Goal: Task Accomplishment & Management: Manage account settings

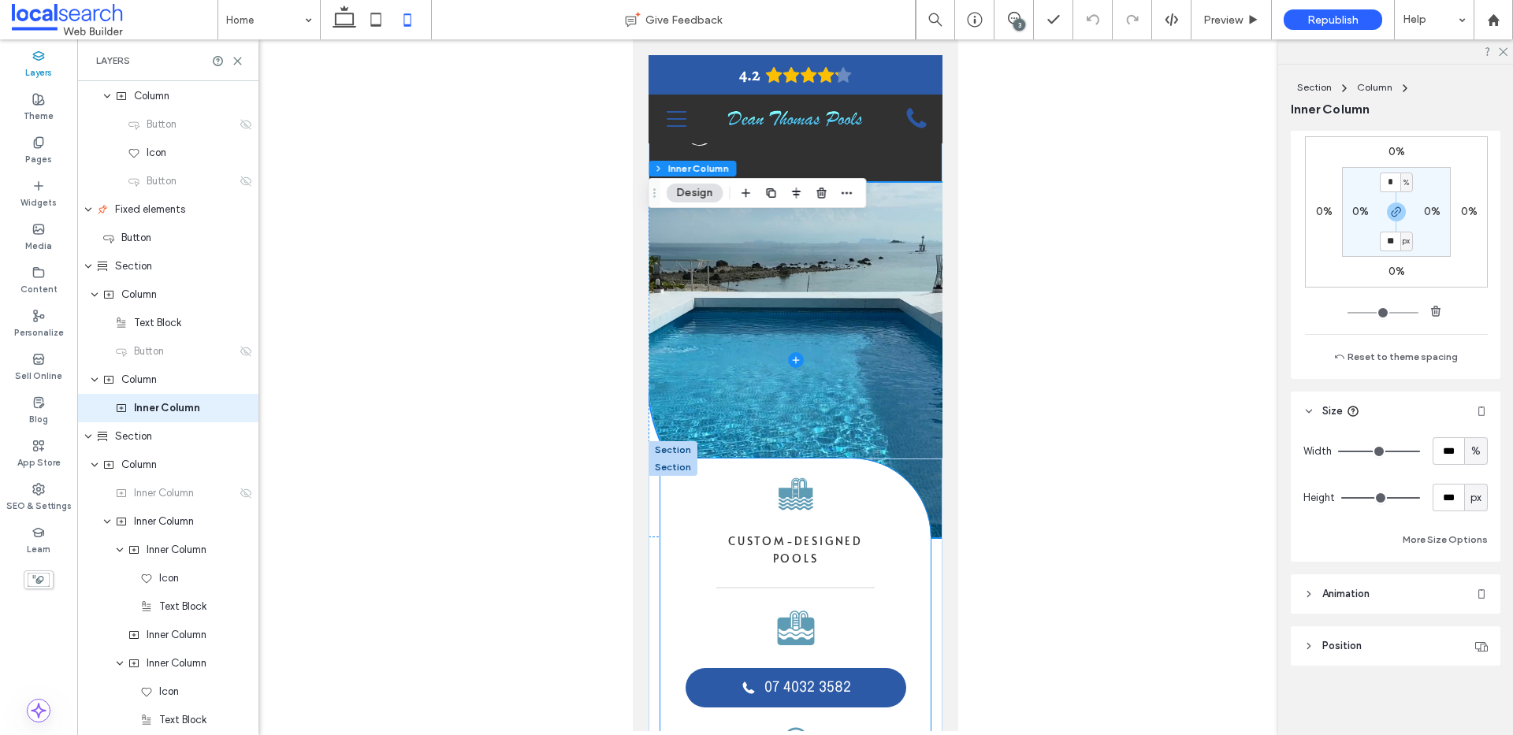
scroll to position [284, 0]
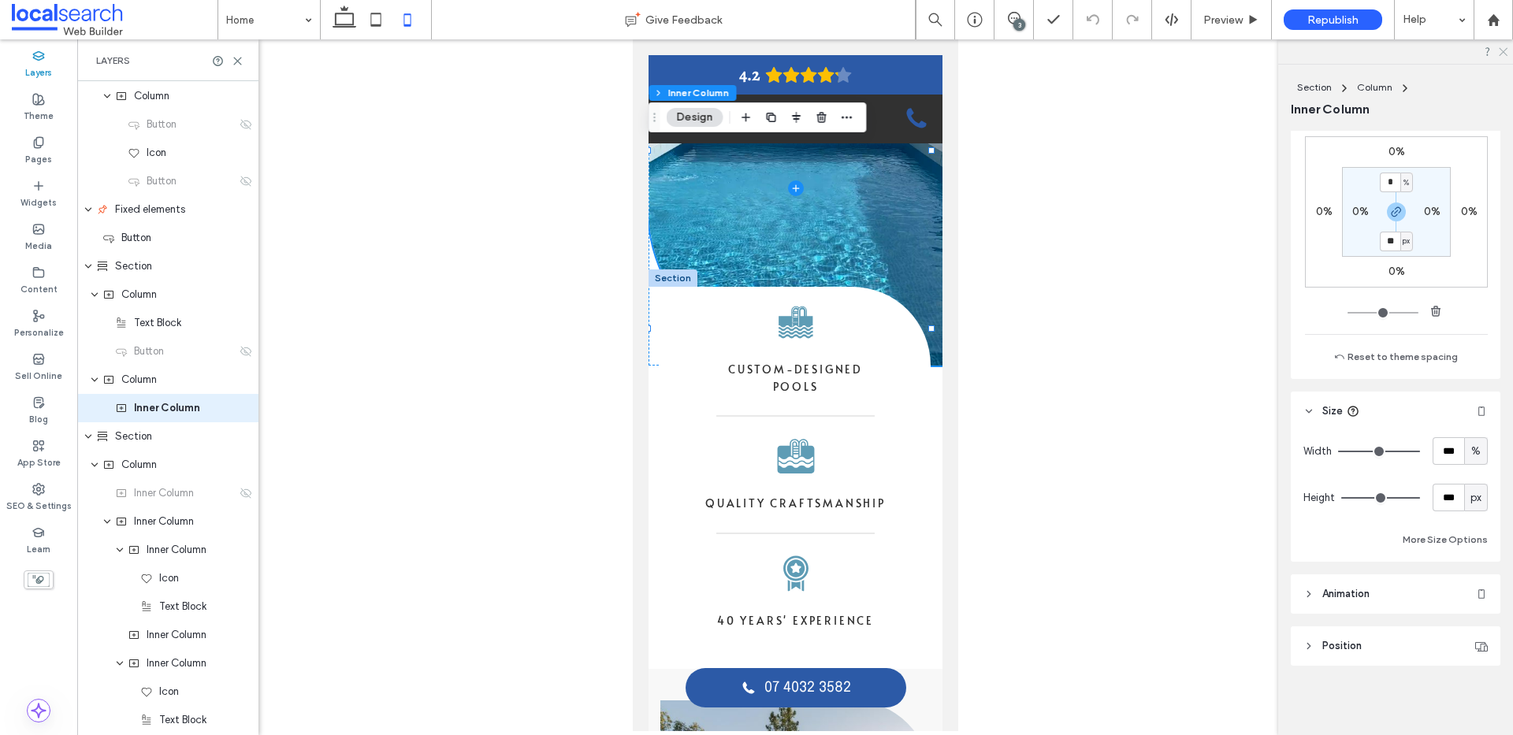
click at [1499, 48] on icon at bounding box center [1502, 51] width 10 height 10
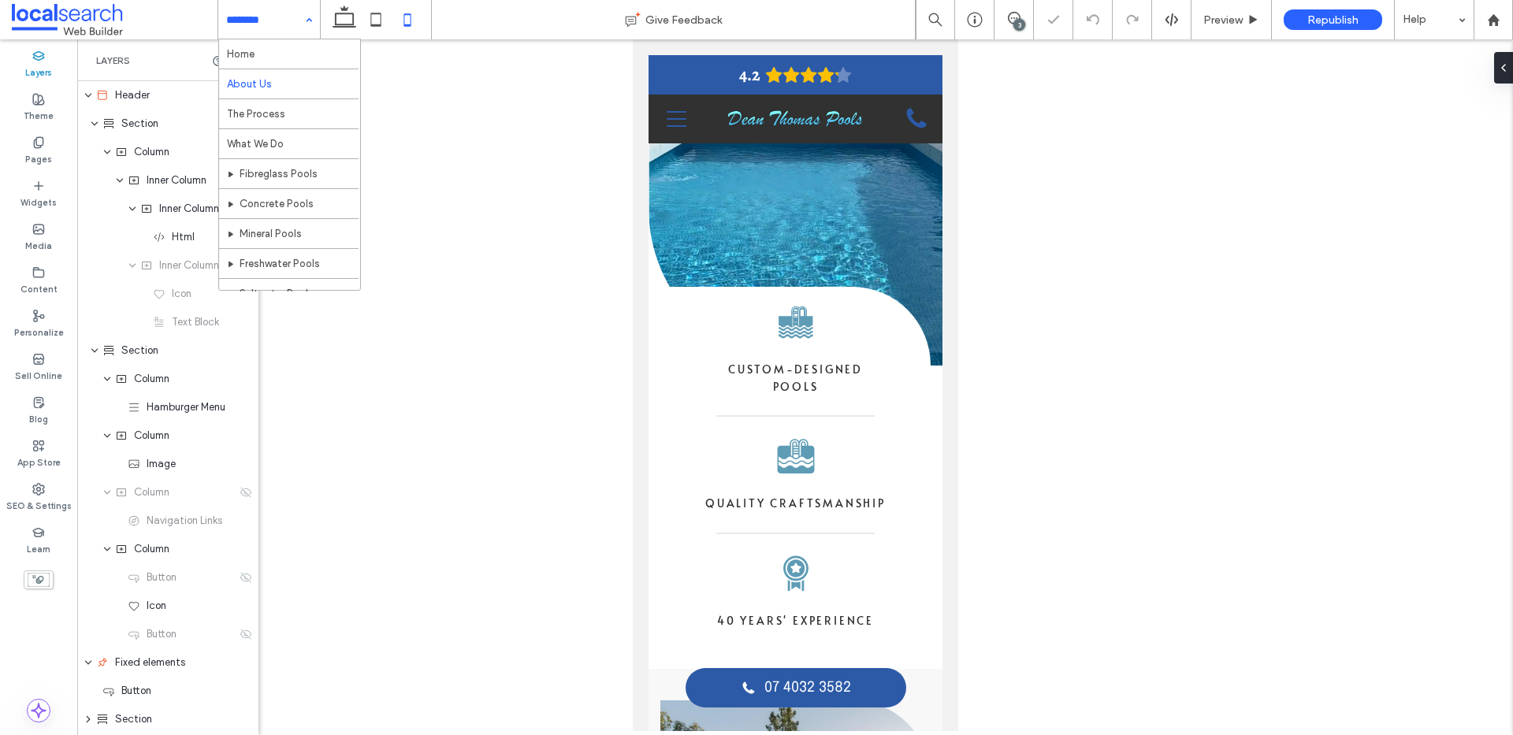
click at [258, 26] on input at bounding box center [265, 19] width 78 height 39
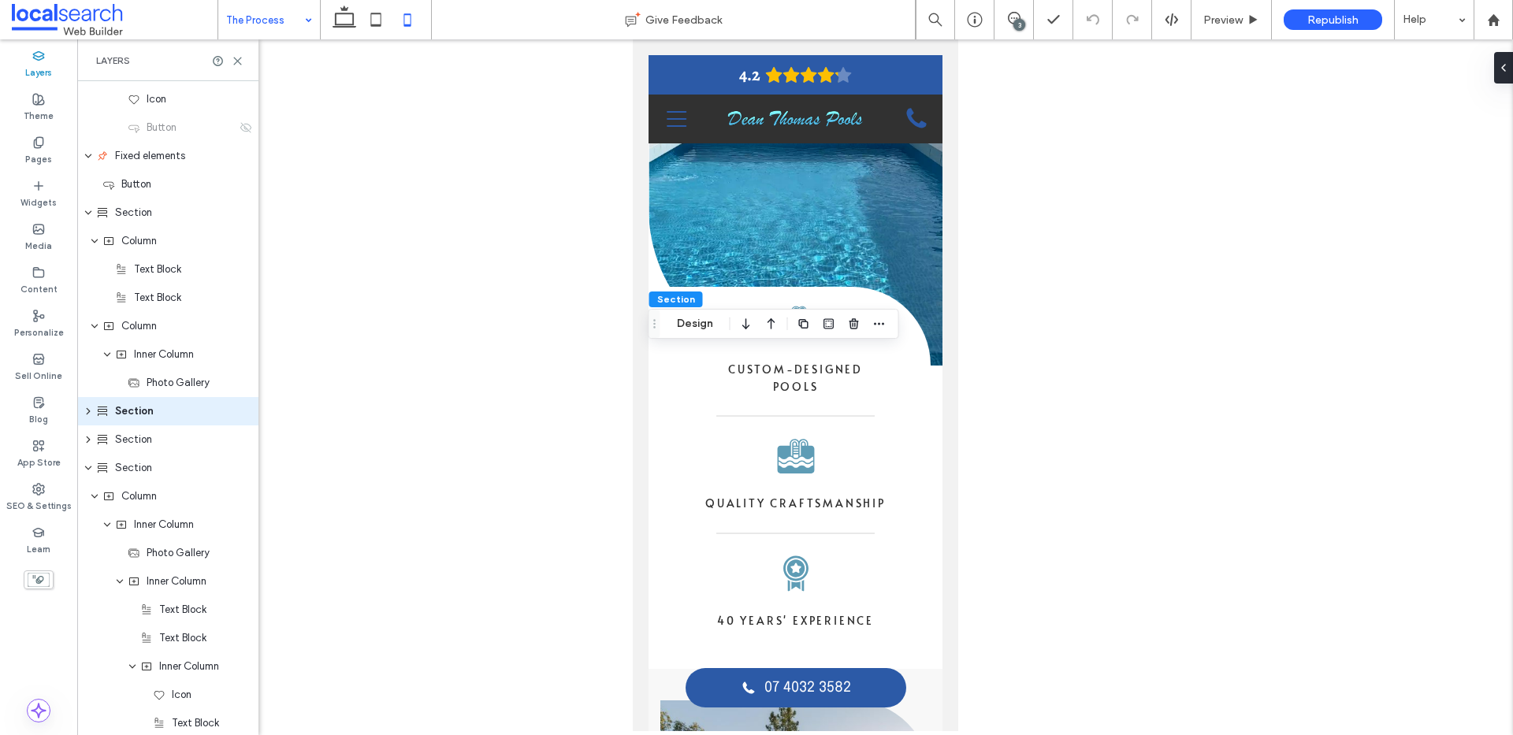
scroll to position [510, 0]
click at [685, 319] on button "Design" at bounding box center [695, 323] width 57 height 19
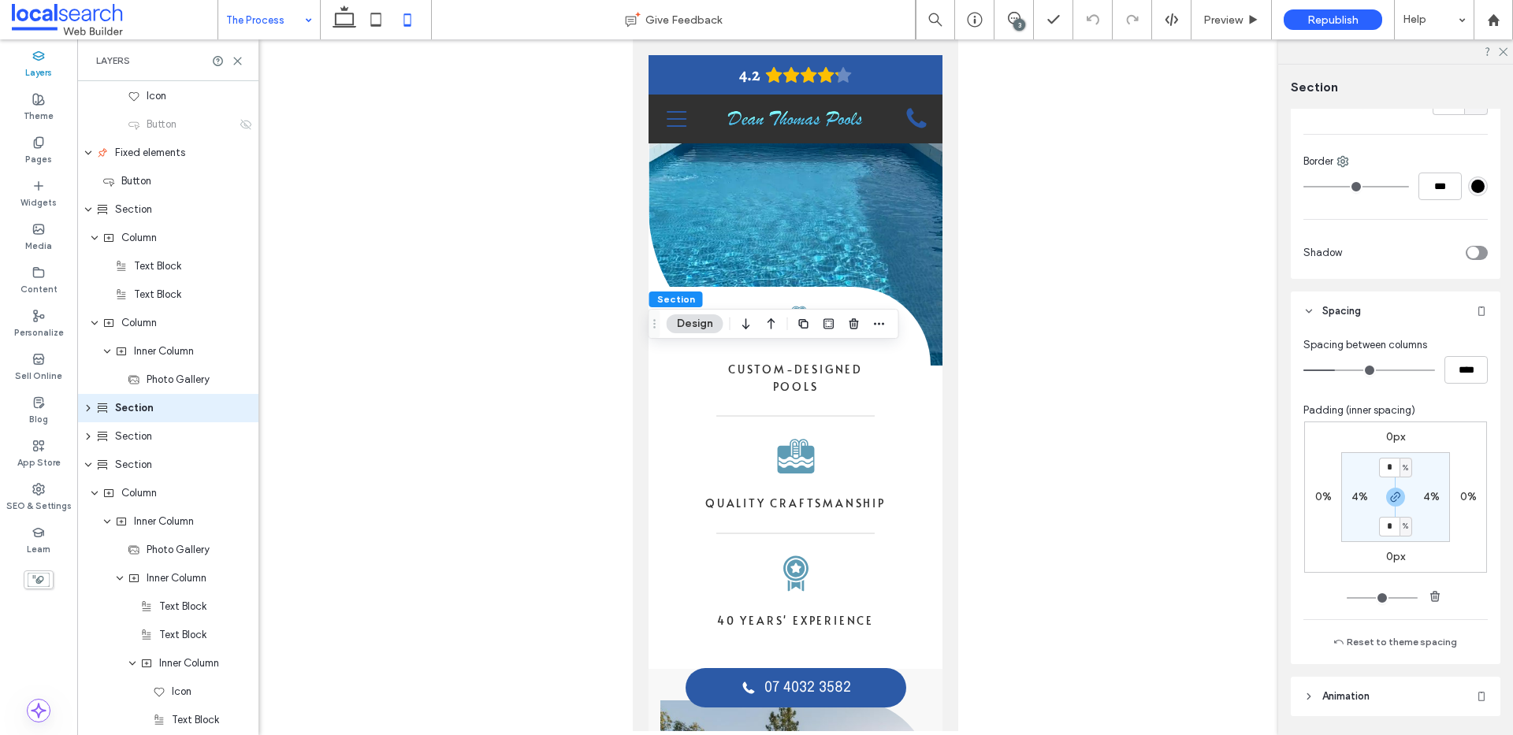
scroll to position [352, 0]
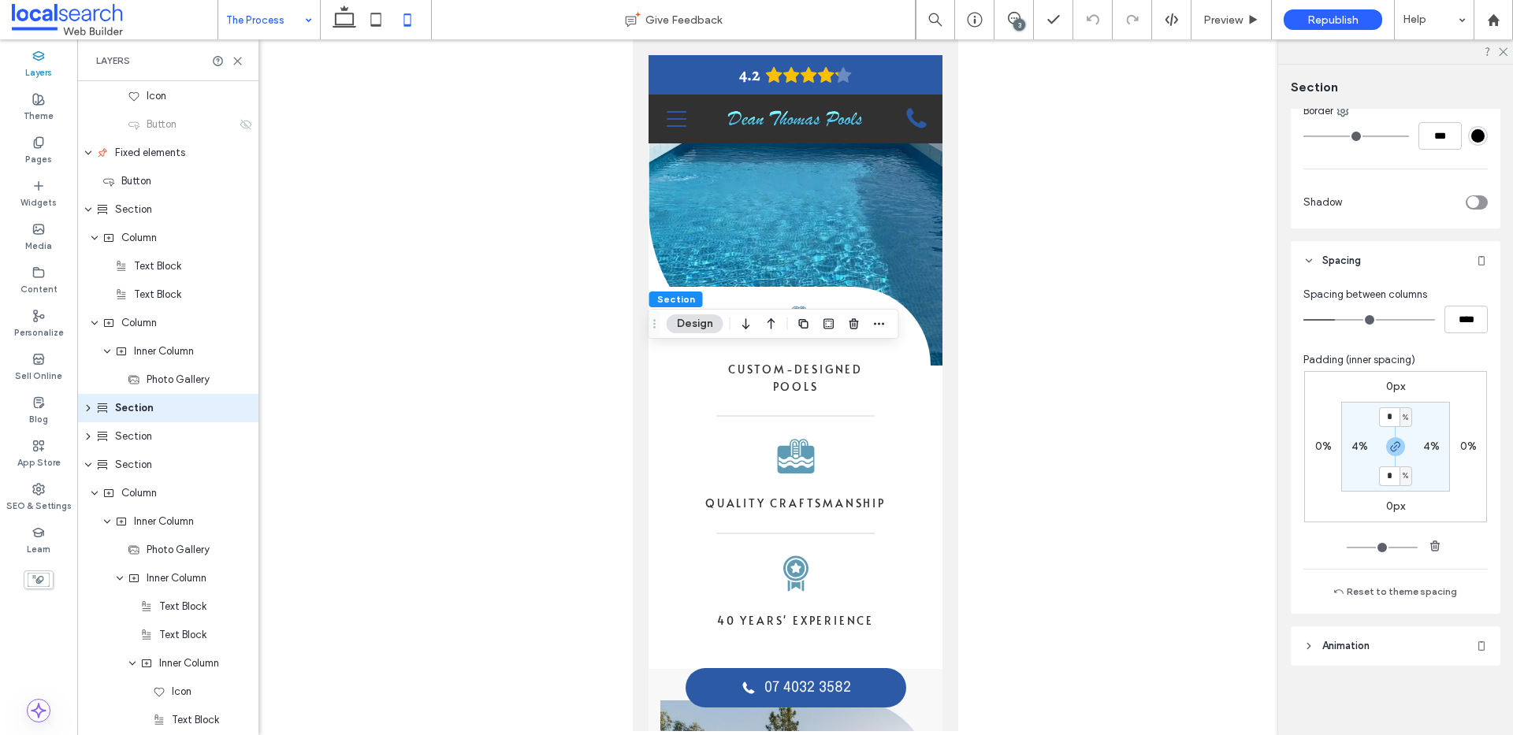
click at [1358, 450] on label "4%" at bounding box center [1359, 446] width 17 height 13
type input "*"
click at [1391, 451] on use "button" at bounding box center [1395, 446] width 9 height 9
click at [1343, 448] on input "*" at bounding box center [1353, 446] width 20 height 20
type input "*"
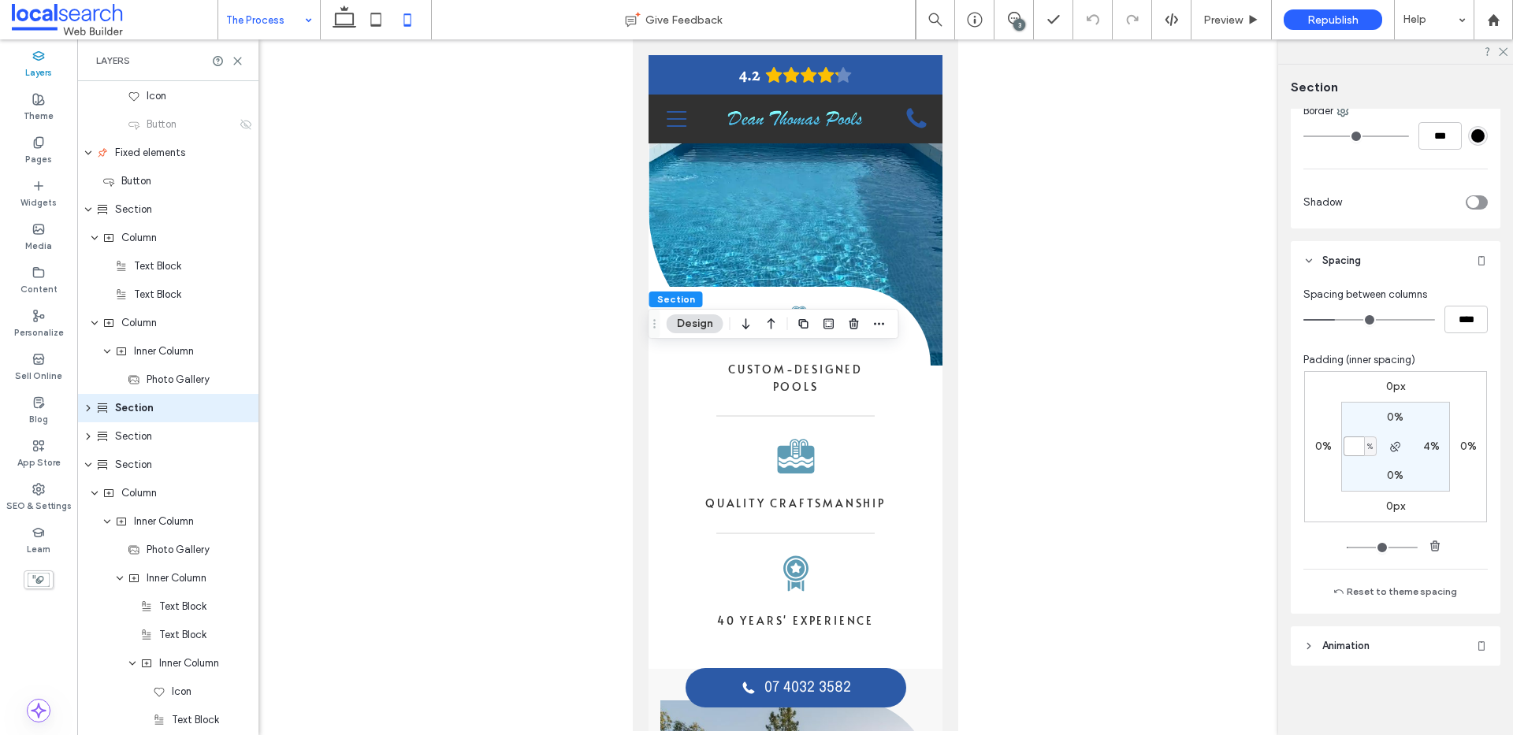
type input "*"
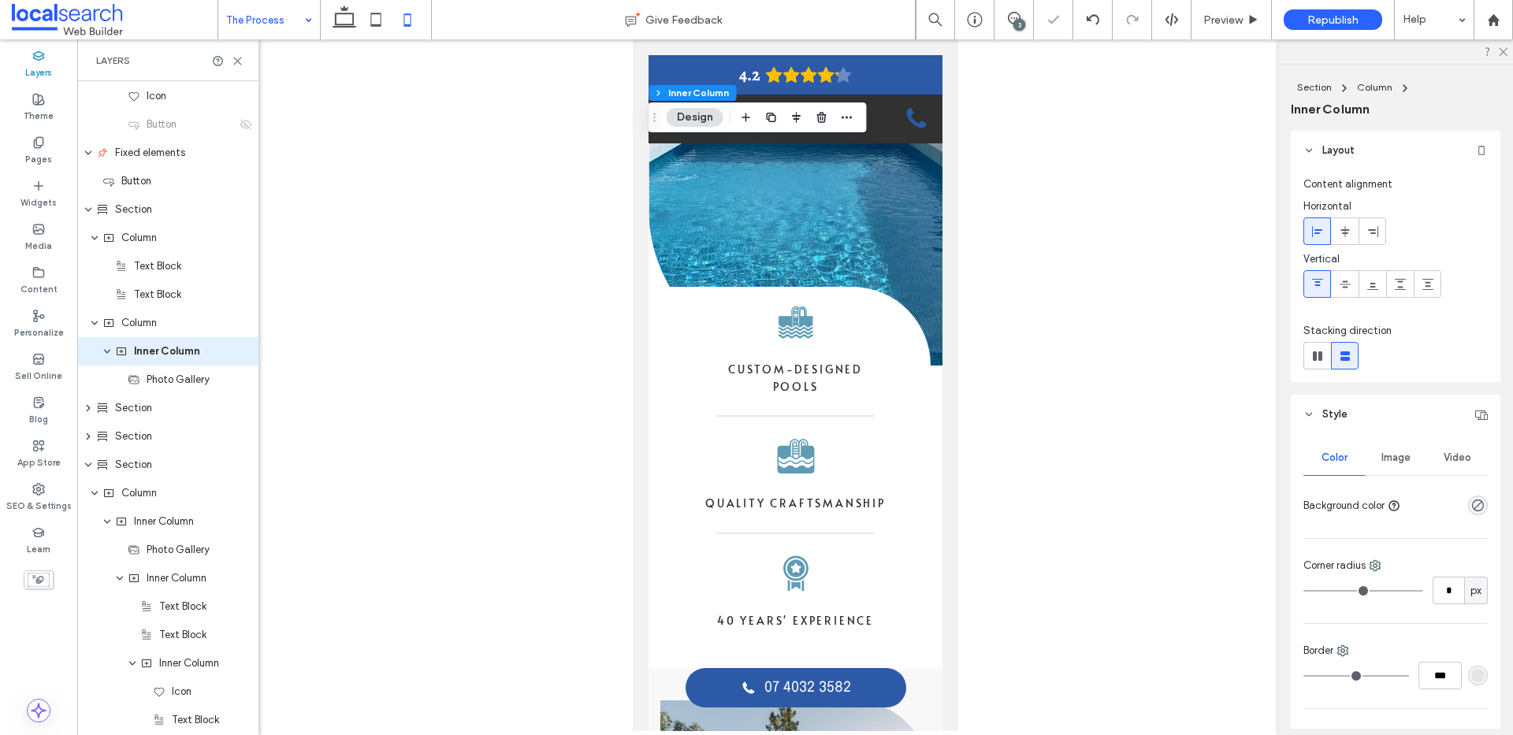
scroll to position [453, 0]
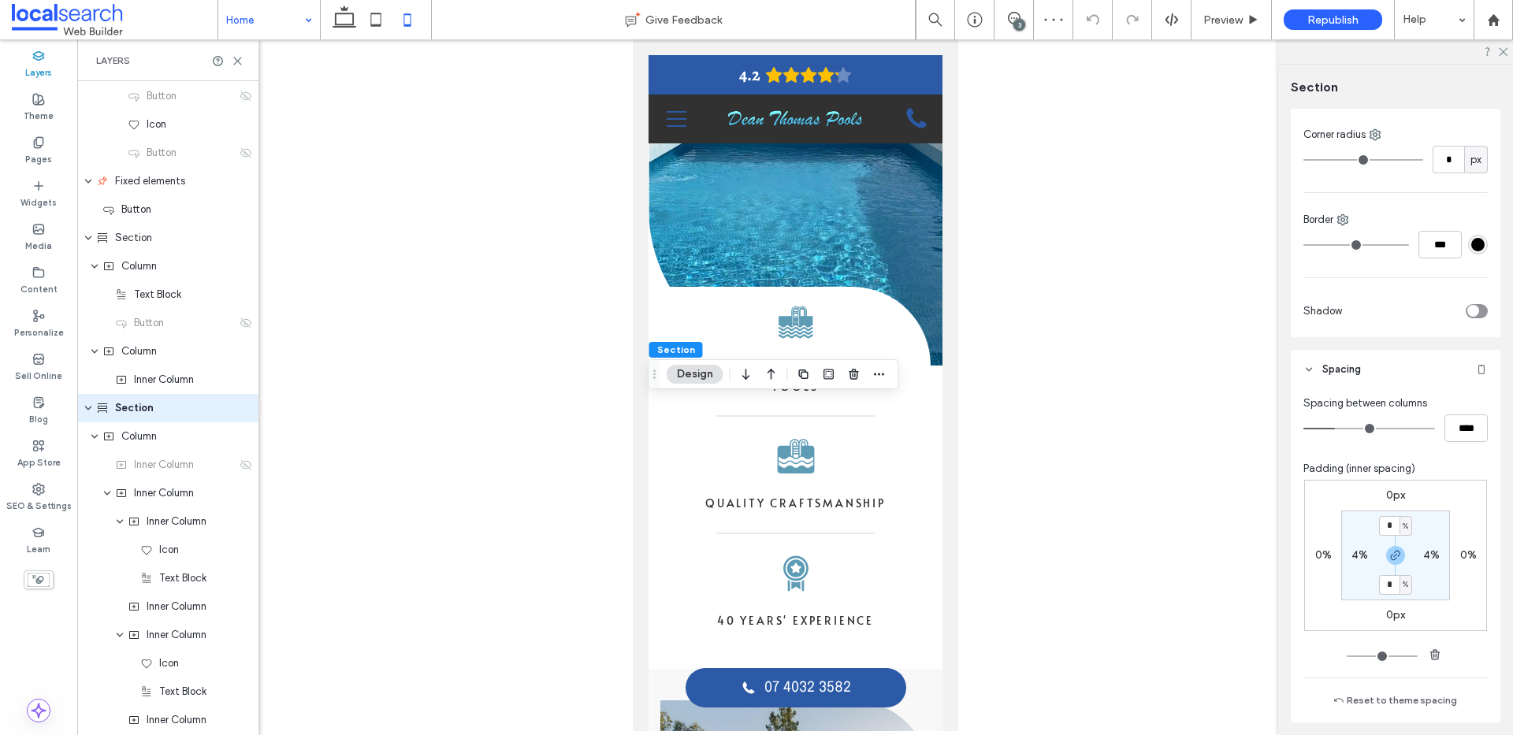
scroll to position [352, 0]
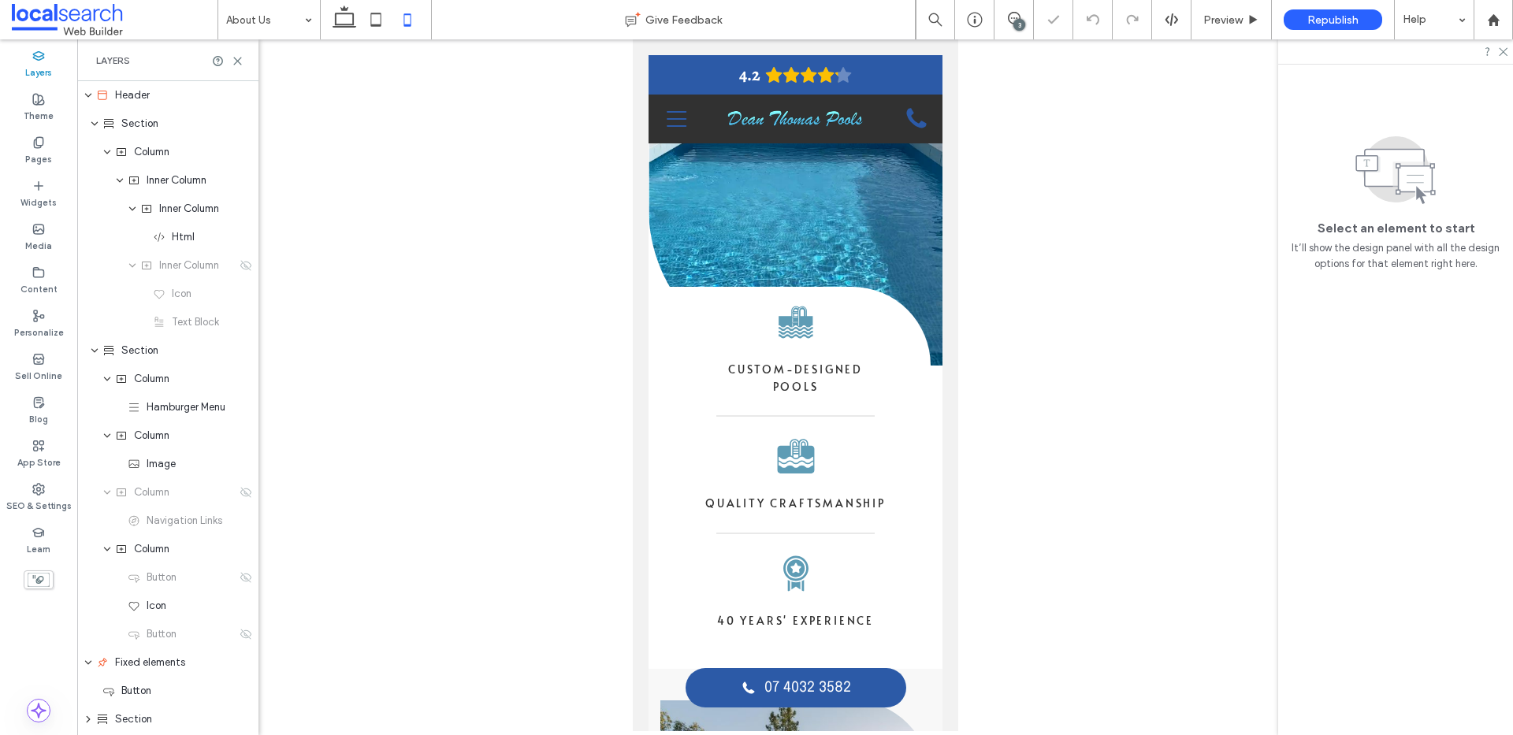
click at [271, 20] on input at bounding box center [265, 19] width 78 height 39
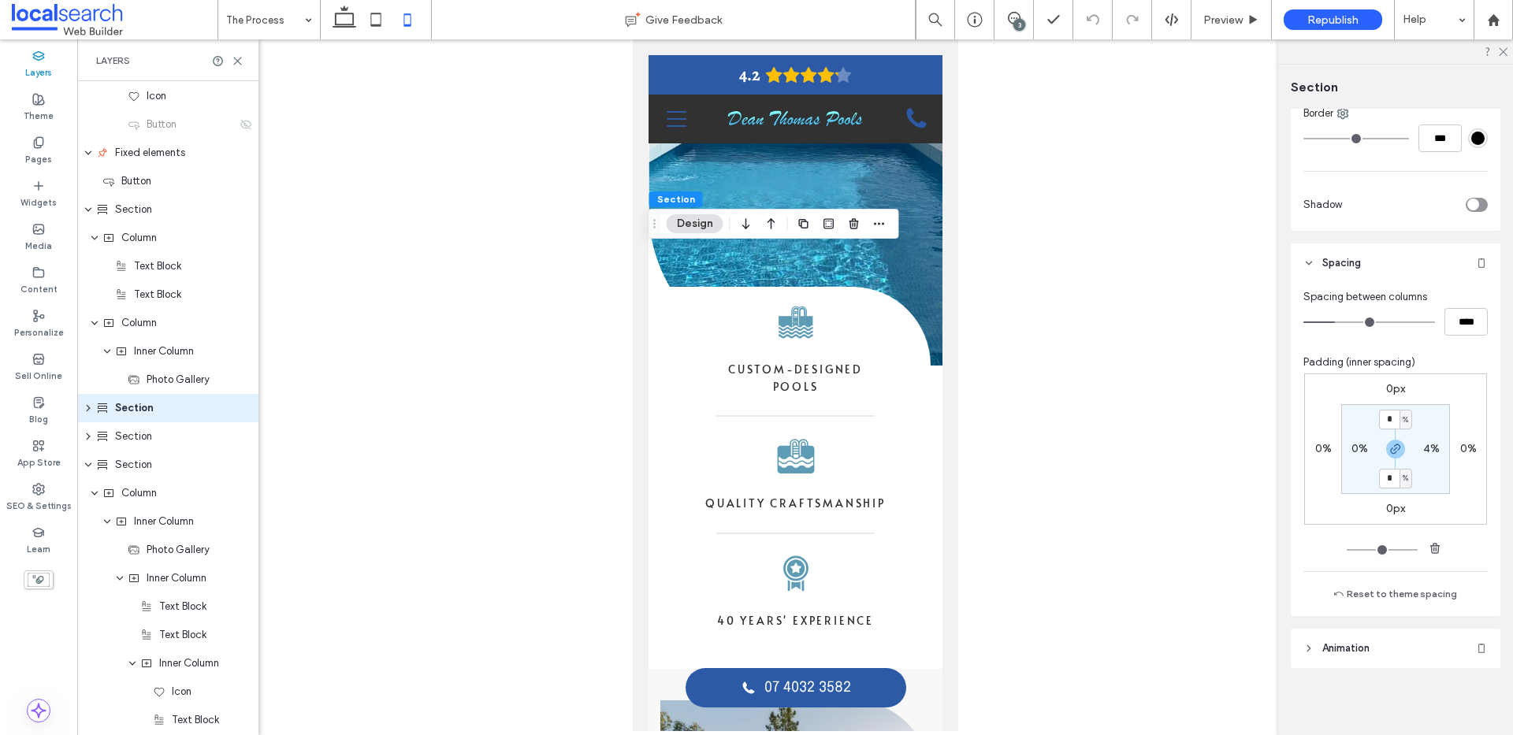
scroll to position [352, 0]
drag, startPoint x: 1412, startPoint y: 454, endPoint x: 1421, endPoint y: 451, distance: 10.0
click at [1418, 451] on section "* % 4% * % 0%" at bounding box center [1395, 447] width 109 height 90
click at [1423, 450] on label "4%" at bounding box center [1431, 446] width 17 height 13
type input "*"
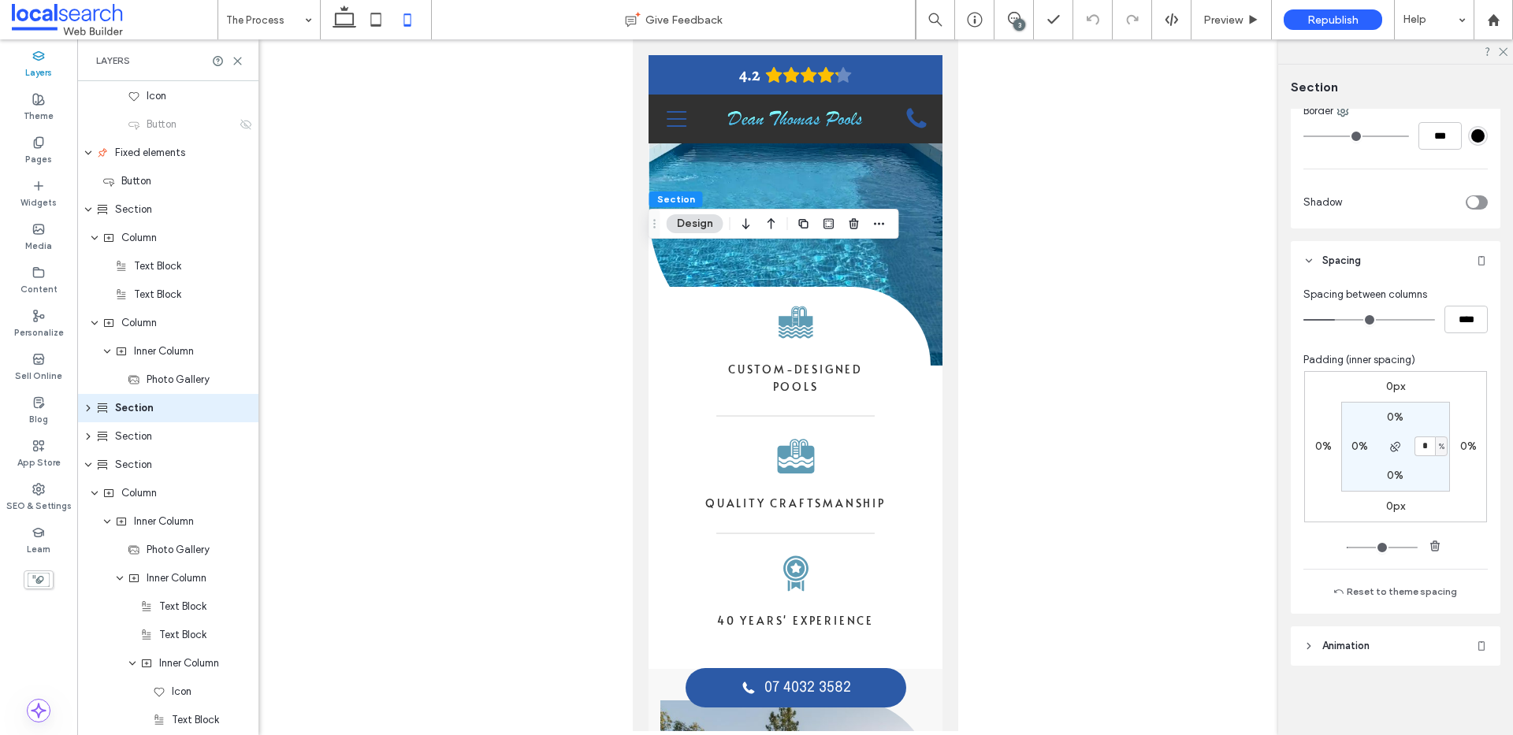
type input "*"
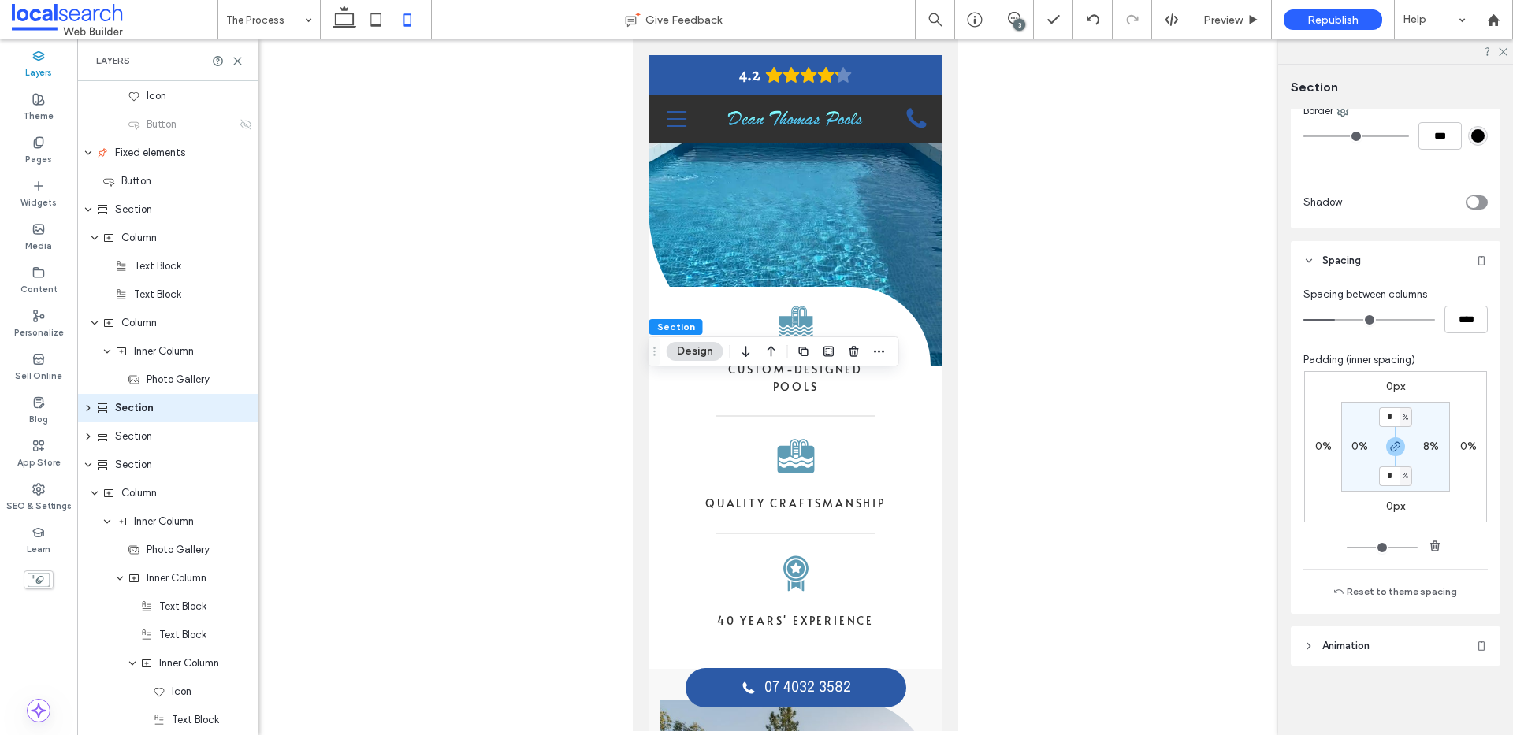
click at [1425, 448] on label "8%" at bounding box center [1431, 446] width 16 height 13
type input "*"
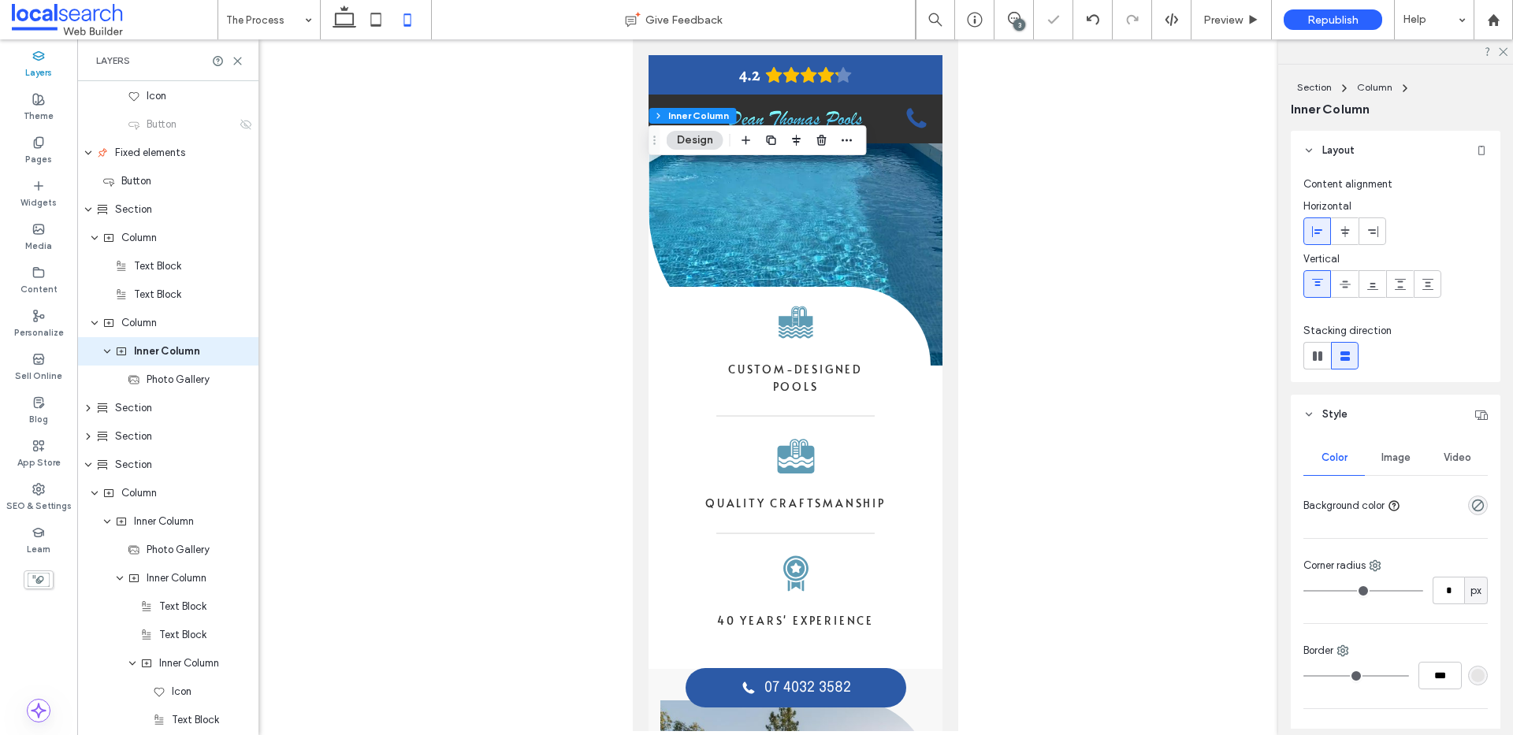
scroll to position [453, 0]
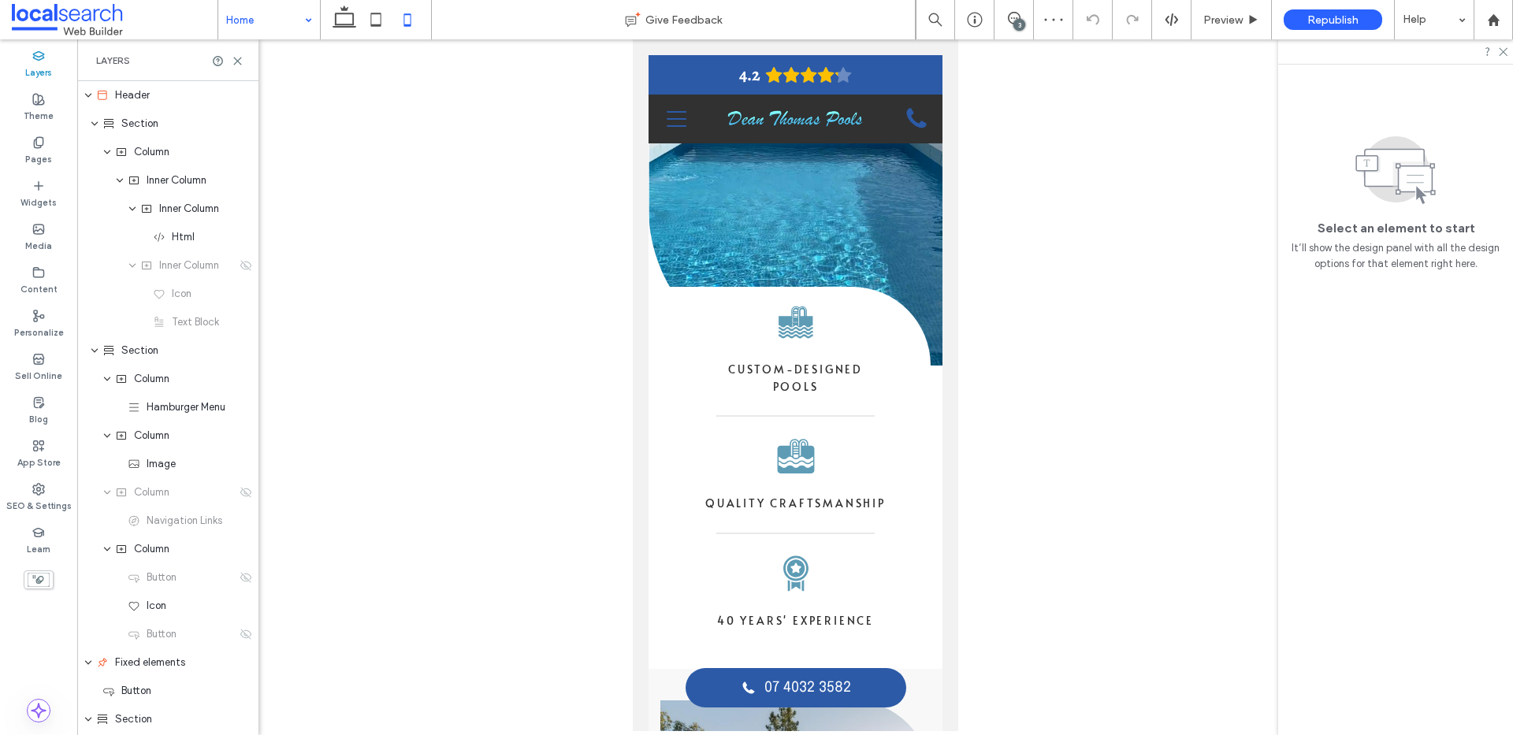
click at [251, 15] on input at bounding box center [265, 19] width 78 height 39
click at [280, 23] on input at bounding box center [265, 19] width 78 height 39
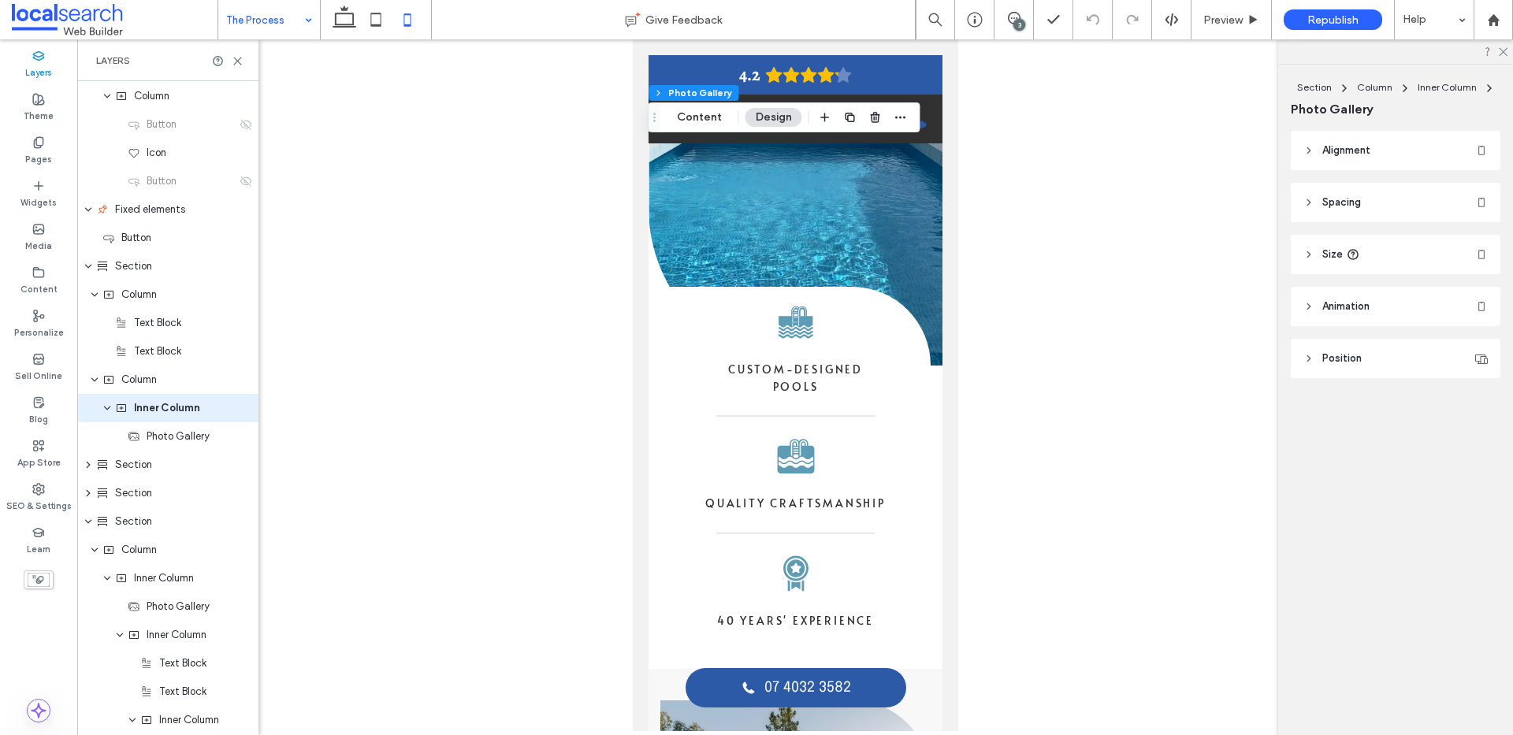
scroll to position [481, 0]
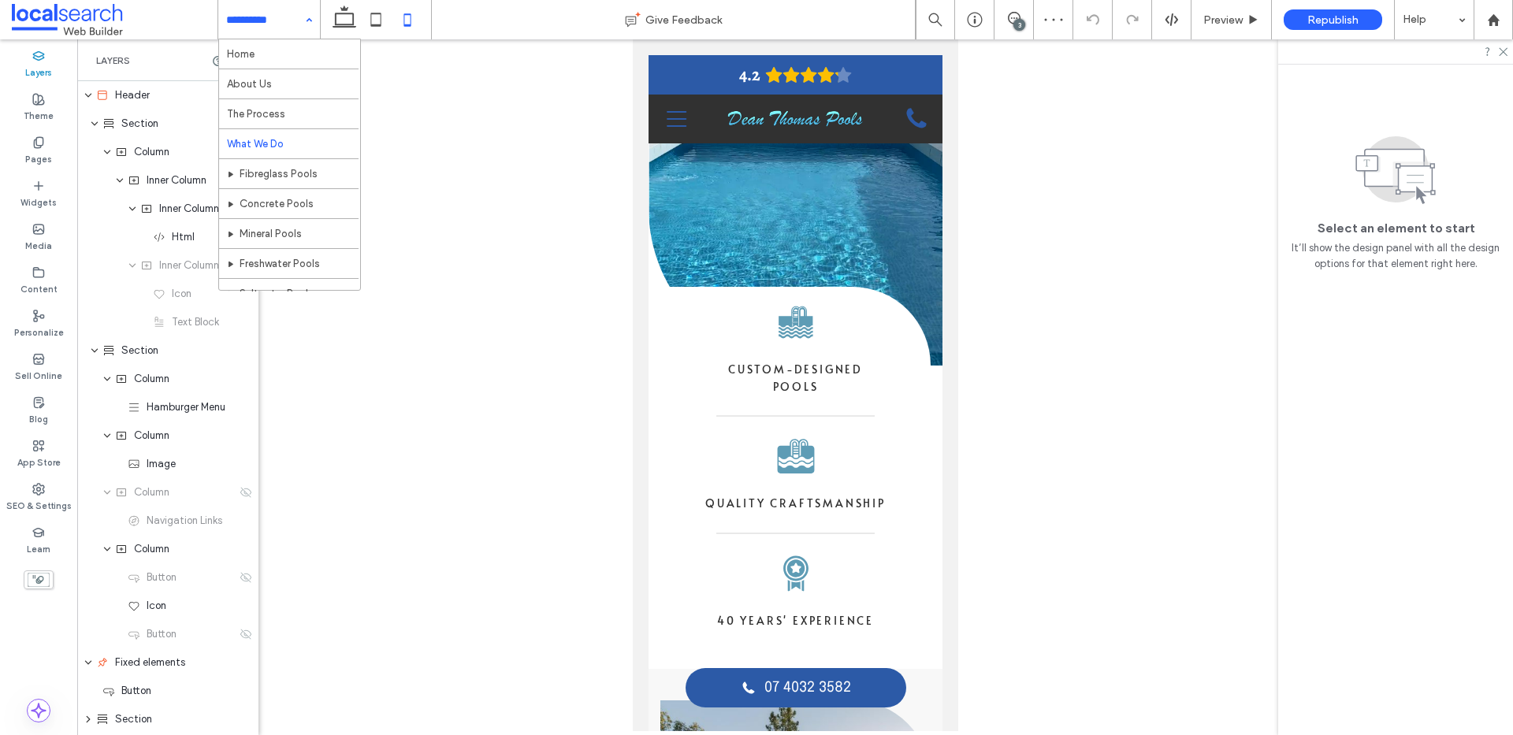
drag, startPoint x: 294, startPoint y: 24, endPoint x: 266, endPoint y: 134, distance: 113.9
click at [294, 24] on input at bounding box center [265, 19] width 78 height 39
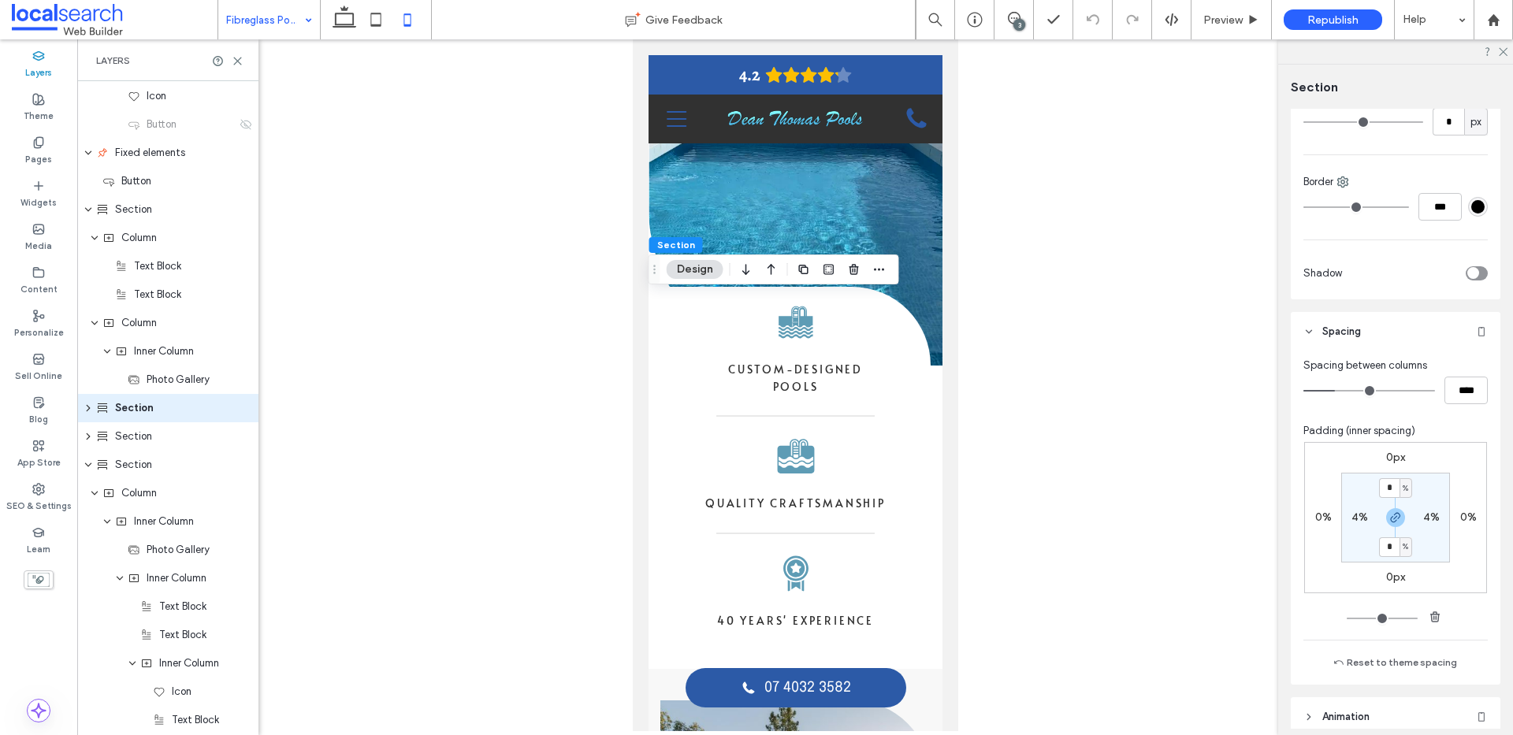
scroll to position [284, 0]
click at [1390, 452] on label "0px" at bounding box center [1395, 454] width 19 height 13
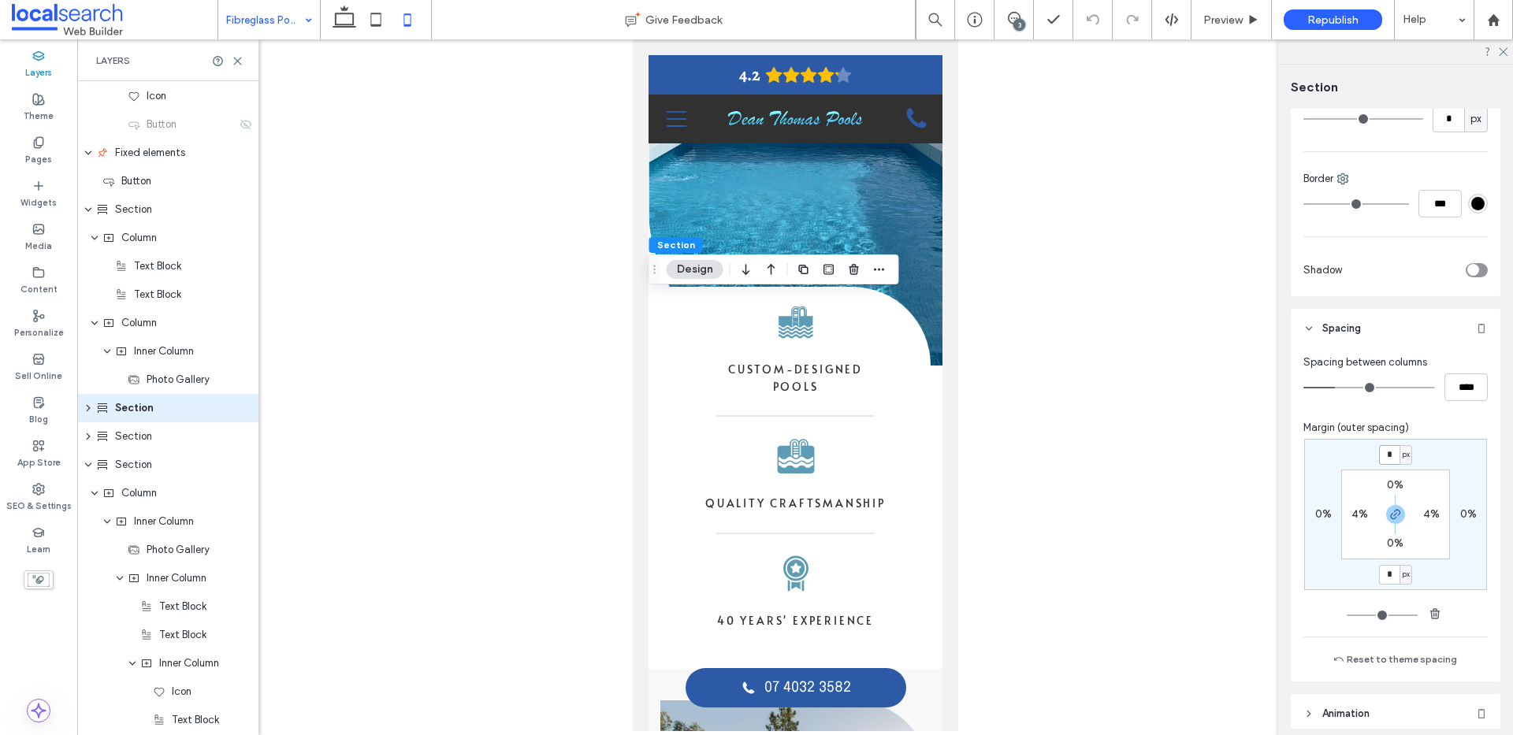
click at [1391, 451] on input "*" at bounding box center [1389, 455] width 20 height 20
click at [1391, 518] on icon "button" at bounding box center [1395, 514] width 13 height 13
click at [1382, 455] on input "*" at bounding box center [1389, 455] width 20 height 20
type input "***"
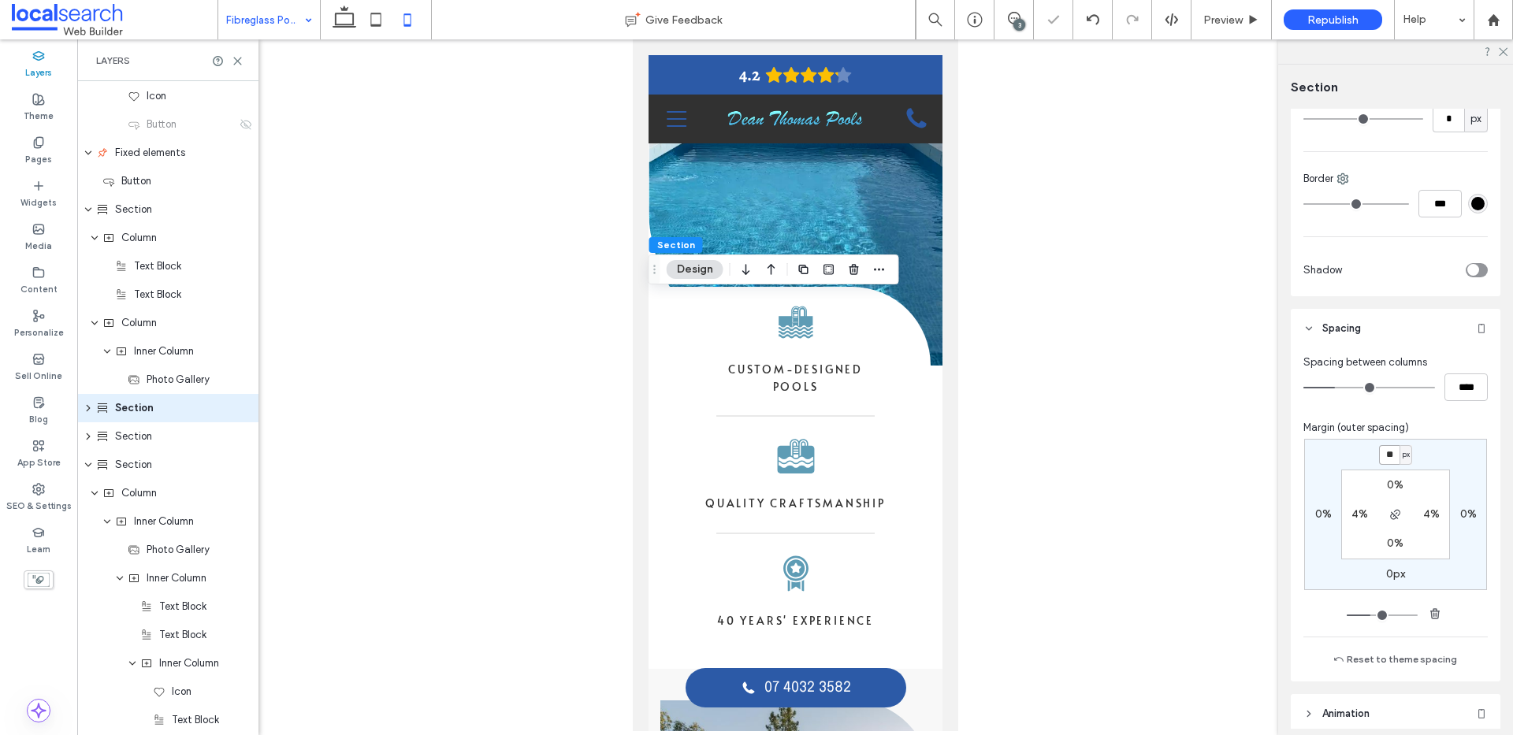
type input "*"
type input "**"
type input "*"
type input "**"
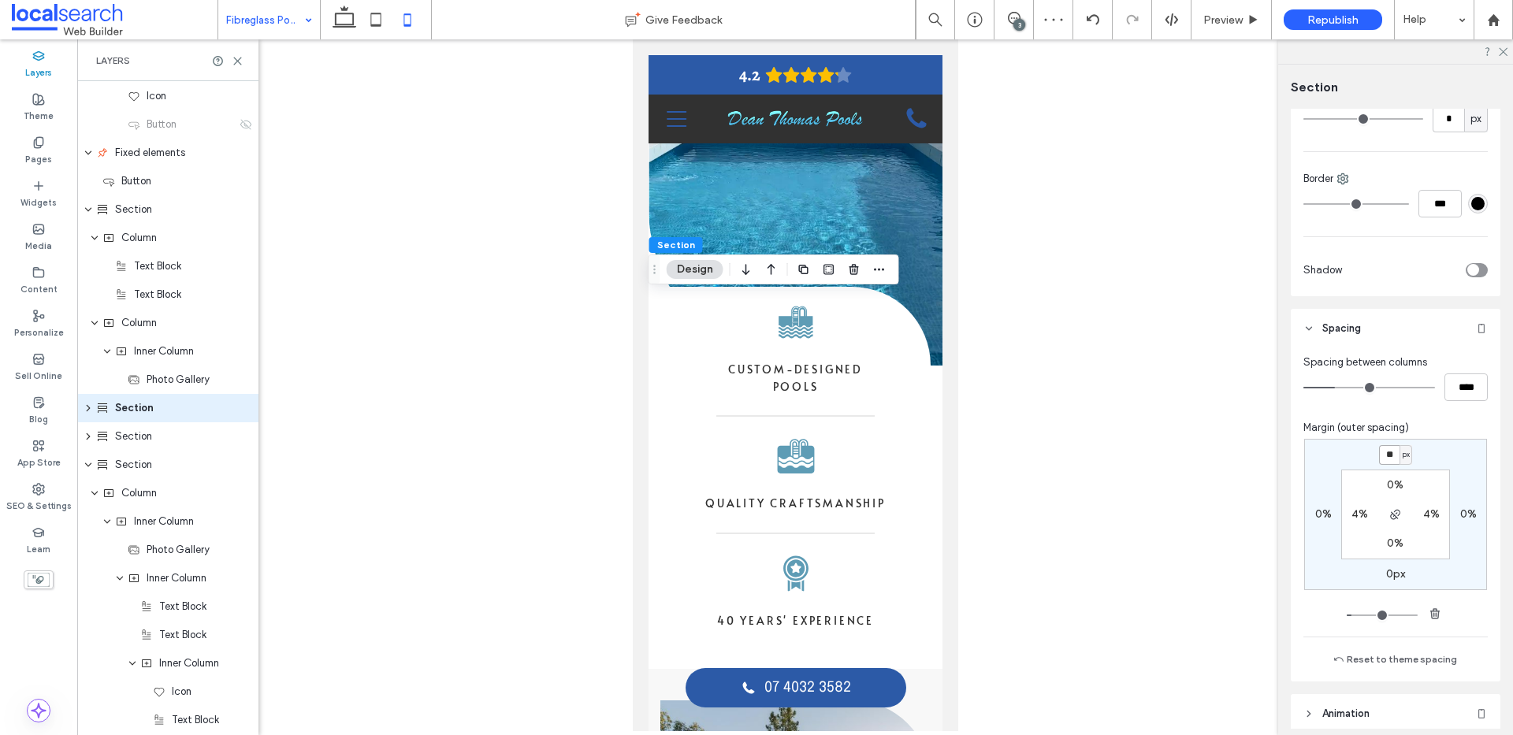
type input "**"
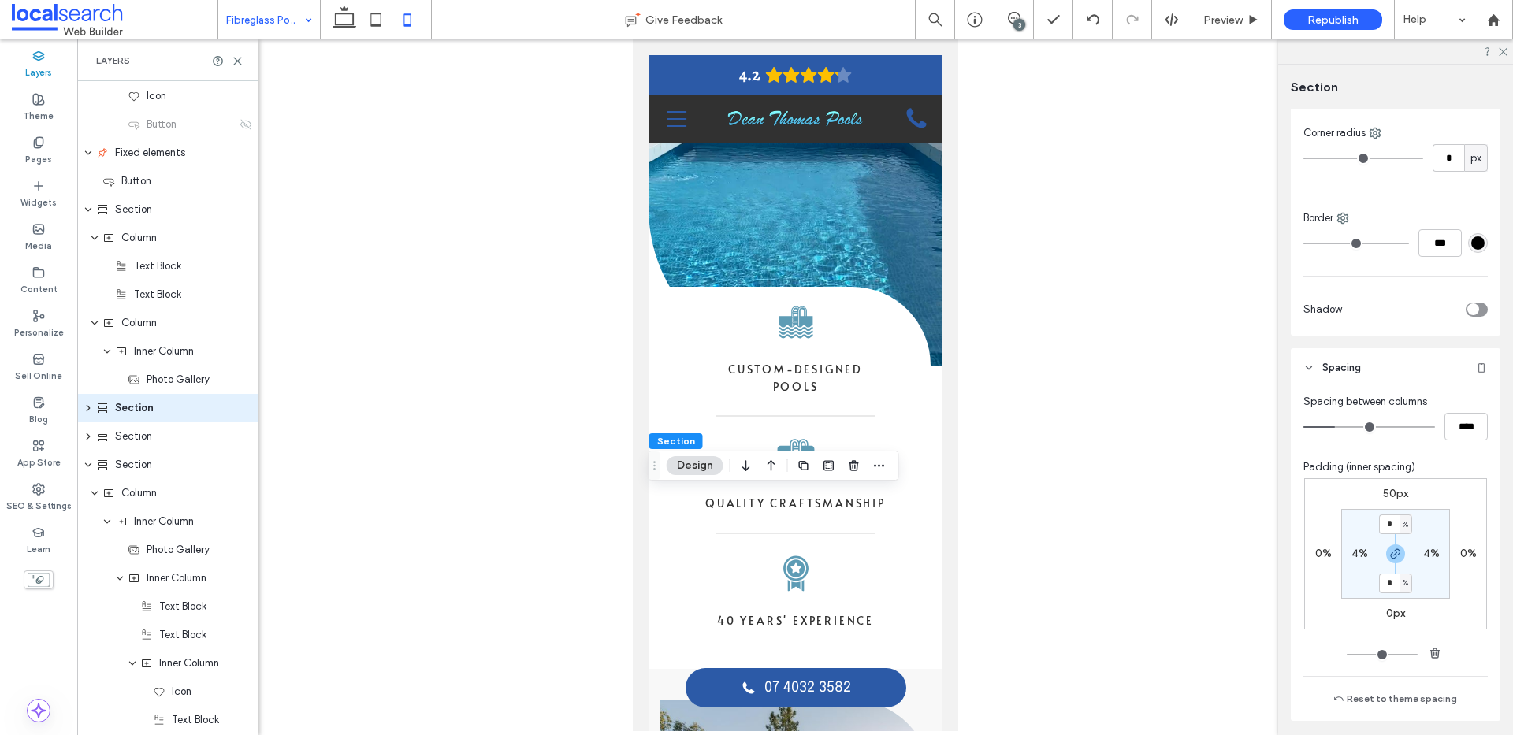
scroll to position [352, 0]
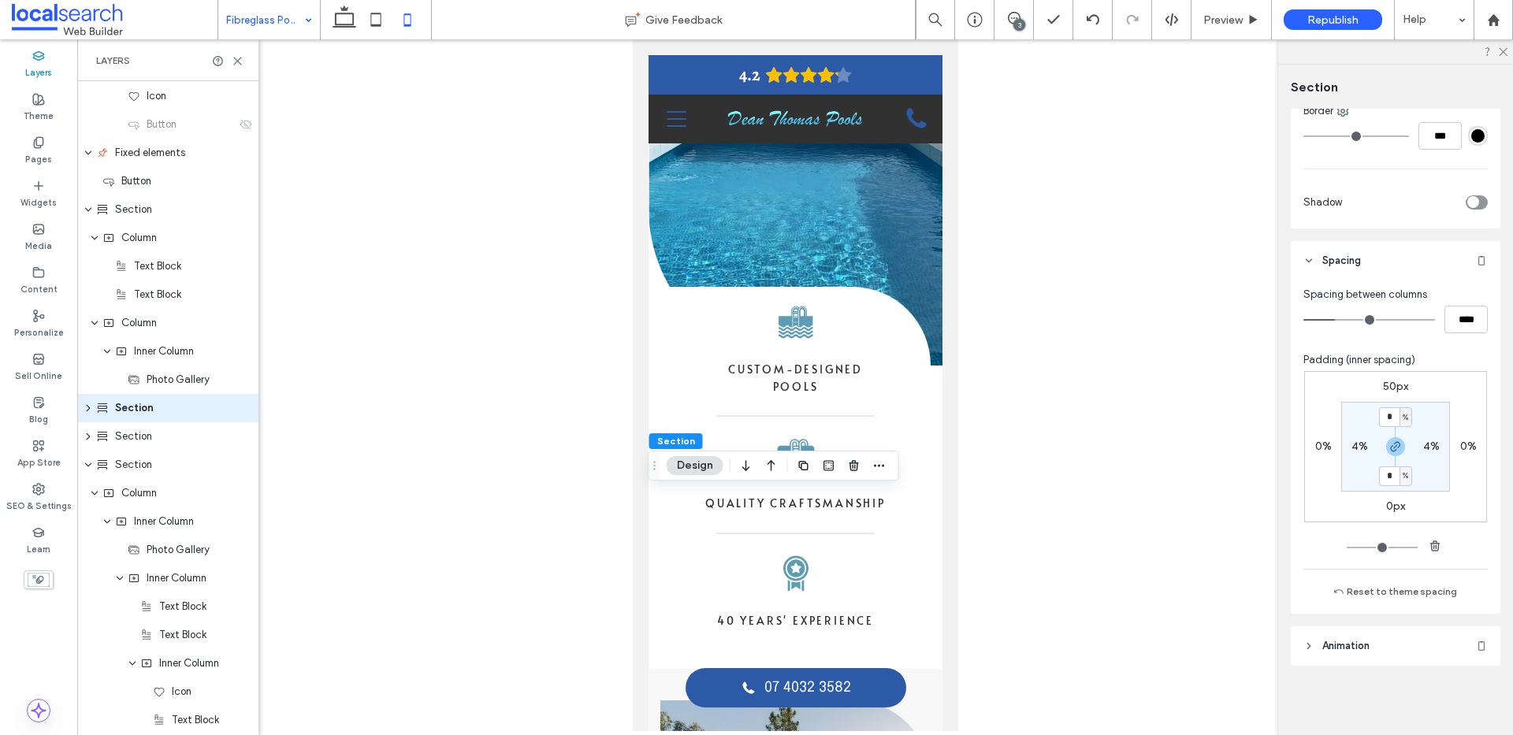
click at [1385, 388] on label "50px" at bounding box center [1395, 386] width 25 height 13
type input "**"
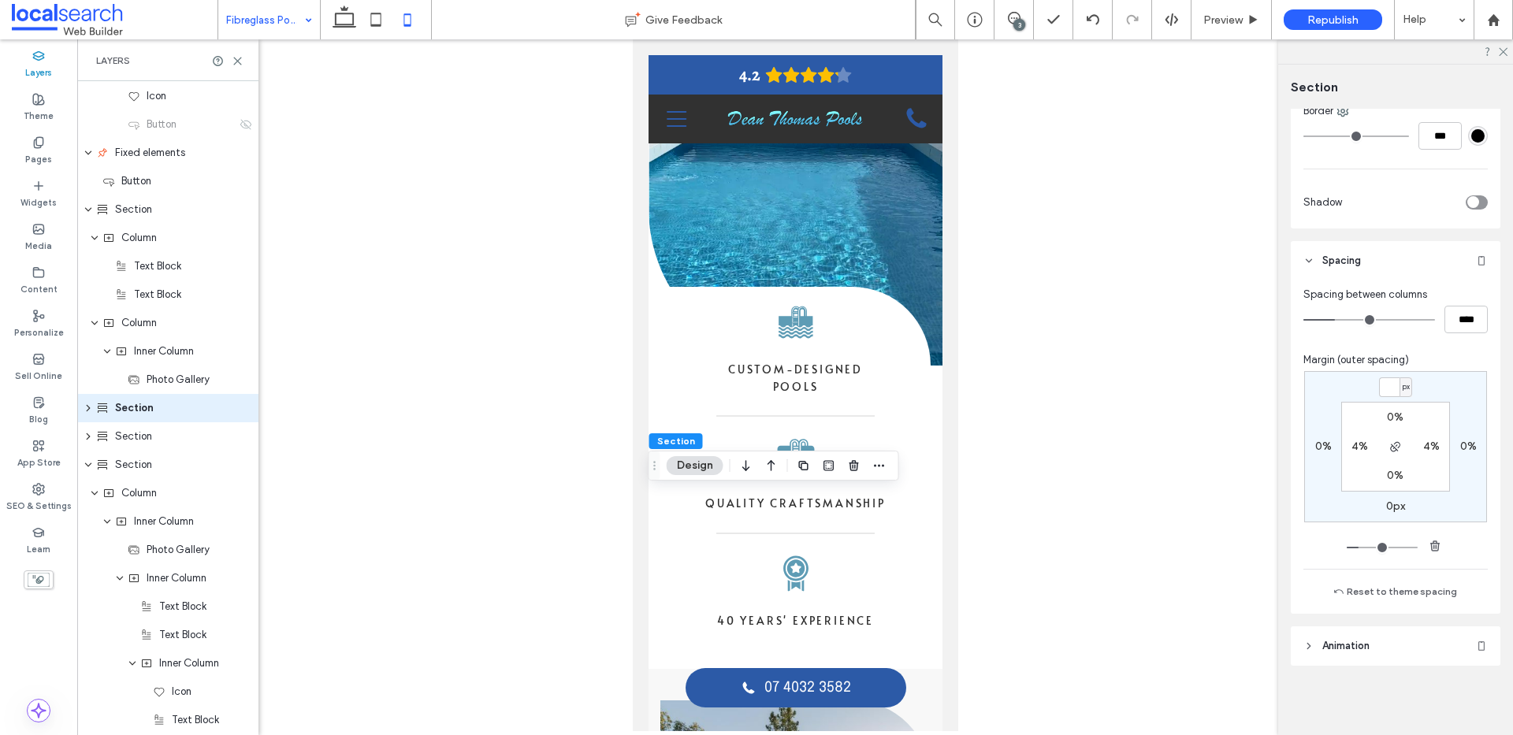
type input "*"
click at [1358, 444] on label "4%" at bounding box center [1359, 446] width 17 height 13
type input "*"
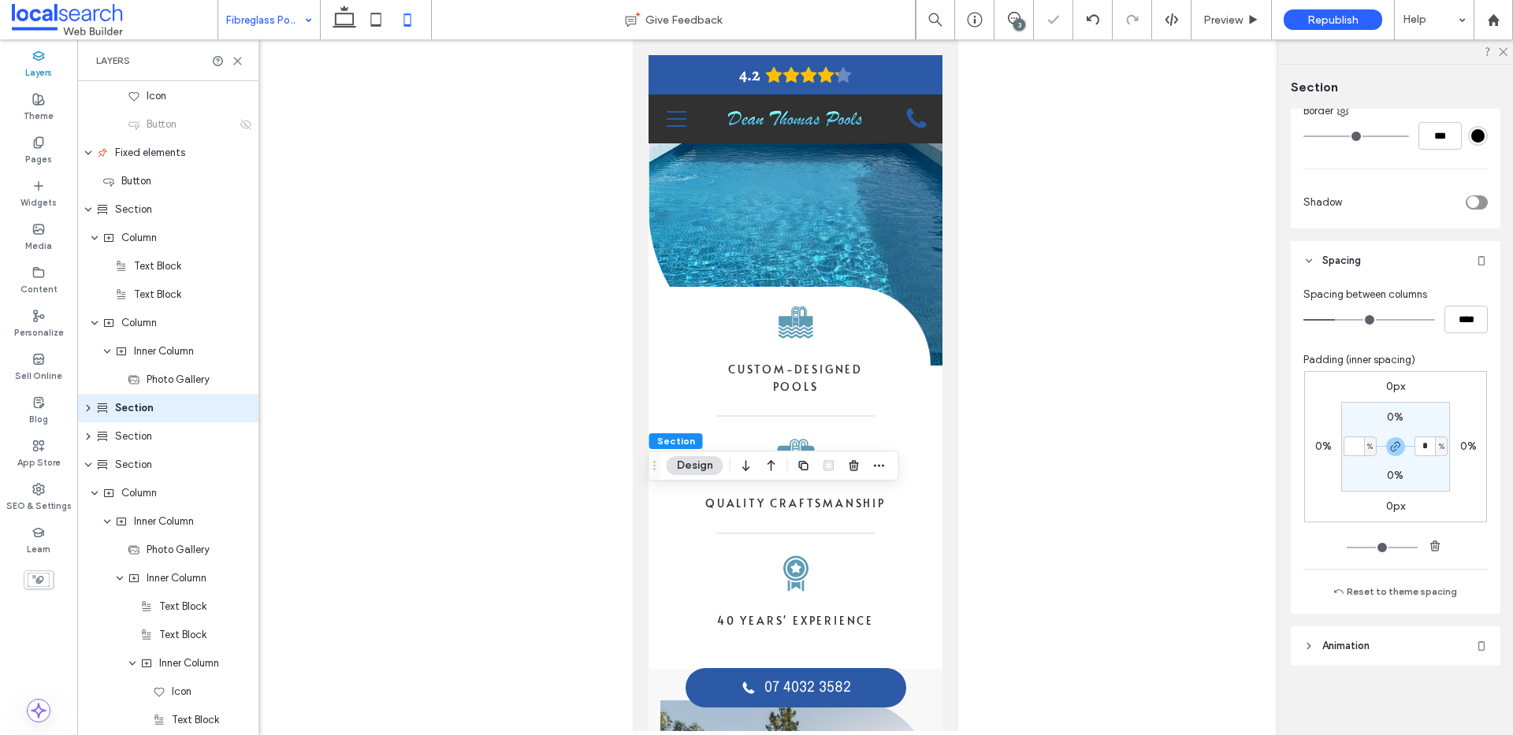
type input "*"
click at [1389, 448] on icon "button" at bounding box center [1395, 446] width 13 height 13
click at [1423, 448] on label "0%" at bounding box center [1431, 446] width 17 height 13
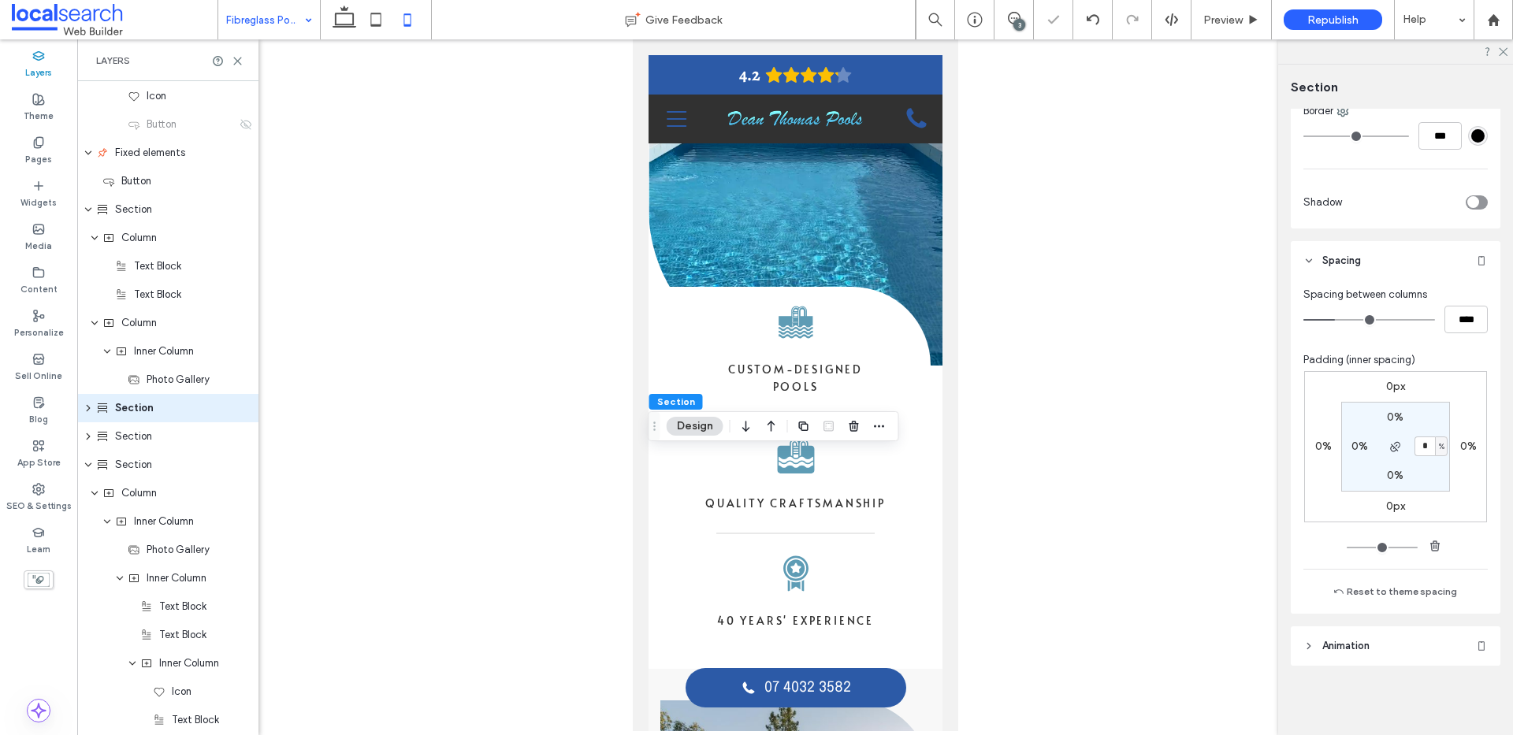
type input "*"
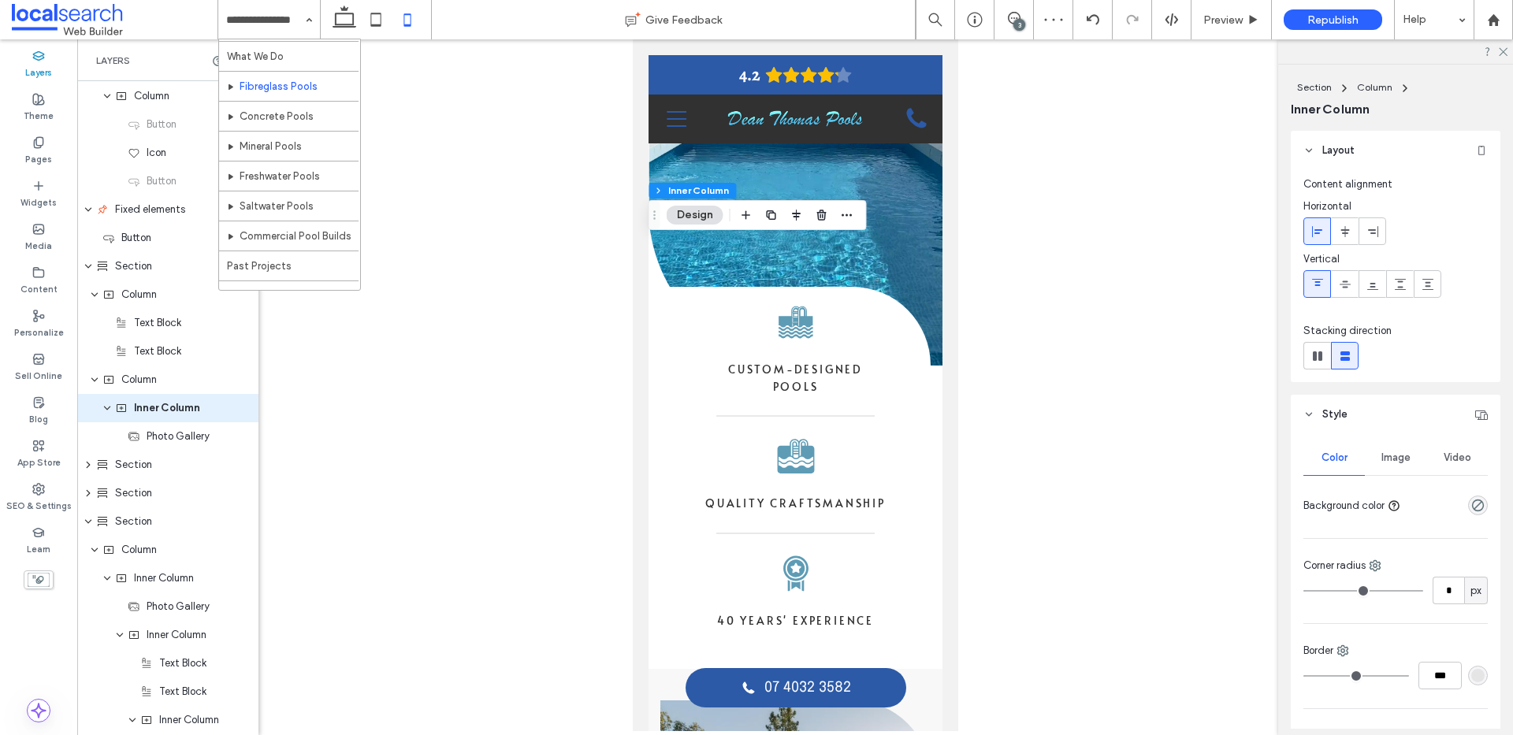
scroll to position [40, 0]
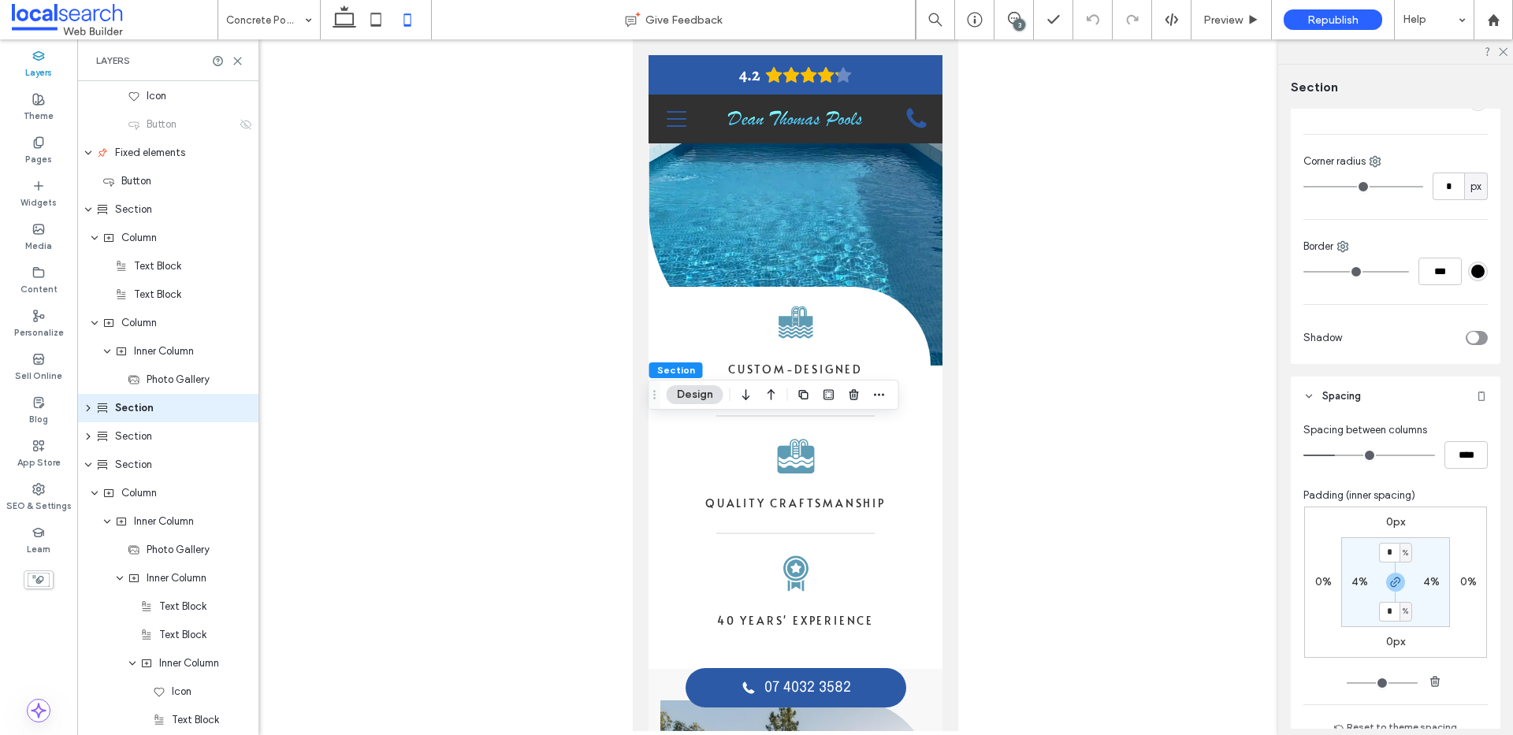
scroll to position [333, 0]
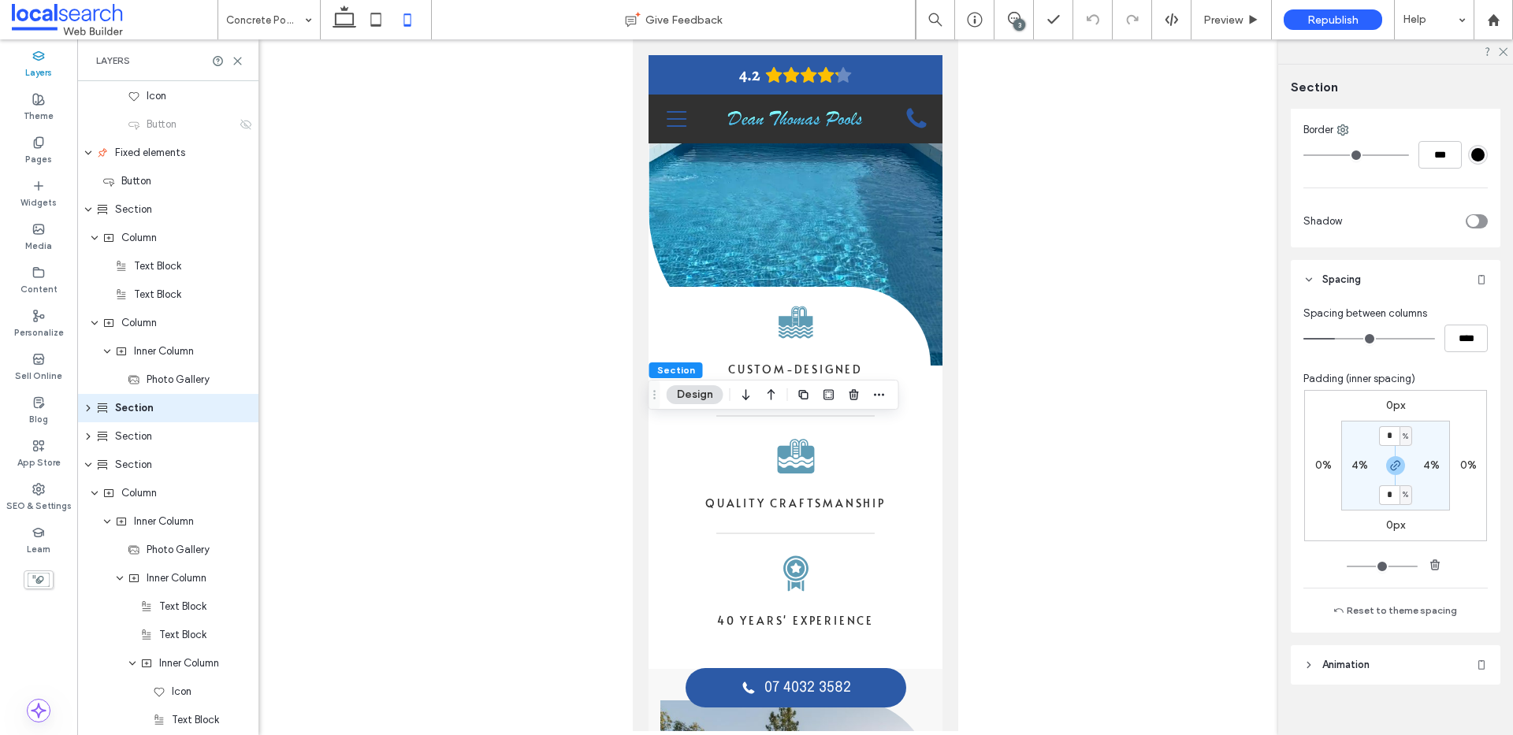
drag, startPoint x: 1383, startPoint y: 467, endPoint x: 1343, endPoint y: 462, distance: 39.8
click at [1386, 467] on span "button" at bounding box center [1395, 465] width 19 height 19
click at [1343, 462] on div "4%" at bounding box center [1359, 466] width 35 height 14
click at [1351, 461] on label "4%" at bounding box center [1359, 465] width 17 height 13
type input "*"
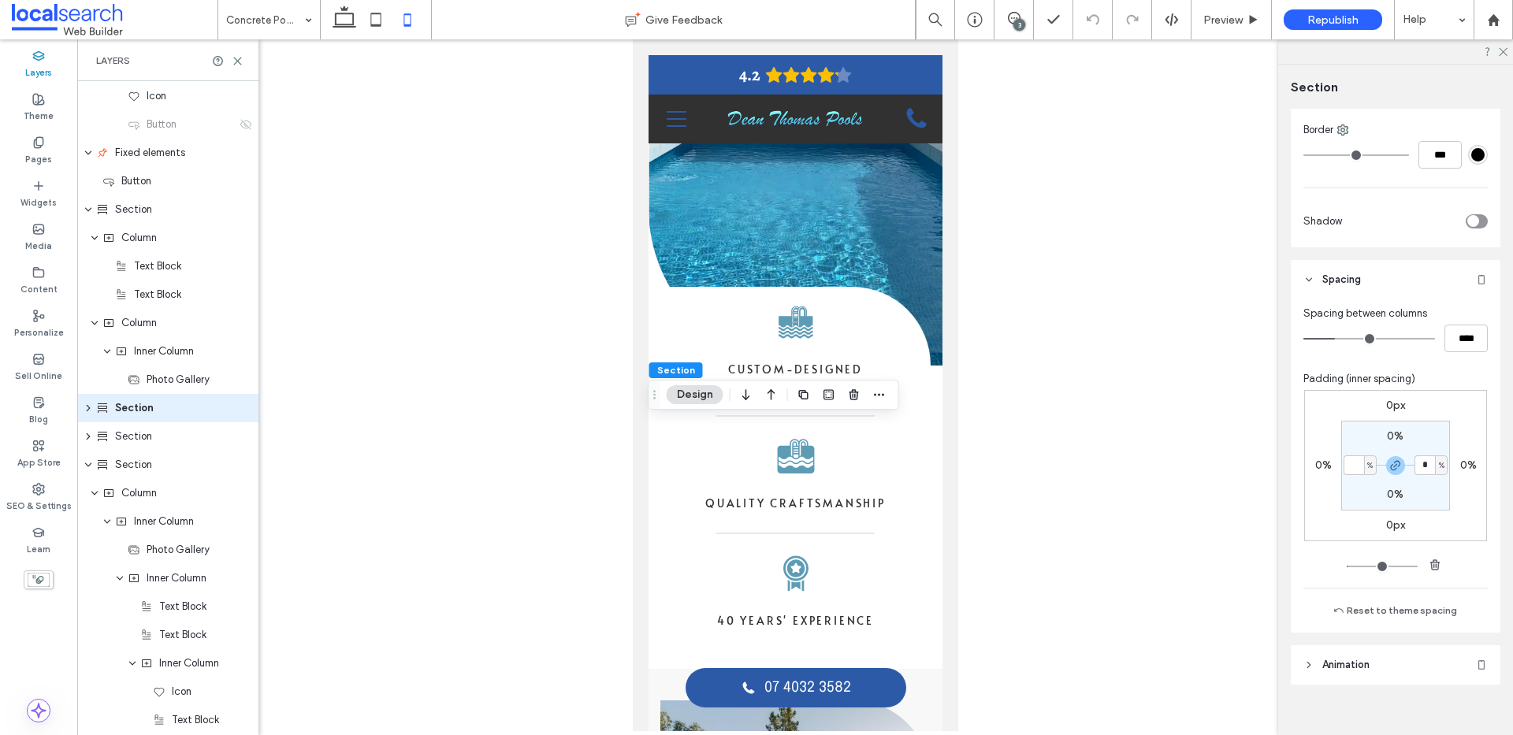
type input "*"
click at [1389, 466] on icon "button" at bounding box center [1395, 465] width 13 height 13
click at [1425, 466] on label "0%" at bounding box center [1431, 465] width 17 height 13
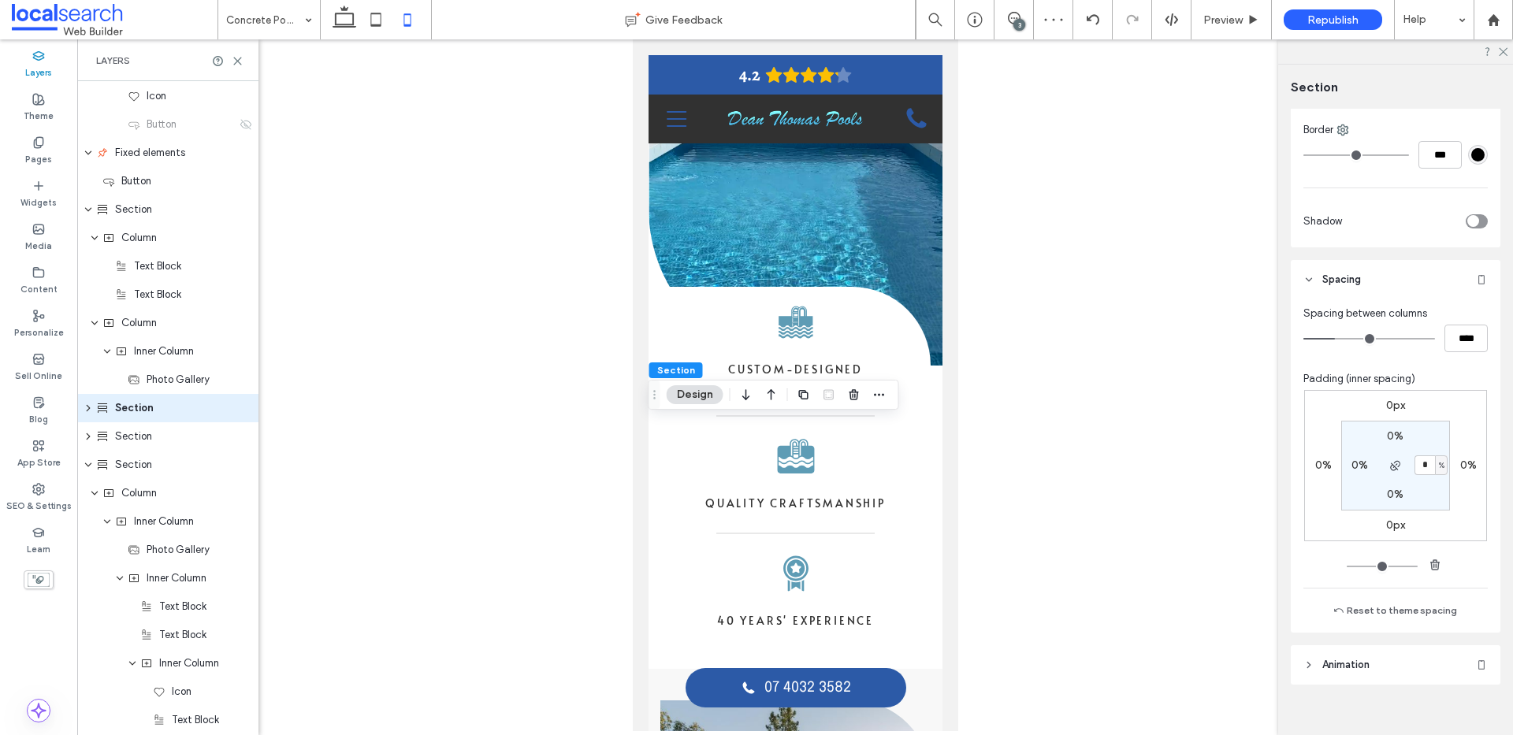
type input "*"
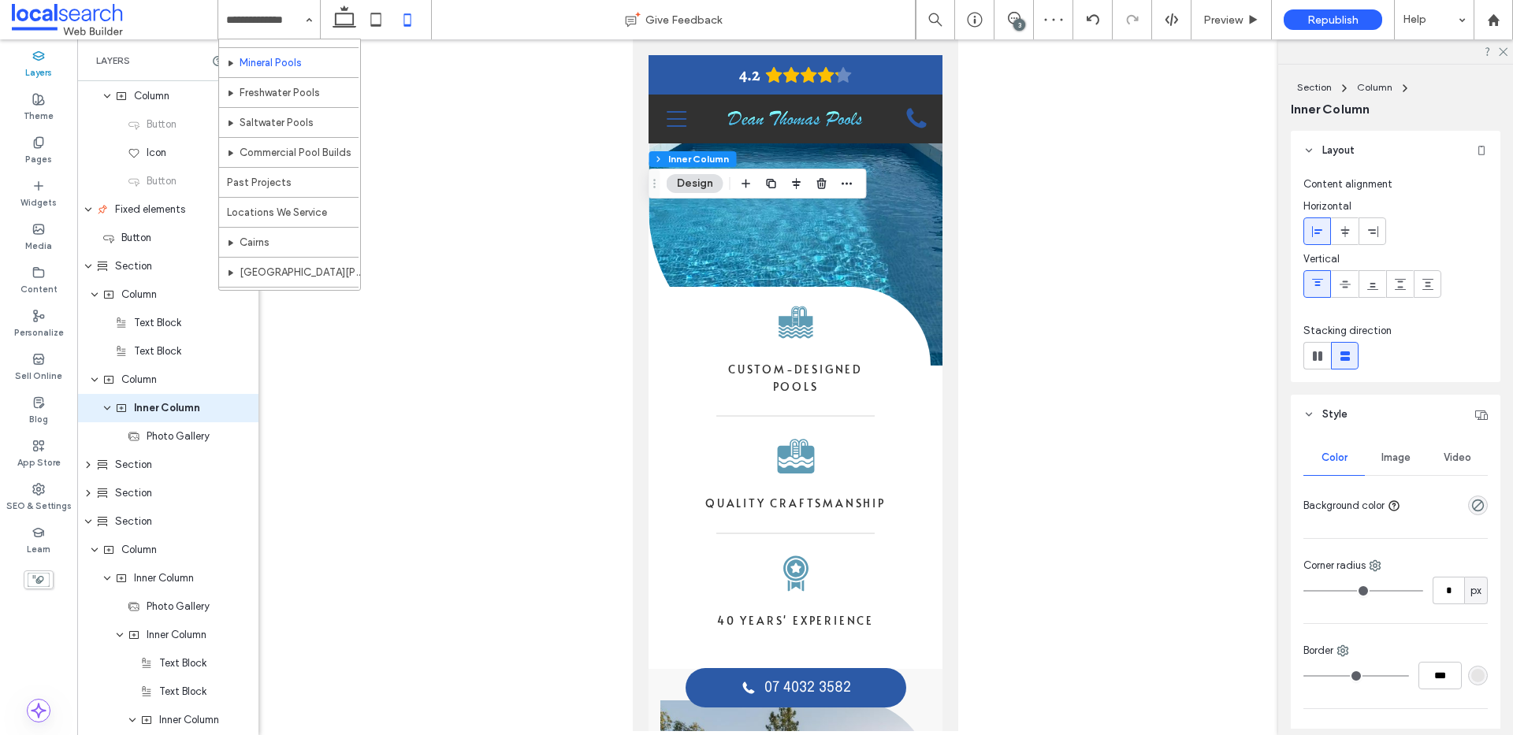
scroll to position [113, 0]
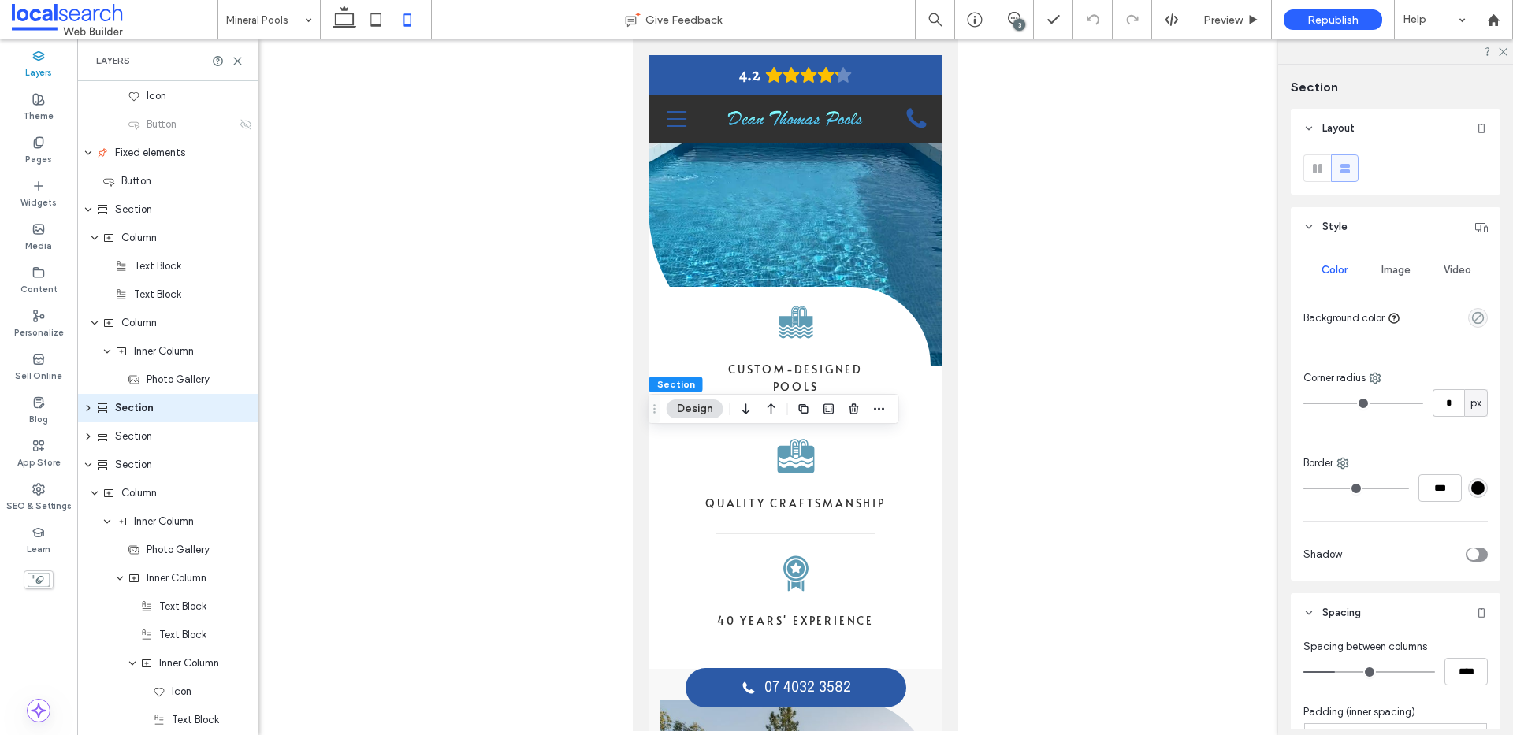
scroll to position [323, 0]
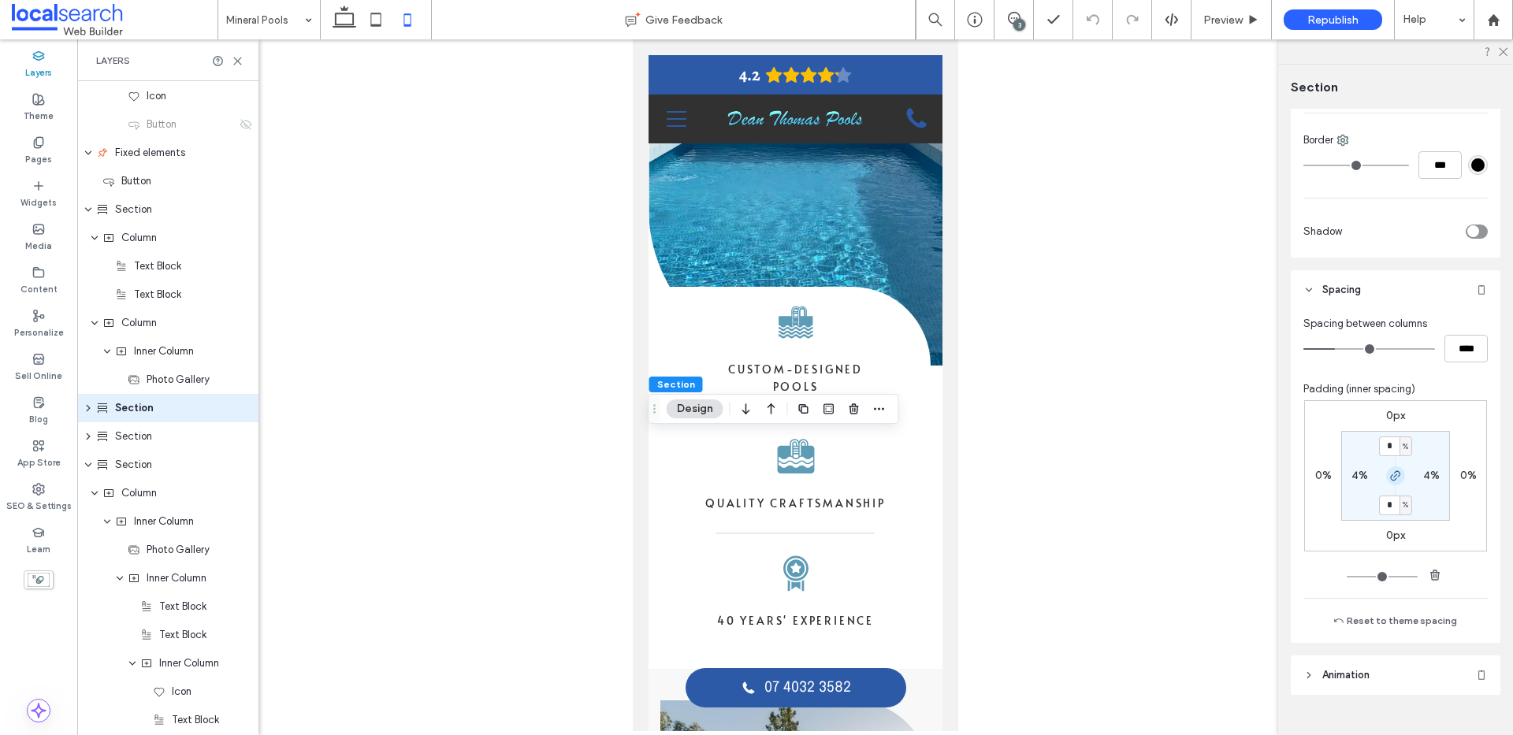
click at [1393, 477] on icon "button" at bounding box center [1395, 476] width 13 height 13
click at [1360, 477] on label "4%" at bounding box center [1359, 475] width 17 height 13
type input "*"
click at [1394, 478] on icon "button" at bounding box center [1395, 476] width 13 height 13
click at [1345, 476] on input "*" at bounding box center [1353, 476] width 20 height 20
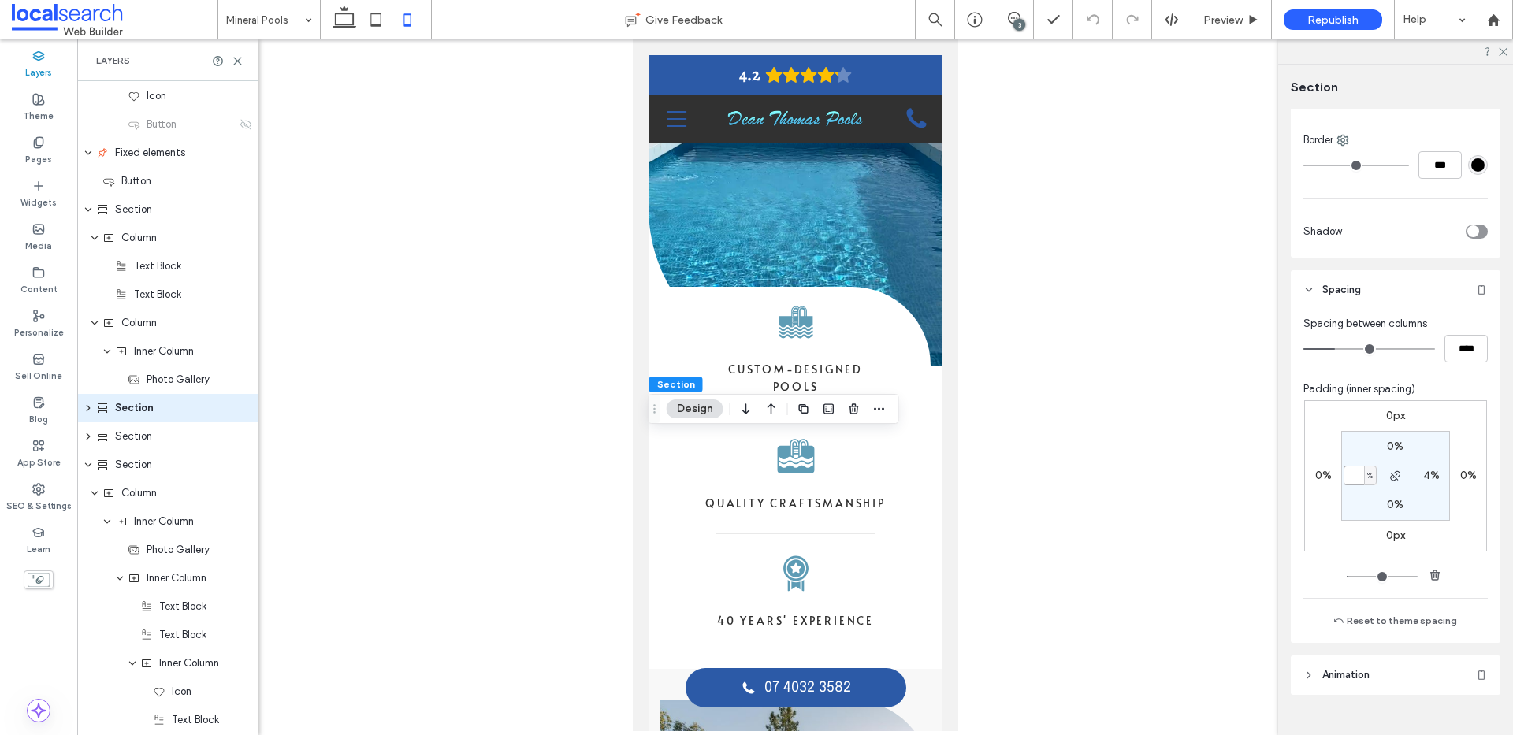
type input "*"
drag, startPoint x: 287, startPoint y: 18, endPoint x: 287, endPoint y: 28, distance: 9.5
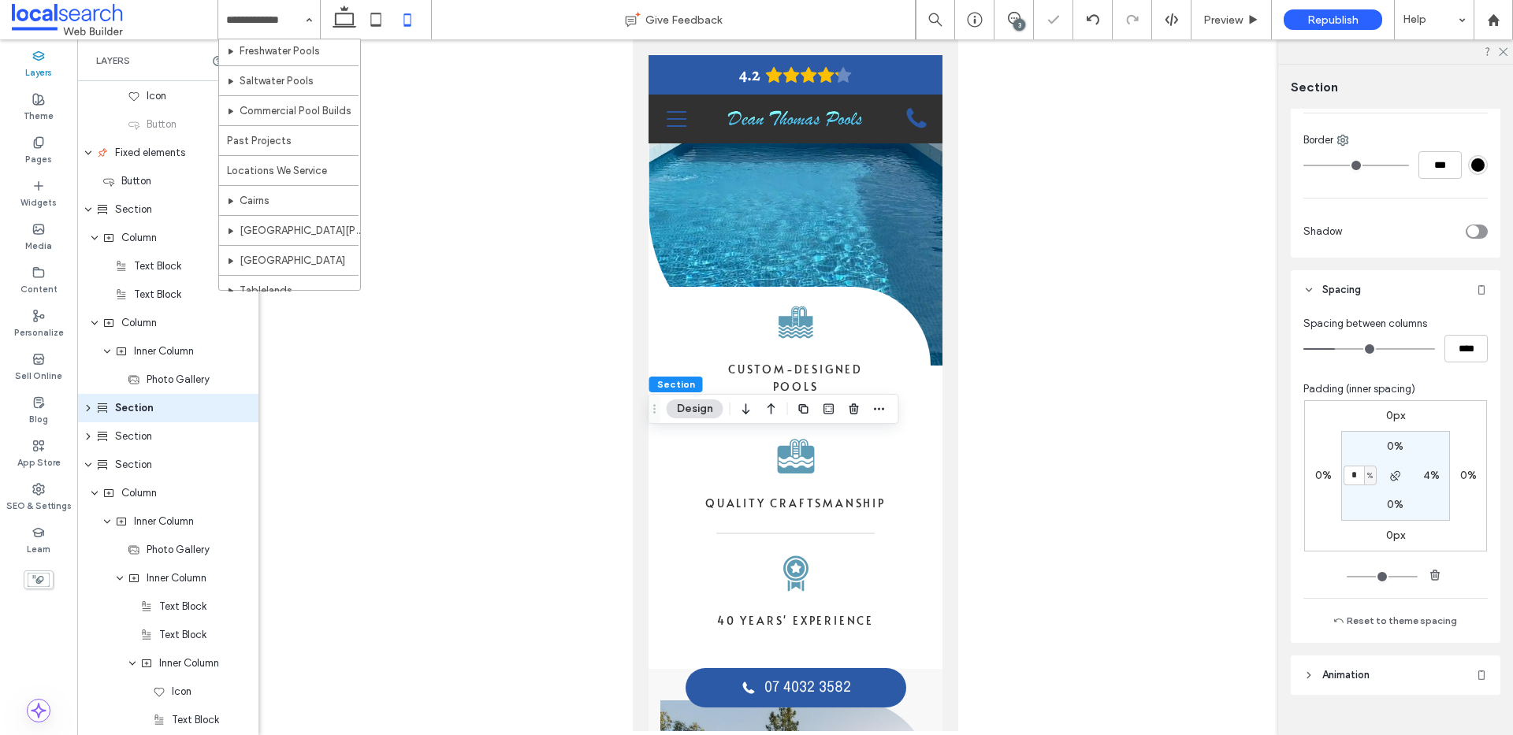
scroll to position [131, 0]
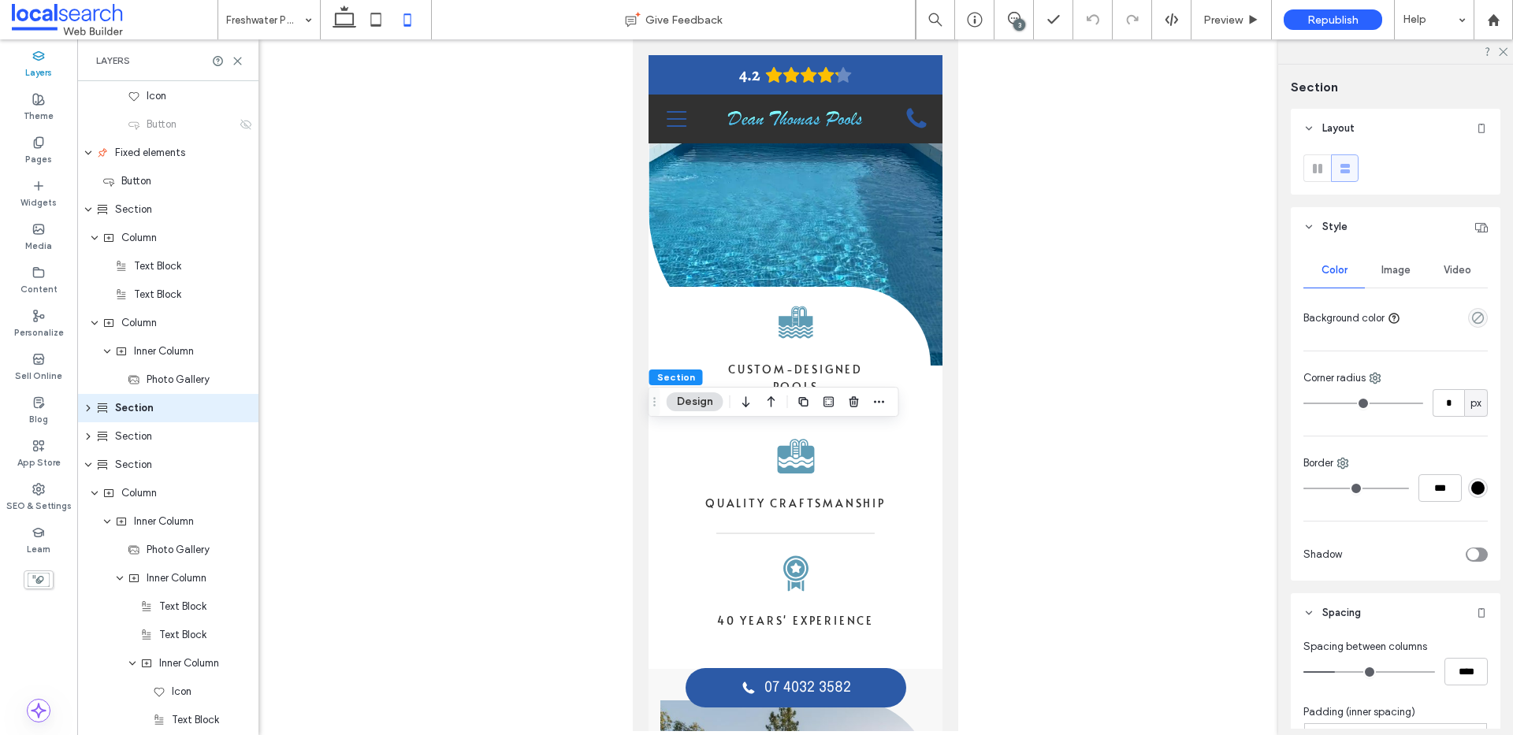
scroll to position [289, 0]
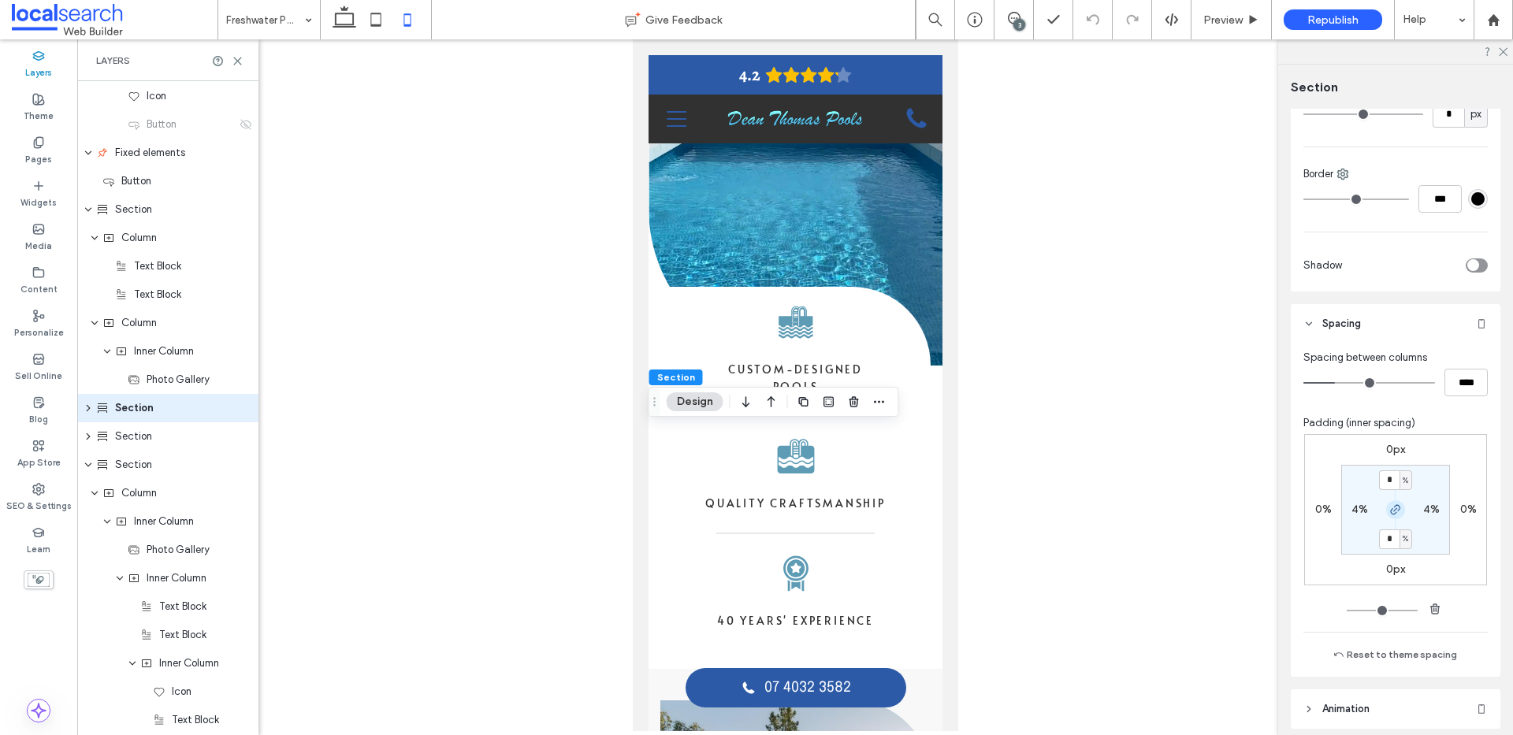
click at [1397, 509] on icon "button" at bounding box center [1395, 509] width 13 height 13
click at [1351, 507] on label "4%" at bounding box center [1359, 509] width 17 height 13
type input "*"
click at [1392, 506] on icon "button" at bounding box center [1395, 509] width 13 height 13
click at [1349, 511] on input "*" at bounding box center [1353, 510] width 20 height 20
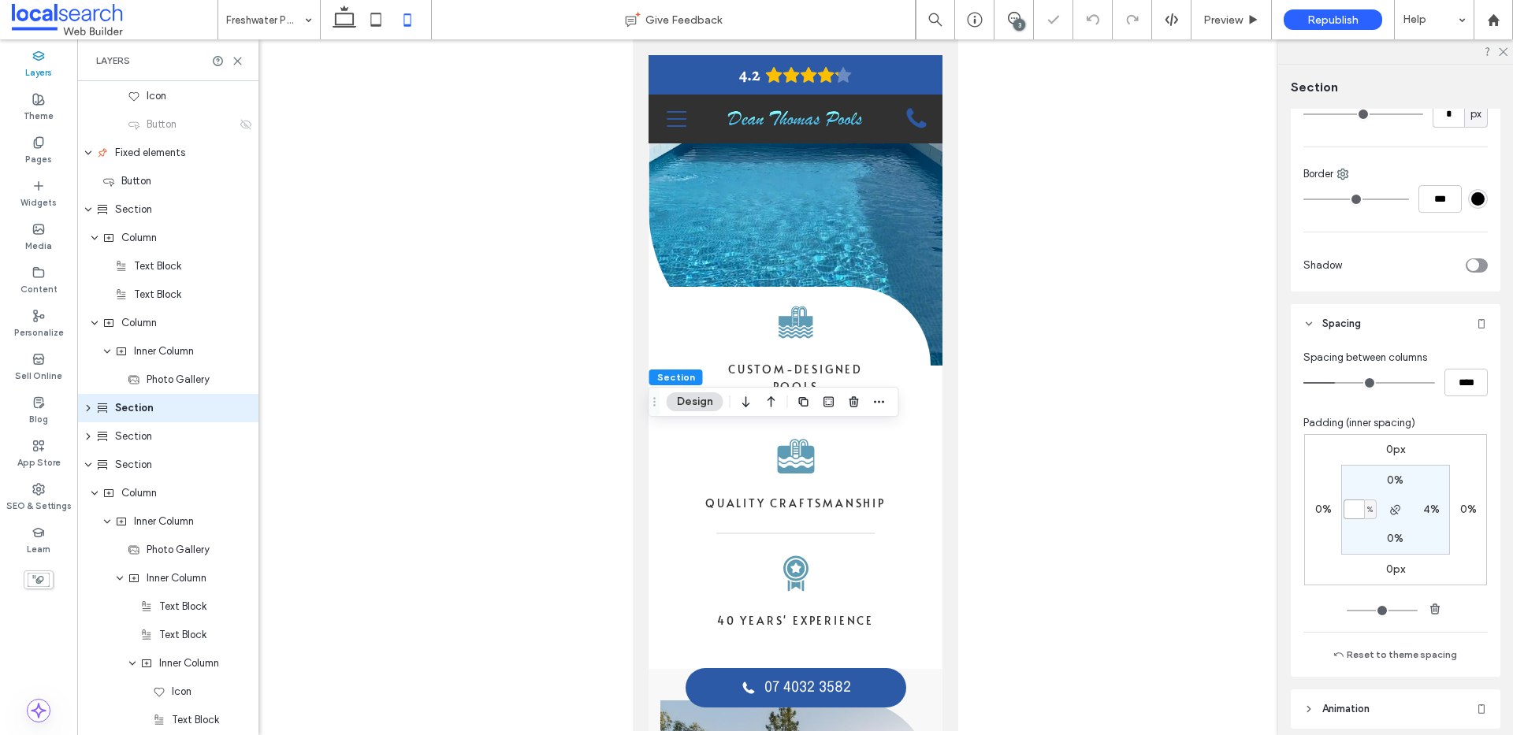
type input "*"
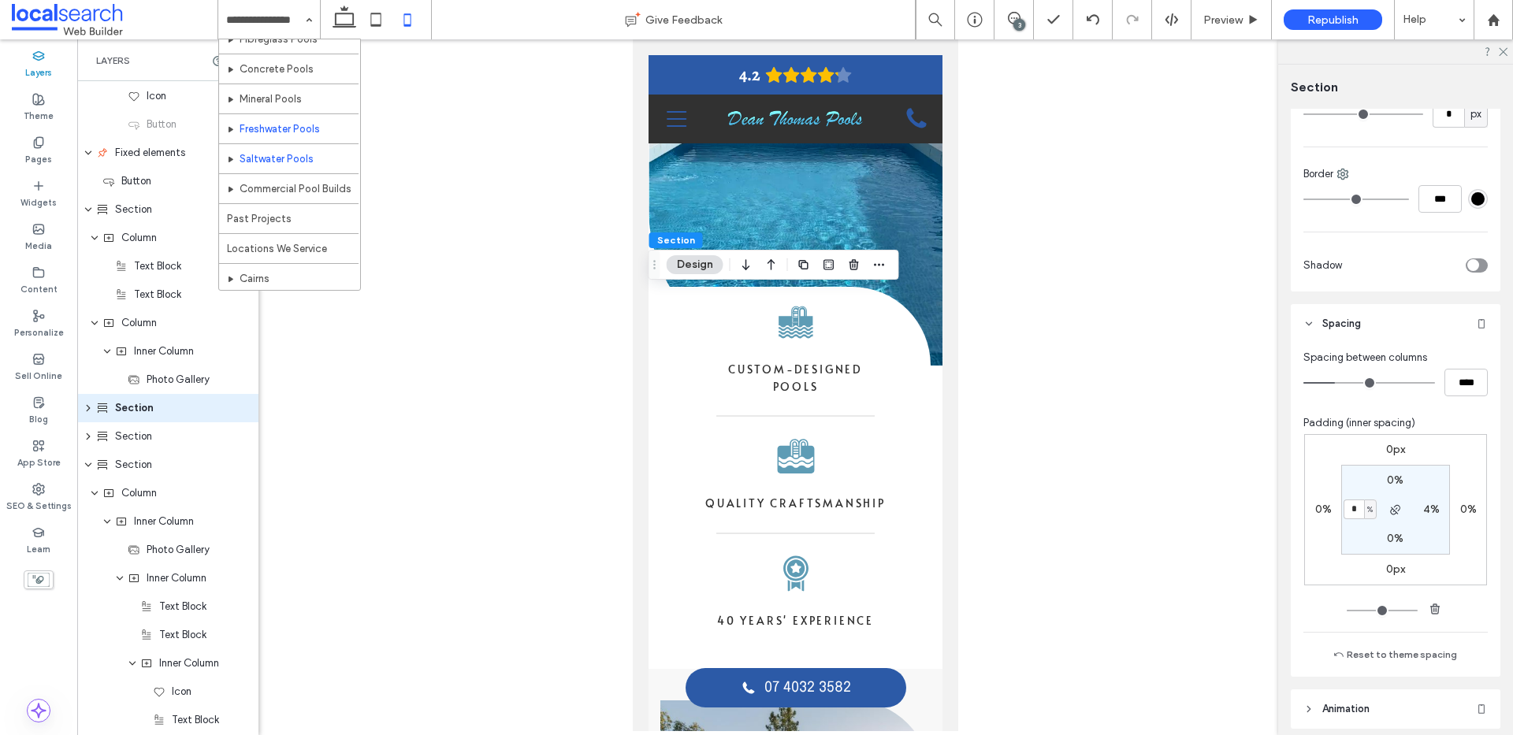
scroll to position [147, 0]
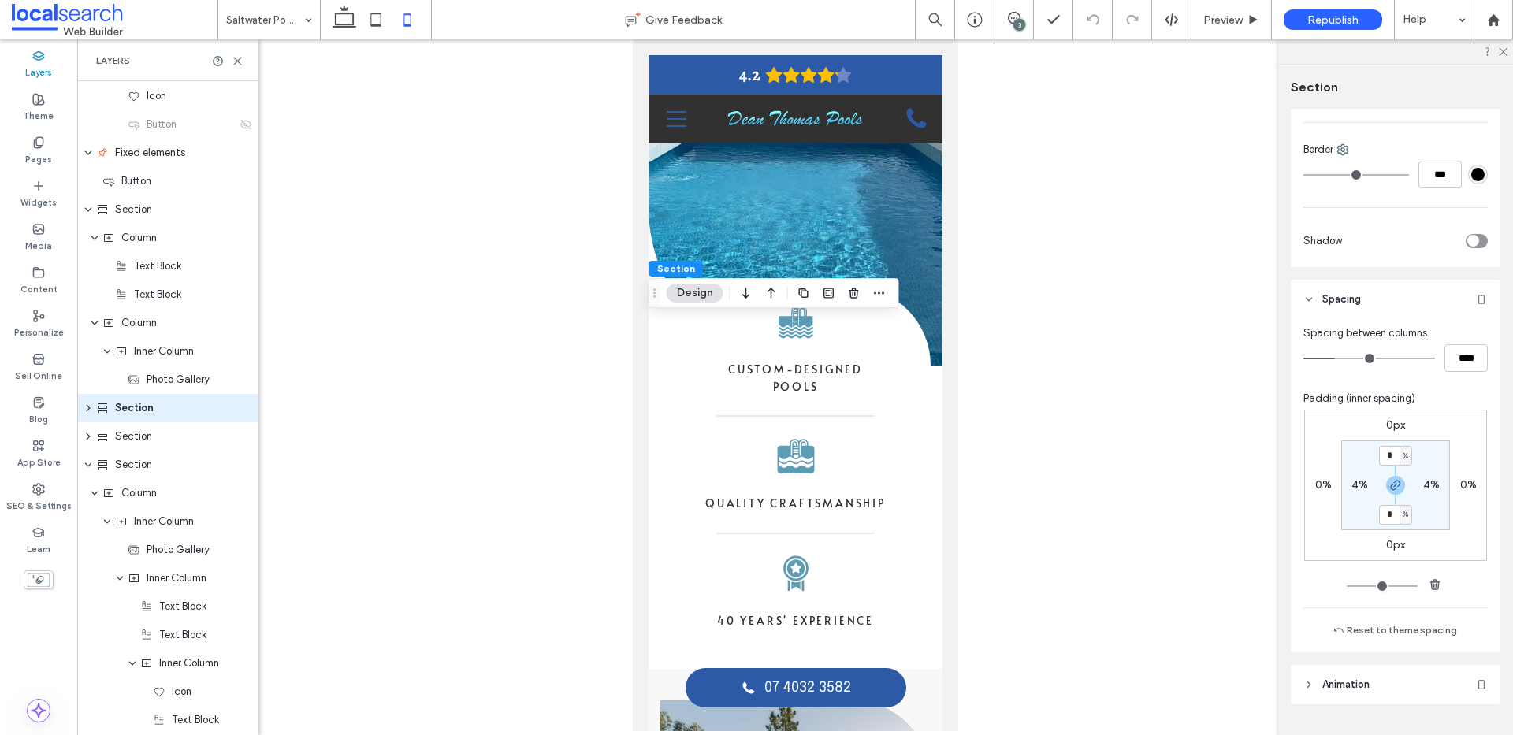
scroll to position [329, 0]
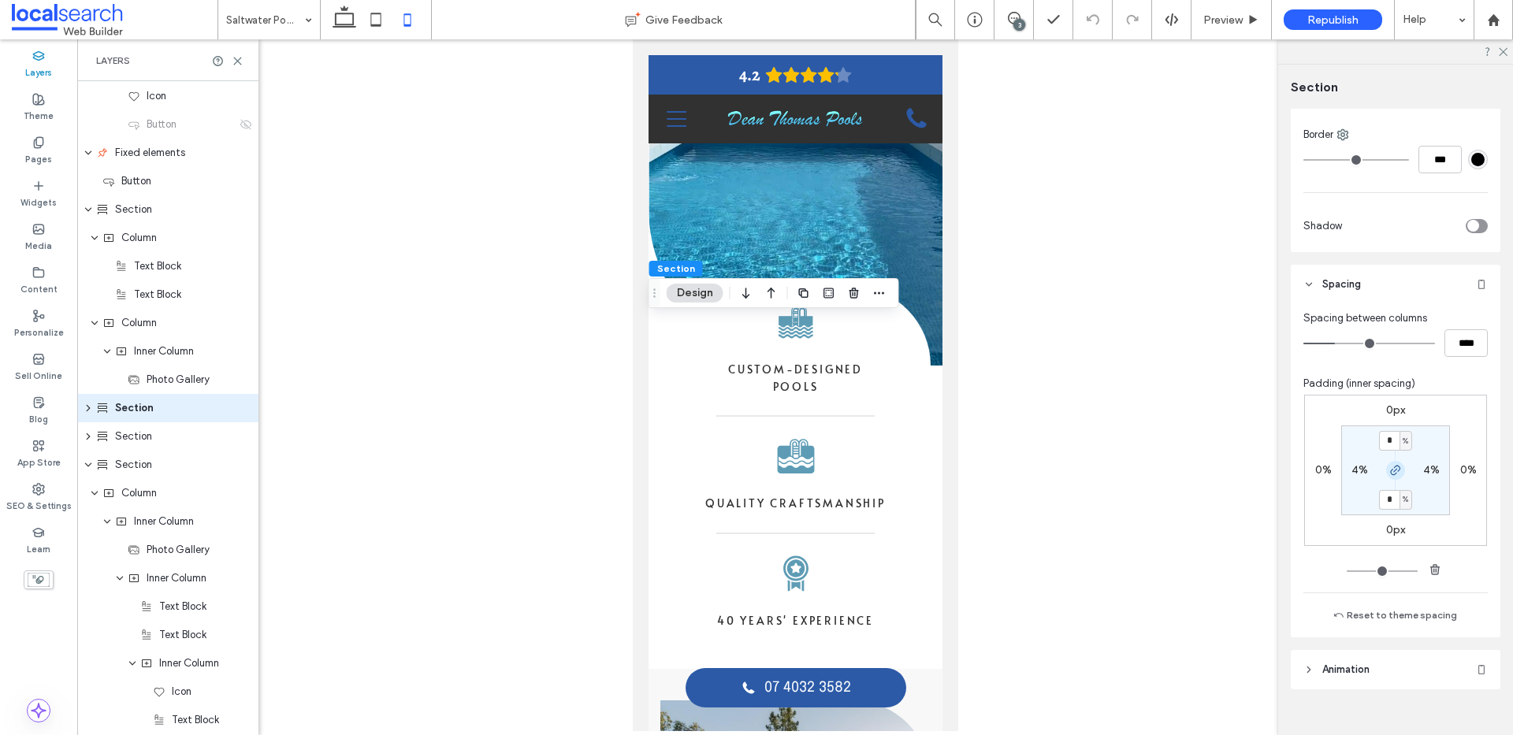
click at [1395, 474] on icon "button" at bounding box center [1395, 470] width 13 height 13
click at [1361, 470] on label "4%" at bounding box center [1359, 469] width 17 height 13
type input "*"
click at [1391, 474] on use "button" at bounding box center [1395, 470] width 9 height 9
click at [1365, 474] on div "%" at bounding box center [1369, 471] width 9 height 16
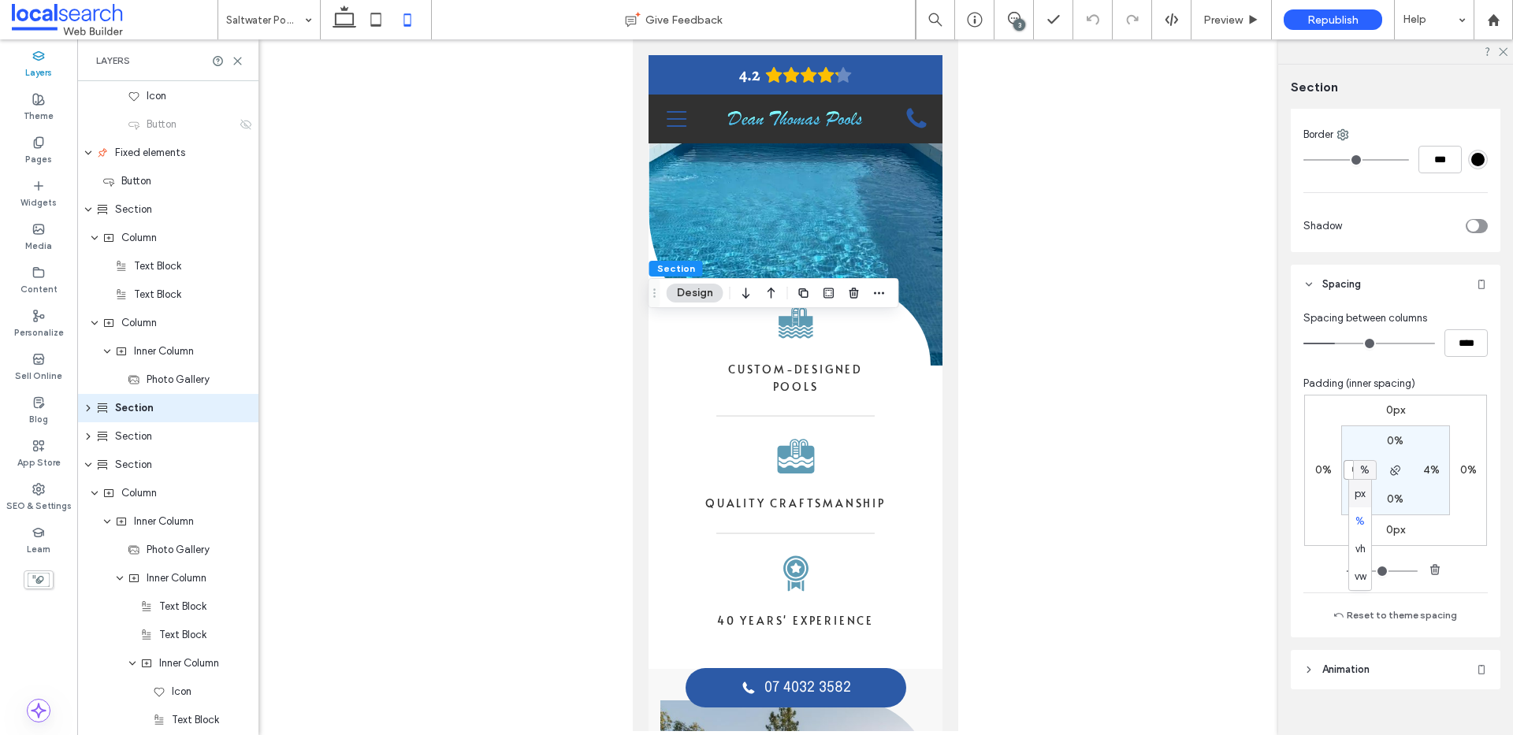
click at [1343, 470] on input "*" at bounding box center [1353, 470] width 20 height 20
type input "*"
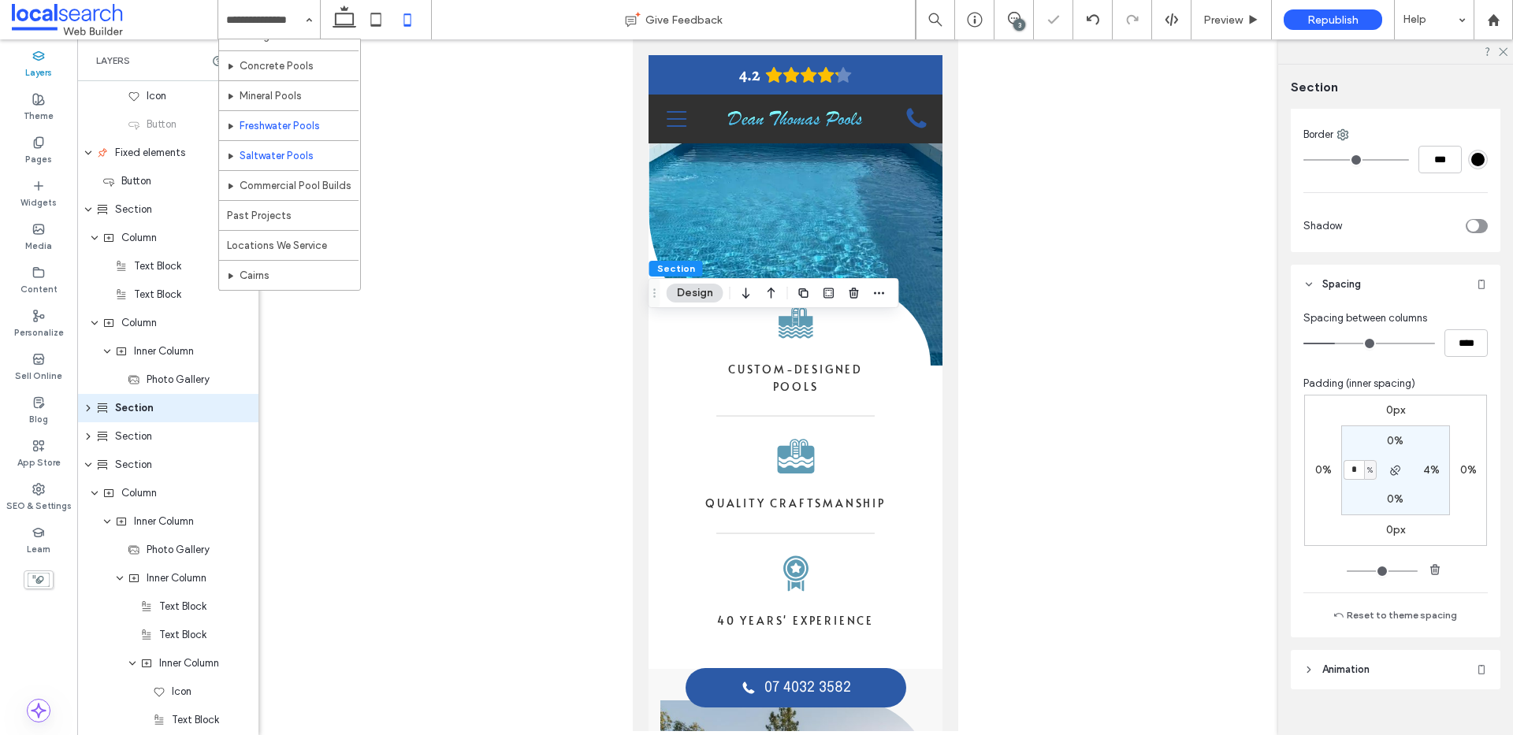
scroll to position [150, 0]
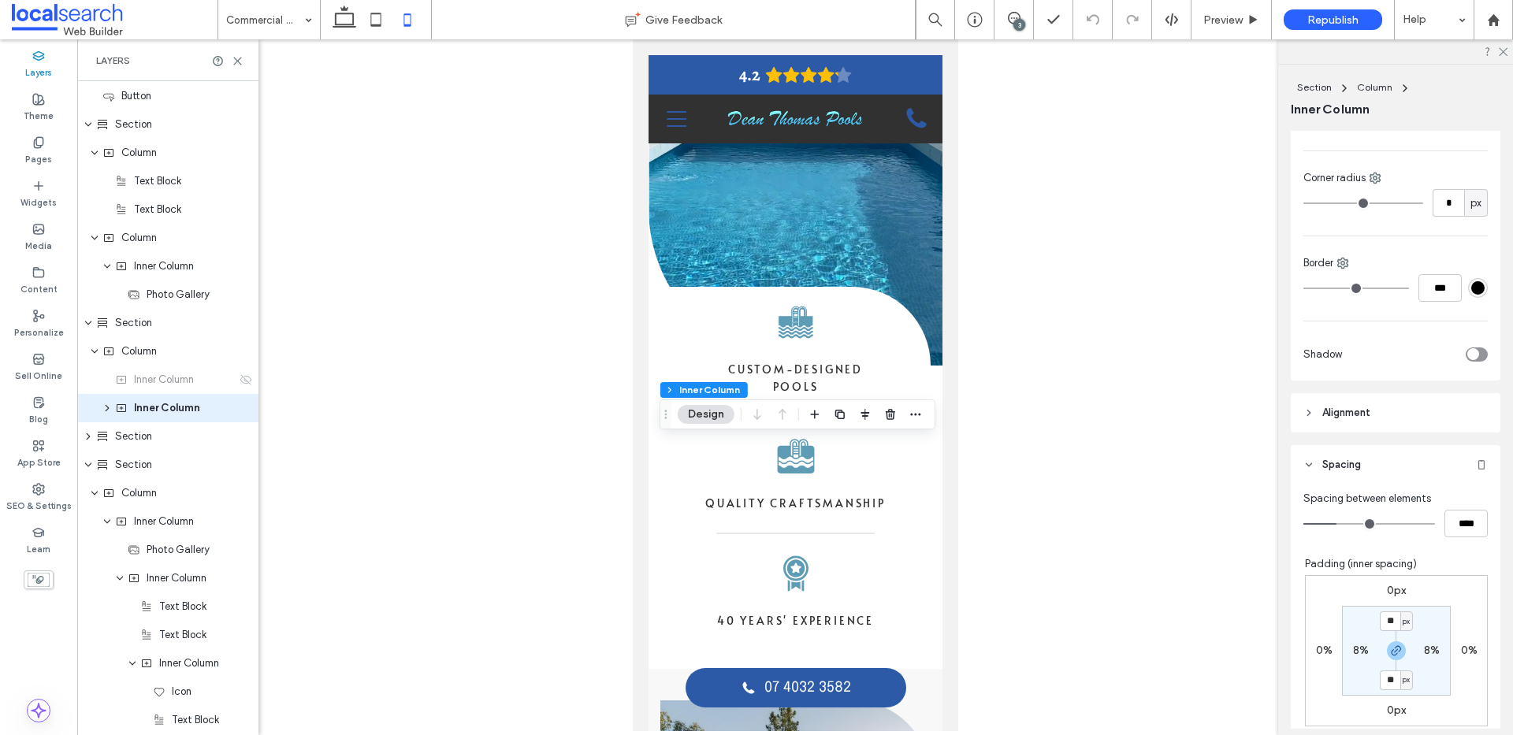
scroll to position [392, 0]
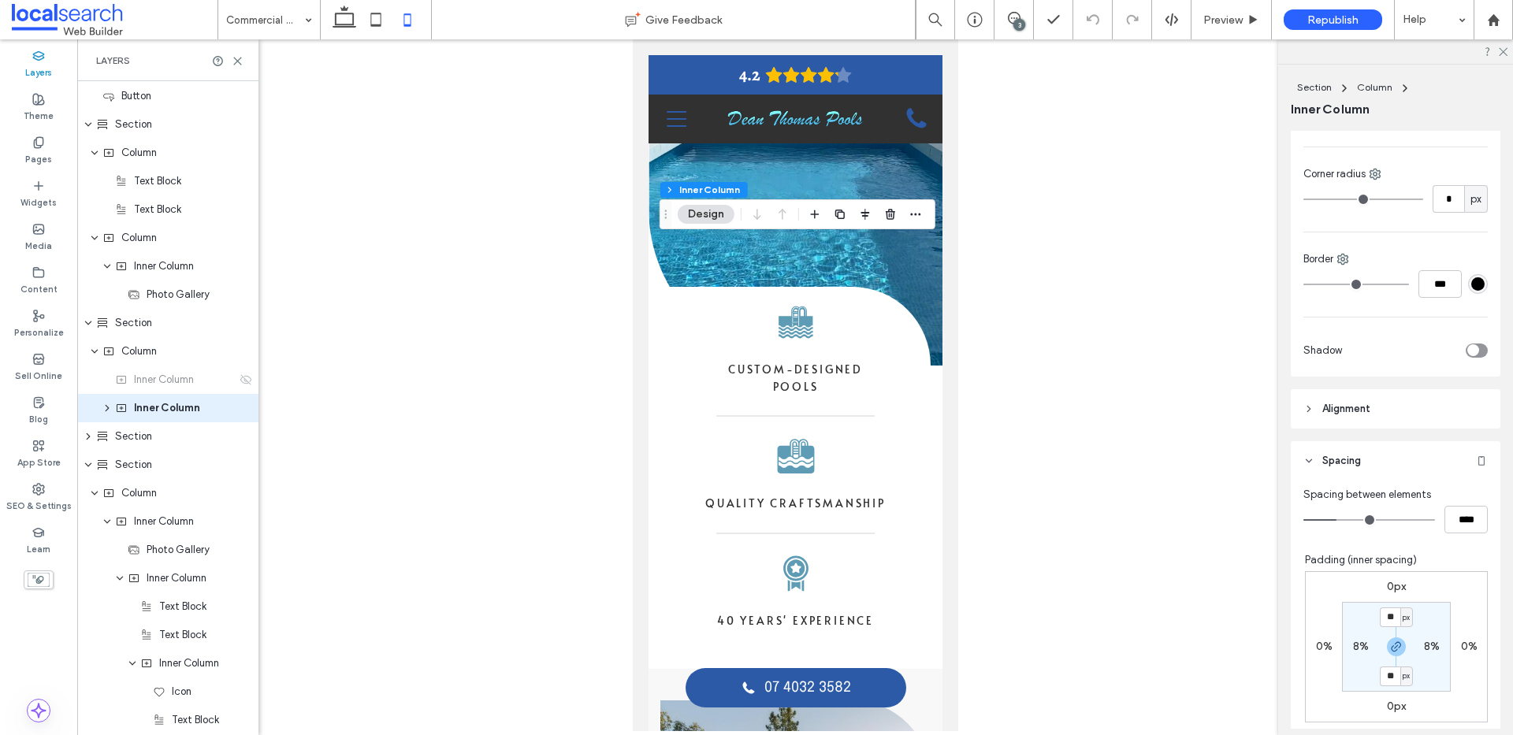
click at [1353, 644] on label "8%" at bounding box center [1361, 646] width 16 height 13
type input "*"
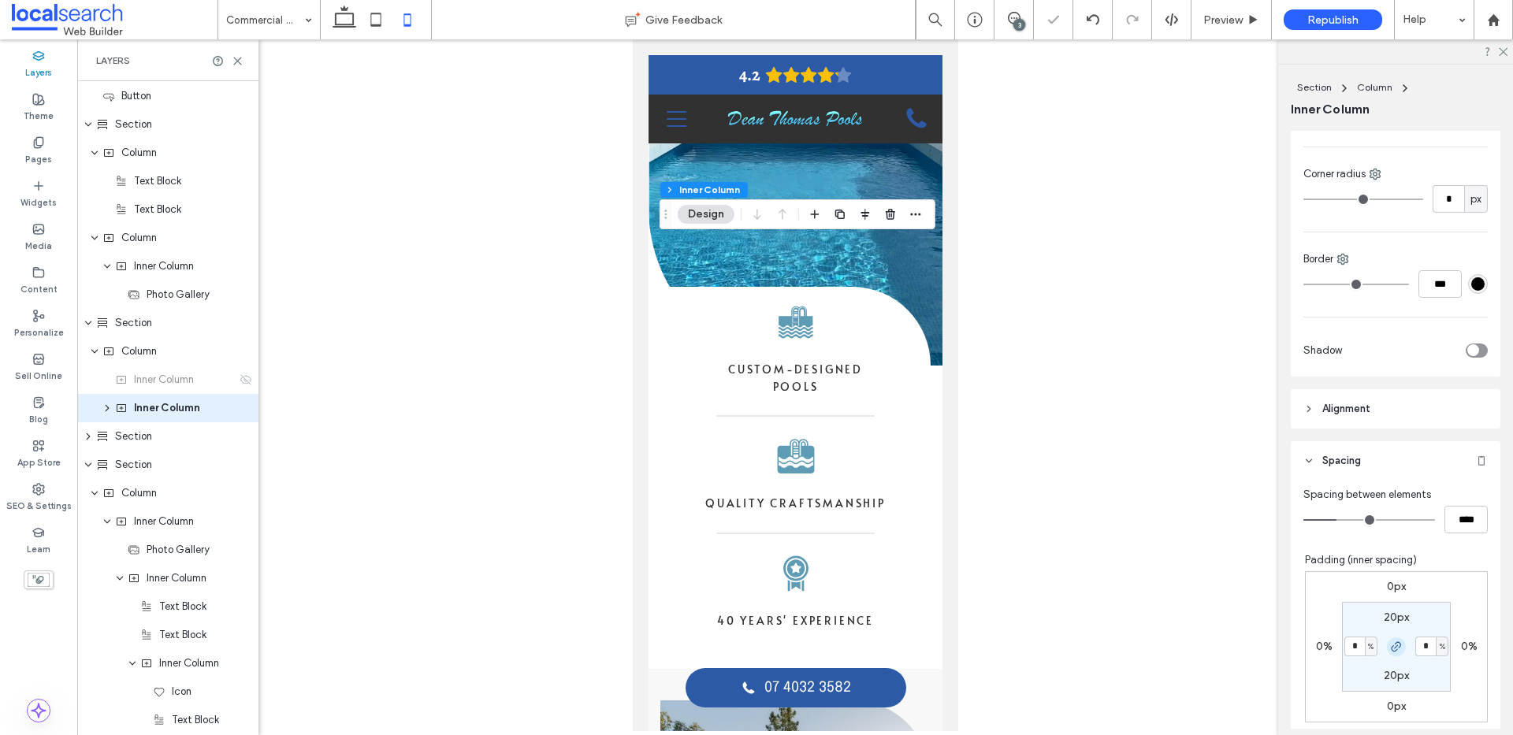
click at [1391, 648] on icon "button" at bounding box center [1396, 647] width 13 height 13
click at [1348, 646] on input "*" at bounding box center [1354, 647] width 20 height 20
type input "*"
click at [1350, 647] on input "*" at bounding box center [1354, 647] width 20 height 20
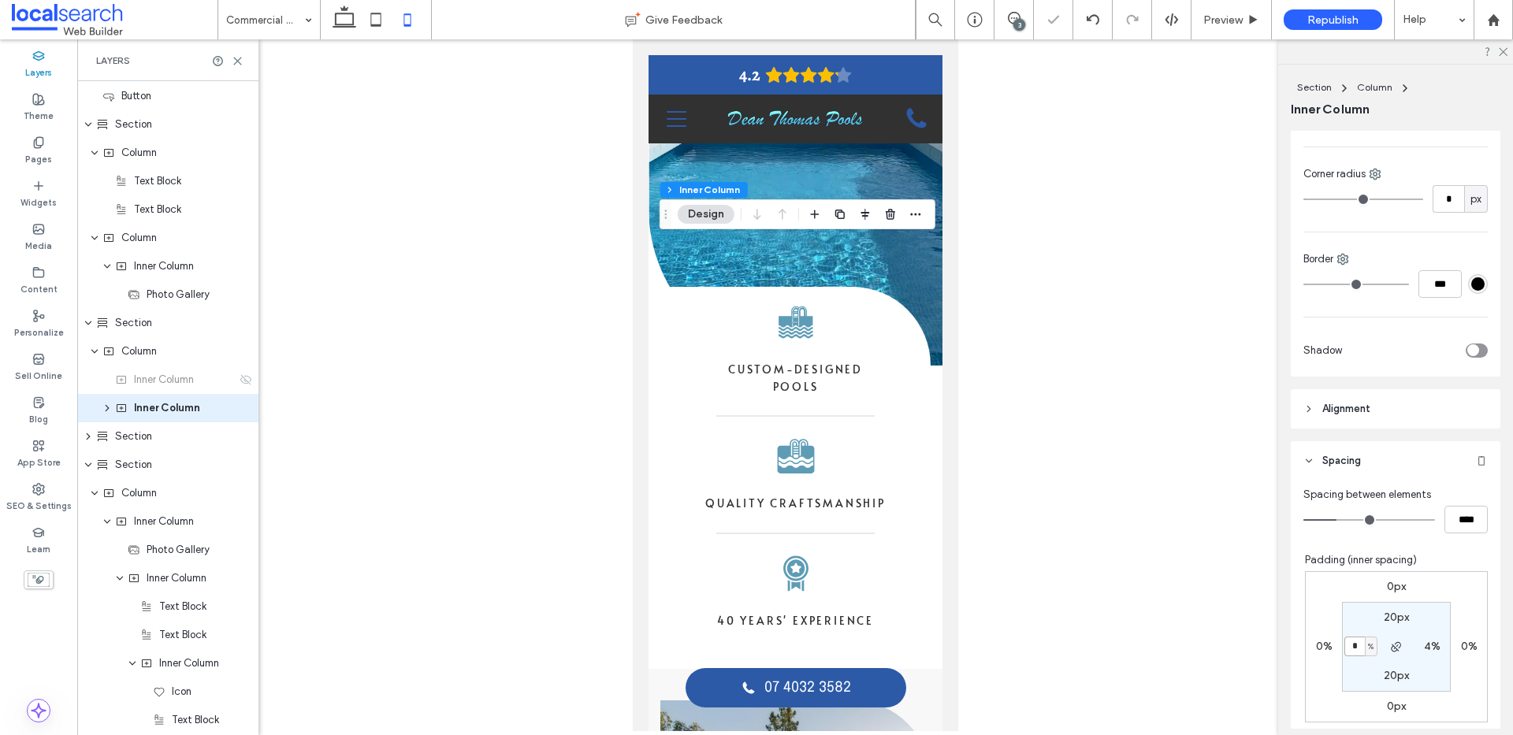
click at [1350, 647] on input "*" at bounding box center [1354, 647] width 20 height 20
click at [1390, 644] on icon "button" at bounding box center [1396, 647] width 13 height 13
click at [1347, 651] on input "*" at bounding box center [1354, 647] width 20 height 20
type input "*"
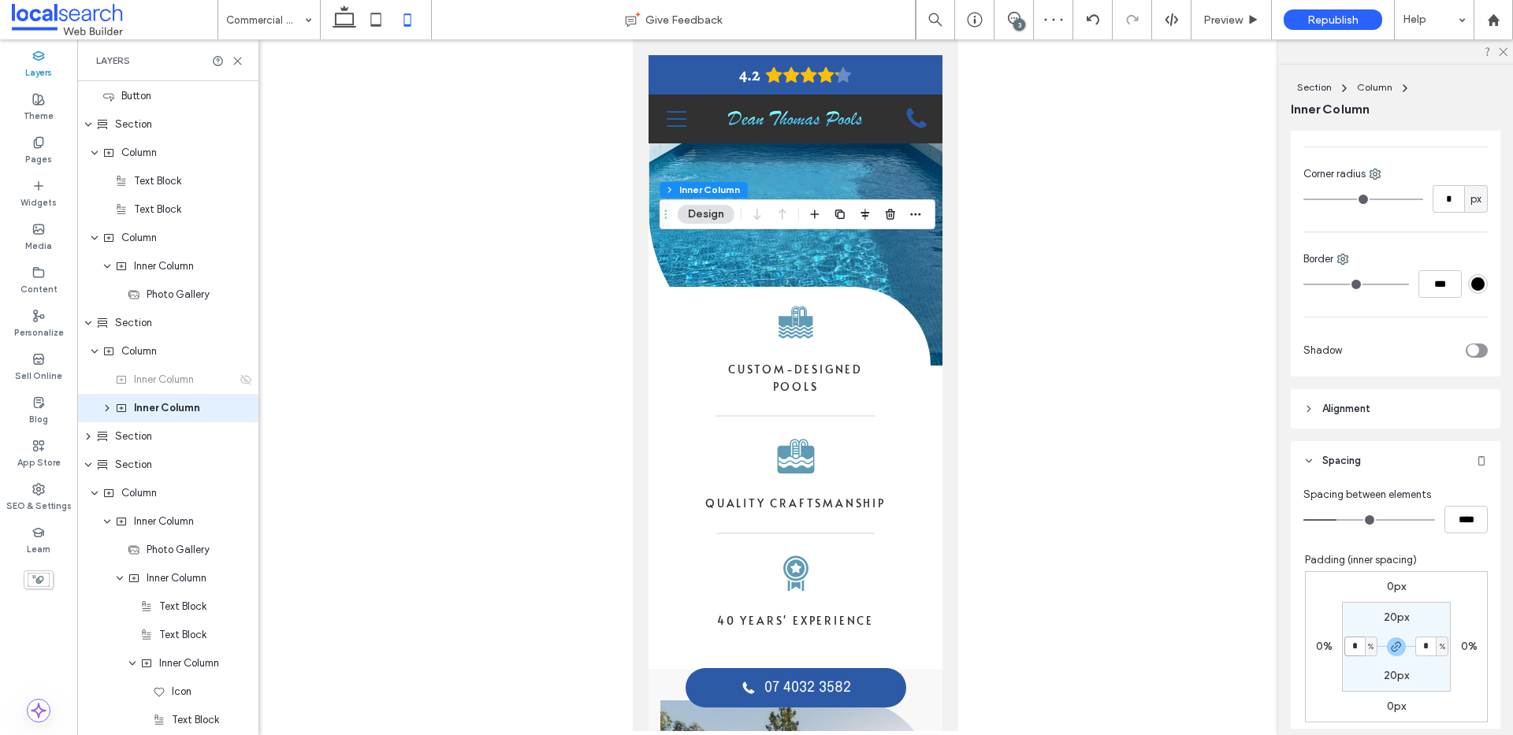
type input "*"
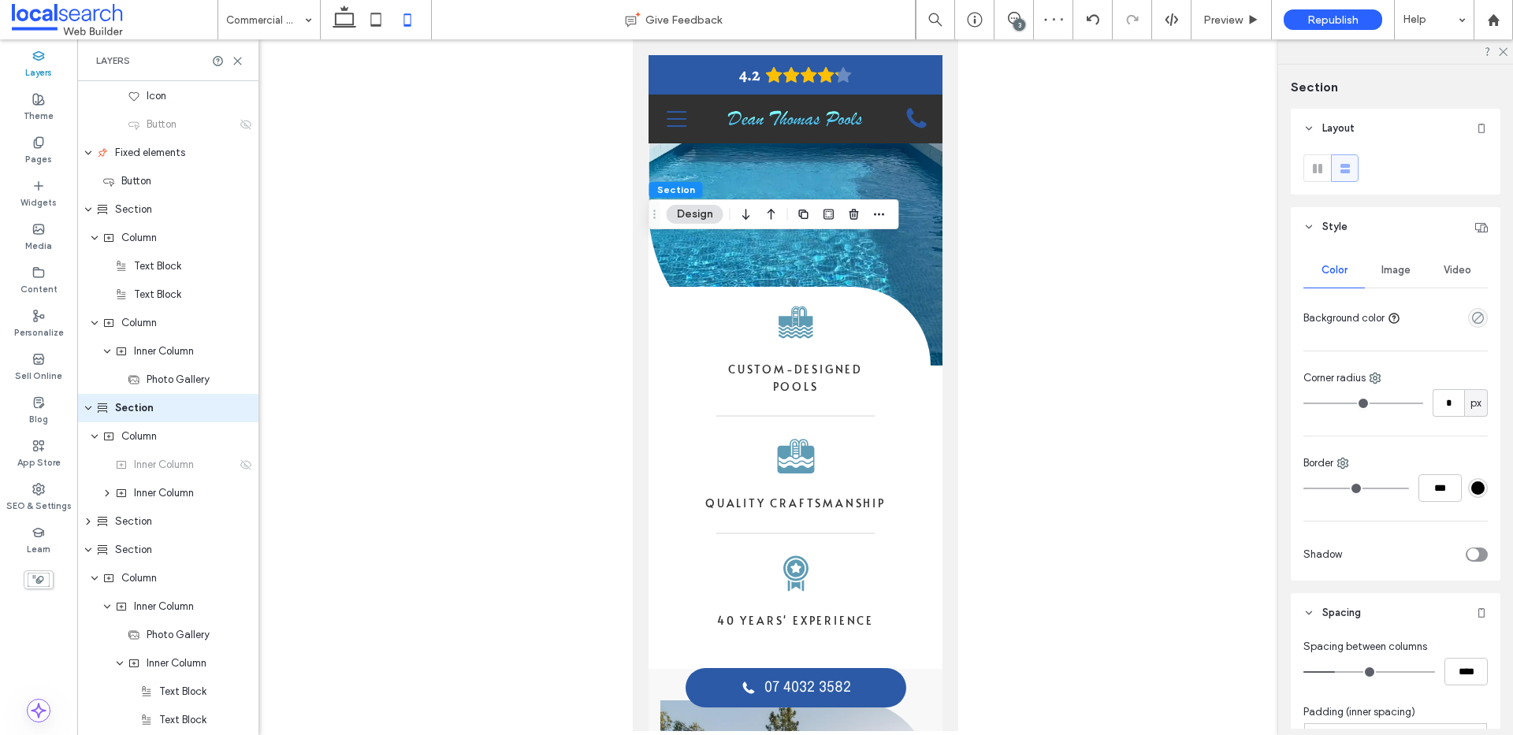
scroll to position [352, 0]
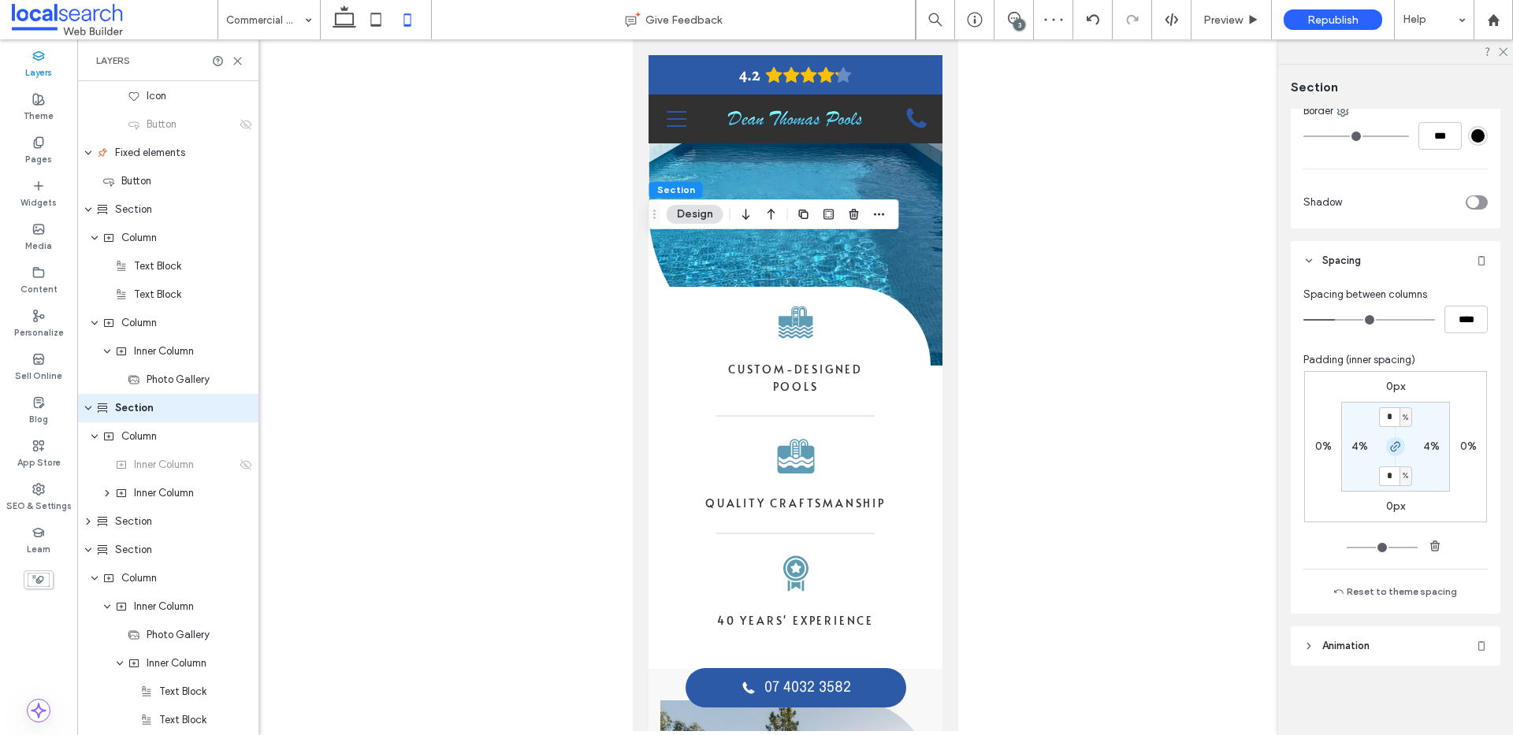
click at [1389, 450] on icon "button" at bounding box center [1395, 446] width 13 height 13
click at [1358, 443] on label "4%" at bounding box center [1359, 446] width 17 height 13
type input "*"
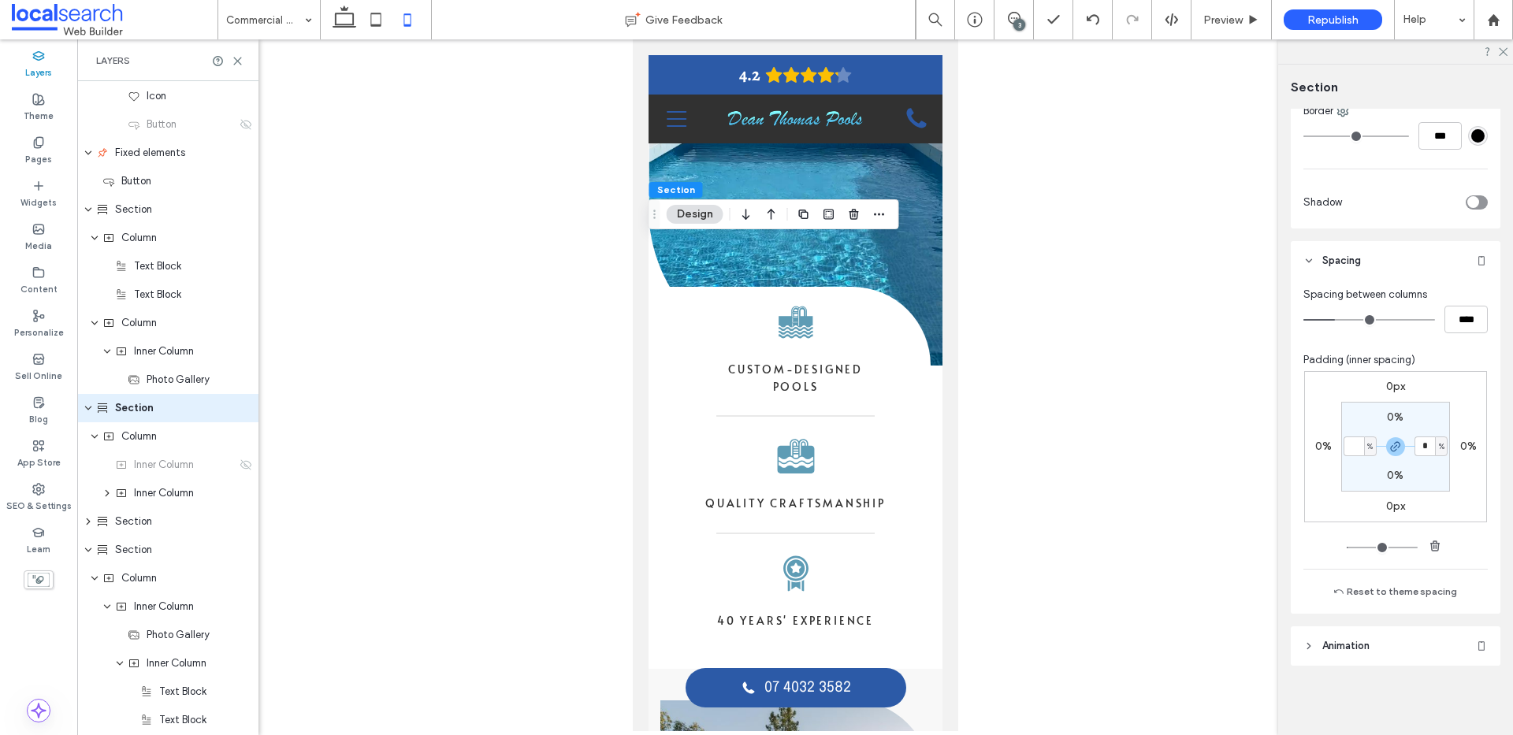
type input "*"
click at [1380, 444] on div at bounding box center [1394, 446] width 35 height 19
click at [1391, 447] on use "button" at bounding box center [1395, 446] width 9 height 9
click at [1424, 450] on label "0%" at bounding box center [1431, 446] width 17 height 13
type input "*"
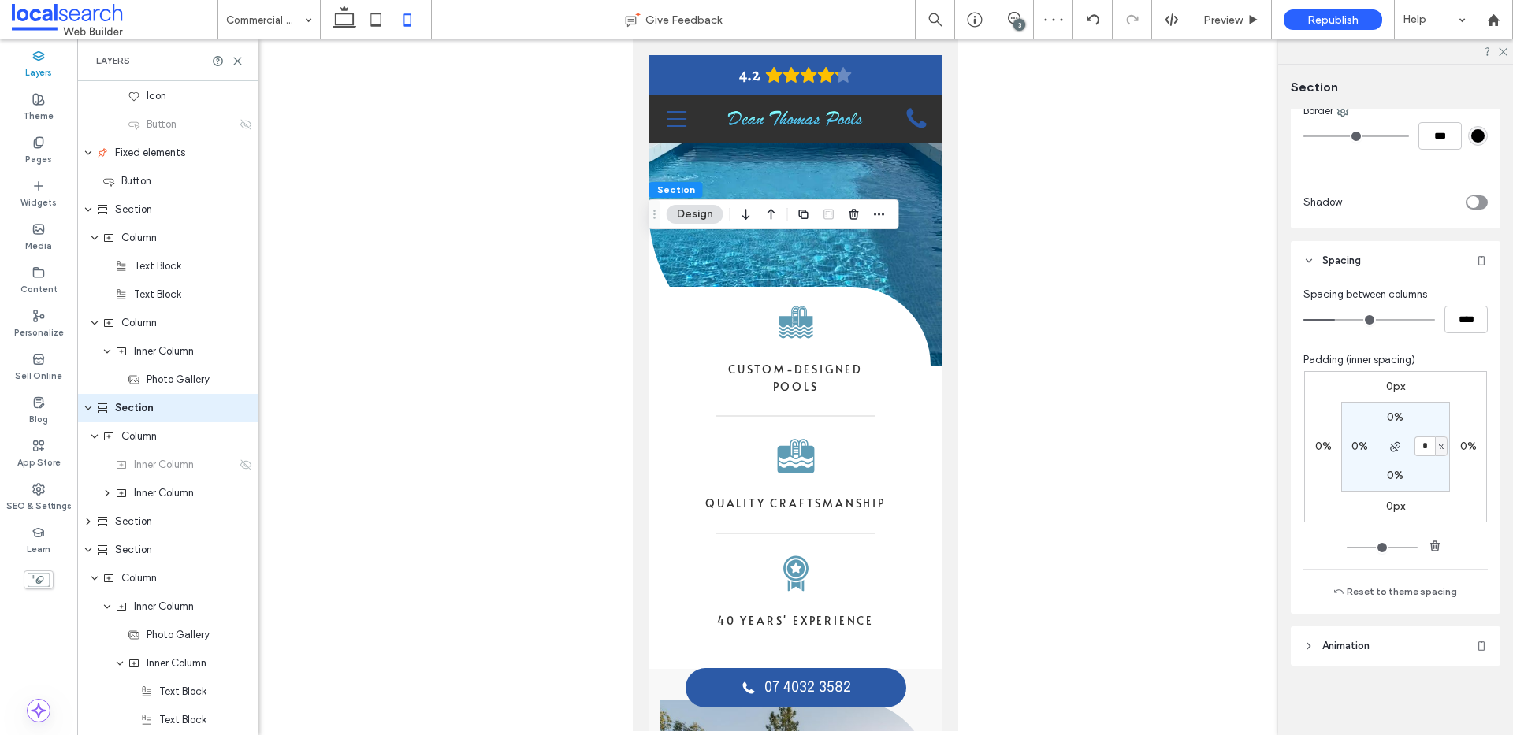
type input "*"
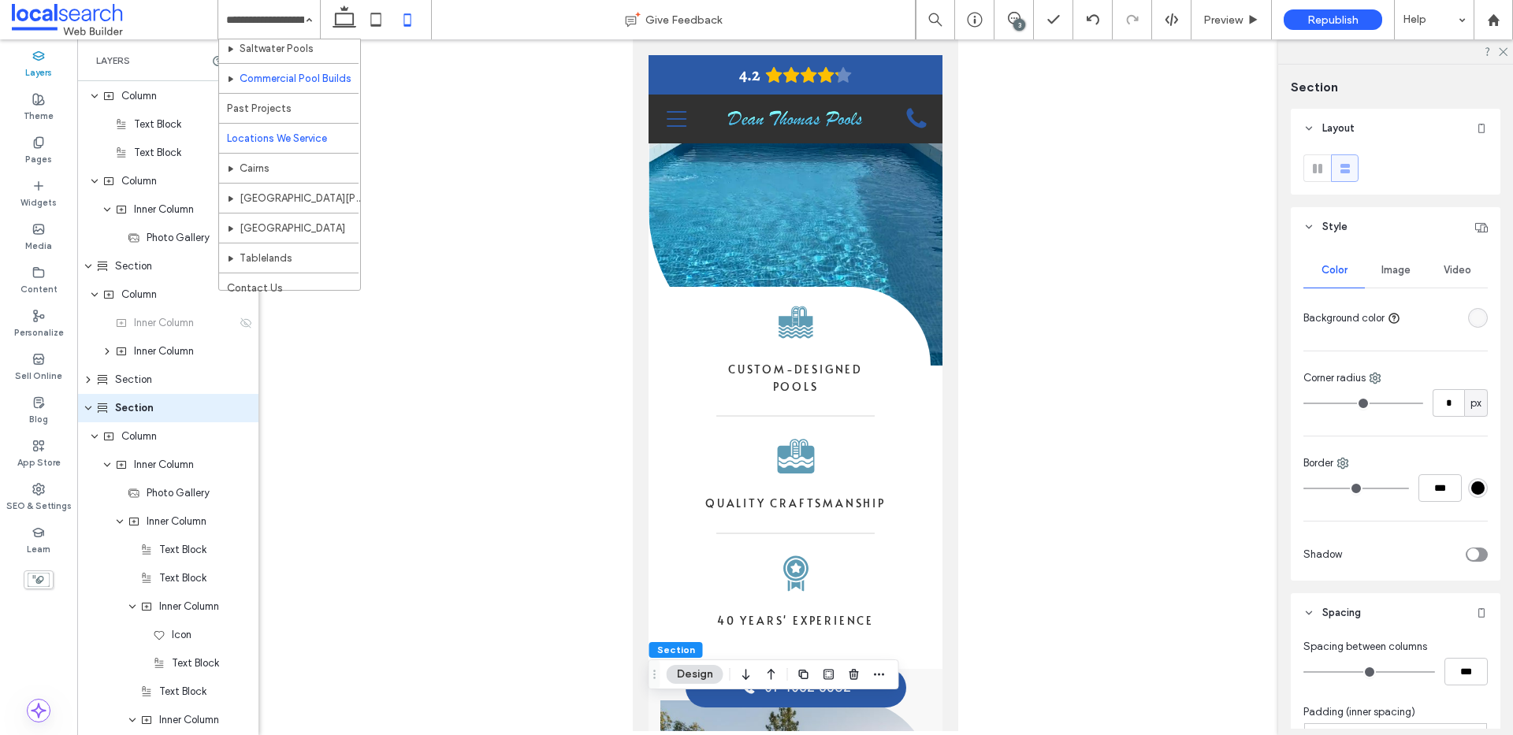
scroll to position [233, 0]
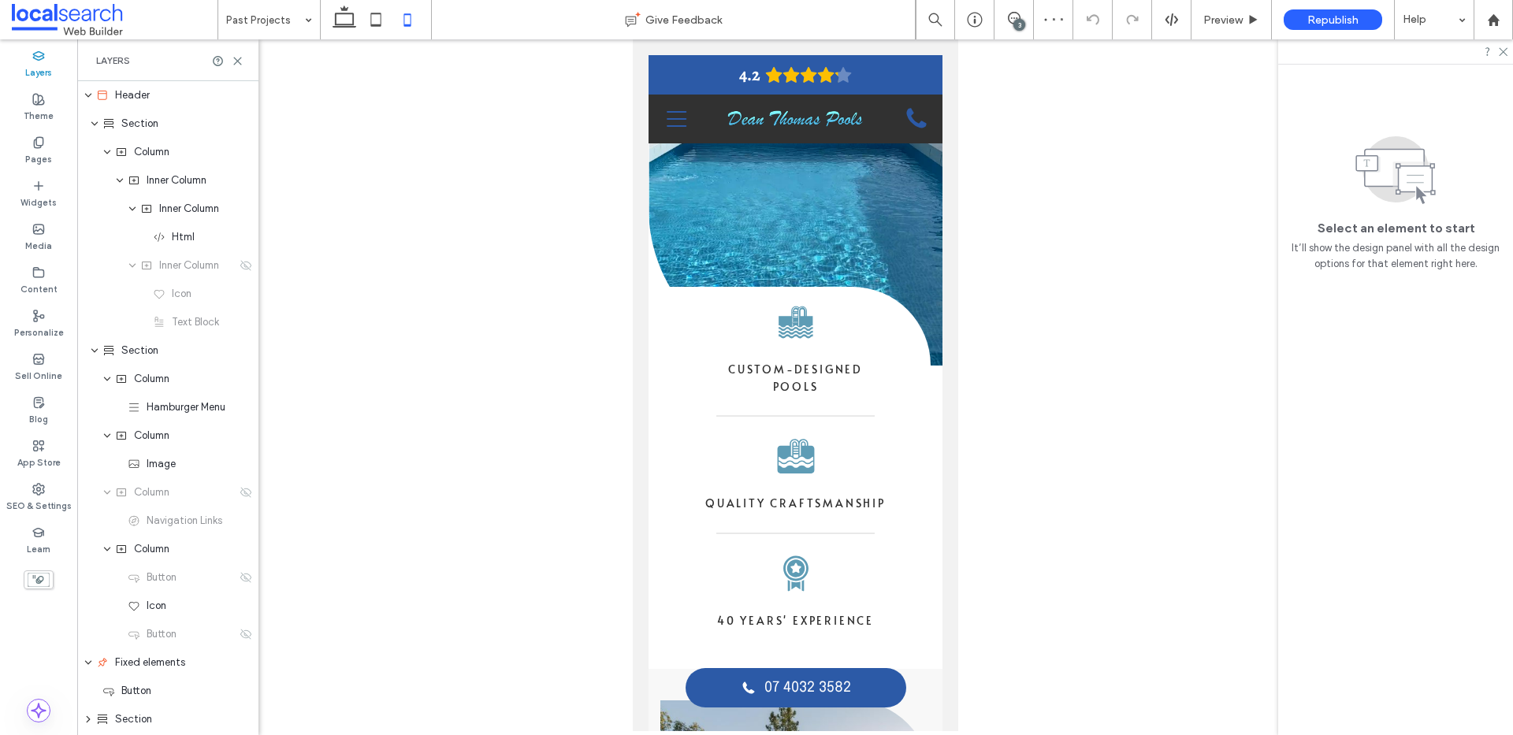
click at [284, 27] on input at bounding box center [265, 19] width 78 height 39
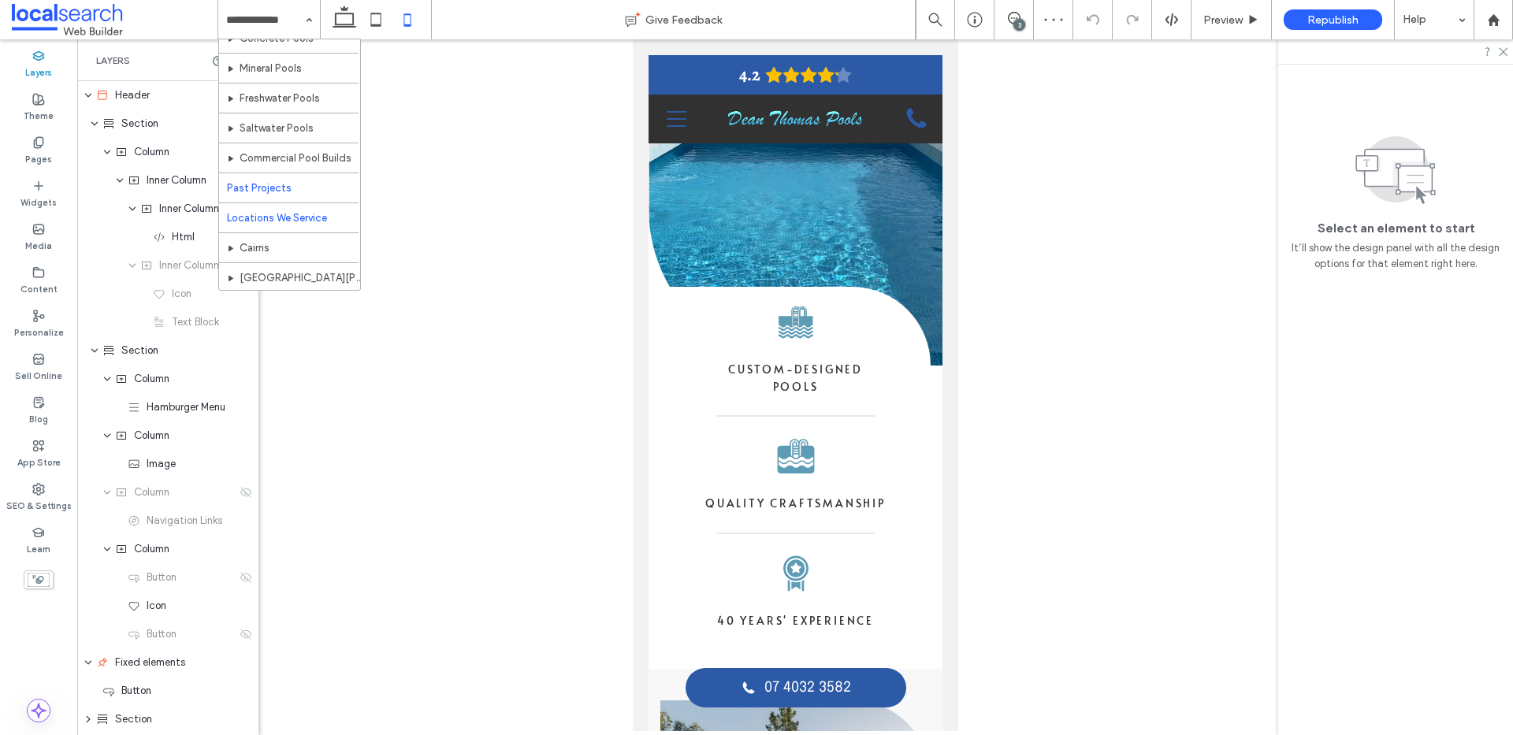
scroll to position [256, 0]
drag, startPoint x: 292, startPoint y: 23, endPoint x: 289, endPoint y: 62, distance: 39.5
click at [292, 23] on input at bounding box center [265, 19] width 78 height 39
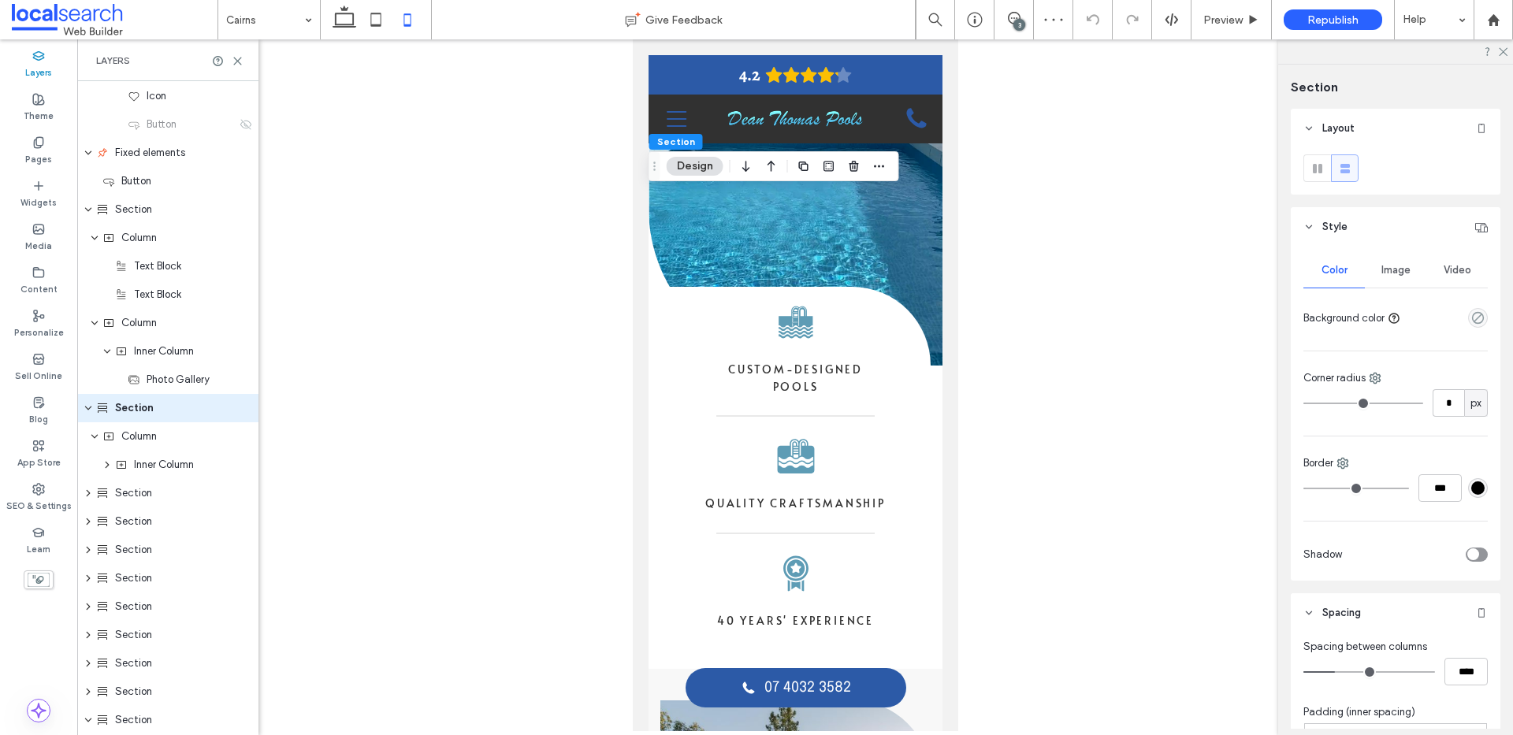
scroll to position [303, 0]
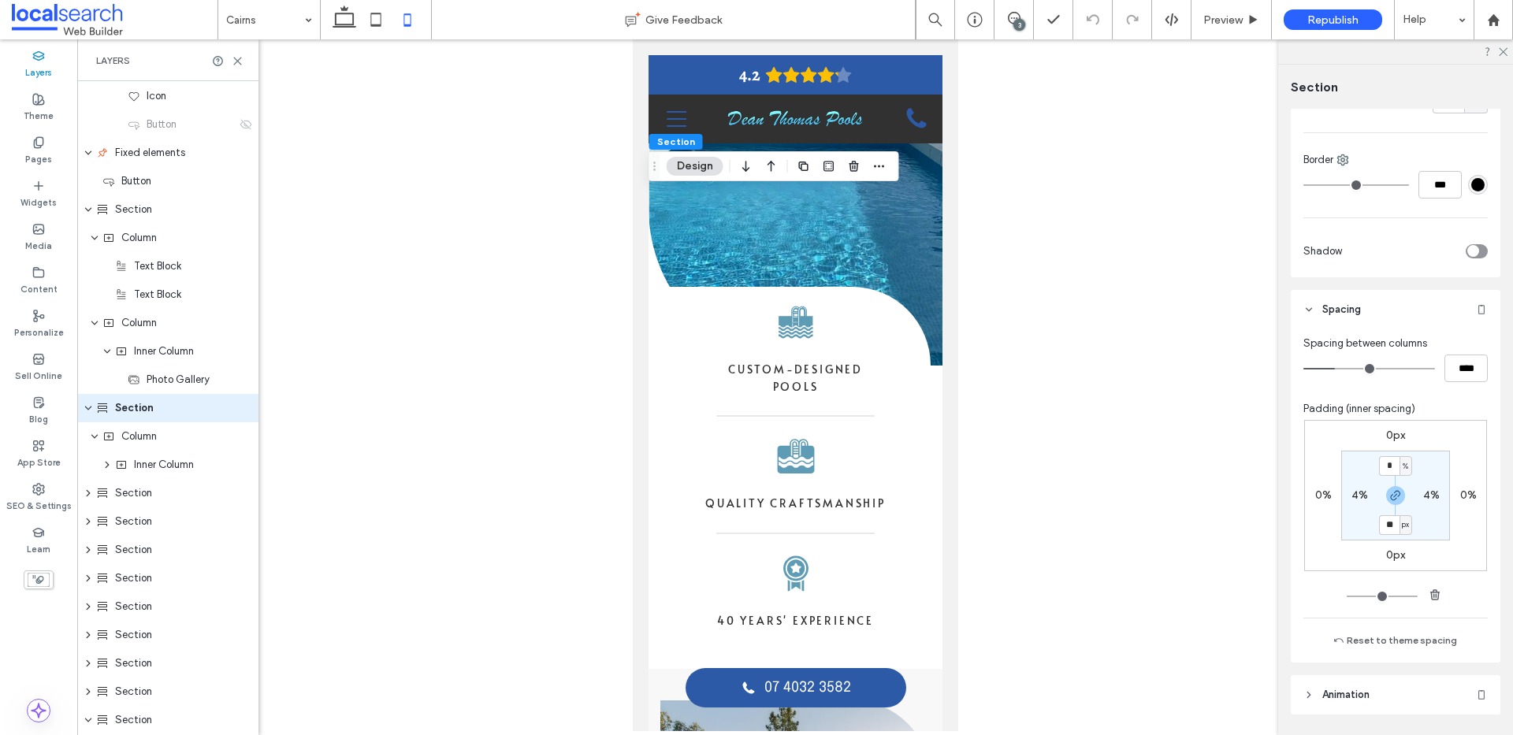
click at [1385, 505] on section "* % 4% ** px 4%" at bounding box center [1395, 496] width 109 height 90
click at [1391, 503] on span "button" at bounding box center [1395, 495] width 19 height 19
click at [1357, 490] on label "4%" at bounding box center [1359, 495] width 17 height 13
type input "*"
click at [1397, 498] on icon "button" at bounding box center [1395, 495] width 13 height 13
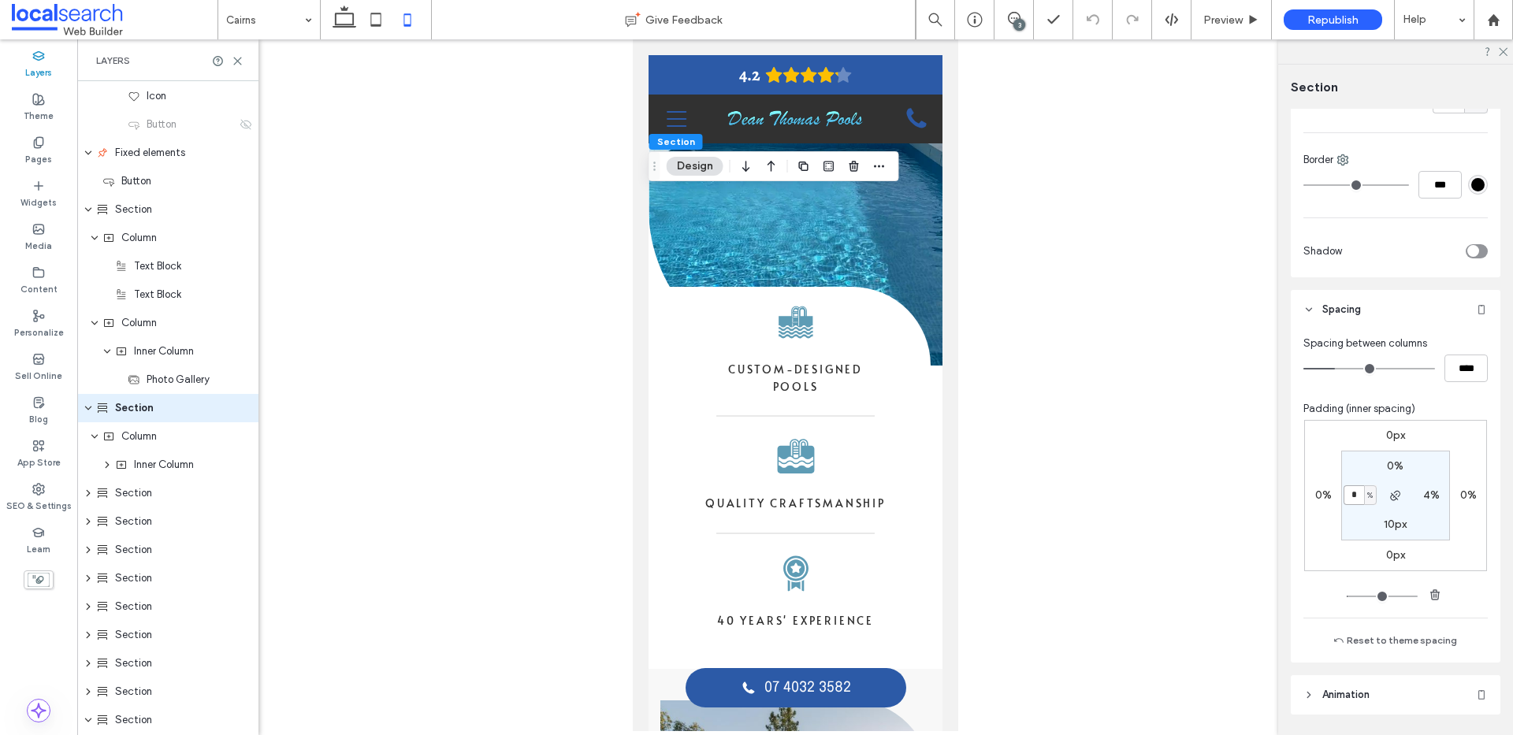
click at [1350, 497] on input "*" at bounding box center [1353, 495] width 20 height 20
type input "*"
drag, startPoint x: 255, startPoint y: 22, endPoint x: 254, endPoint y: 34, distance: 11.8
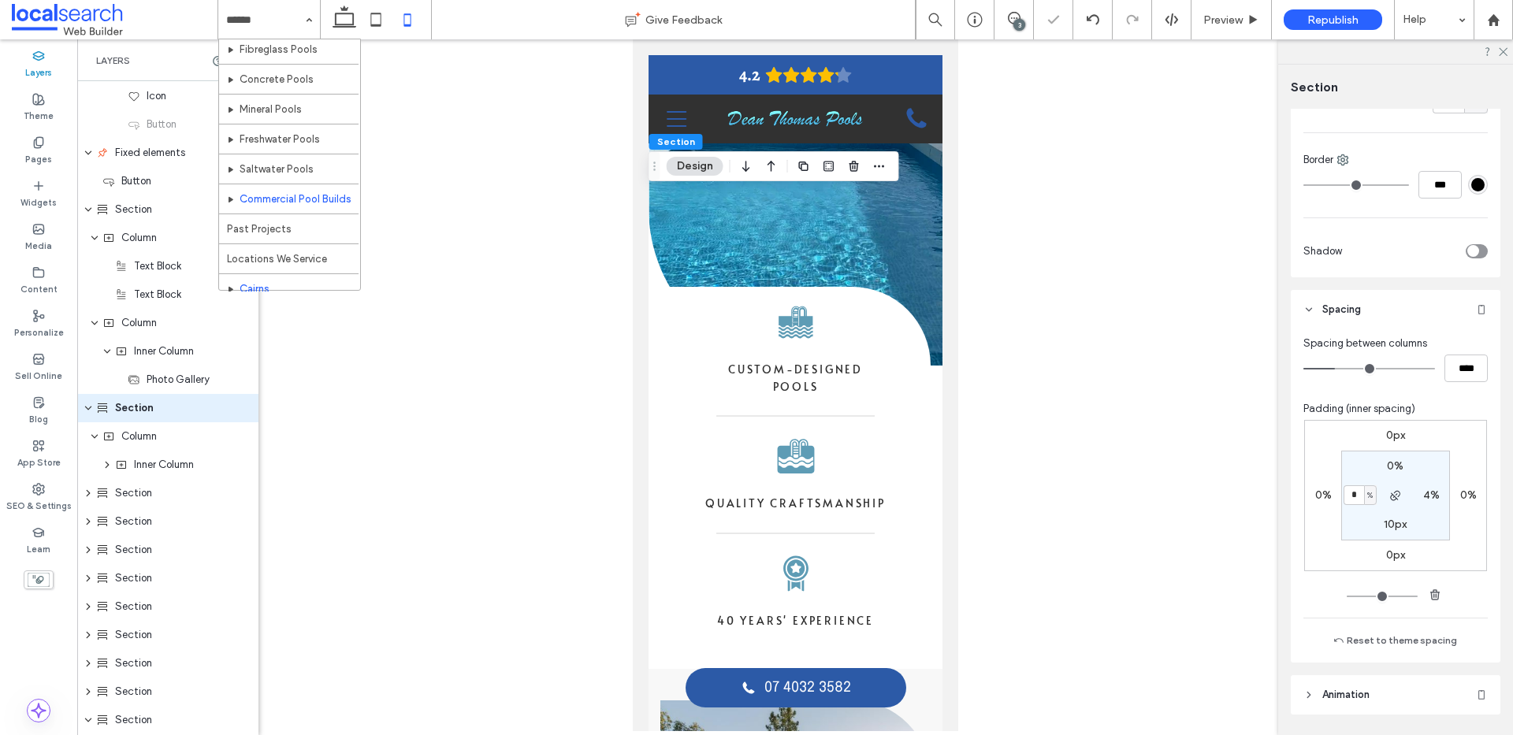
scroll to position [256, 0]
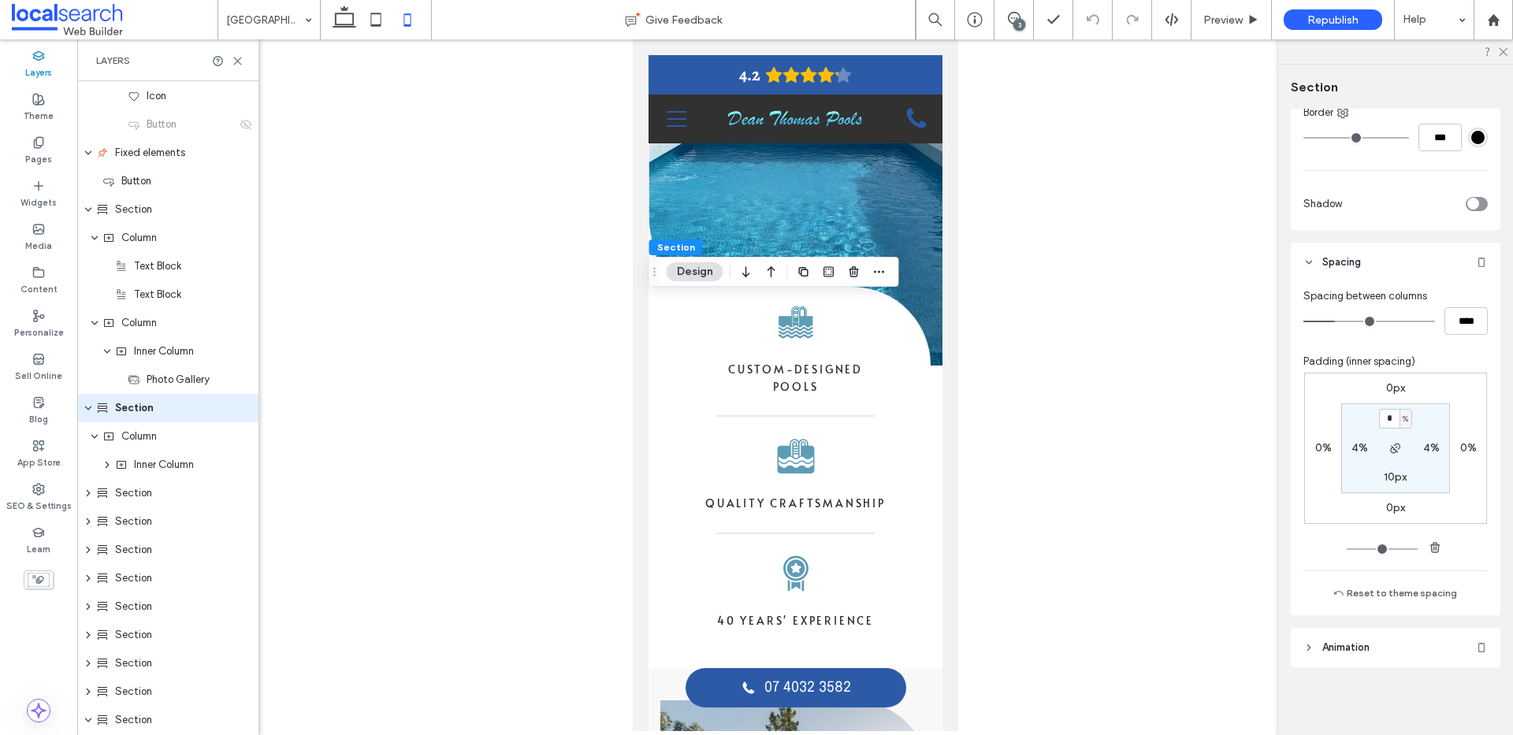
scroll to position [352, 0]
click at [1354, 451] on label "4%" at bounding box center [1359, 446] width 17 height 13
type input "*"
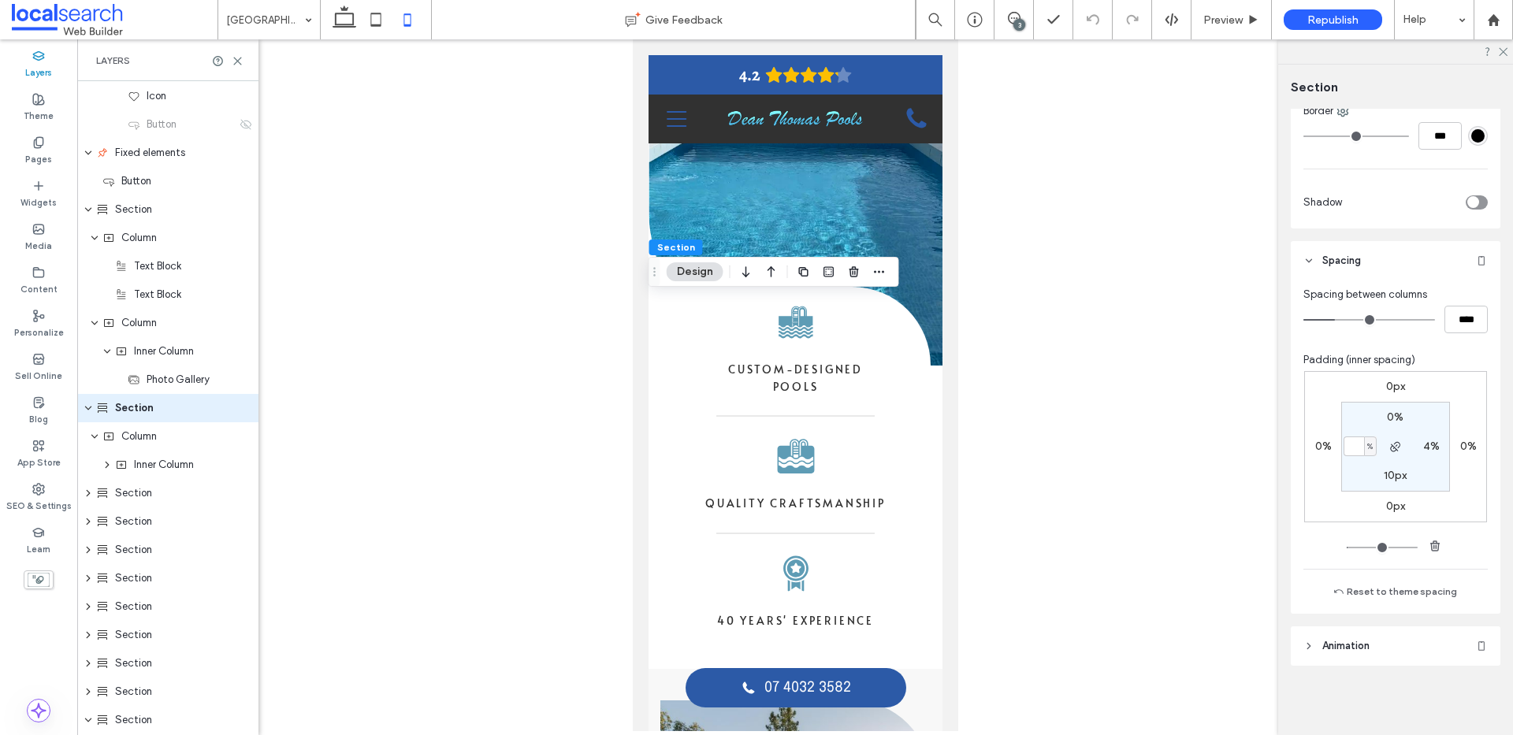
type input "*"
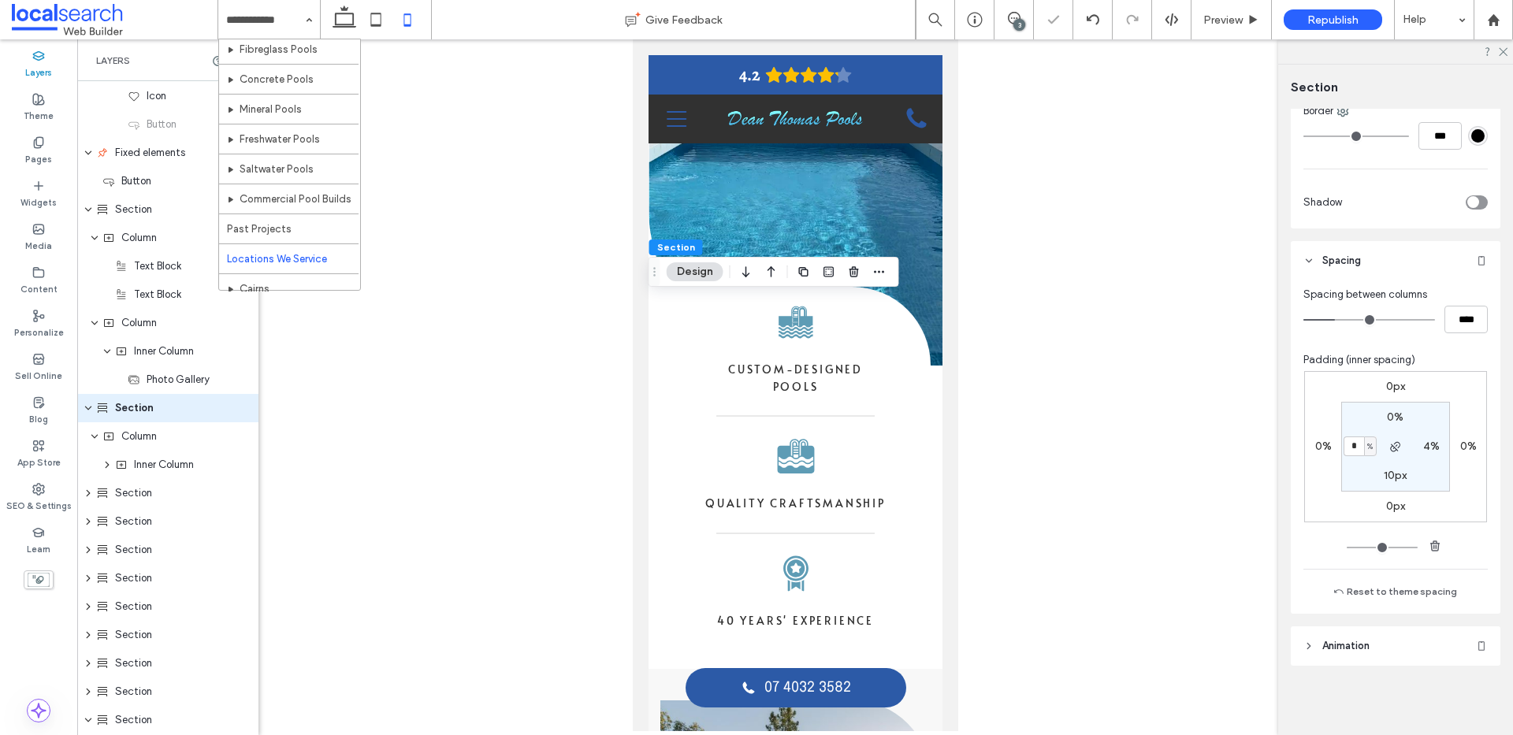
scroll to position [256, 0]
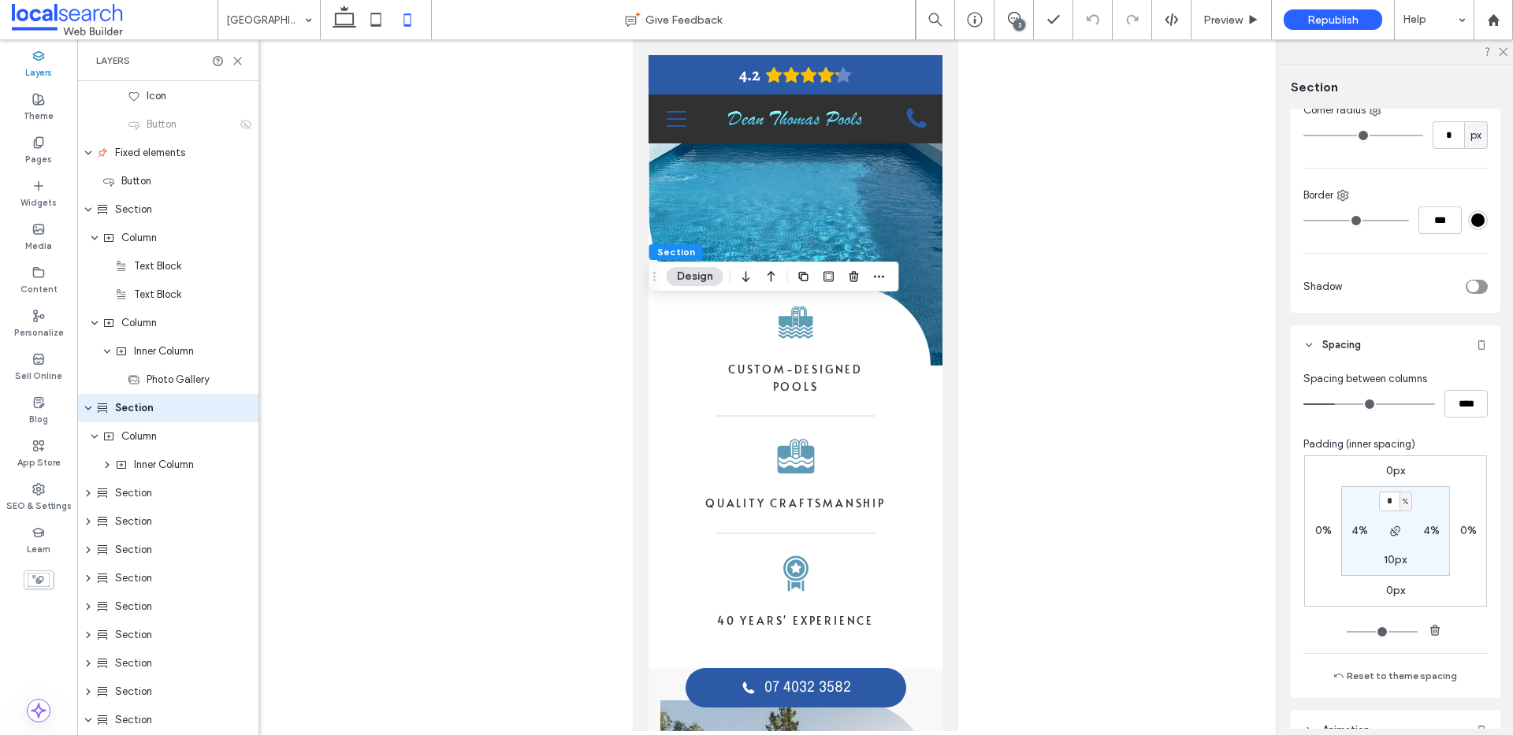
scroll to position [288, 0]
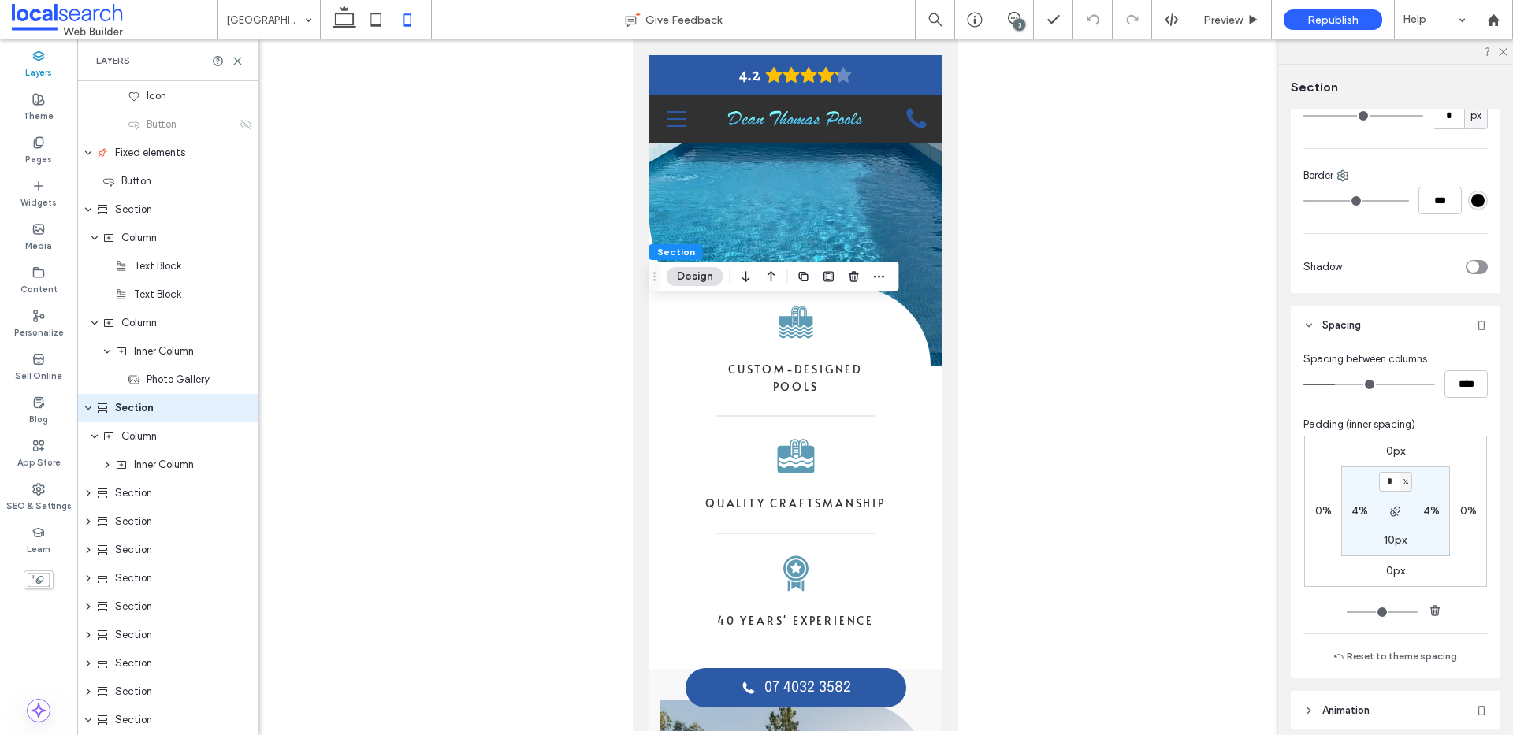
click at [1346, 504] on div "4%" at bounding box center [1359, 511] width 35 height 14
click at [1354, 507] on label "4%" at bounding box center [1359, 510] width 17 height 13
type input "*"
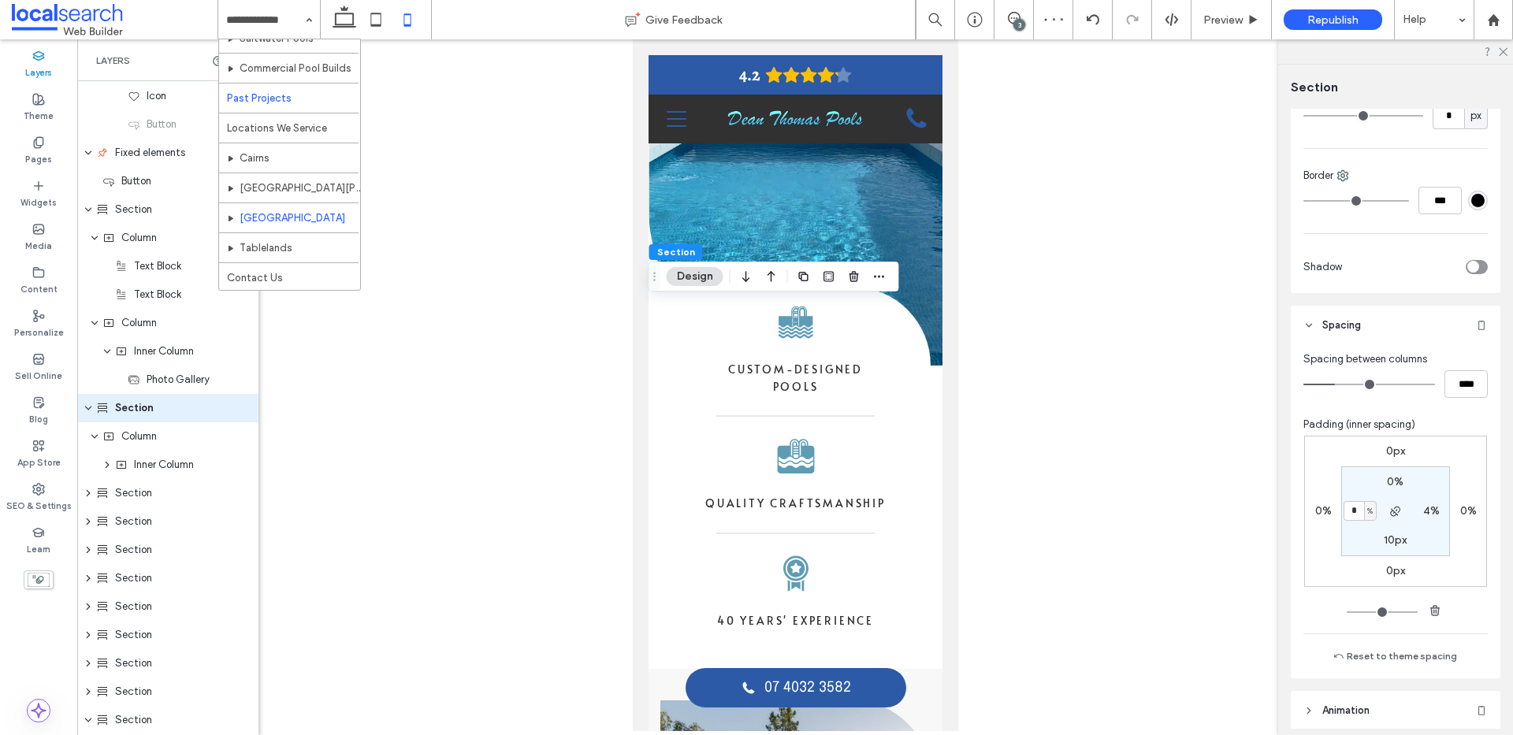
scroll to position [256, 0]
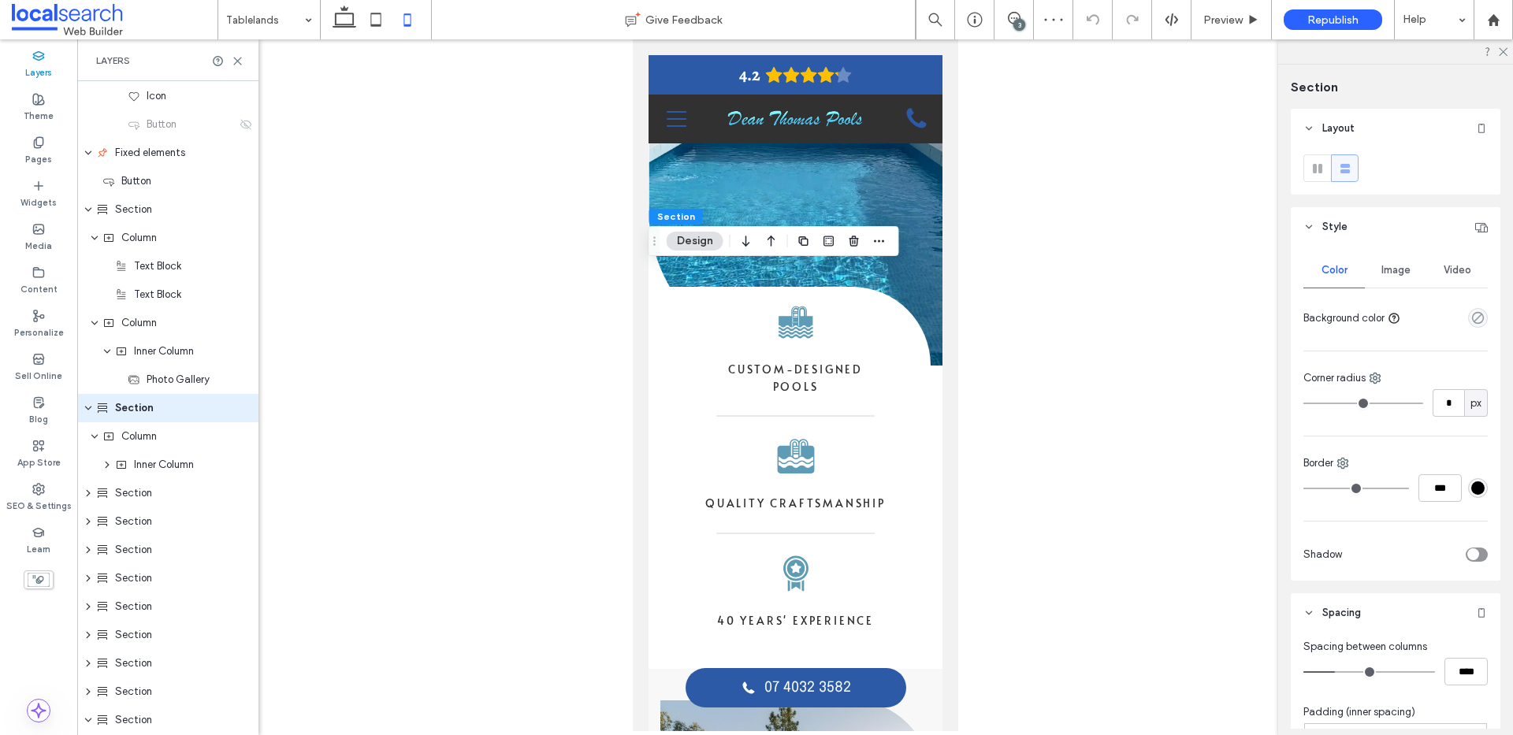
scroll to position [280, 0]
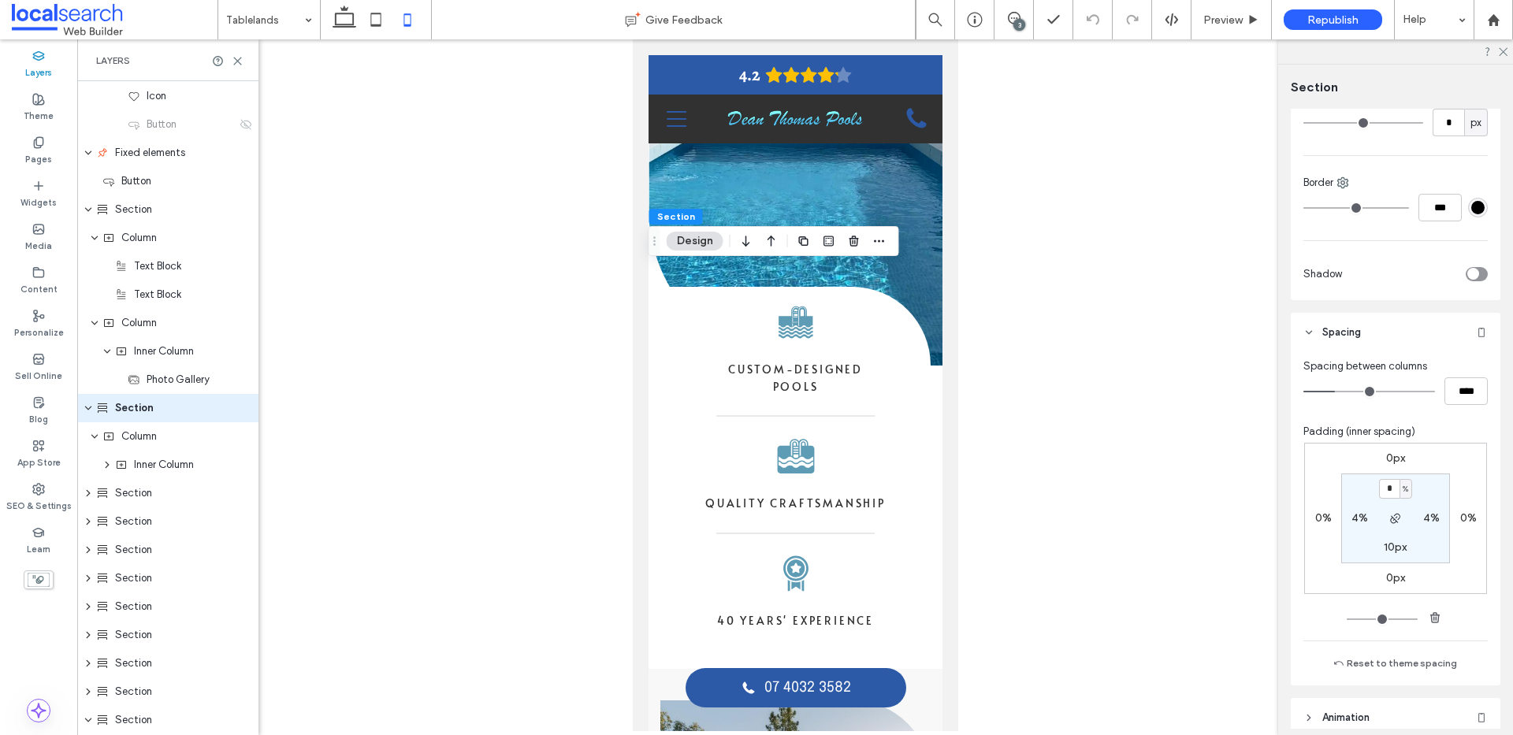
click at [1354, 522] on label "4%" at bounding box center [1359, 517] width 17 height 13
type input "*"
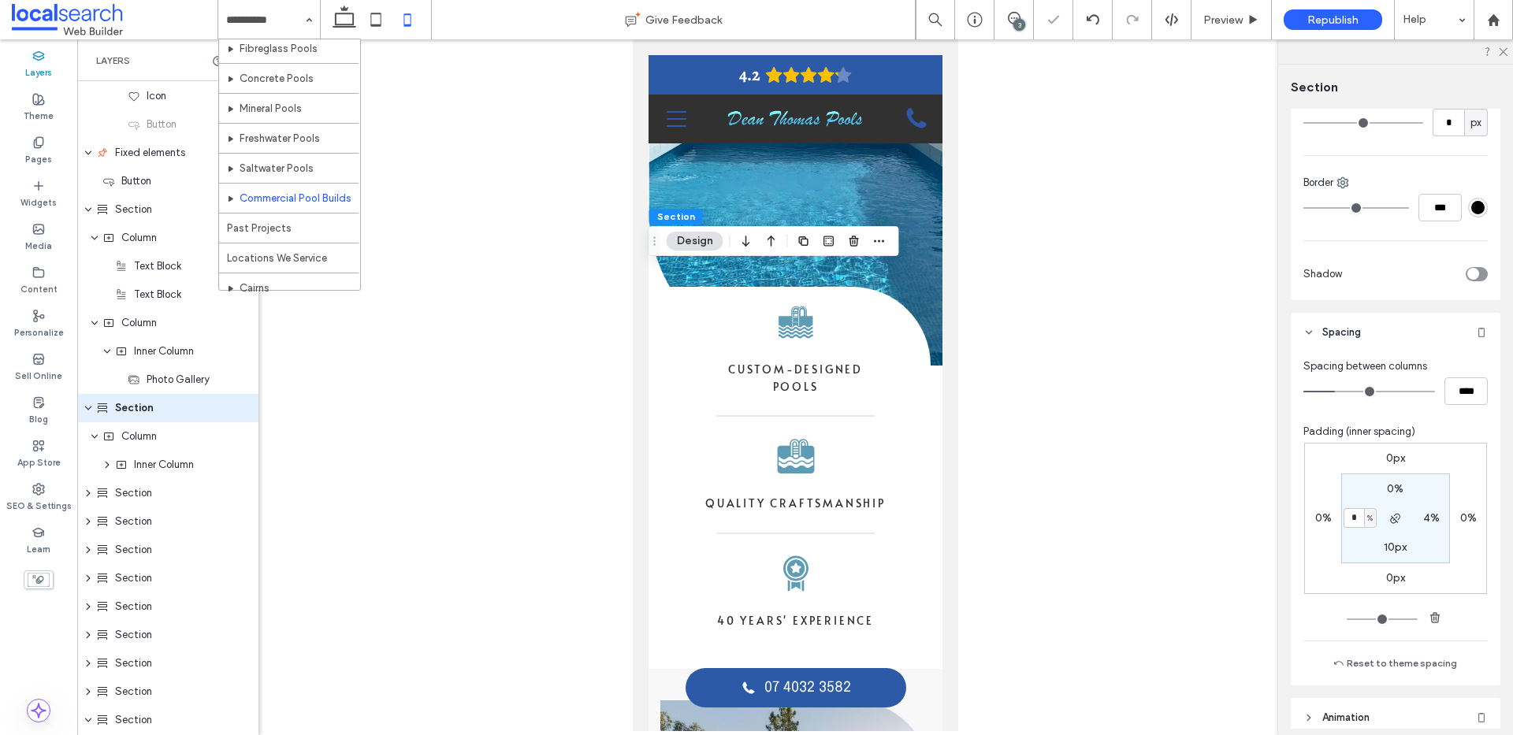
scroll to position [256, 0]
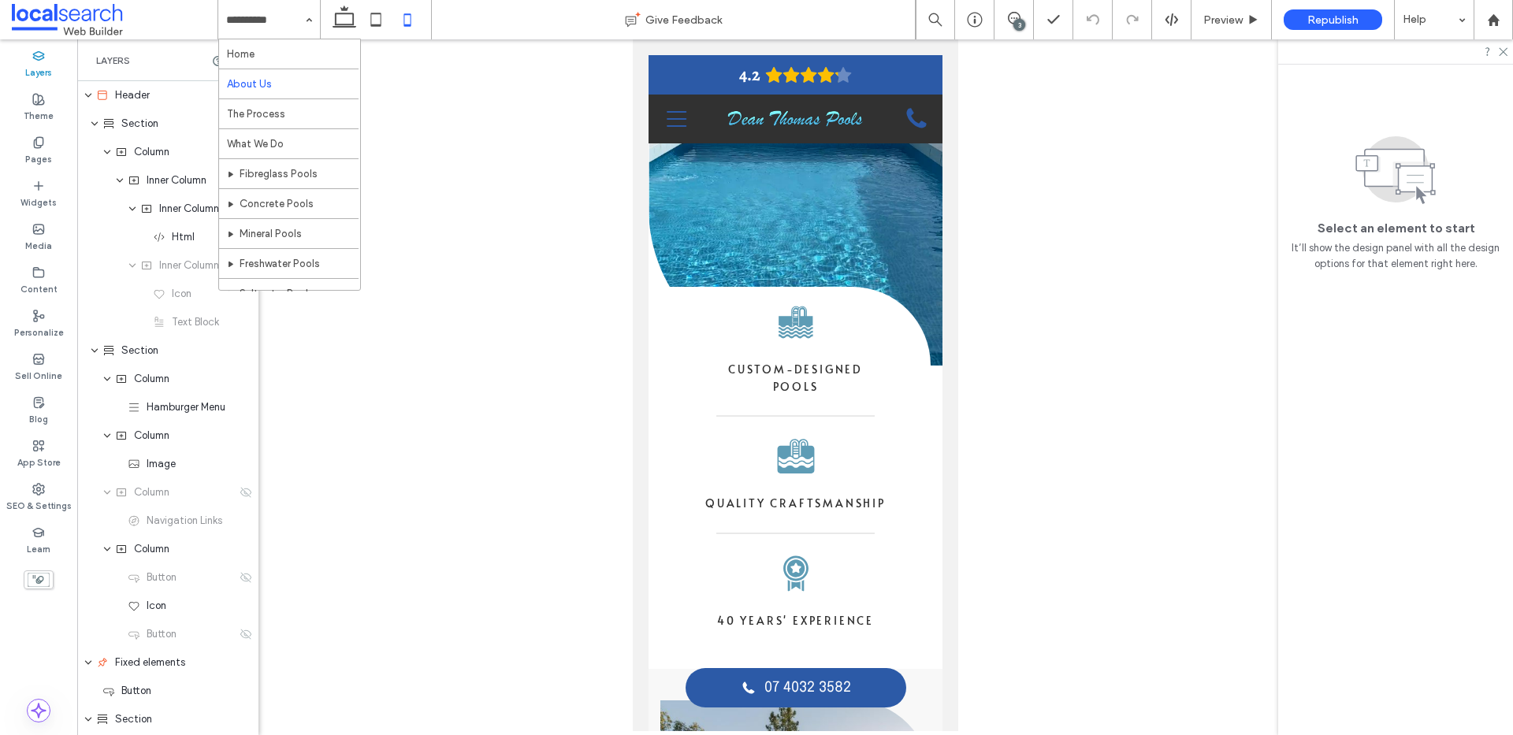
drag, startPoint x: 255, startPoint y: 17, endPoint x: 272, endPoint y: 73, distance: 58.3
click at [256, 19] on input at bounding box center [265, 19] width 78 height 39
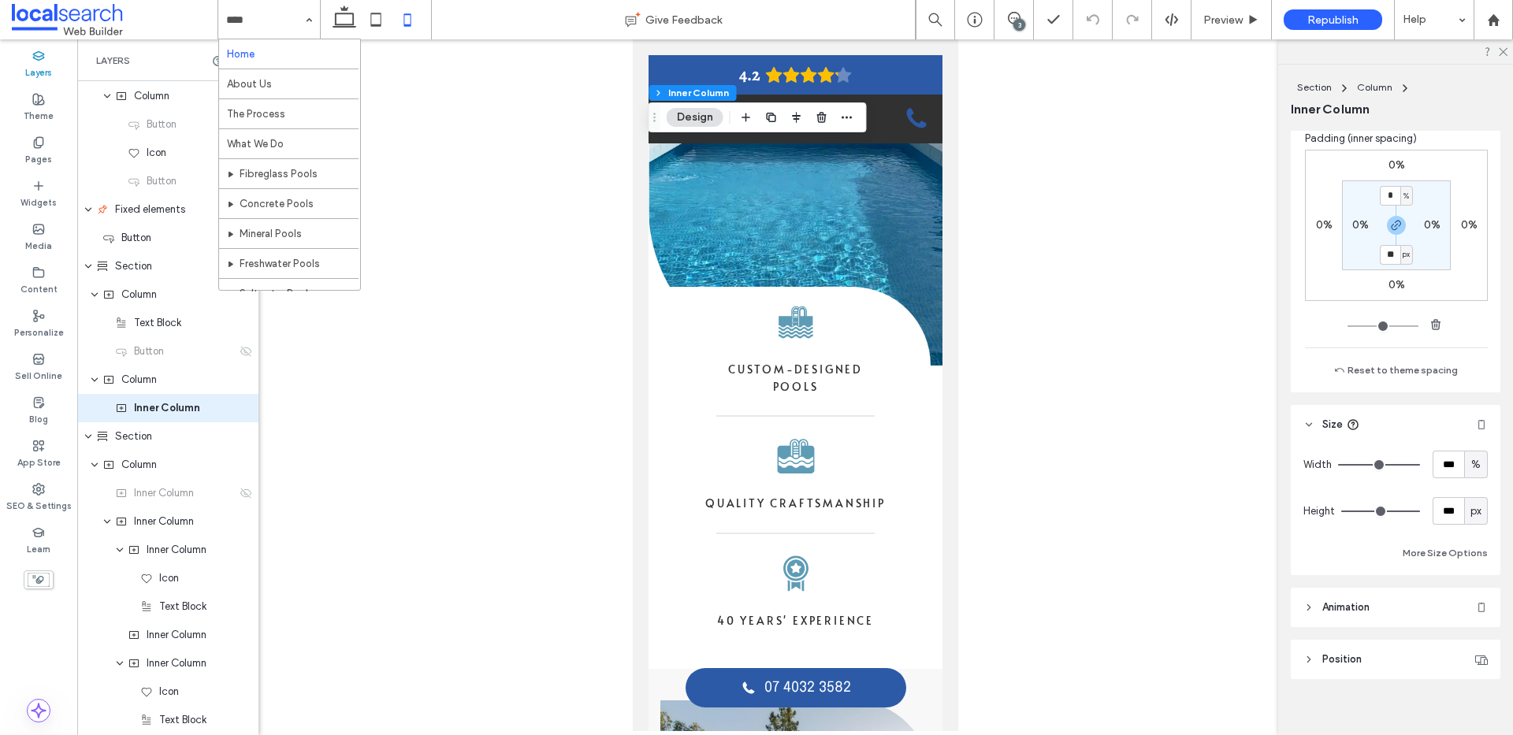
scroll to position [893, 0]
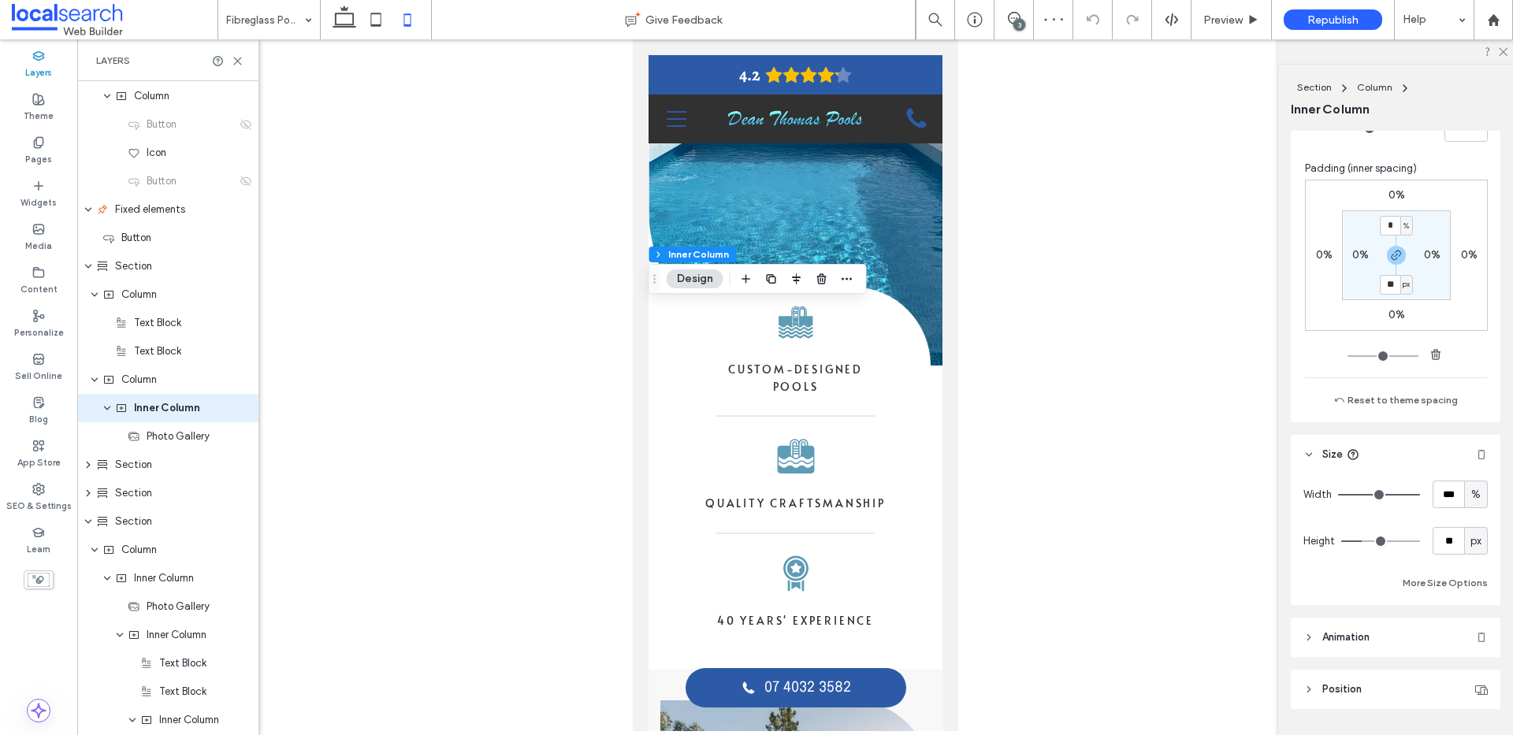
scroll to position [786, 0]
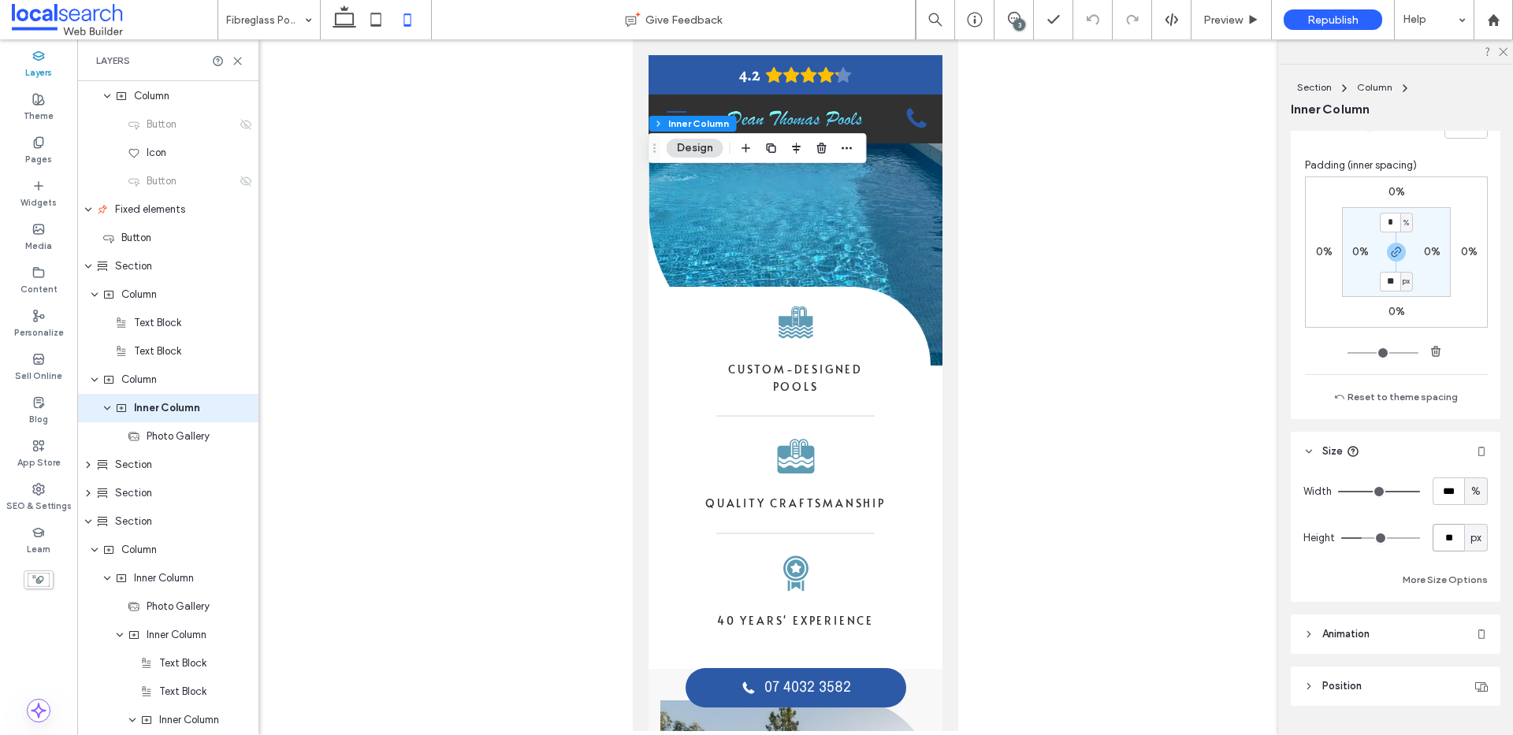
click at [1440, 537] on input "**" at bounding box center [1448, 538] width 32 height 28
type input "***"
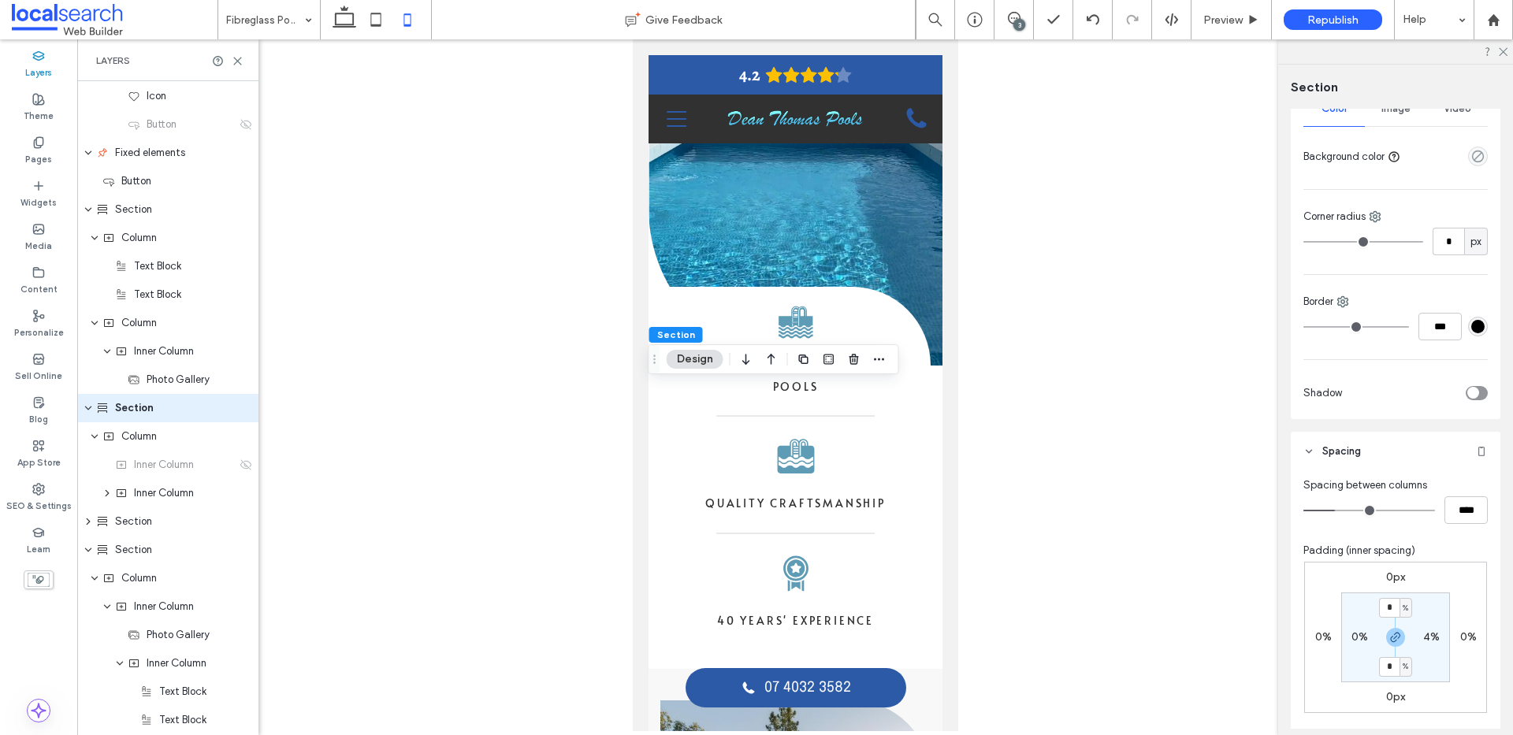
scroll to position [326, 0]
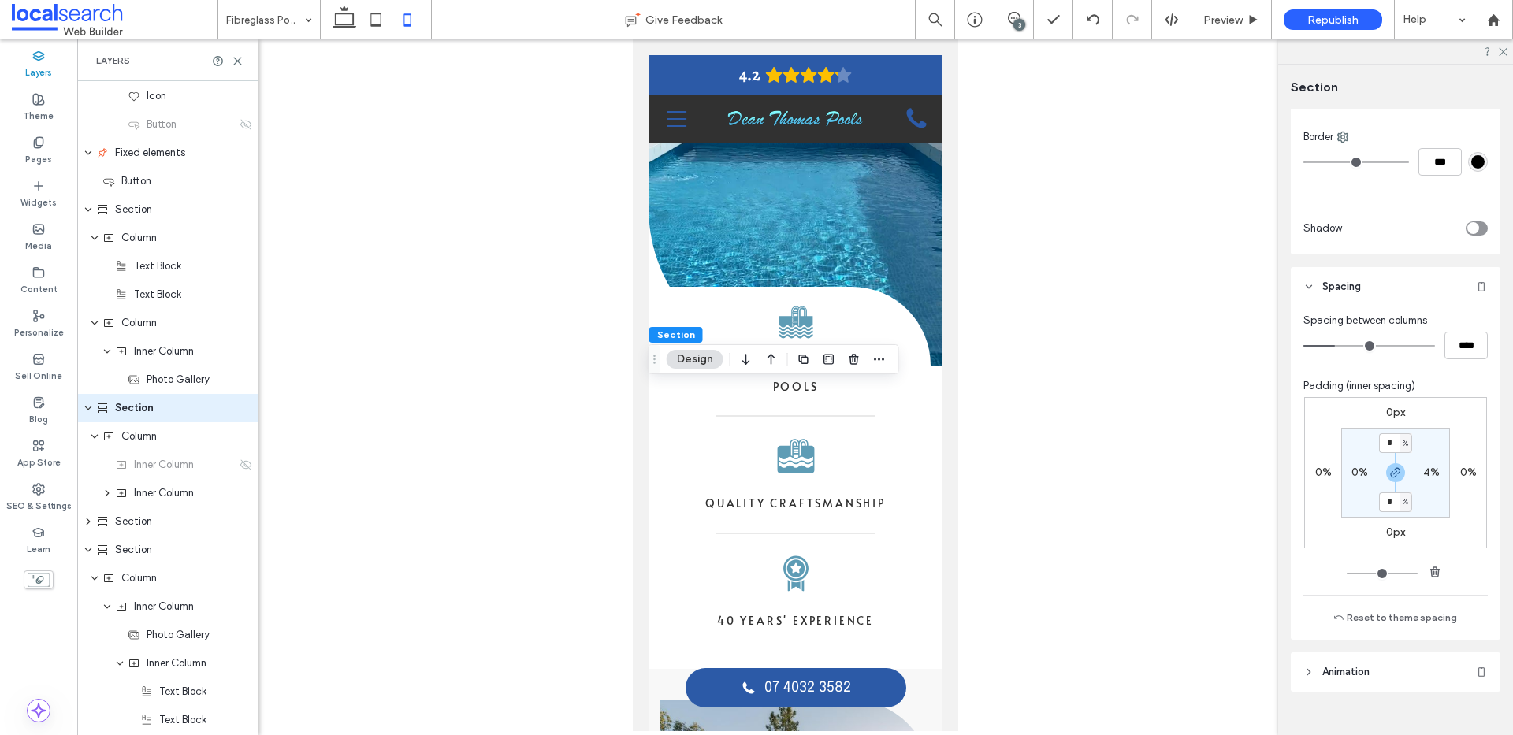
click at [1351, 473] on label "0%" at bounding box center [1359, 472] width 17 height 13
type input "*"
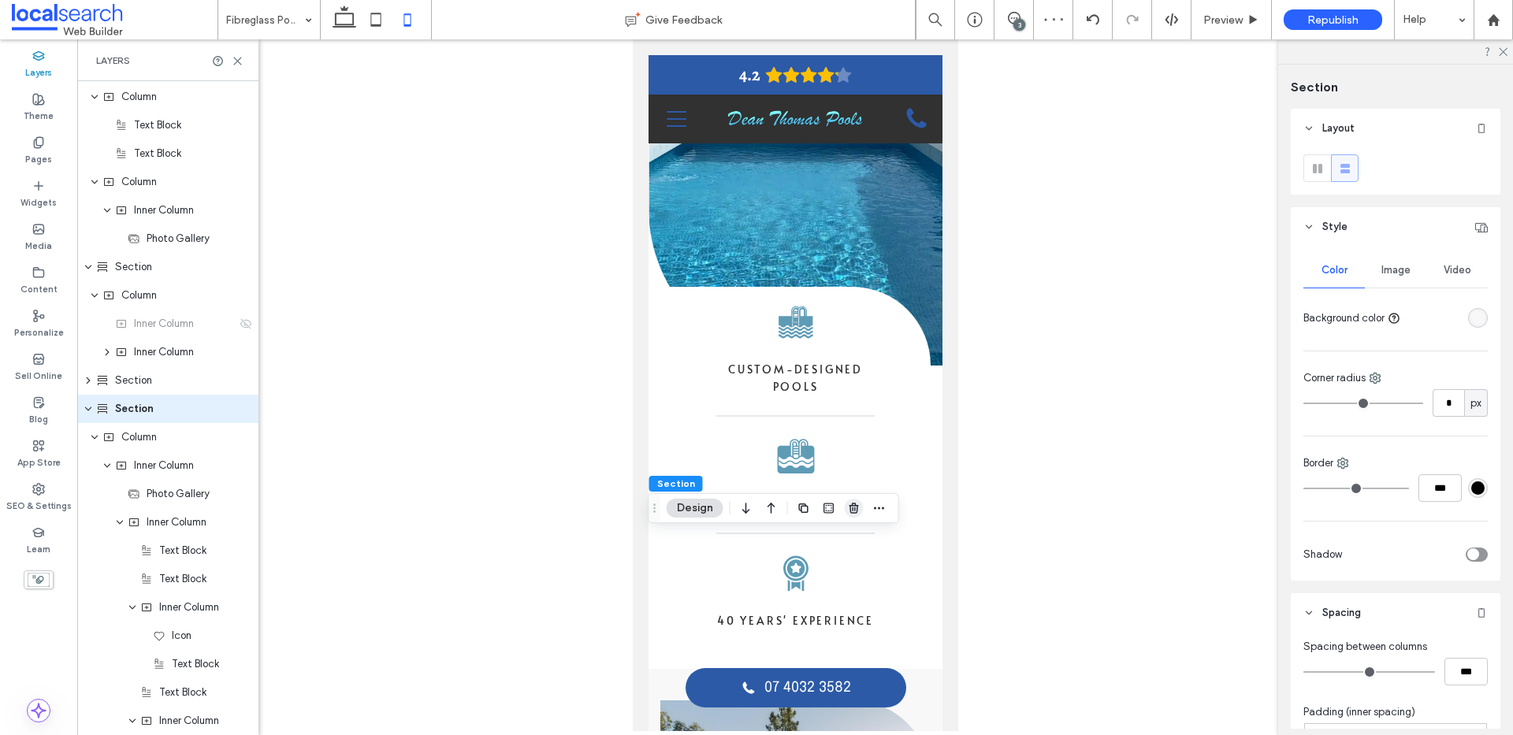
scroll to position [652, 0]
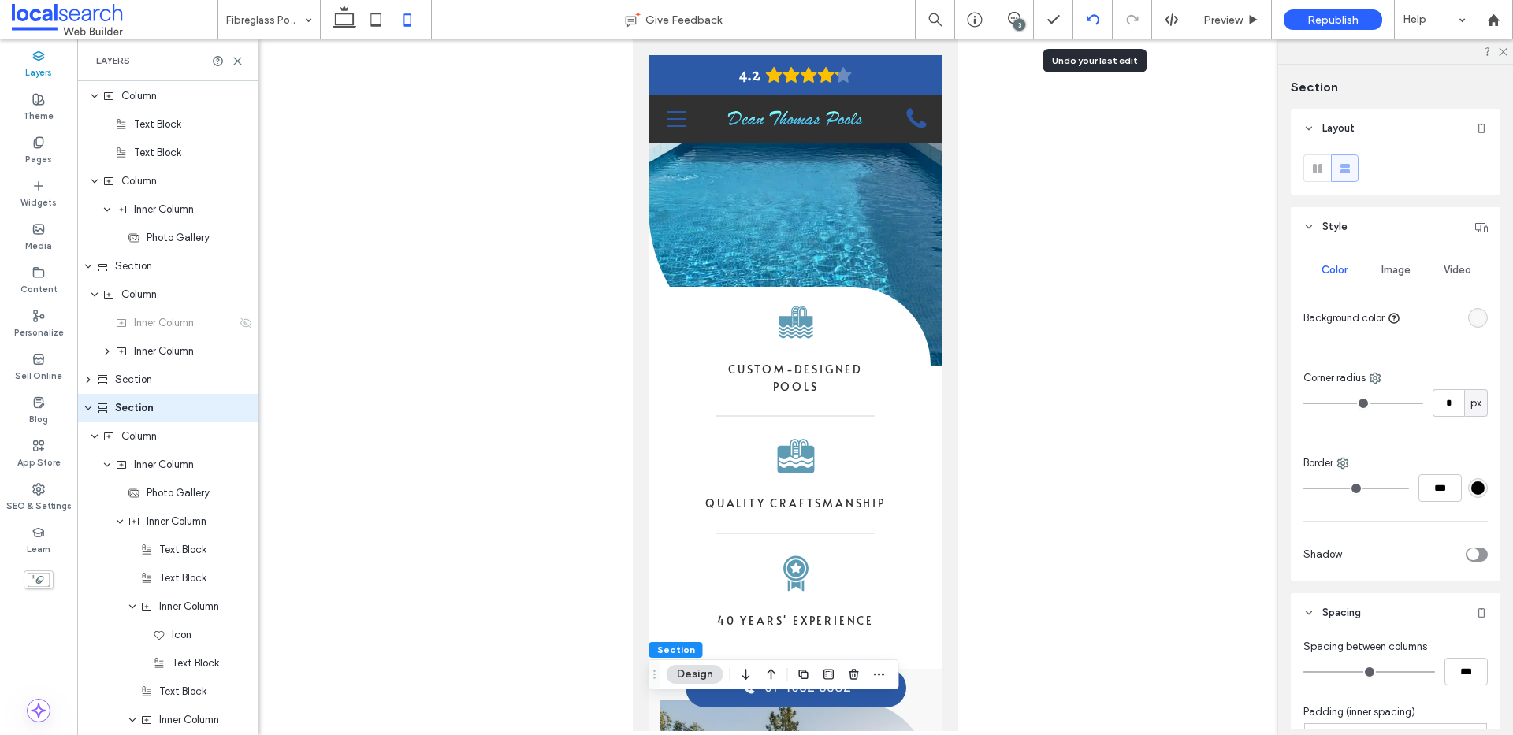
click at [1094, 18] on icon at bounding box center [1093, 19] width 13 height 13
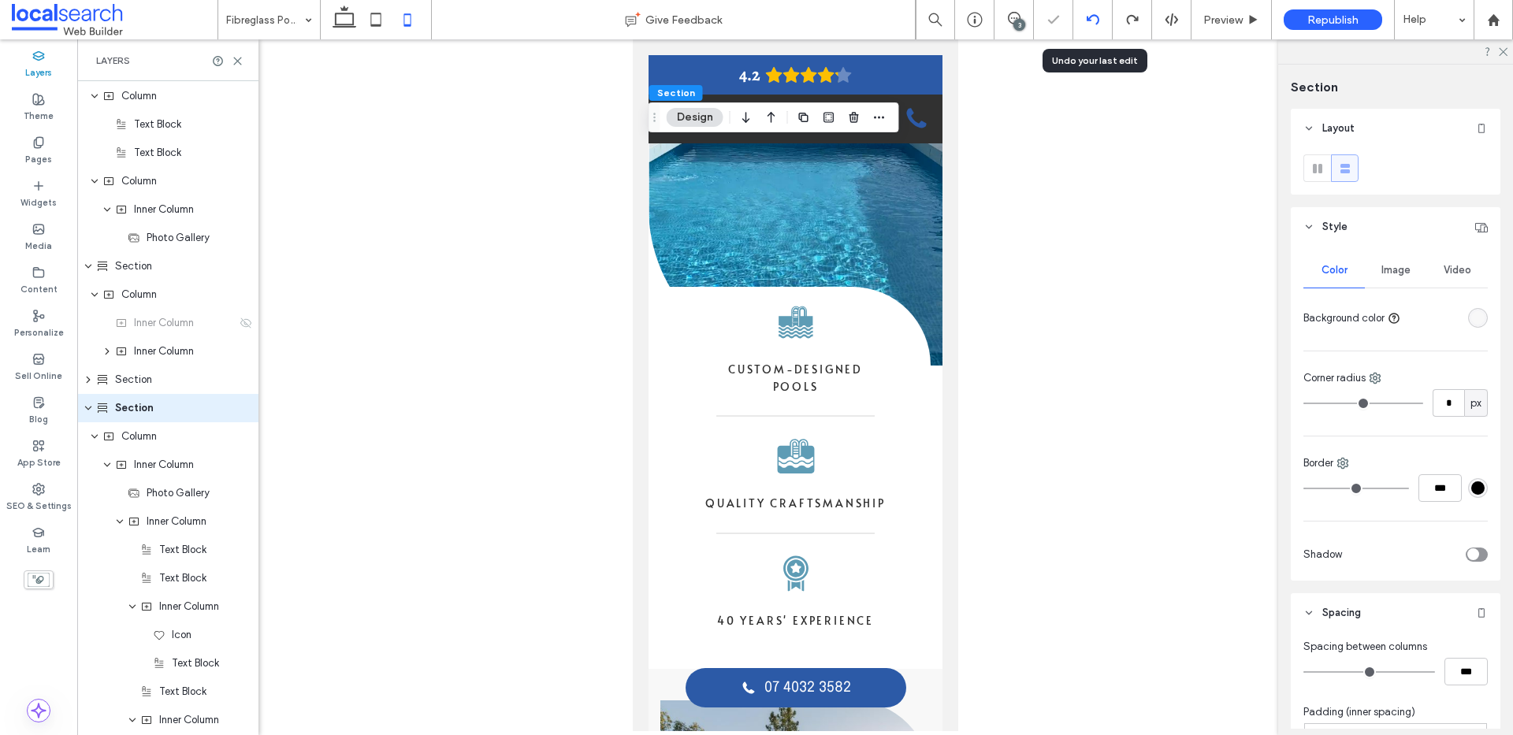
click at [1089, 15] on icon at bounding box center [1093, 19] width 13 height 13
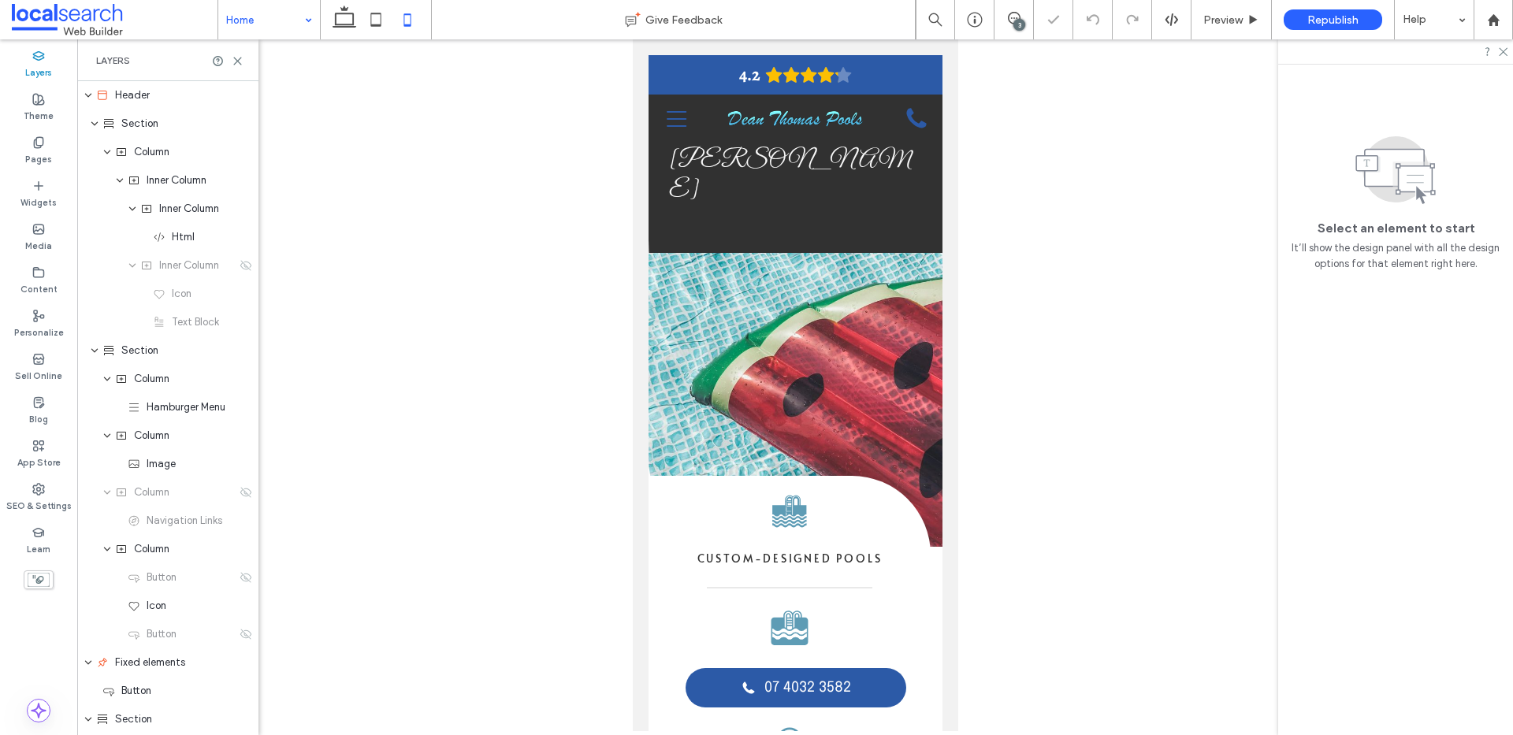
drag, startPoint x: 254, startPoint y: 25, endPoint x: 256, endPoint y: 35, distance: 10.4
click at [255, 26] on input at bounding box center [265, 19] width 78 height 39
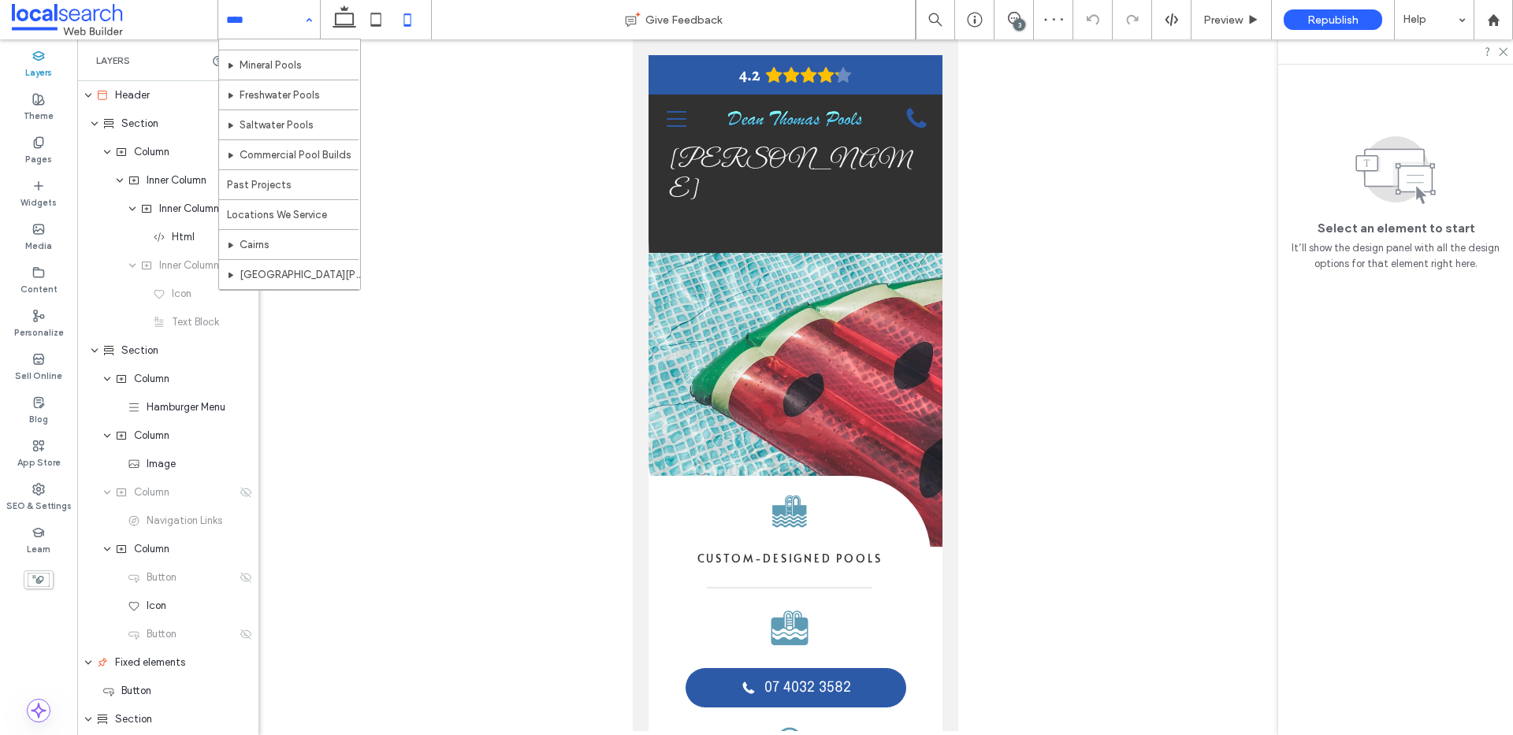
scroll to position [256, 0]
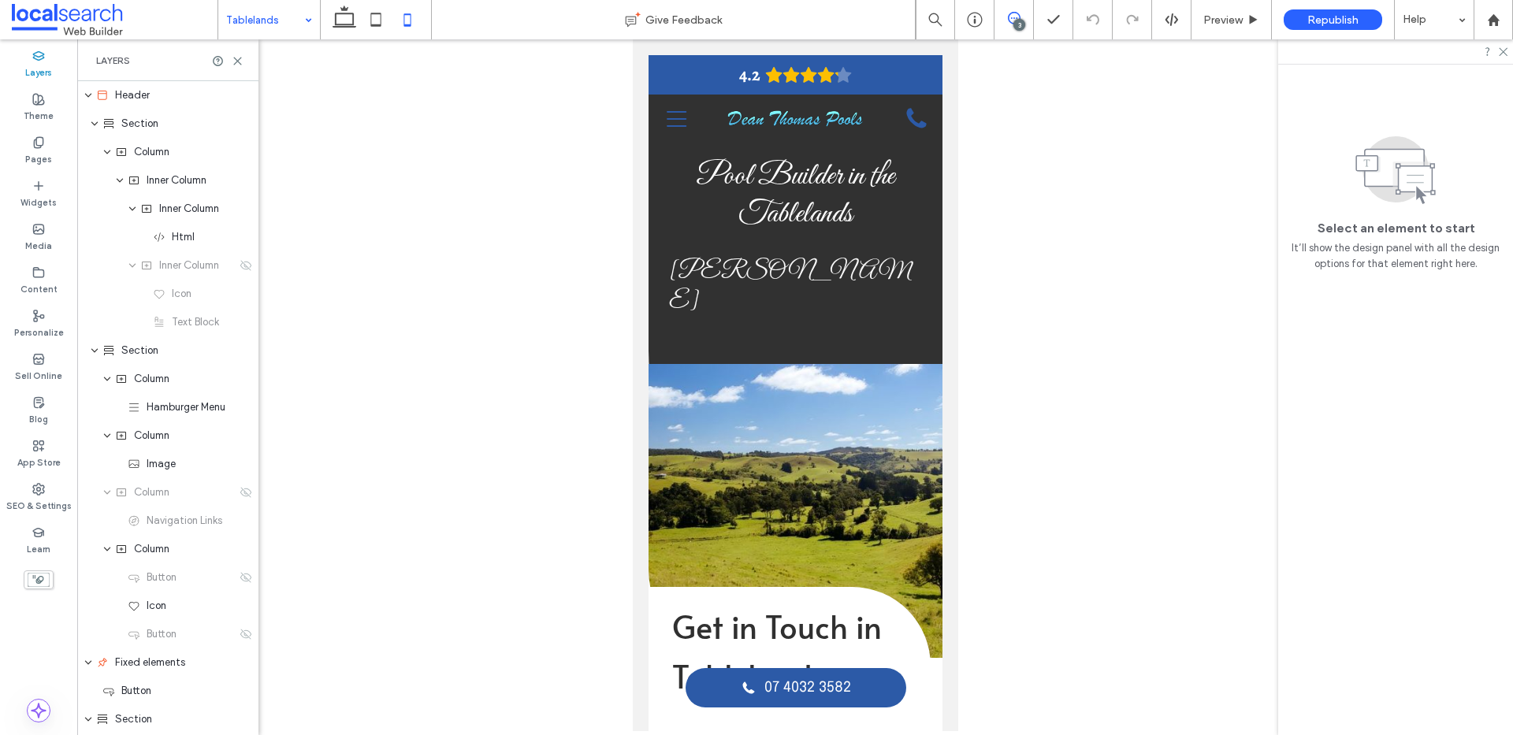
click at [1019, 14] on icon at bounding box center [1014, 18] width 13 height 13
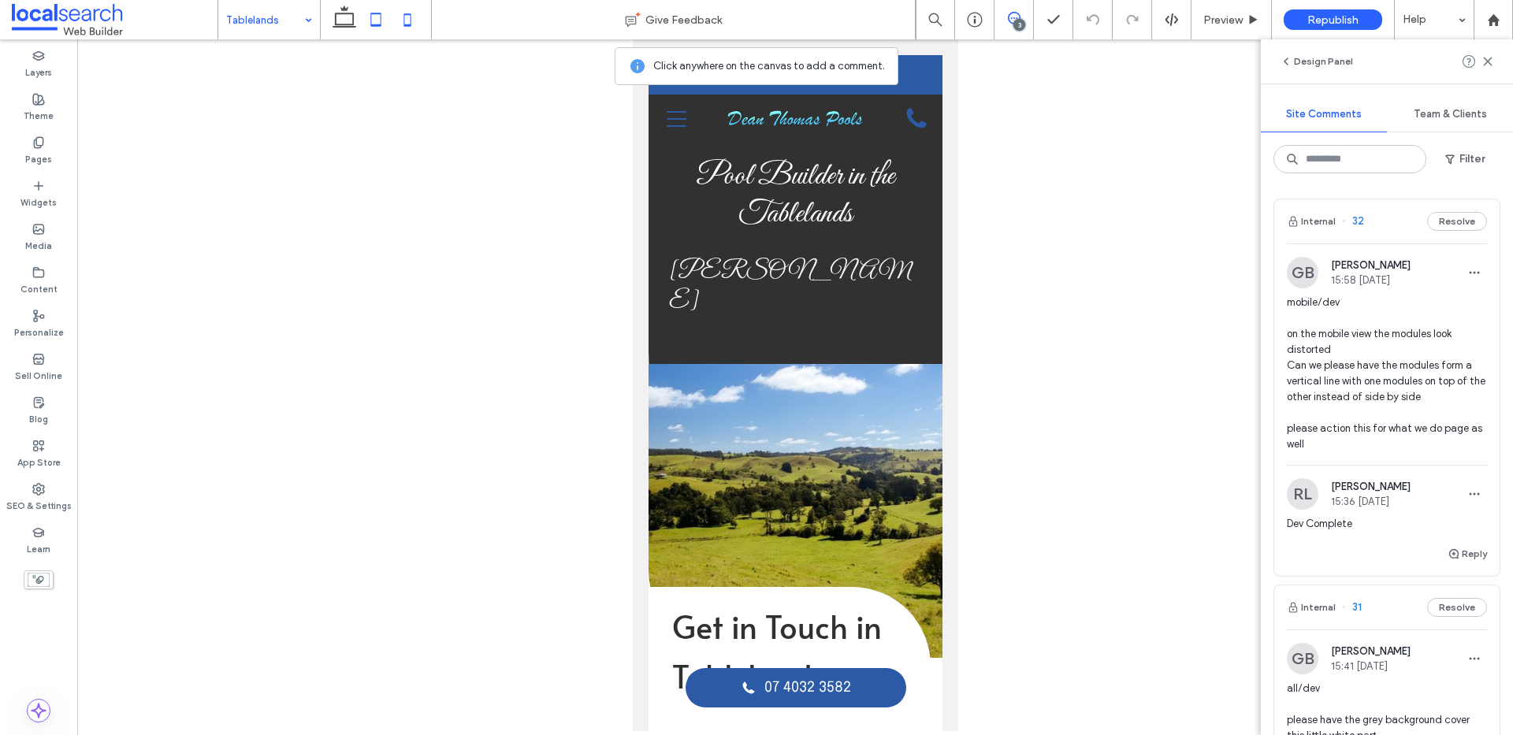
click at [377, 24] on use at bounding box center [376, 19] width 10 height 13
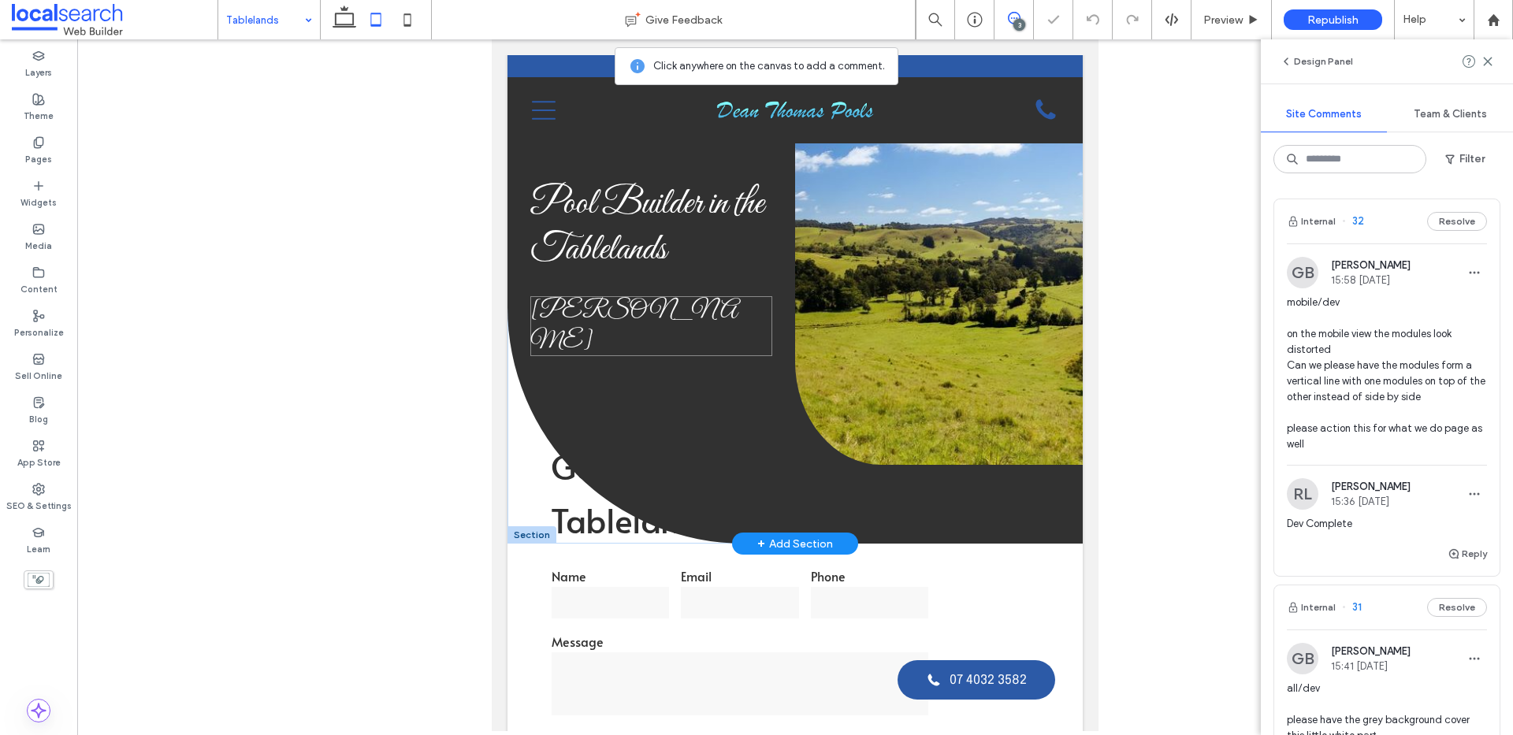
scroll to position [31, 0]
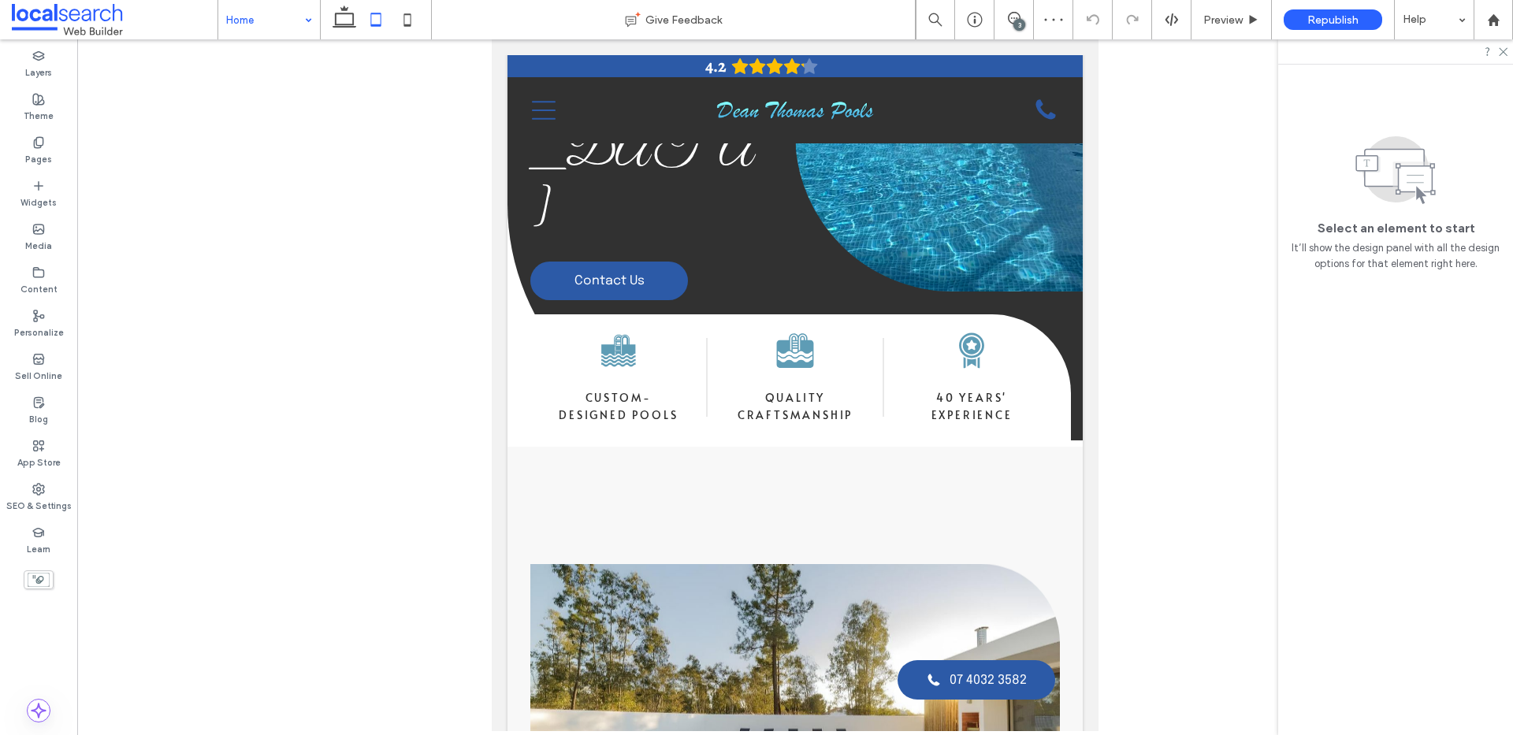
click at [285, 24] on input at bounding box center [265, 19] width 78 height 39
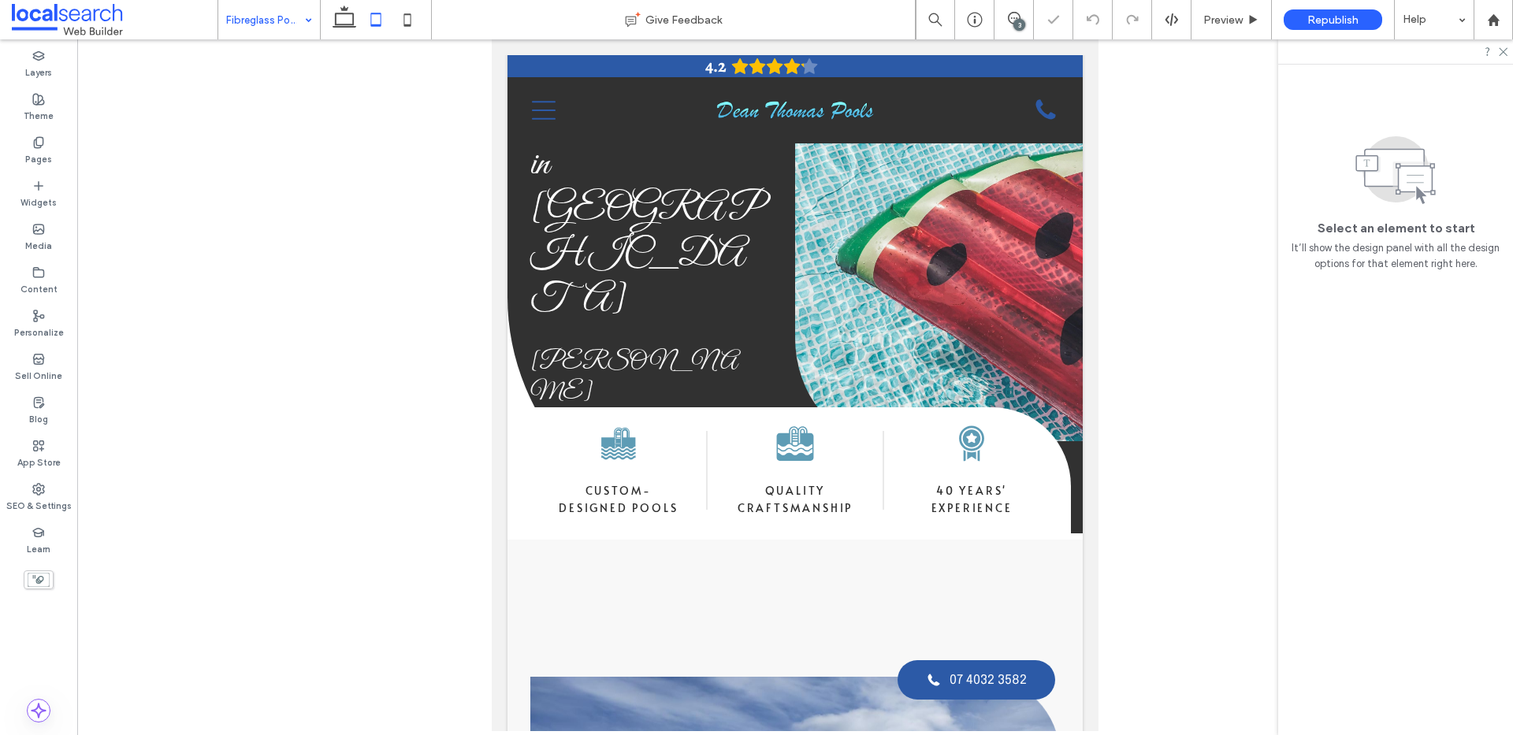
scroll to position [16, 0]
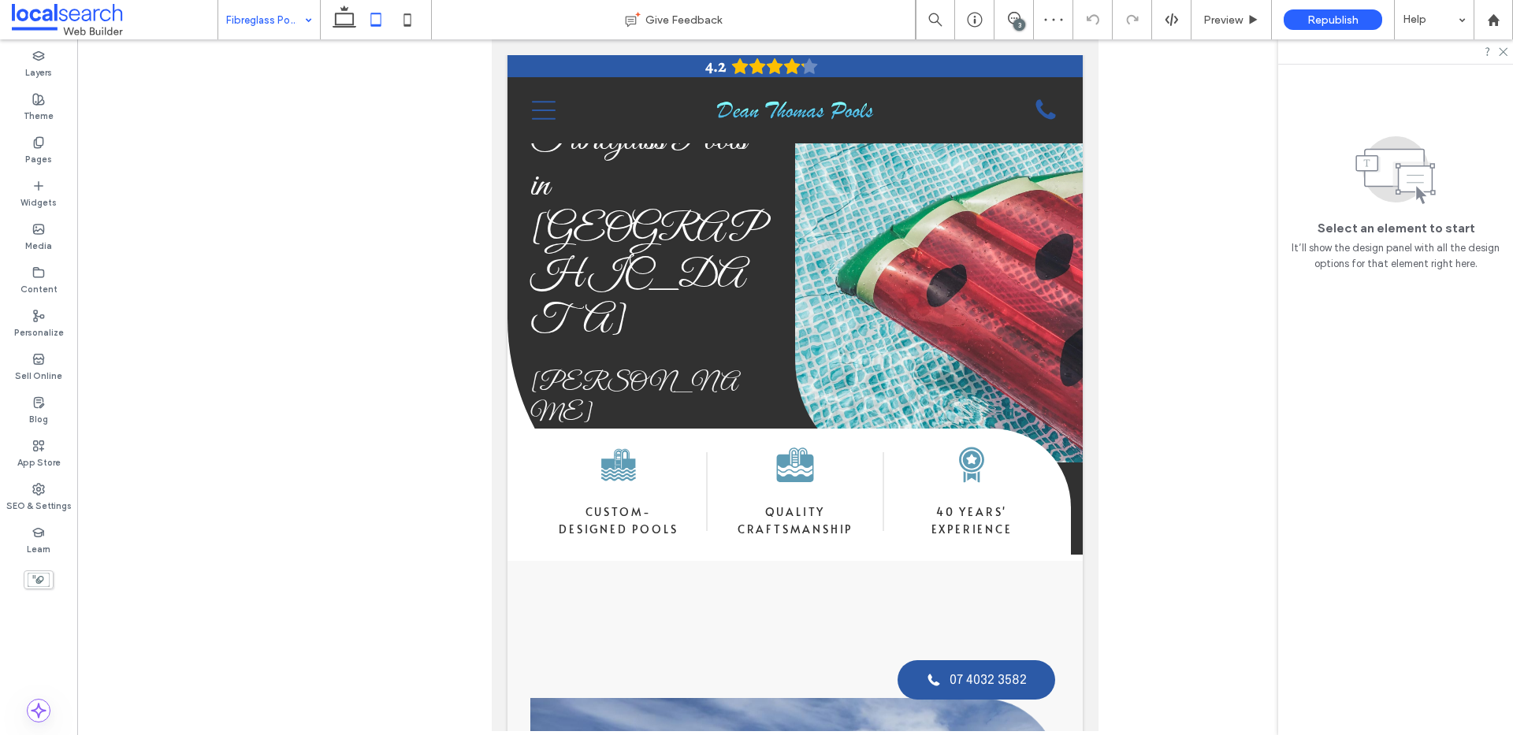
drag, startPoint x: 277, startPoint y: 9, endPoint x: 277, endPoint y: 37, distance: 28.4
click at [277, 9] on input at bounding box center [265, 19] width 78 height 39
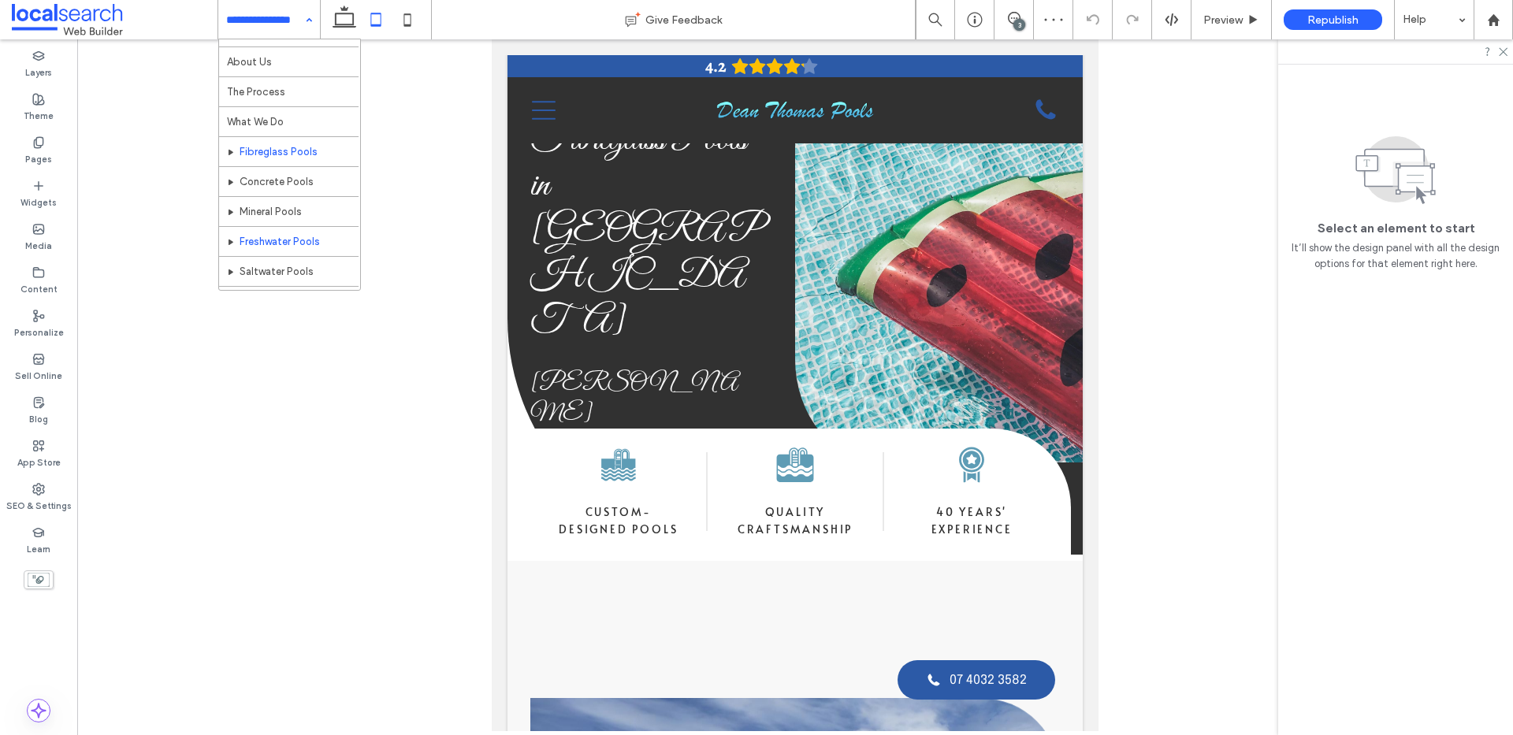
scroll to position [32, 0]
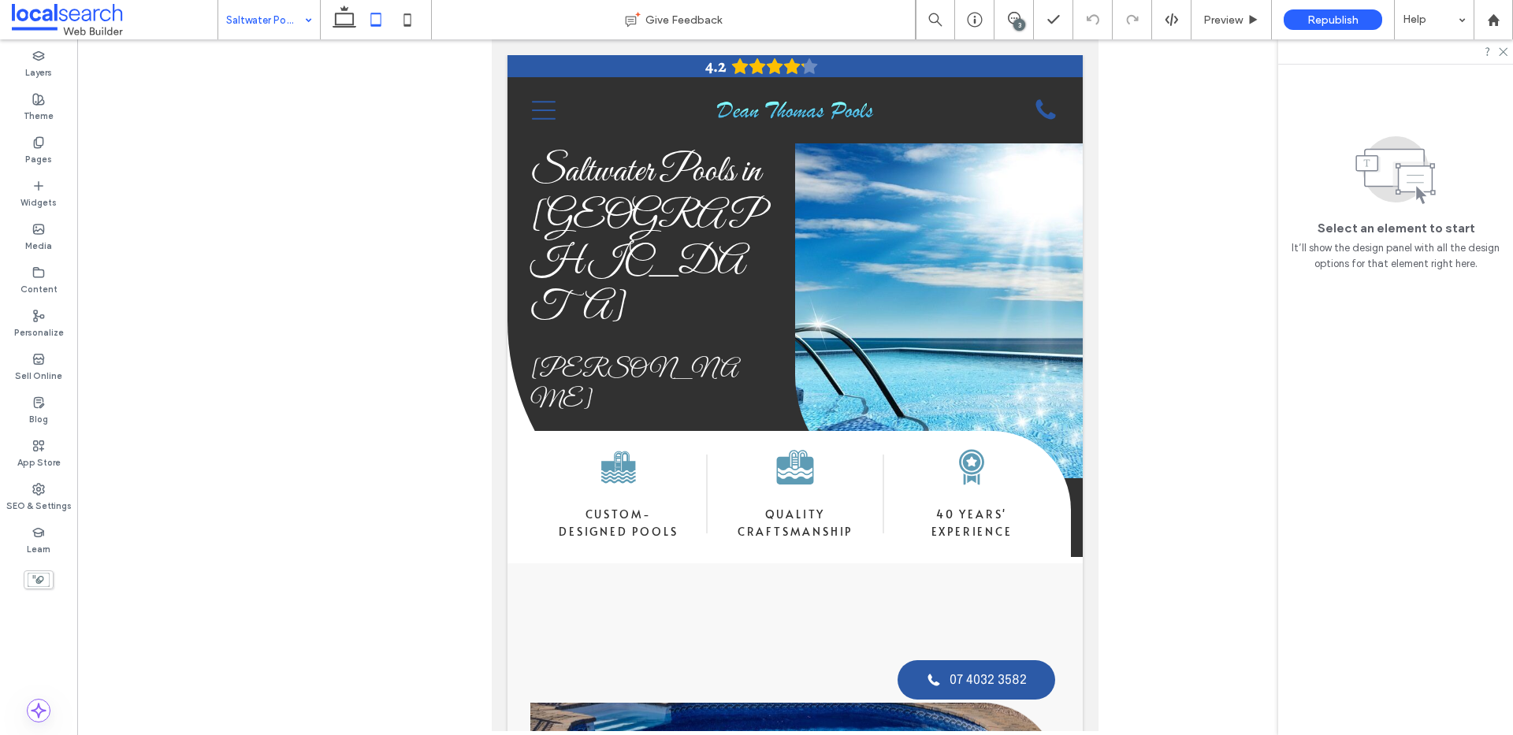
click at [262, 20] on input at bounding box center [265, 19] width 78 height 39
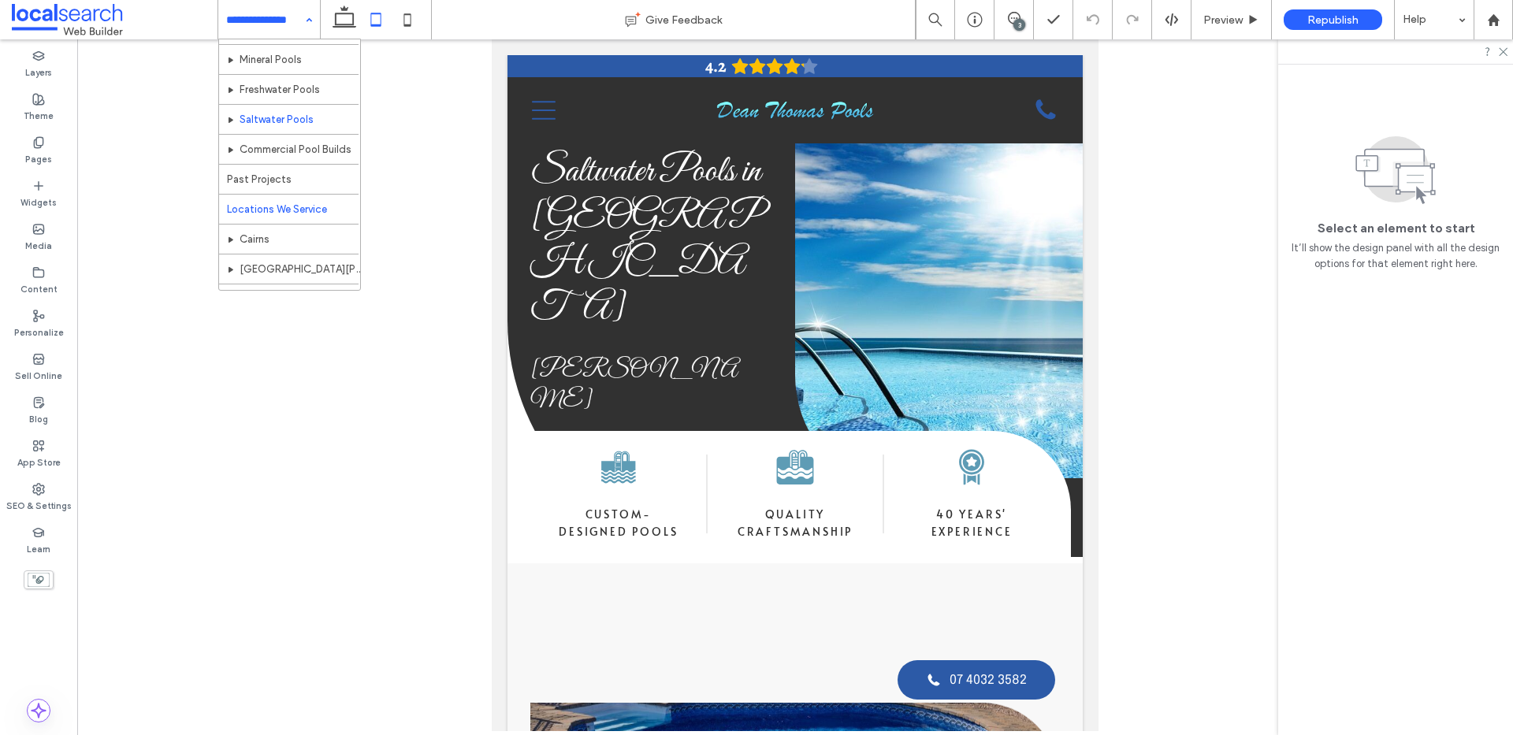
scroll to position [256, 0]
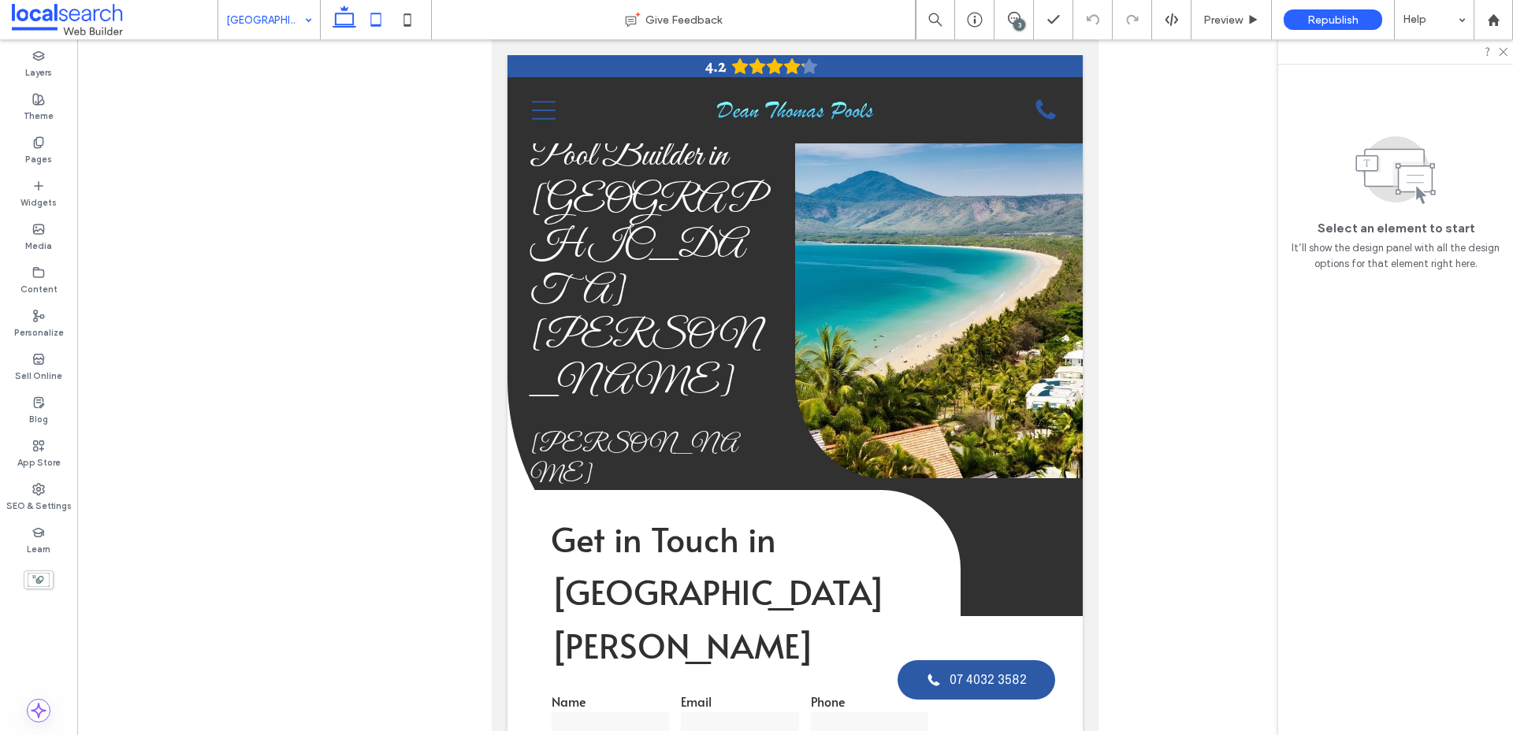
click at [343, 19] on icon at bounding box center [345, 20] width 32 height 32
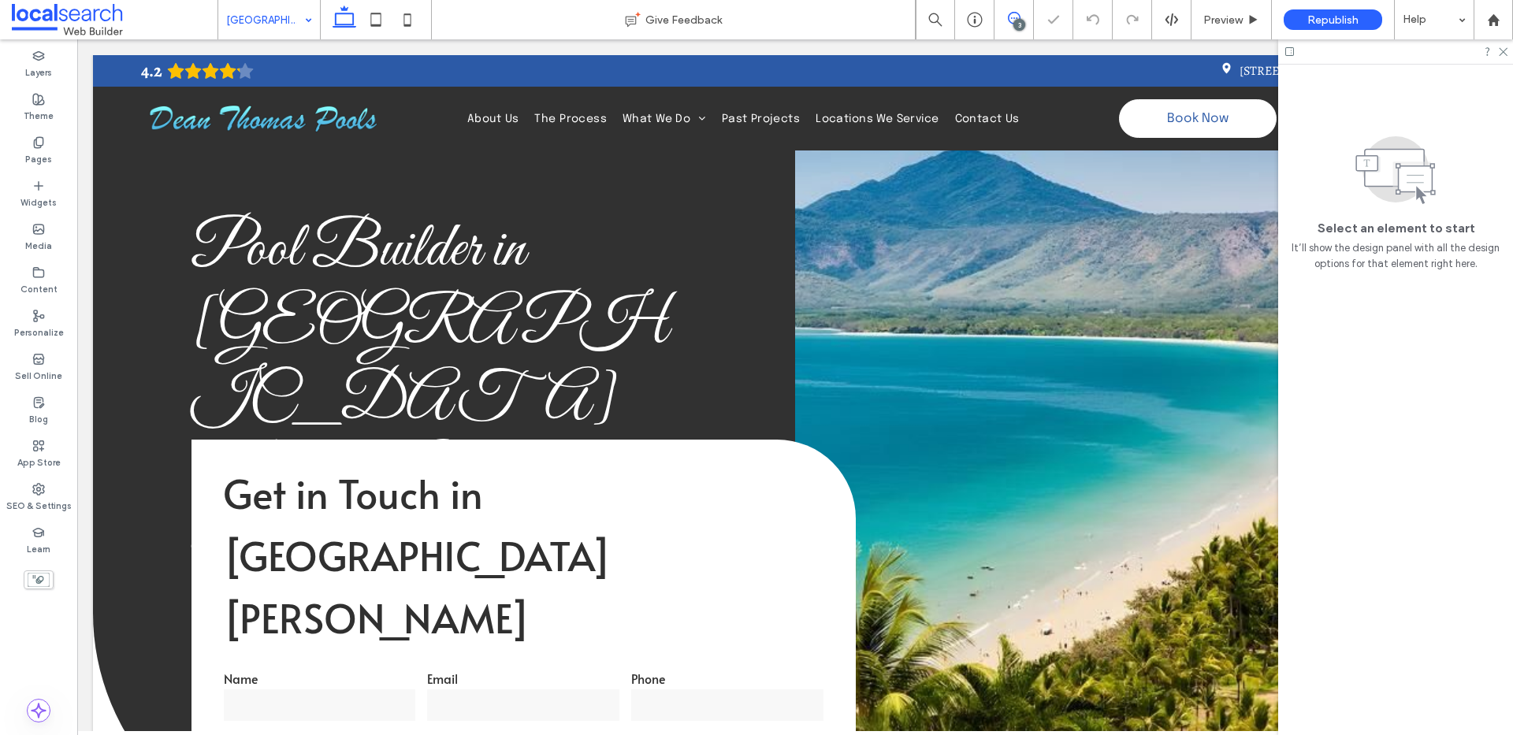
click at [1011, 17] on icon at bounding box center [1014, 18] width 13 height 13
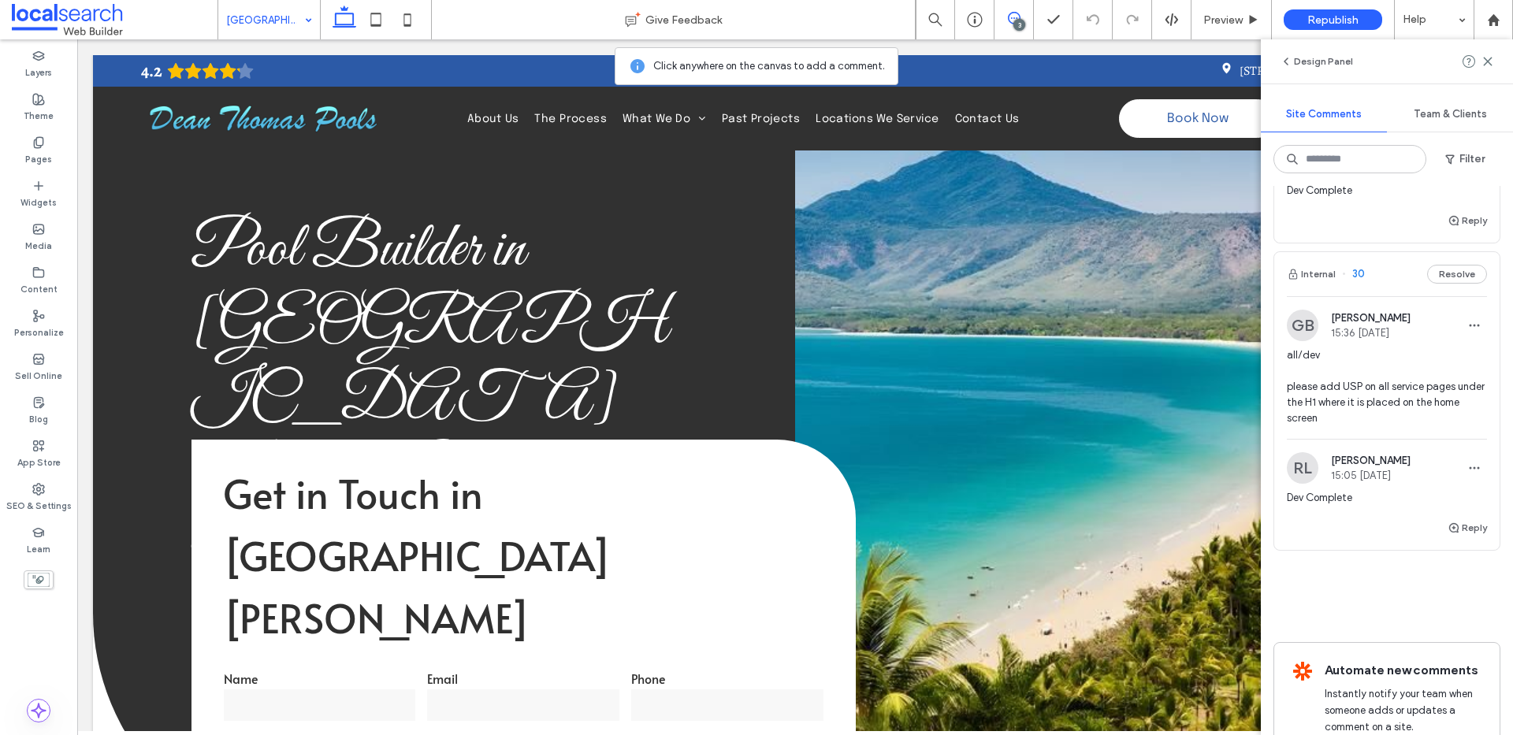
scroll to position [613, 0]
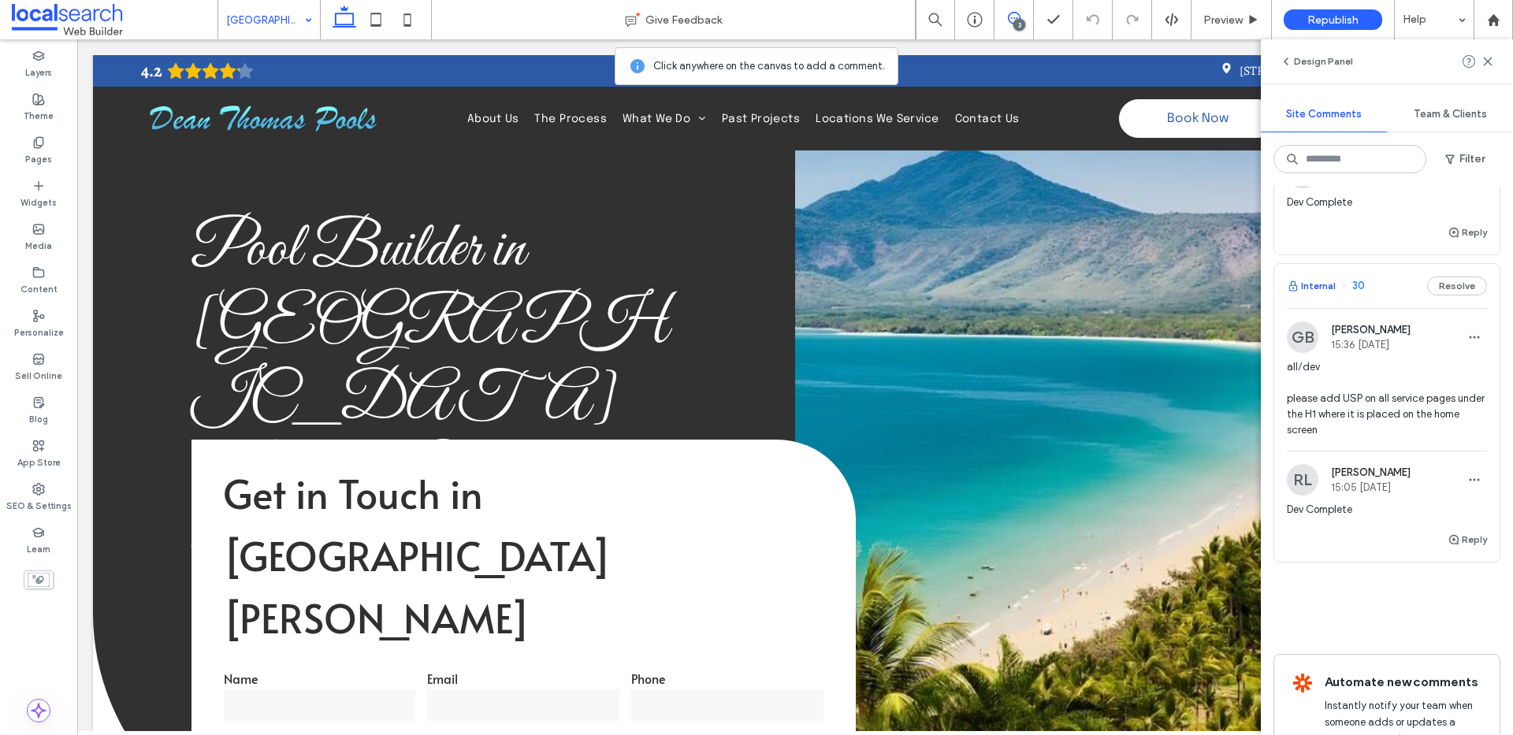
click at [1320, 283] on button "Internal" at bounding box center [1311, 286] width 49 height 19
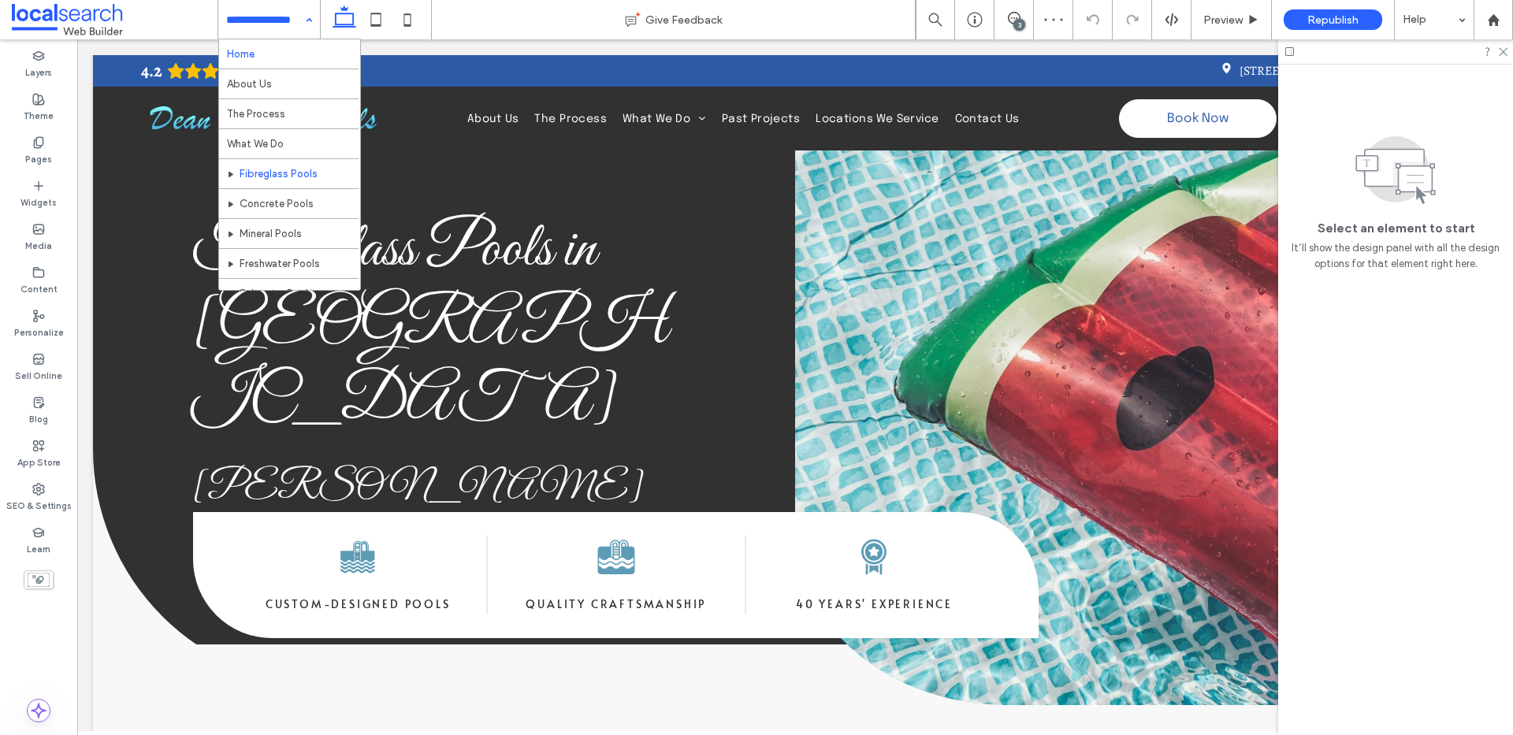
drag, startPoint x: 258, startPoint y: 20, endPoint x: 262, endPoint y: 62, distance: 42.7
drag, startPoint x: 269, startPoint y: 10, endPoint x: 288, endPoint y: 83, distance: 74.7
click at [269, 10] on input at bounding box center [265, 19] width 78 height 39
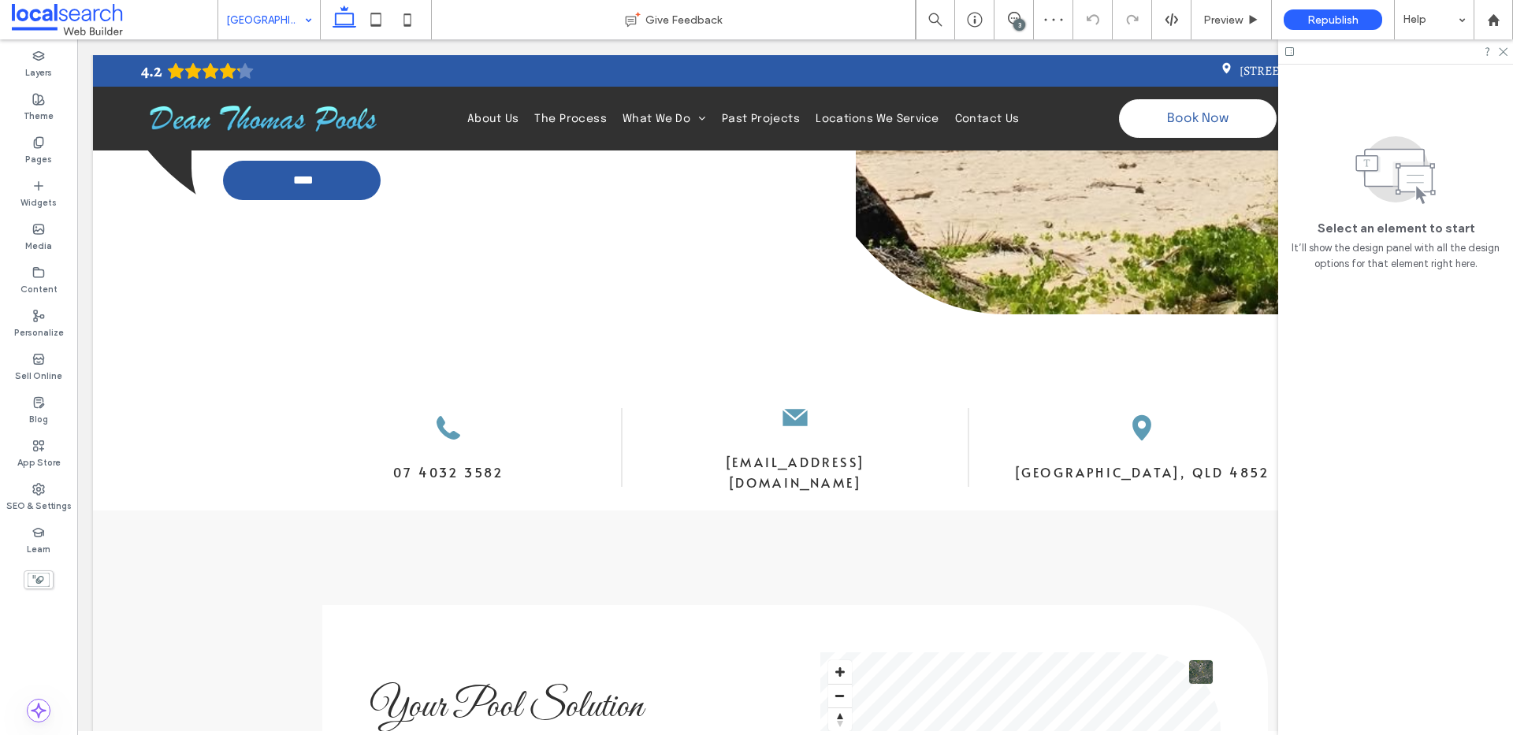
click at [277, 24] on input at bounding box center [265, 19] width 78 height 39
click at [1014, 16] on icon at bounding box center [1014, 18] width 13 height 13
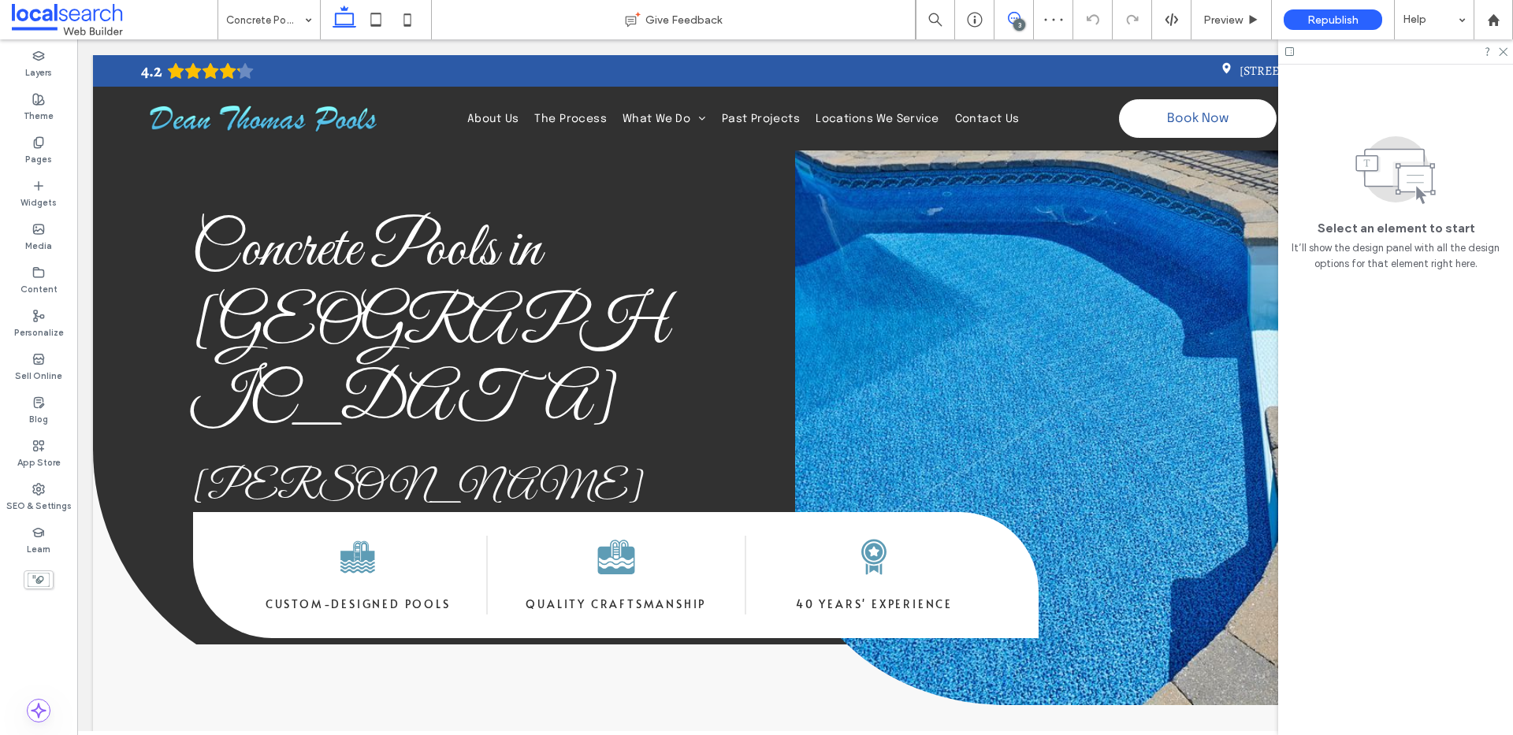
click at [1008, 12] on icon at bounding box center [1014, 18] width 13 height 13
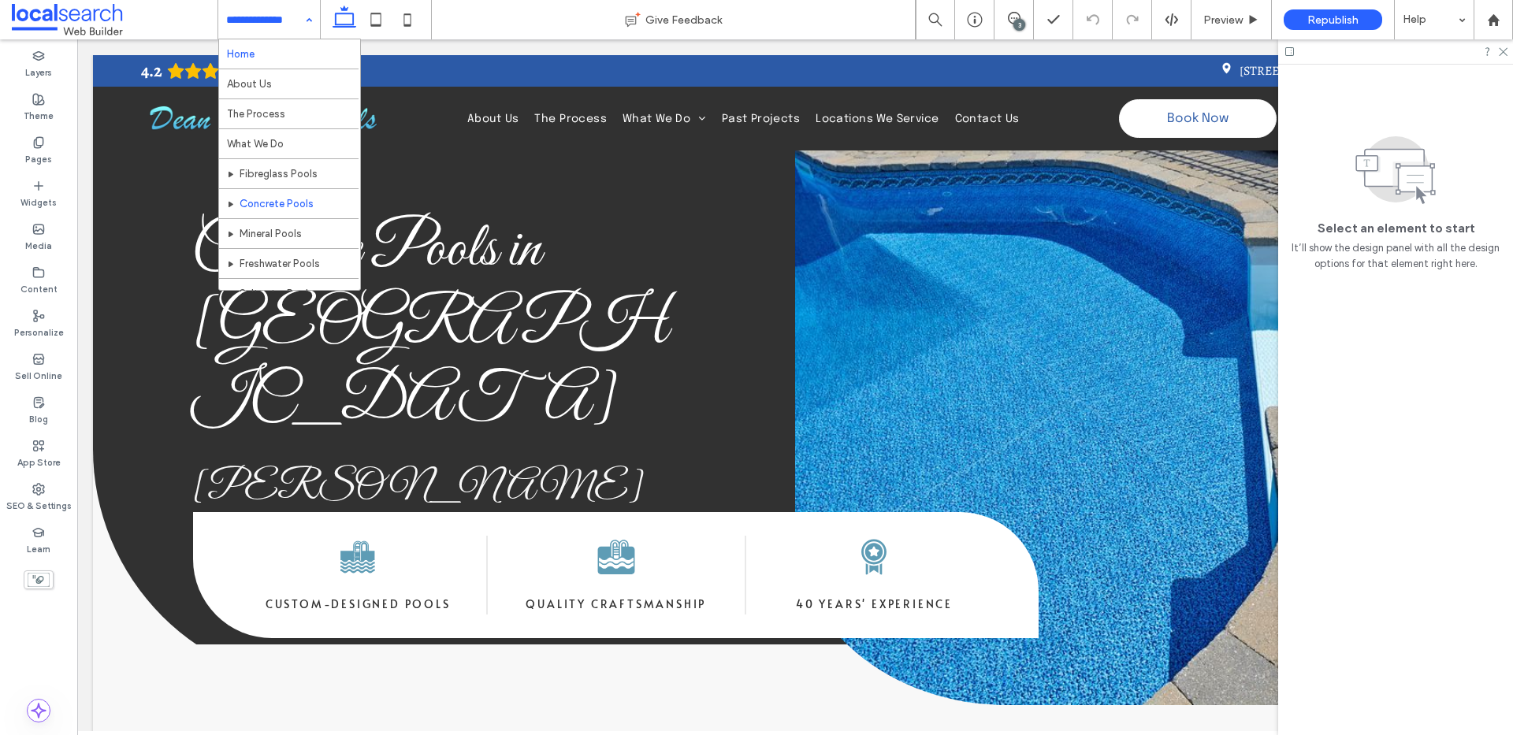
drag, startPoint x: 260, startPoint y: 12, endPoint x: 271, endPoint y: 50, distance: 40.2
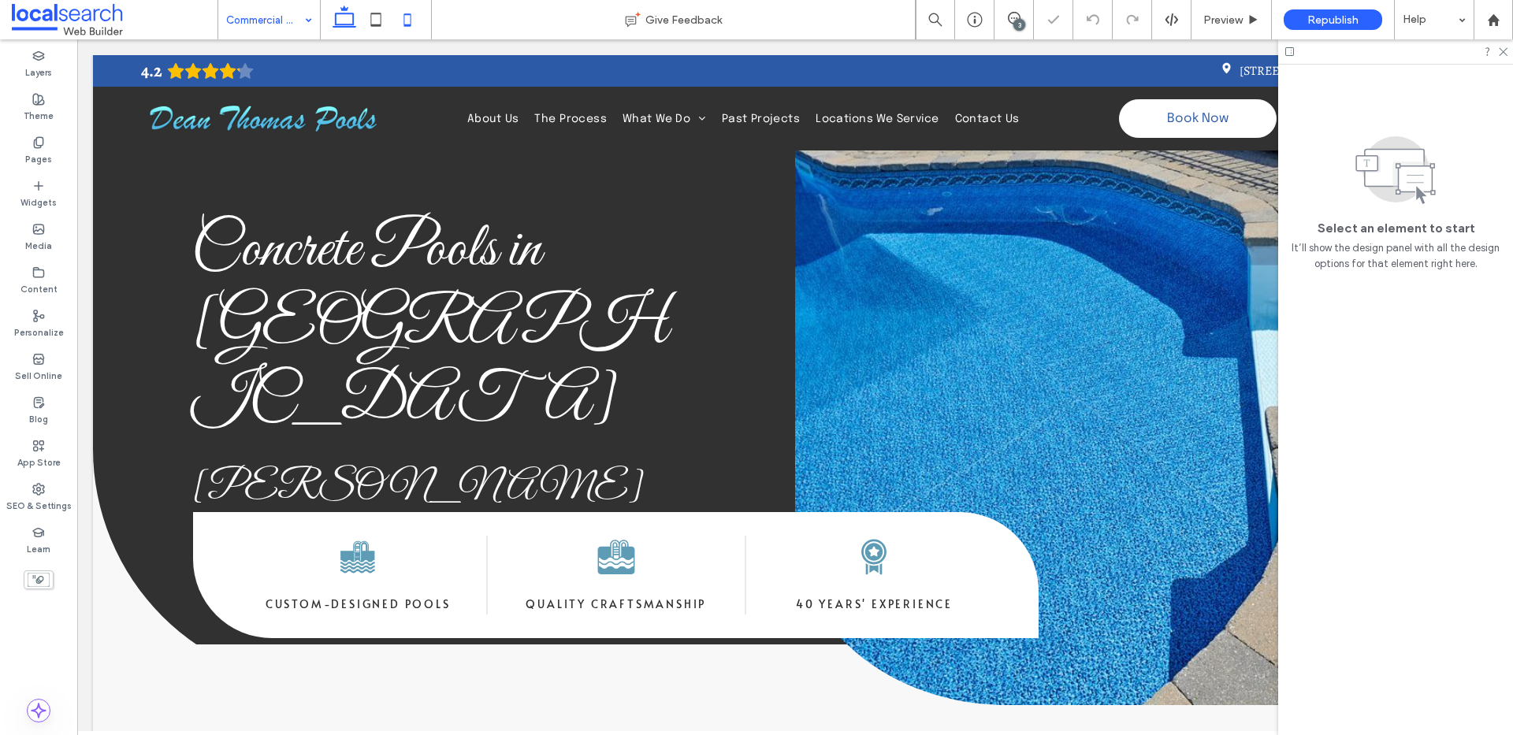
click at [416, 22] on icon at bounding box center [408, 20] width 32 height 32
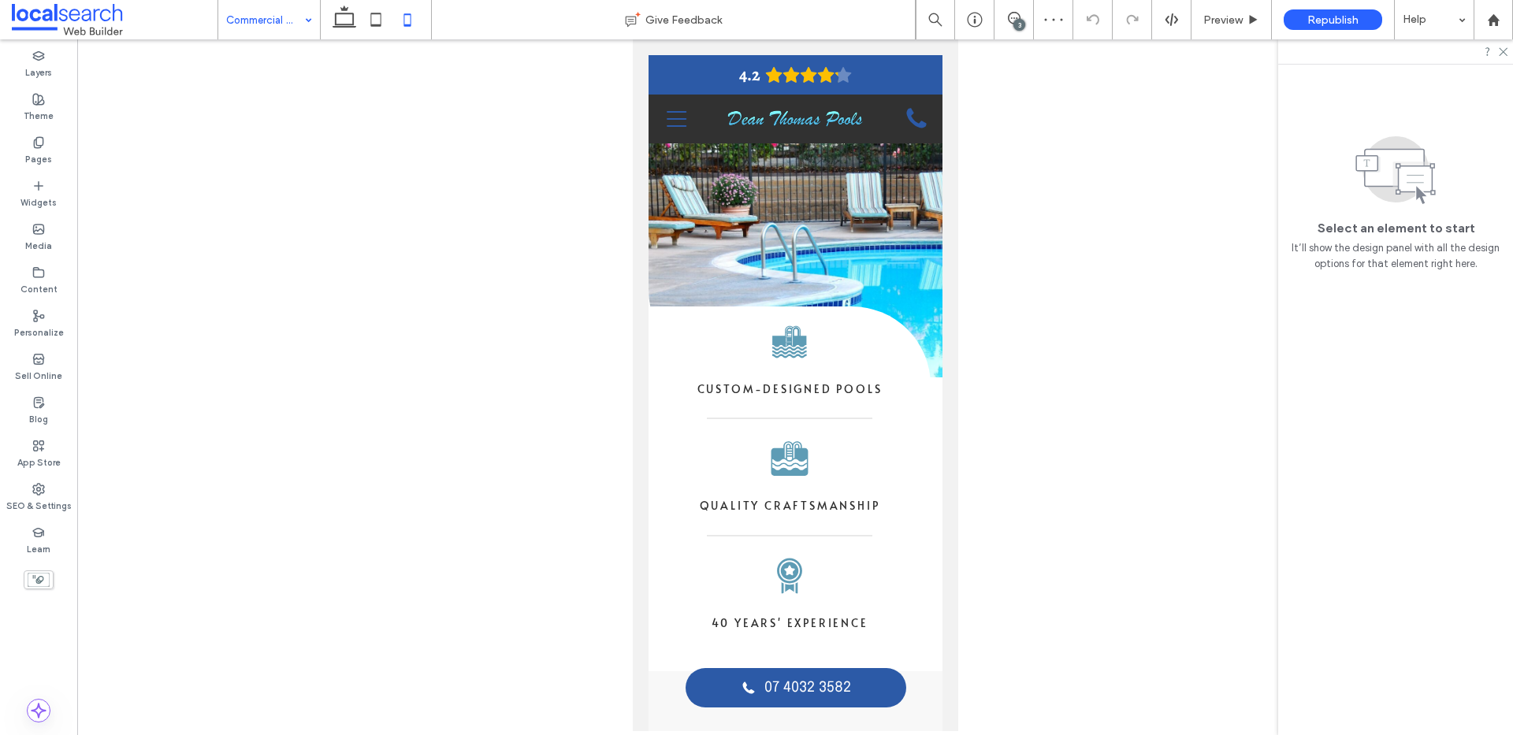
click at [1013, 24] on div "3" at bounding box center [1019, 25] width 12 height 12
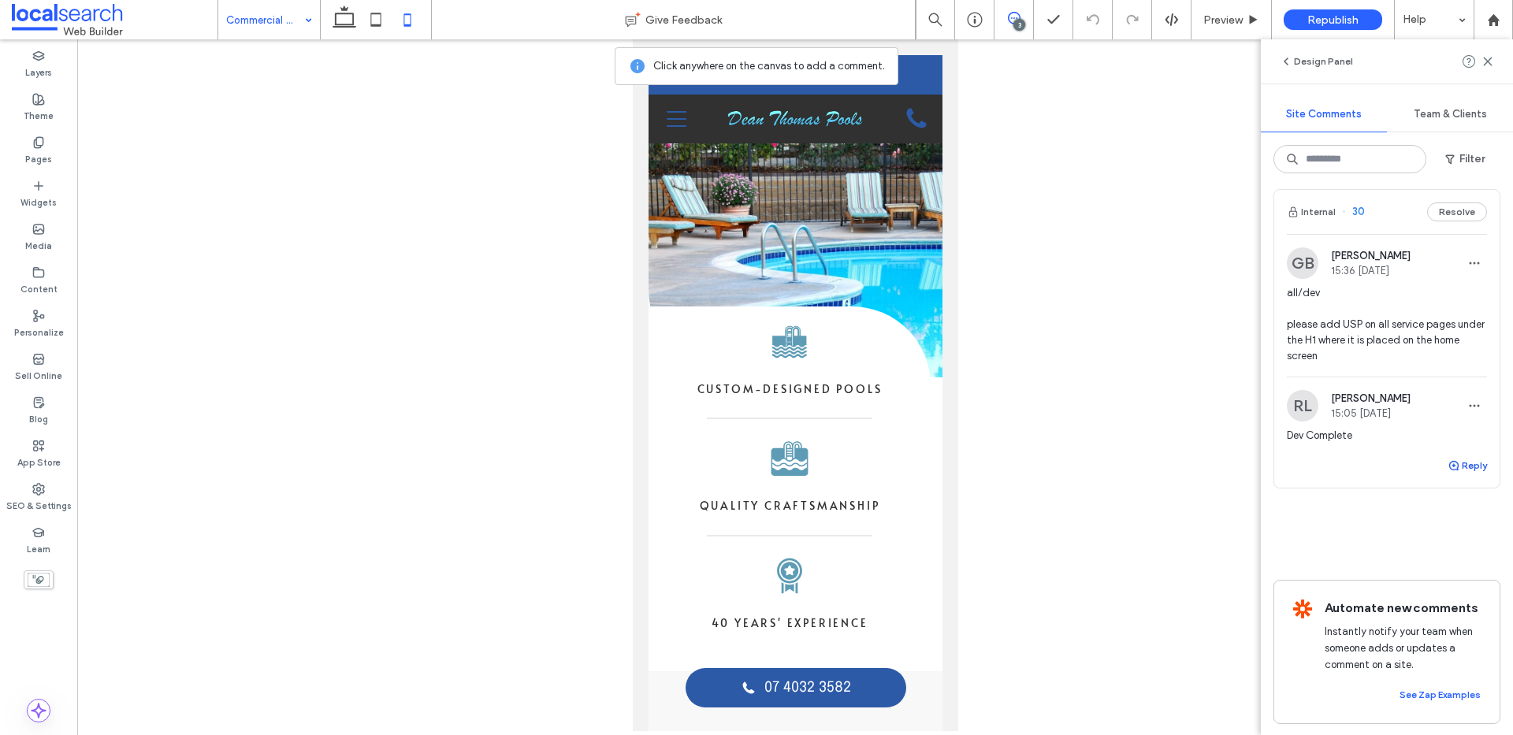
click at [1447, 462] on icon "button" at bounding box center [1453, 465] width 13 height 13
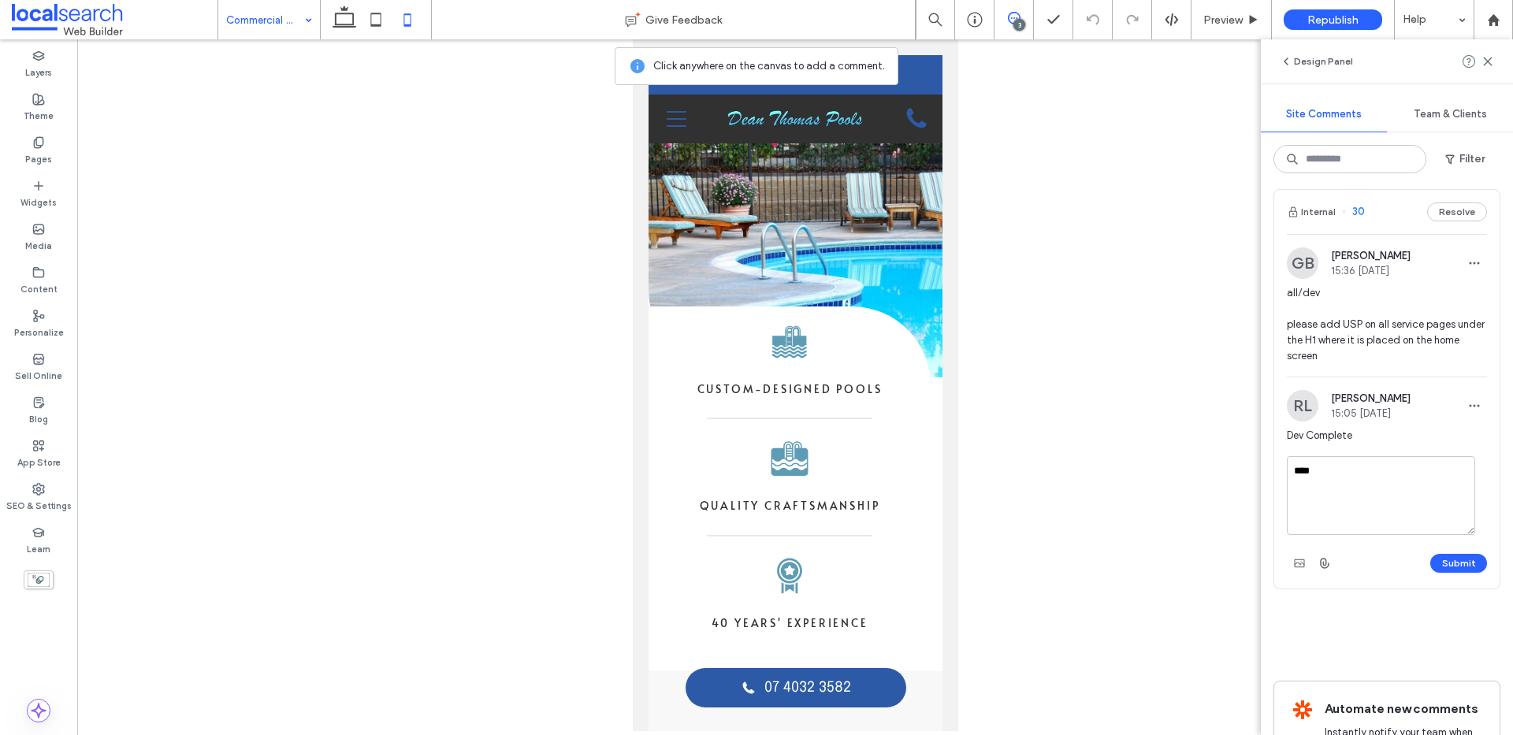
drag, startPoint x: 1398, startPoint y: 480, endPoint x: 1237, endPoint y: 433, distance: 167.3
click at [1259, 438] on div "Commercial Pool Builds Give Feedback 3 Preview Republish Help Design Panel Site…" at bounding box center [756, 367] width 1513 height 735
type textarea "**********"
click at [1479, 564] on div "**********" at bounding box center [1386, 522] width 225 height 132
click at [1454, 561] on div "**********" at bounding box center [756, 367] width 1513 height 735
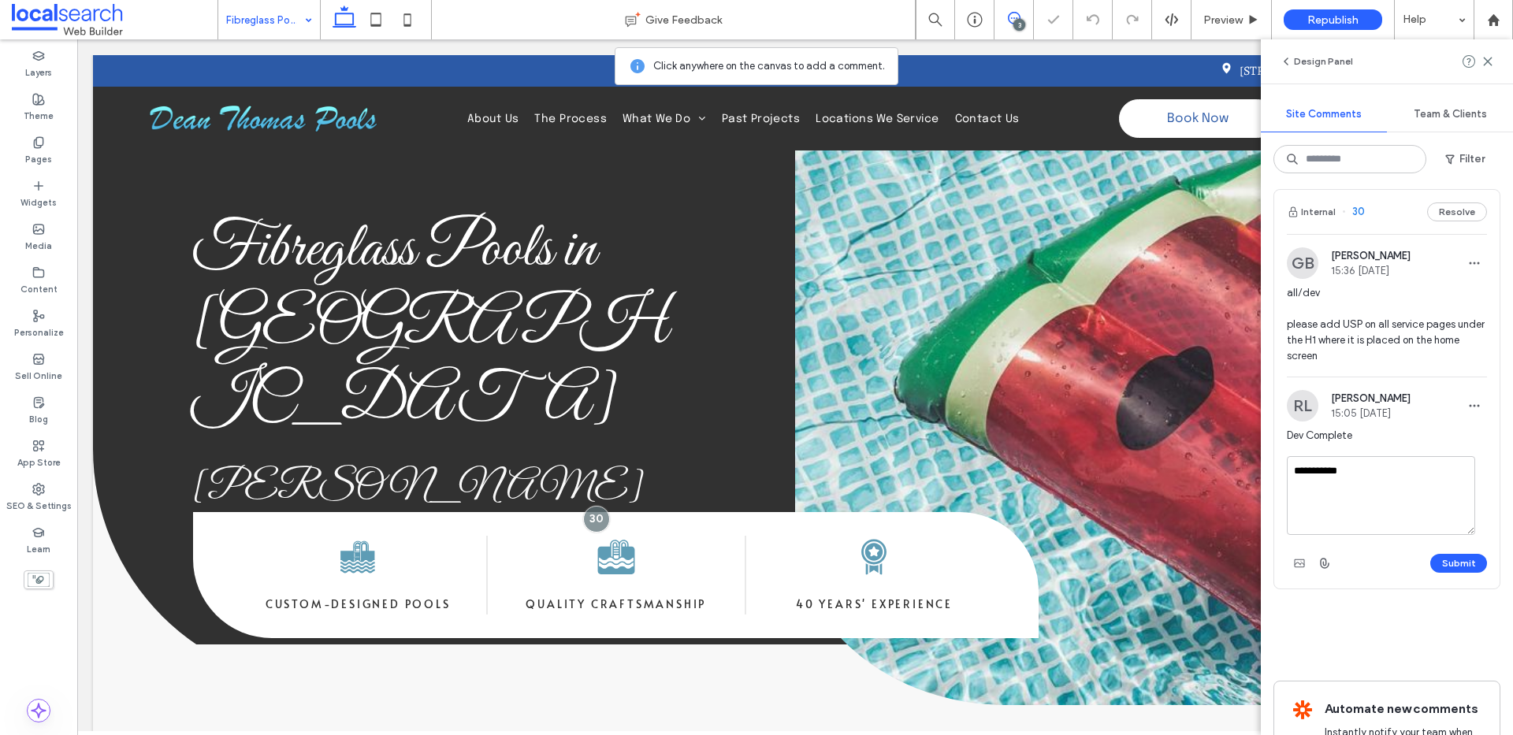
click at [1448, 558] on button "Submit" at bounding box center [1458, 563] width 57 height 19
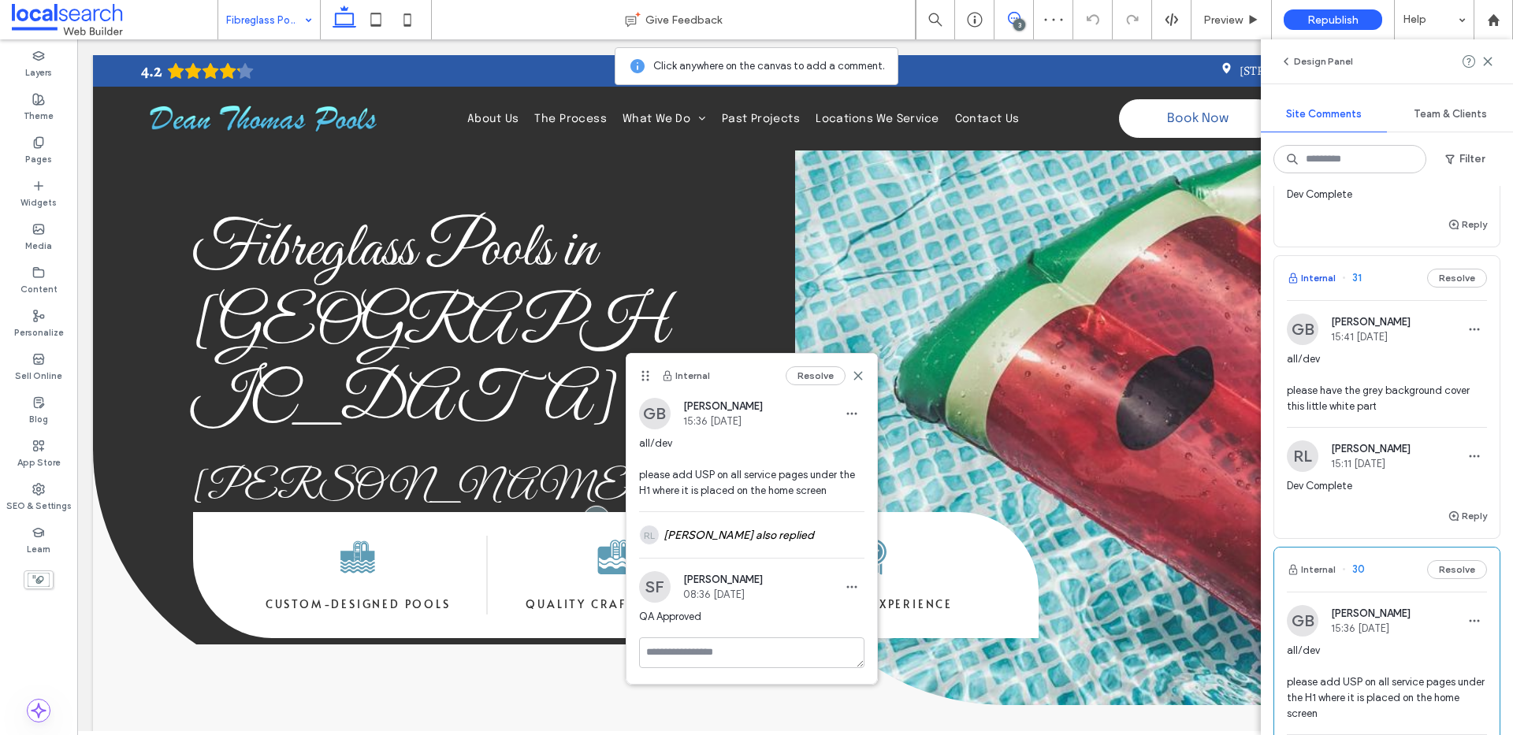
click at [1316, 280] on button "Internal" at bounding box center [1311, 278] width 49 height 19
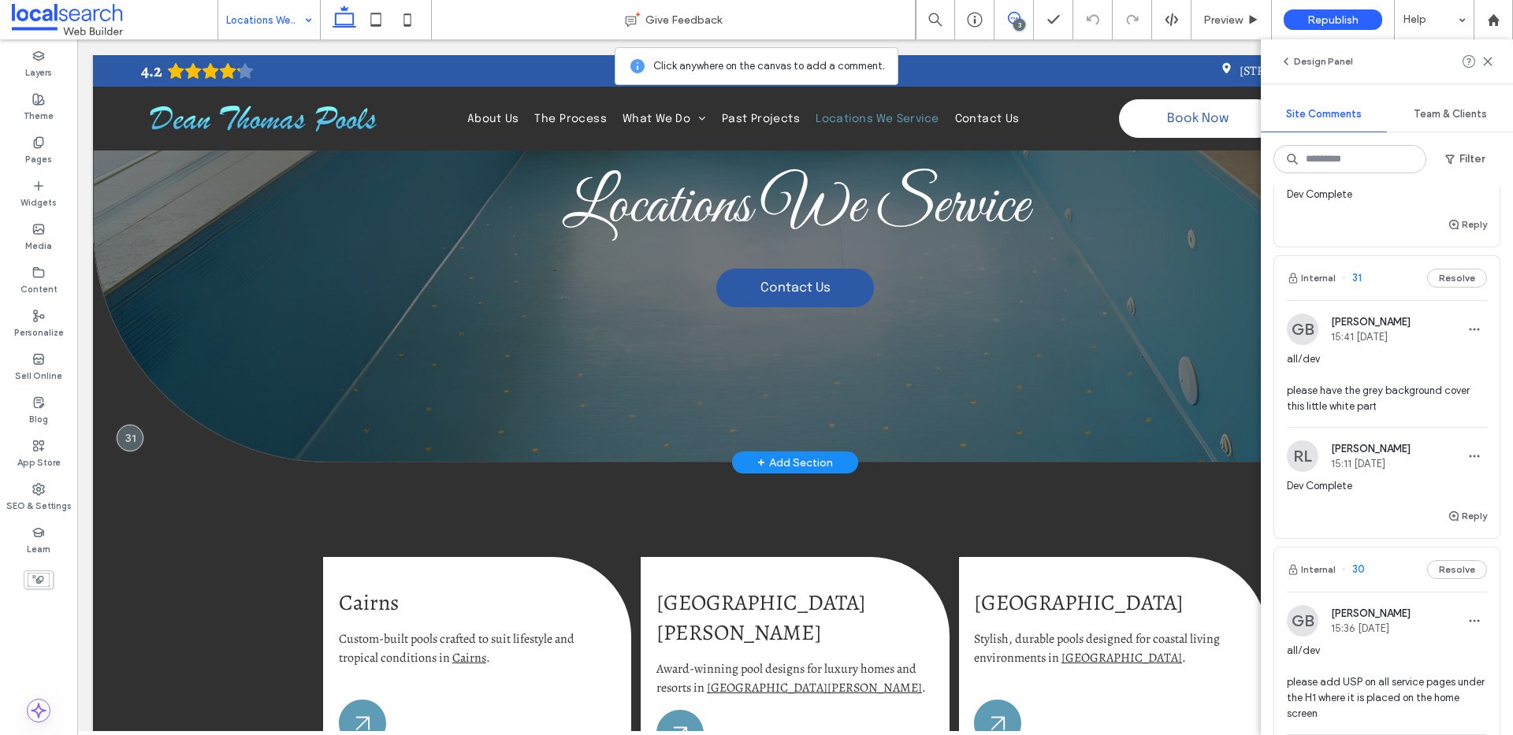
scroll to position [101, 0]
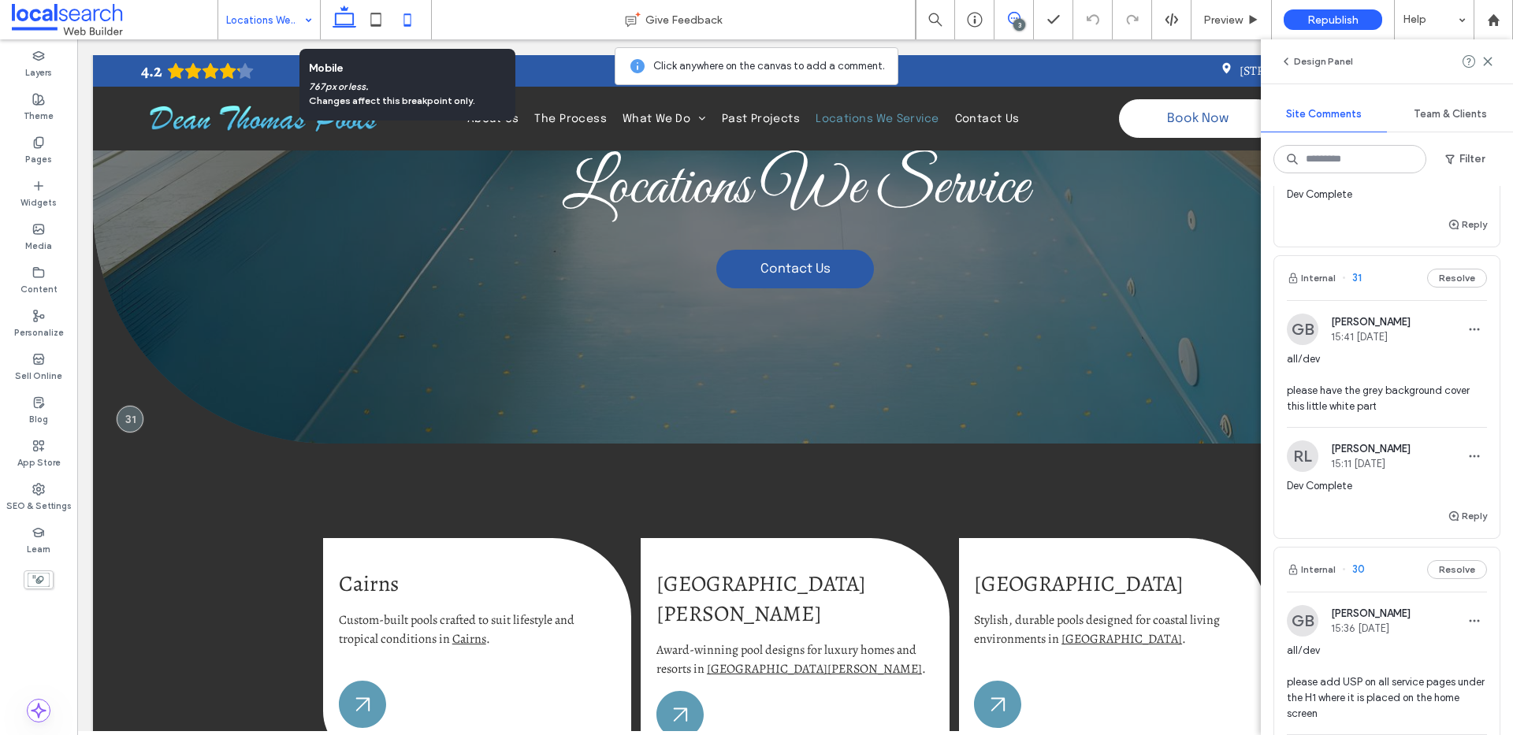
click at [408, 20] on icon at bounding box center [408, 20] width 32 height 32
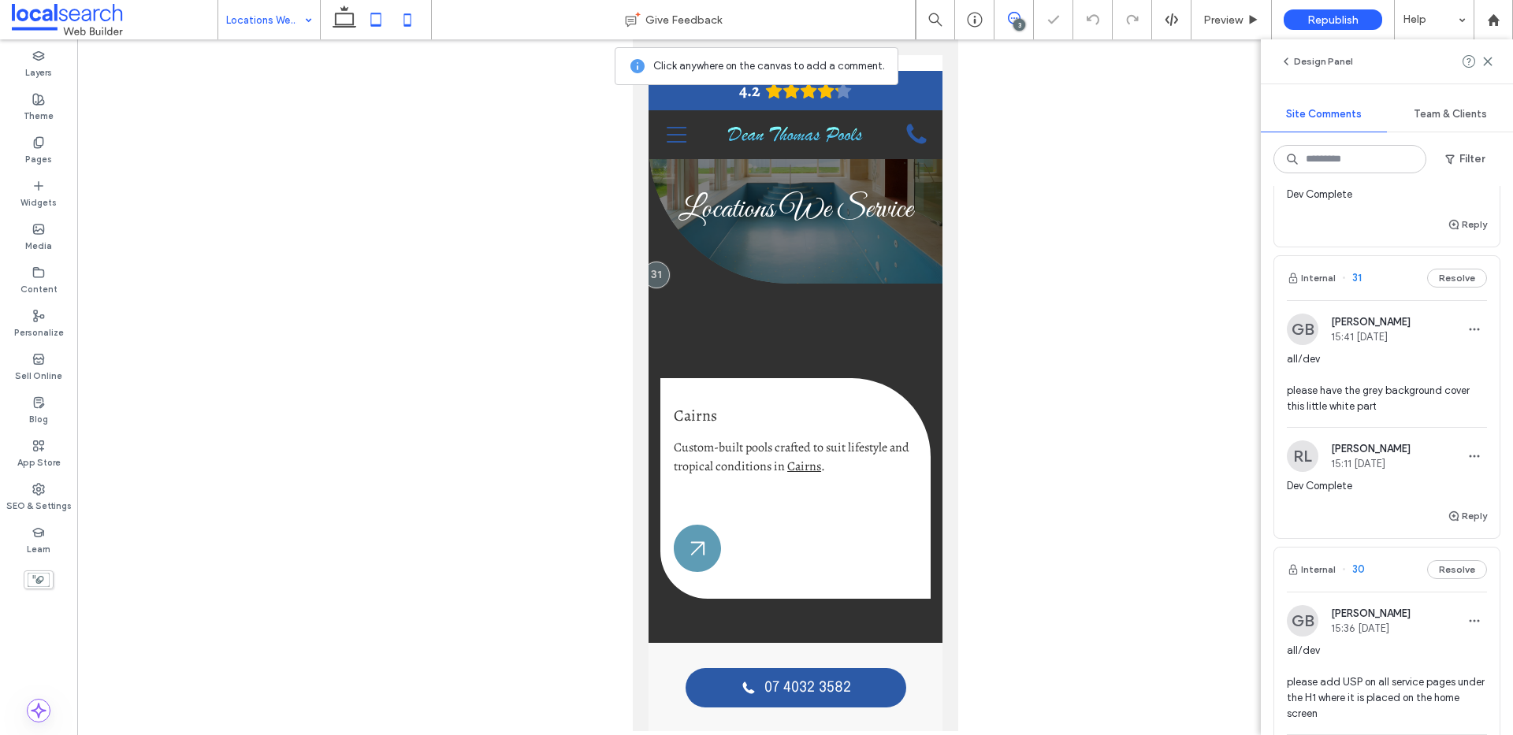
click at [381, 28] on icon at bounding box center [376, 20] width 32 height 32
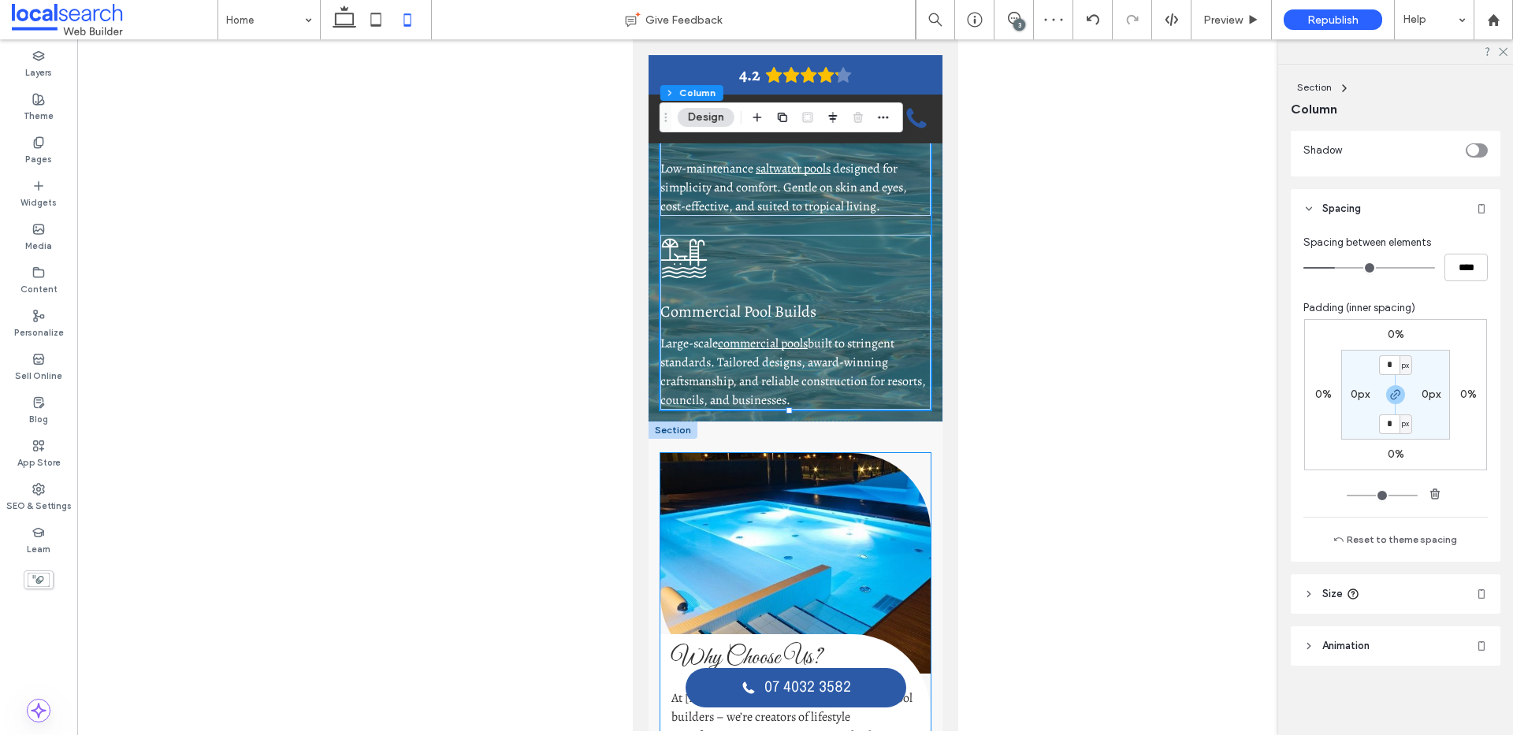
click at [722, 493] on link at bounding box center [794, 563] width 270 height 221
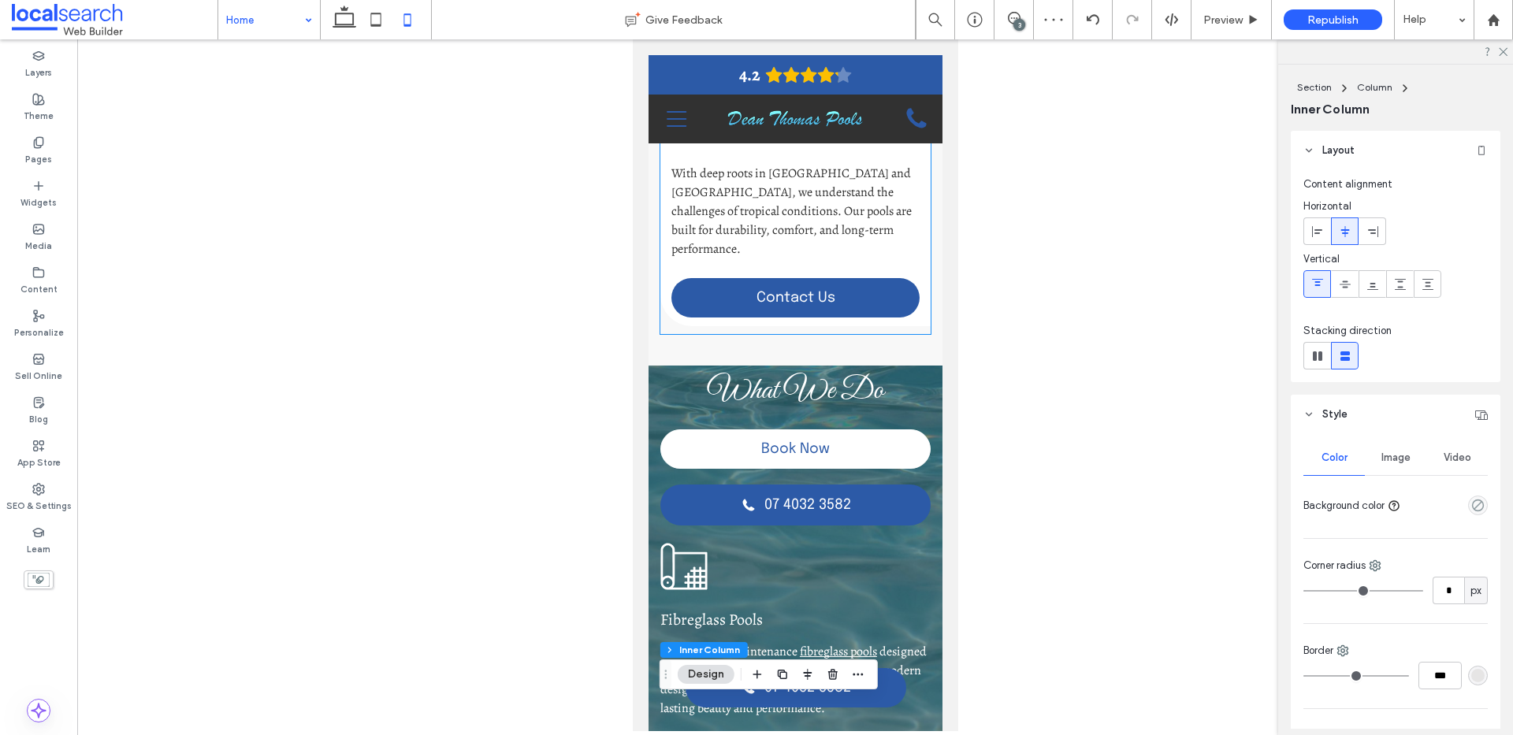
scroll to position [1628, 0]
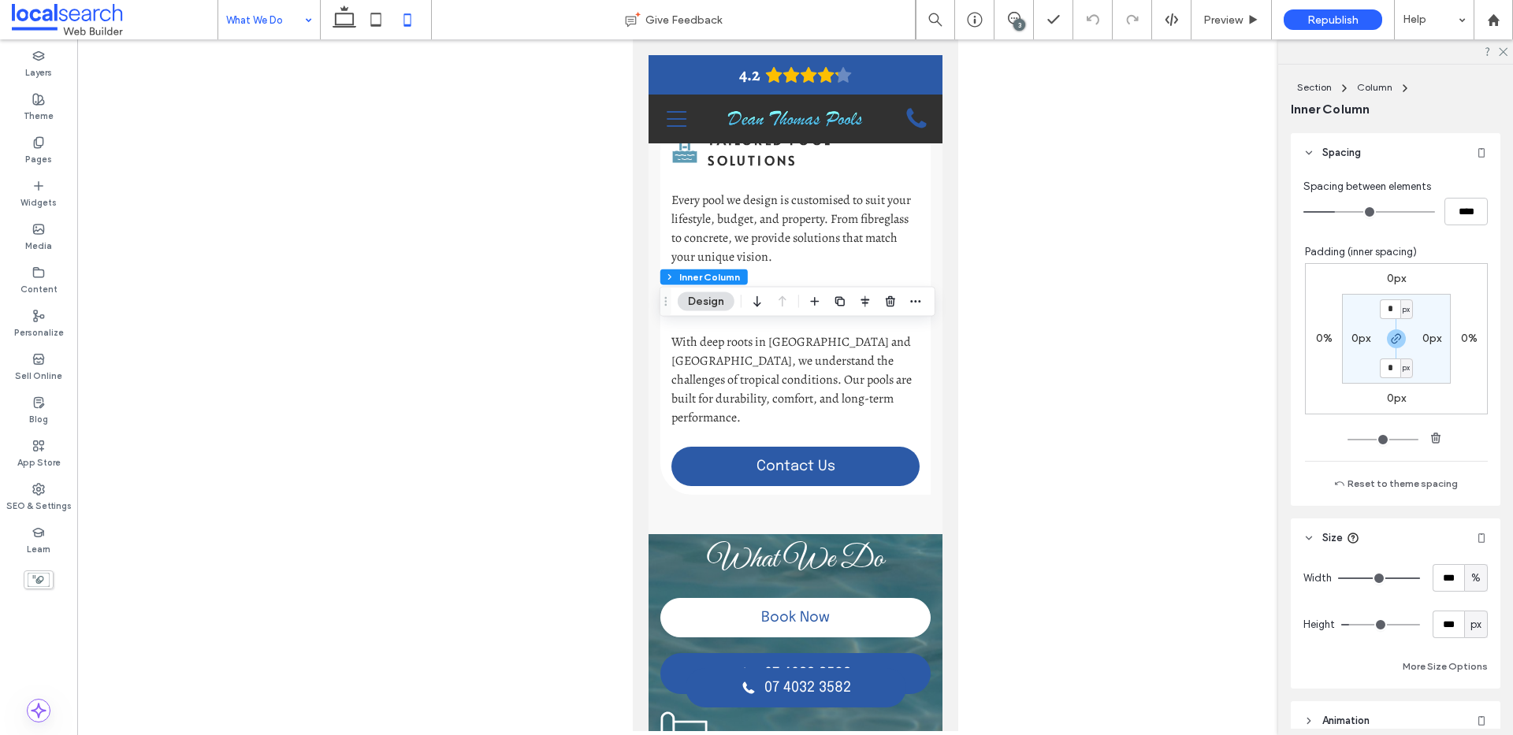
scroll to position [827, 0]
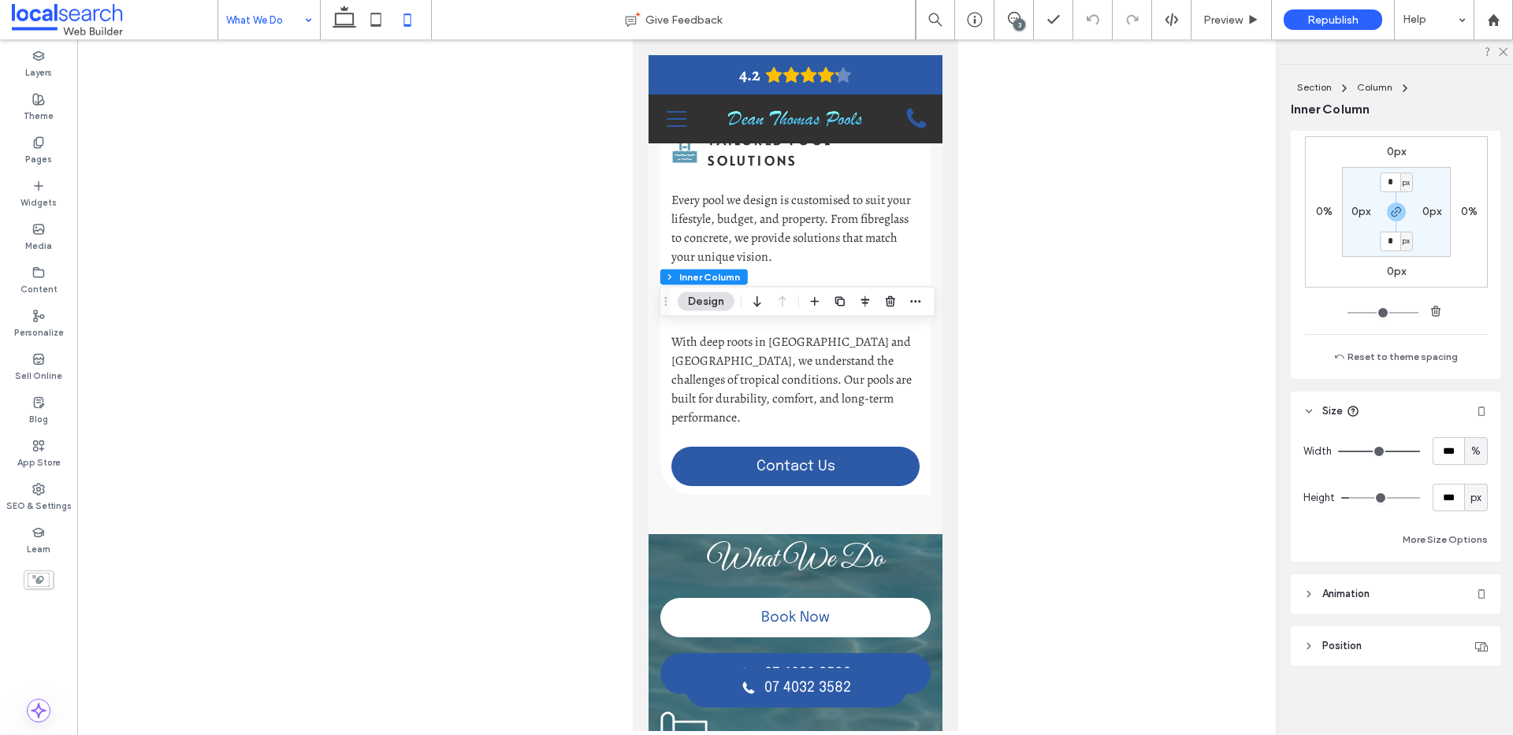
click at [1470, 499] on span "px" at bounding box center [1475, 498] width 11 height 16
click at [1466, 633] on span "A" at bounding box center [1467, 636] width 6 height 16
type input "*"
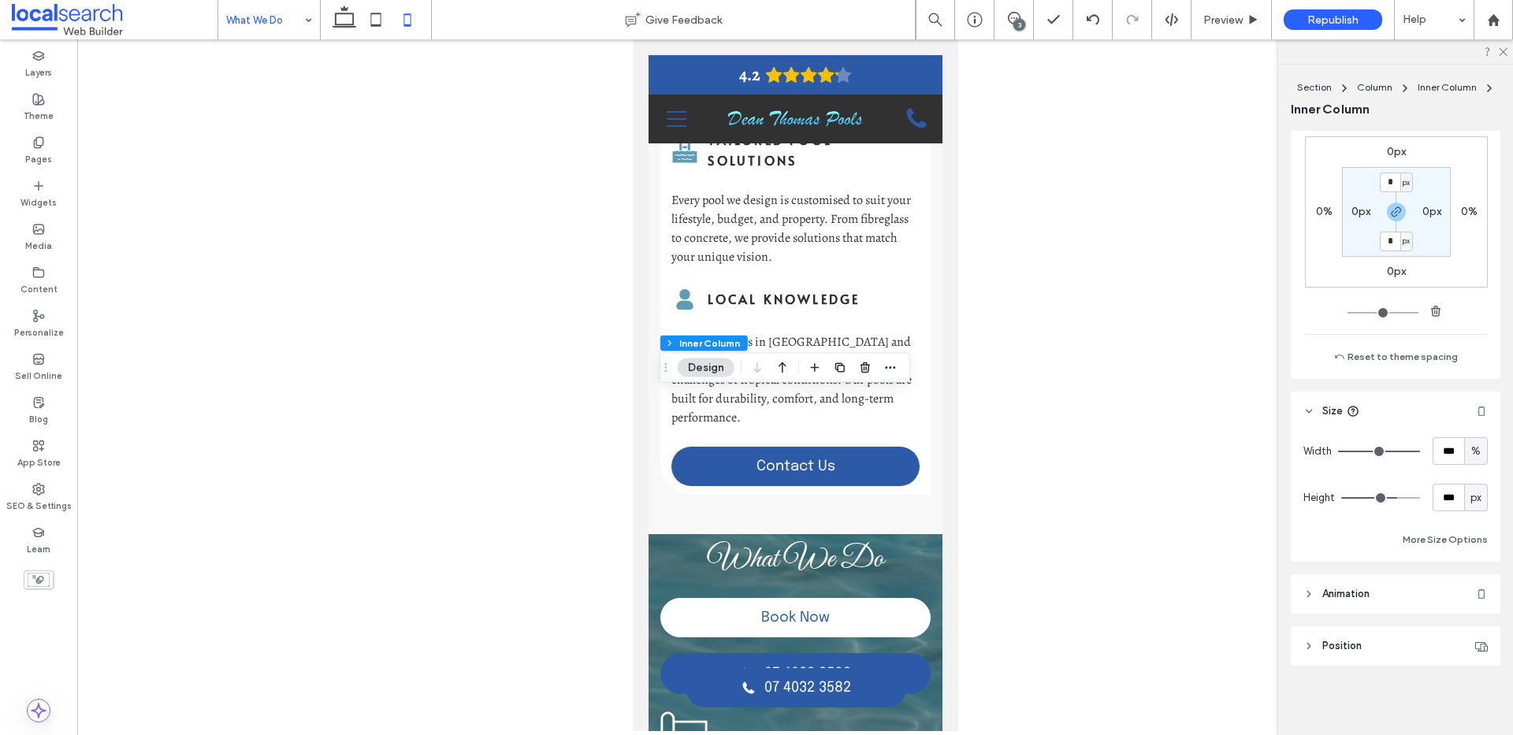
click at [1468, 507] on div "px" at bounding box center [1476, 498] width 24 height 28
drag, startPoint x: 1468, startPoint y: 633, endPoint x: 1261, endPoint y: 548, distance: 224.3
click at [1464, 631] on span "A" at bounding box center [1467, 636] width 6 height 16
type input "*"
click at [1473, 504] on div "px" at bounding box center [1476, 498] width 16 height 16
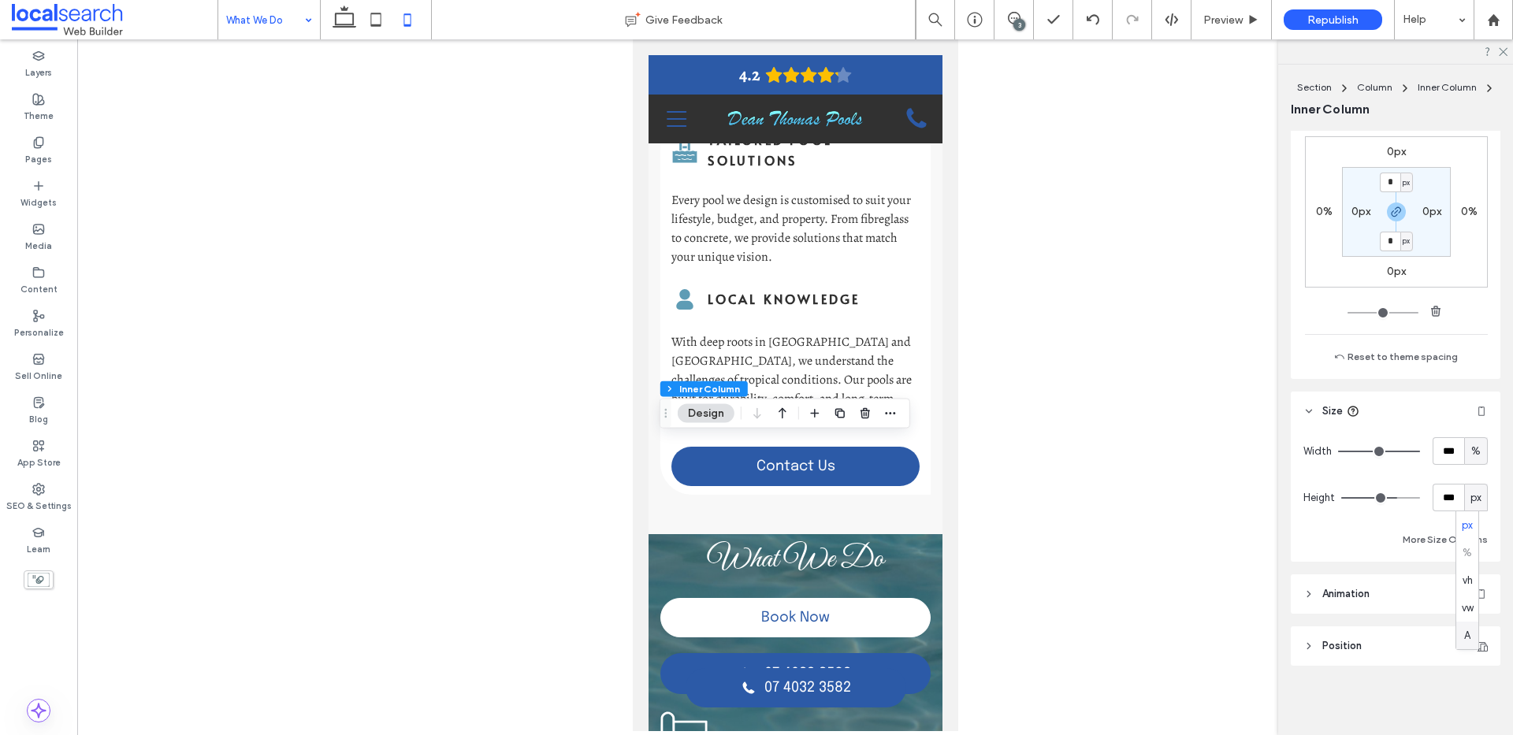
click at [1468, 635] on span "A" at bounding box center [1467, 636] width 6 height 16
type input "*"
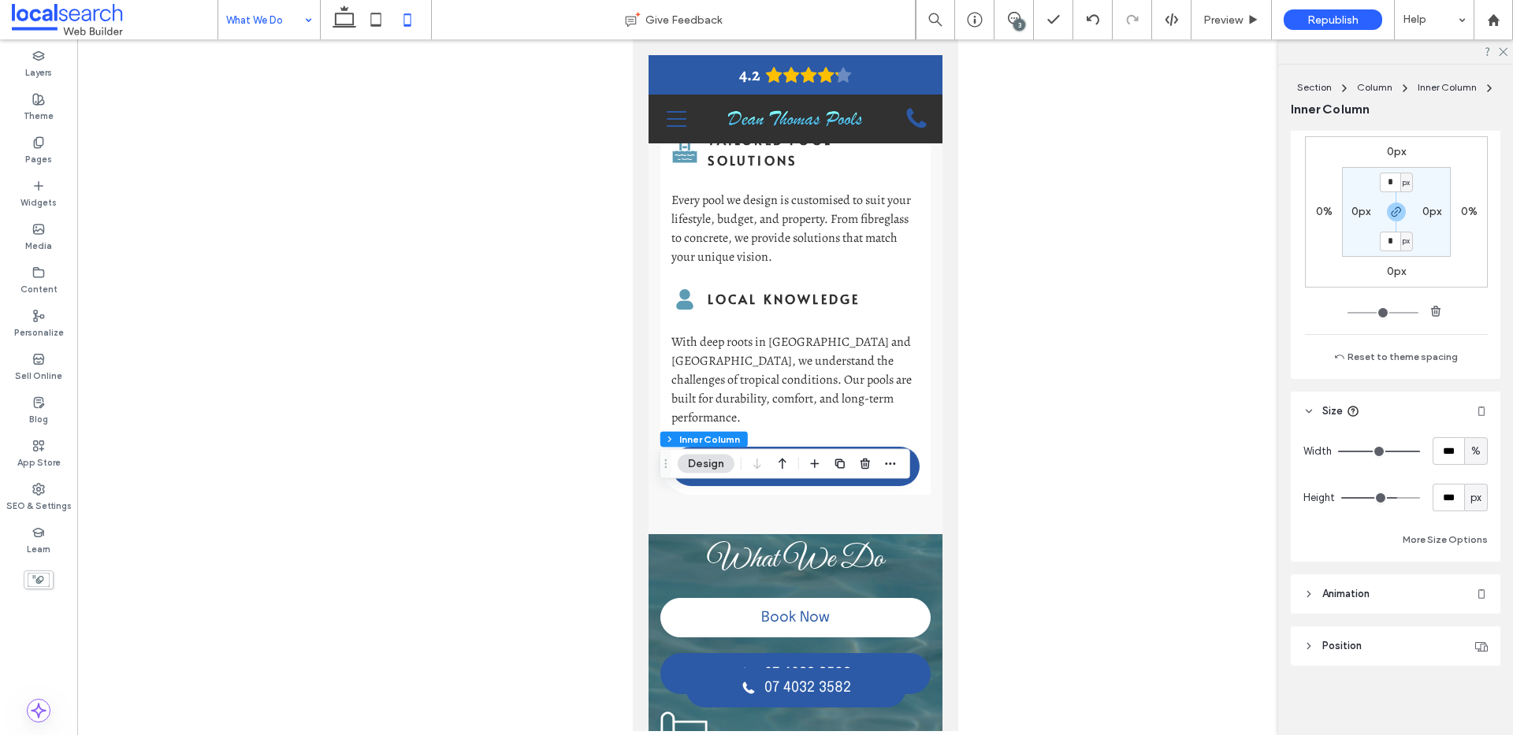
click at [1470, 503] on span "px" at bounding box center [1475, 498] width 11 height 16
click at [1464, 636] on span "A" at bounding box center [1467, 636] width 6 height 16
type input "*"
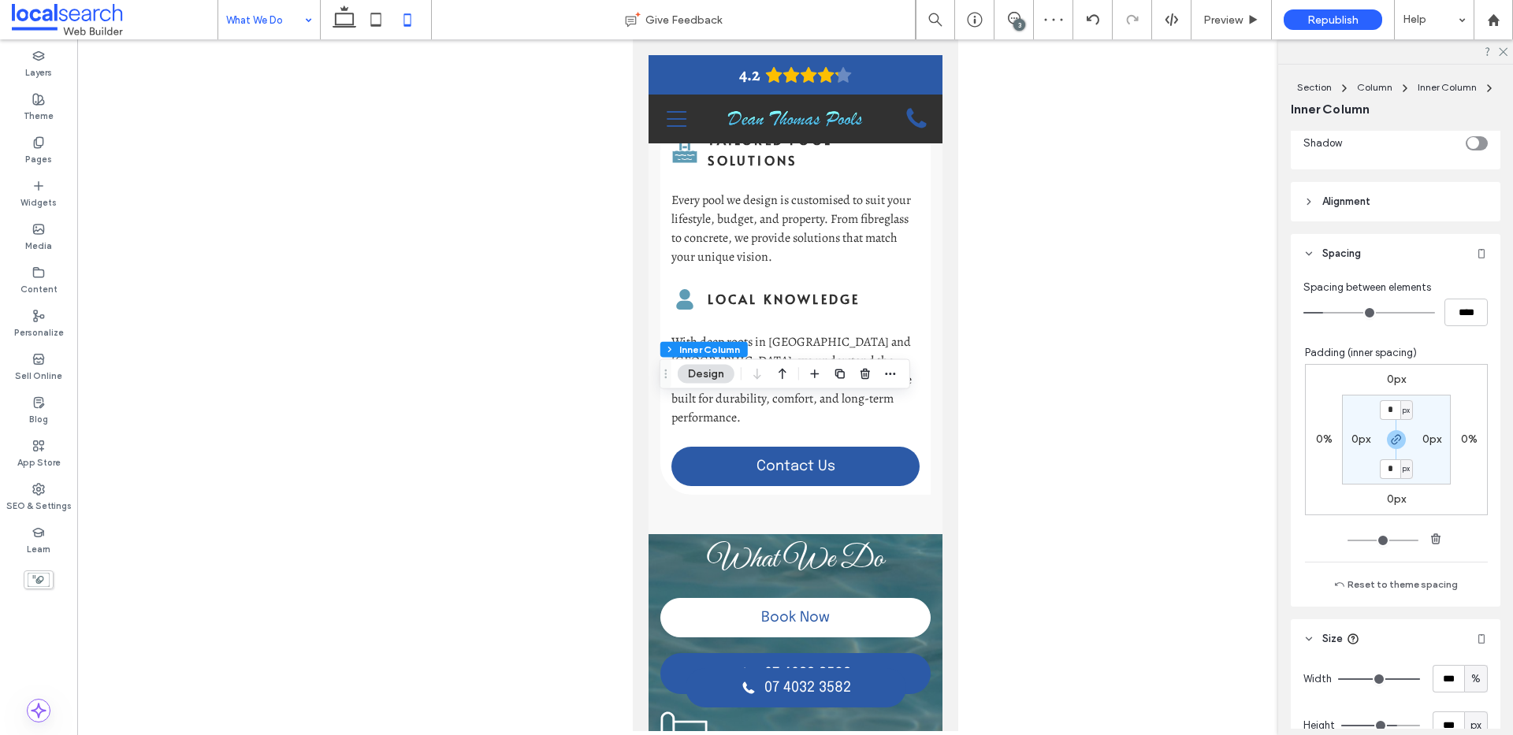
scroll to position [650, 0]
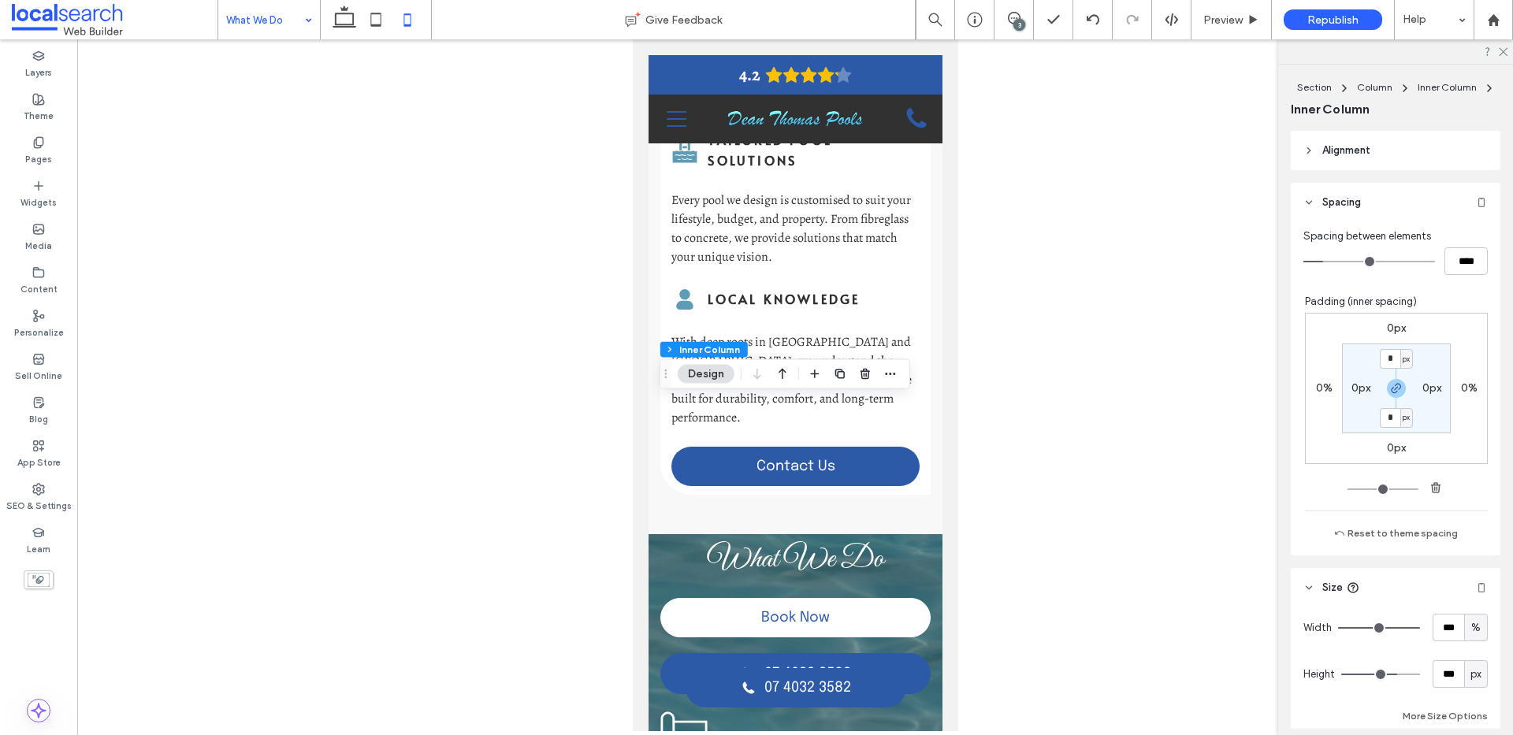
click at [1470, 672] on span "px" at bounding box center [1475, 675] width 11 height 16
click at [1469, 652] on span "A" at bounding box center [1467, 647] width 6 height 16
type input "*"
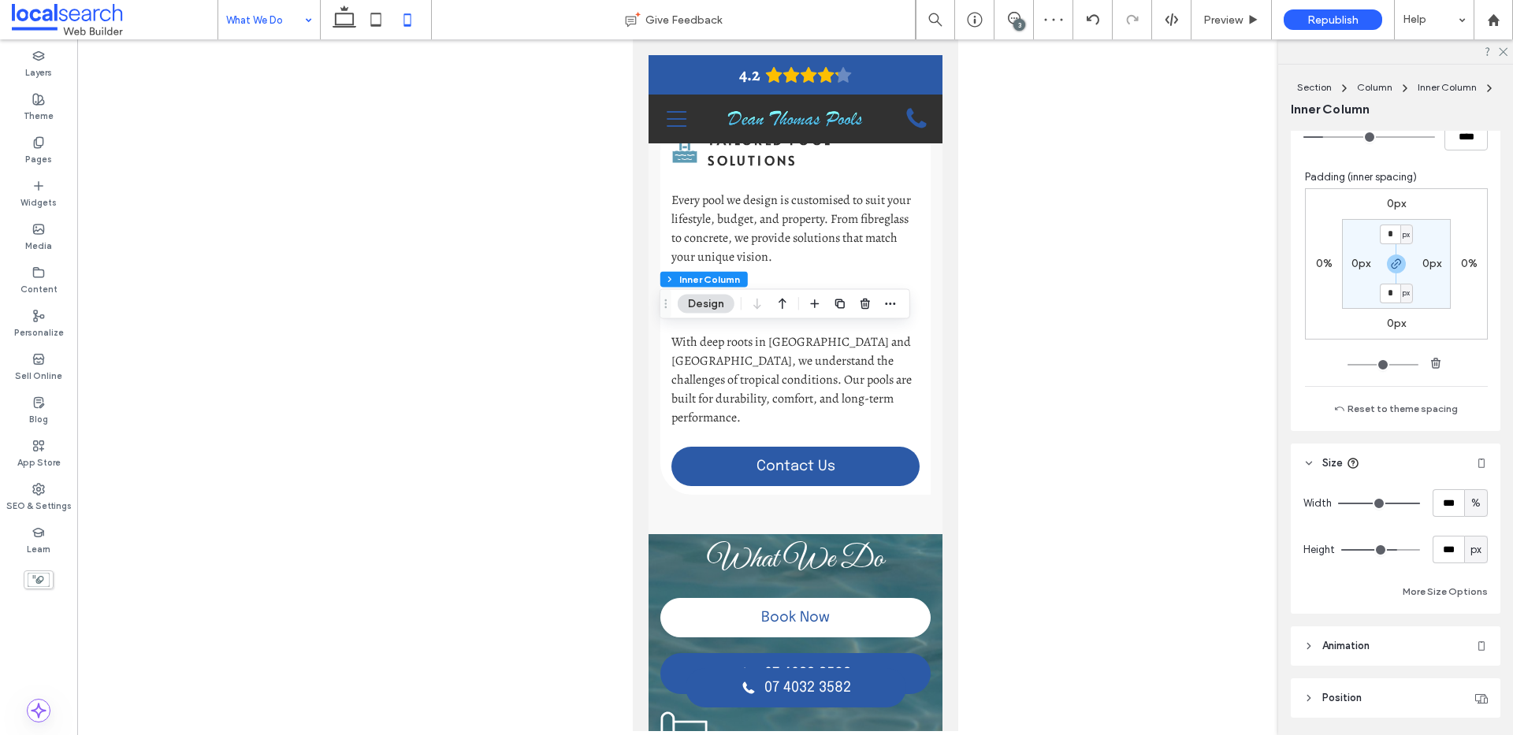
scroll to position [827, 0]
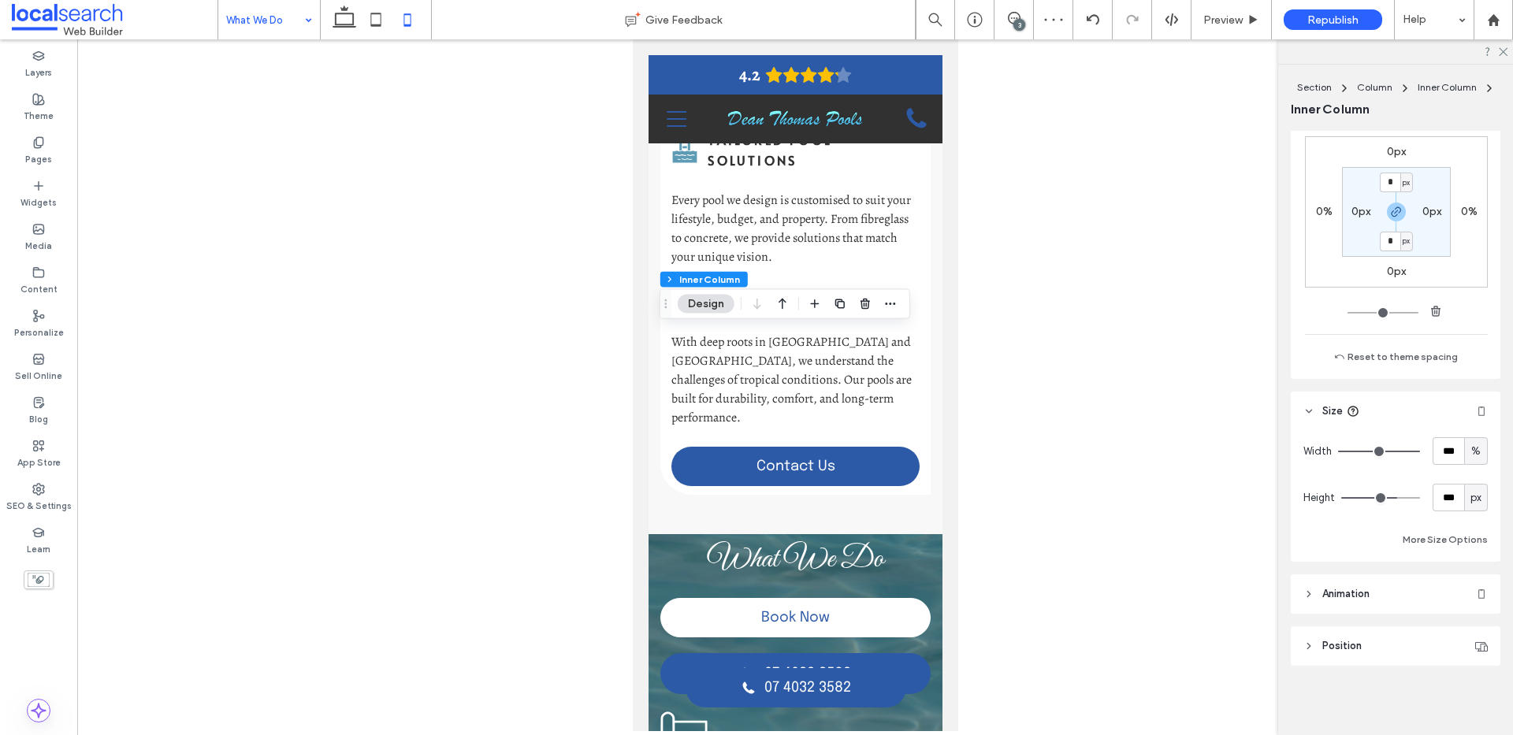
click at [1470, 502] on span "px" at bounding box center [1475, 498] width 11 height 16
drag, startPoint x: 1469, startPoint y: 641, endPoint x: 1098, endPoint y: 539, distance: 384.0
click at [1468, 641] on span "A" at bounding box center [1467, 636] width 6 height 16
type input "*"
click at [1474, 503] on div "px" at bounding box center [1476, 498] width 16 height 16
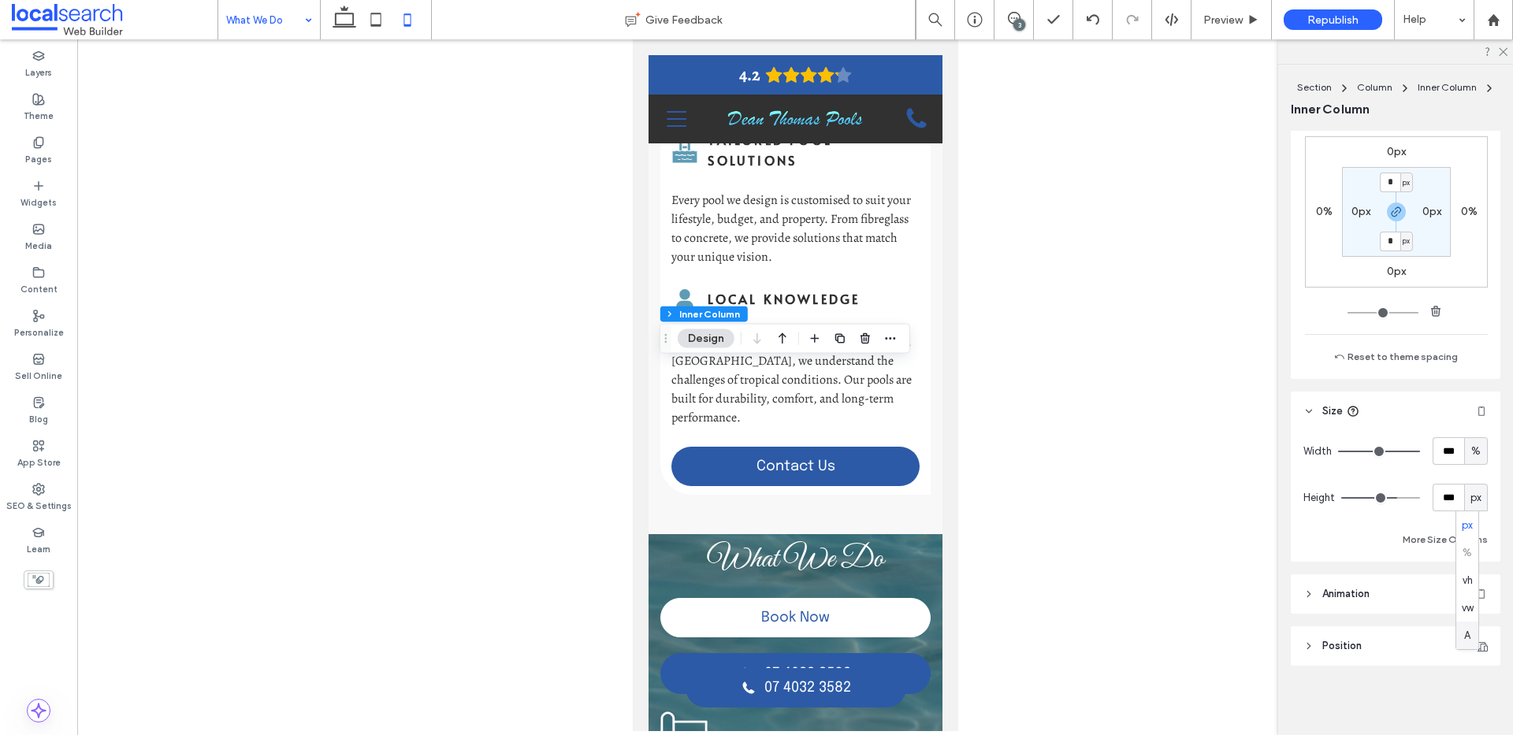
drag, startPoint x: 1469, startPoint y: 636, endPoint x: 1232, endPoint y: 508, distance: 269.3
click at [1469, 636] on span "A" at bounding box center [1467, 636] width 6 height 16
type input "*"
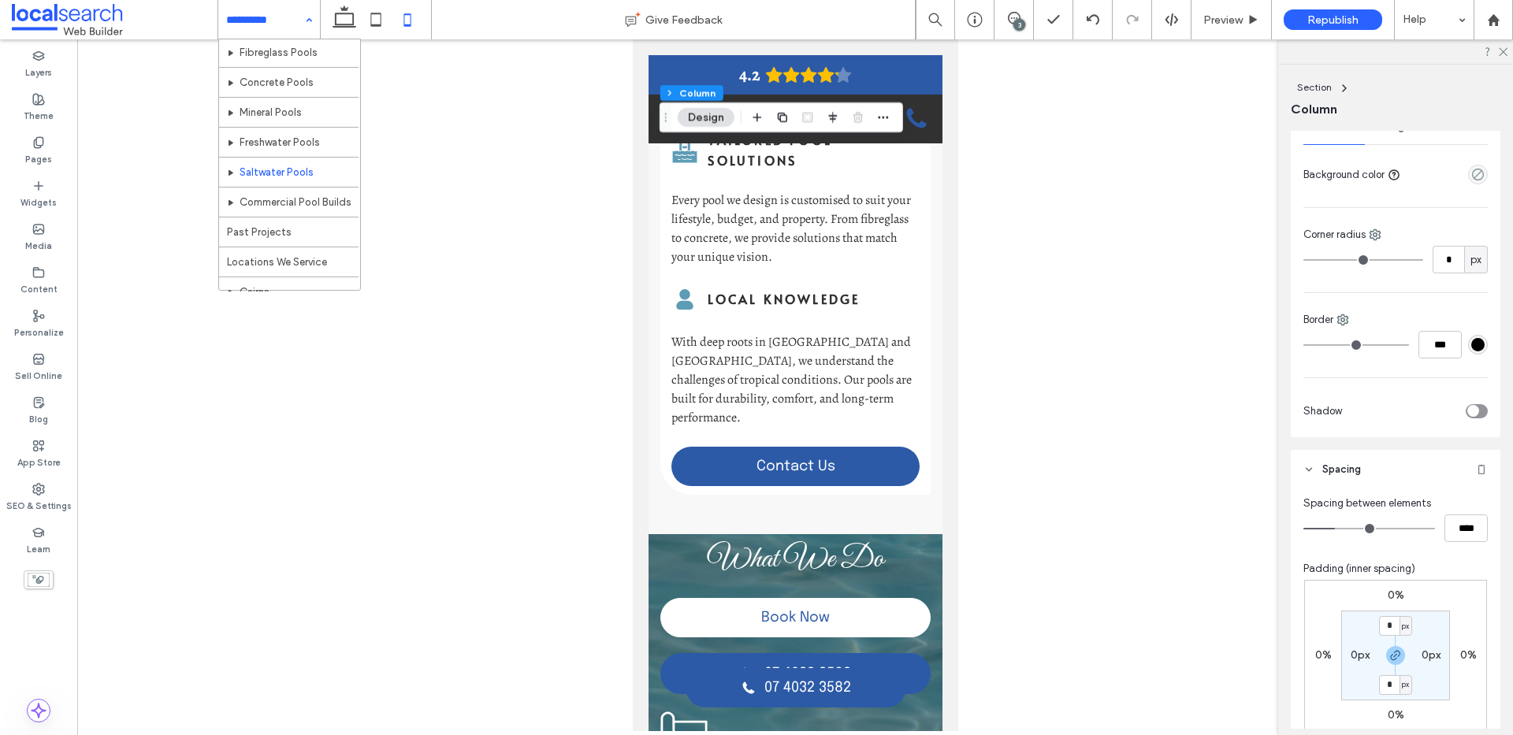
scroll to position [127, 0]
click at [1023, 18] on span at bounding box center [1013, 18] width 39 height 13
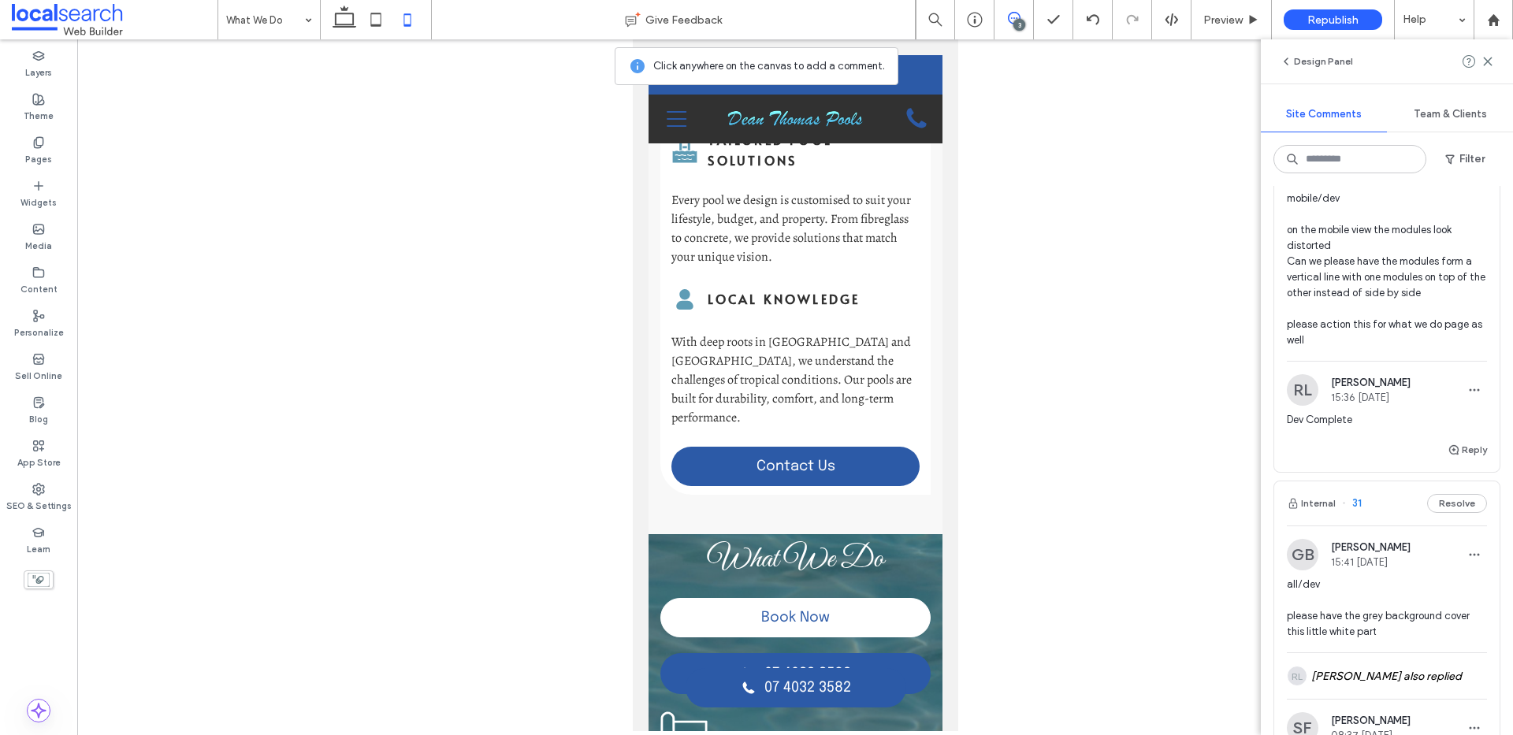
scroll to position [0, 0]
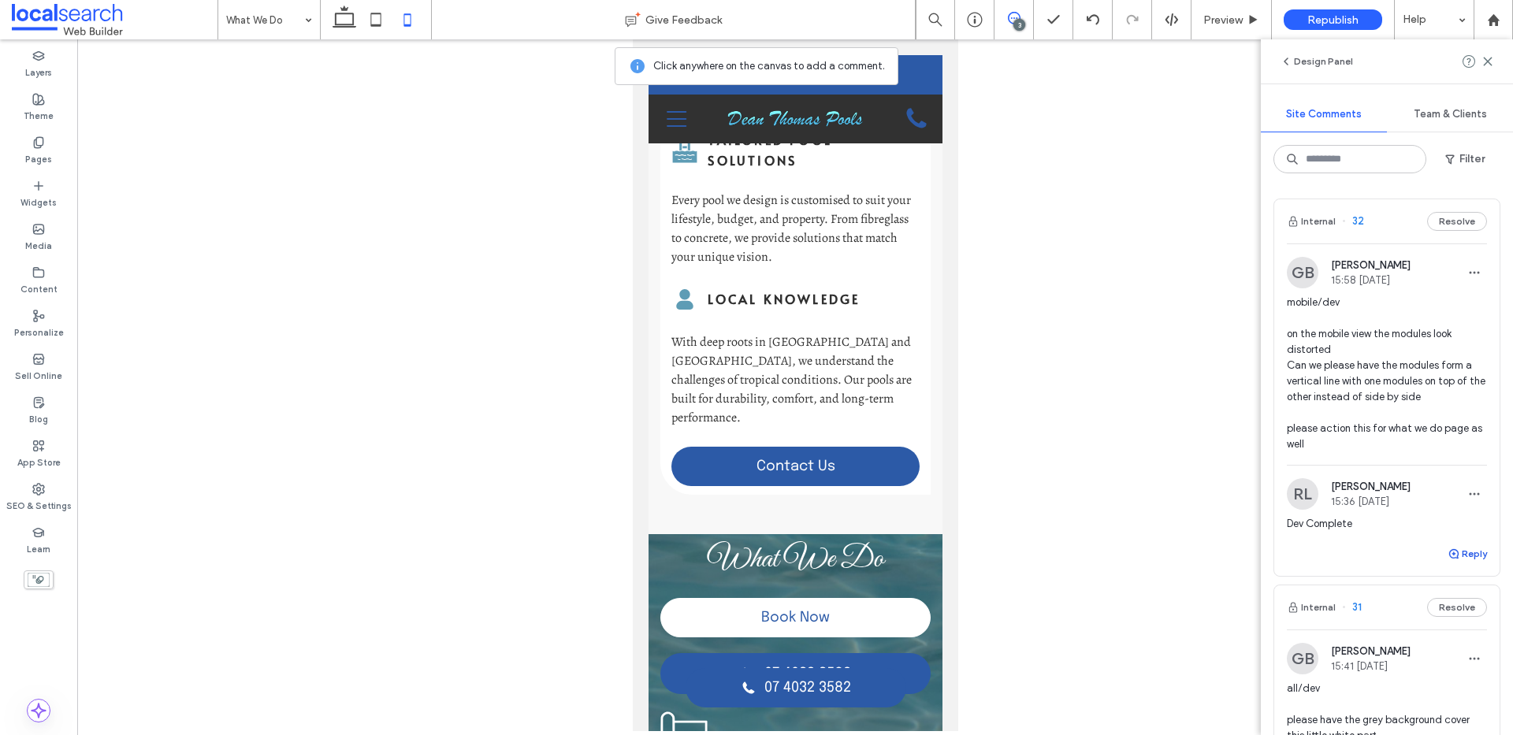
click at [1454, 558] on button "Reply" at bounding box center [1466, 553] width 39 height 19
type textarea "**********"
drag, startPoint x: 1450, startPoint y: 656, endPoint x: 1427, endPoint y: 623, distance: 39.6
click at [1448, 651] on button "Submit" at bounding box center [1458, 651] width 57 height 19
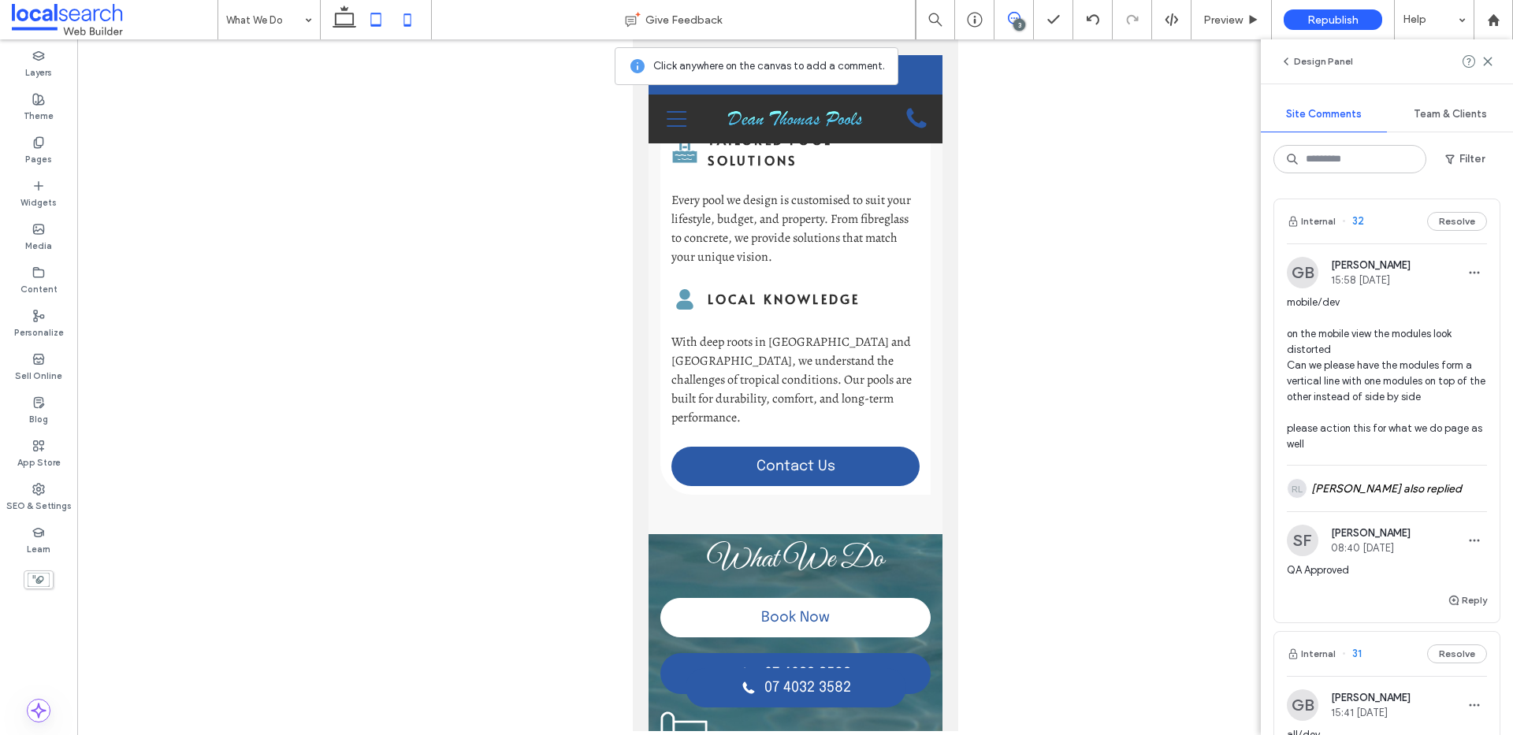
click at [388, 26] on div at bounding box center [376, 19] width 112 height 39
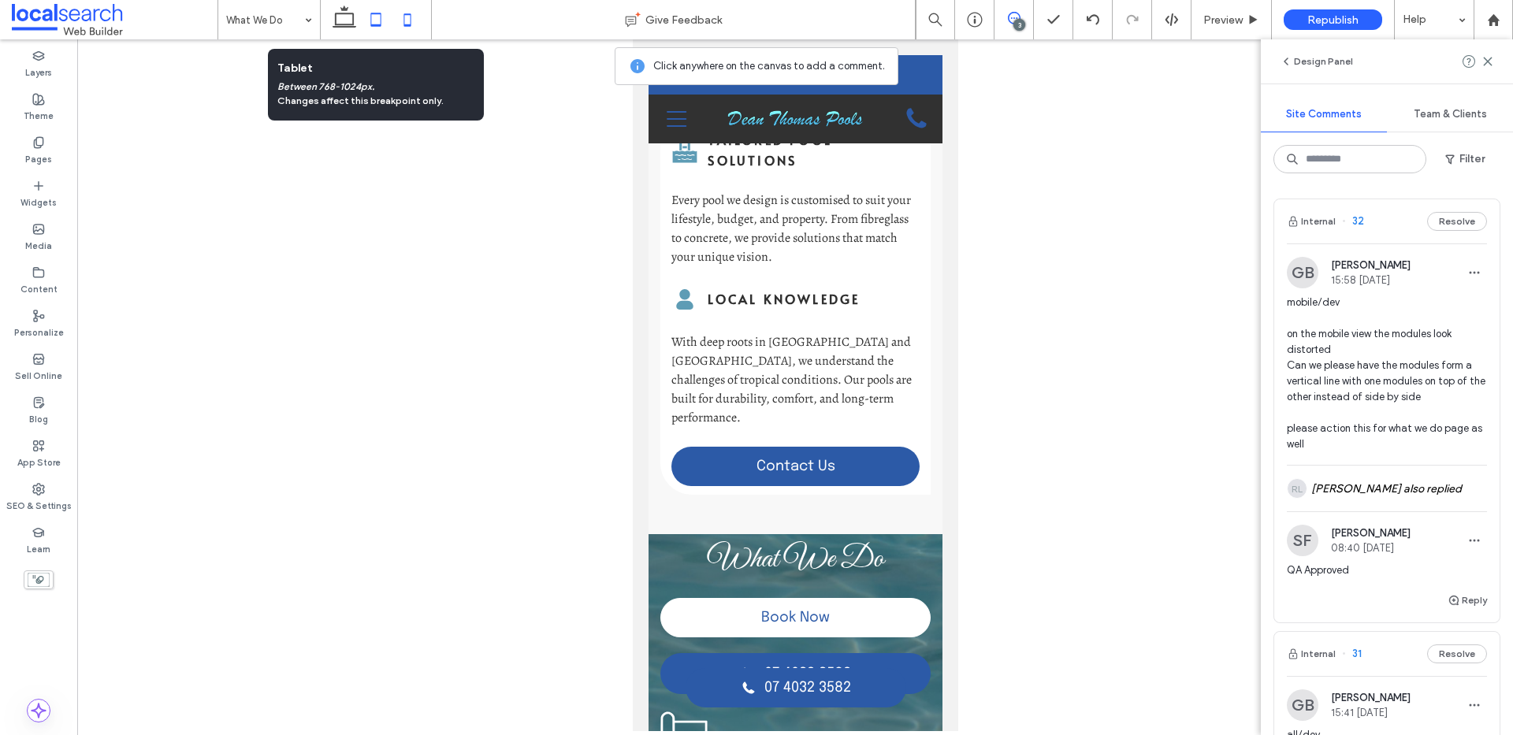
click at [376, 20] on icon at bounding box center [376, 20] width 32 height 32
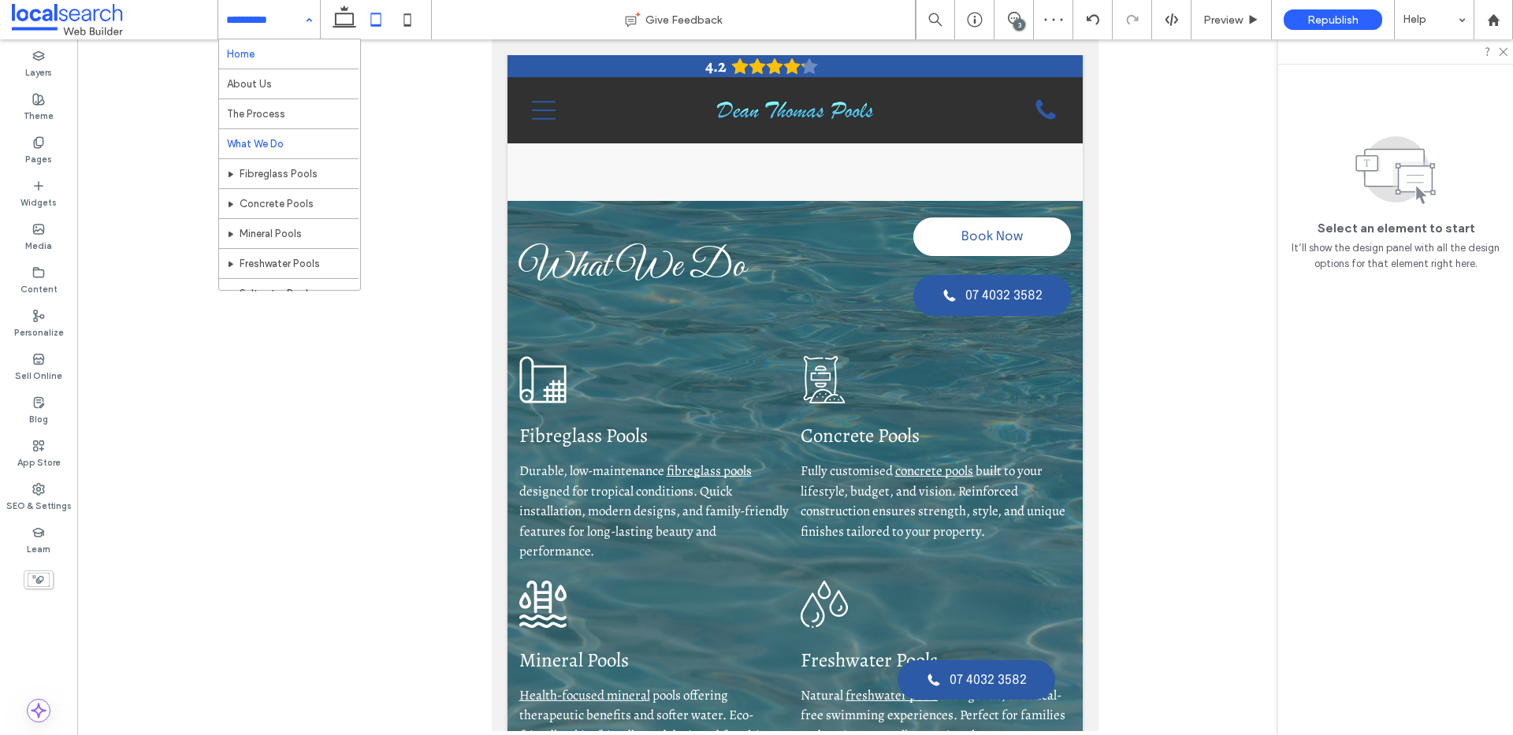
drag, startPoint x: 261, startPoint y: 13, endPoint x: 269, endPoint y: 47, distance: 35.7
click at [398, 22] on icon at bounding box center [408, 20] width 32 height 32
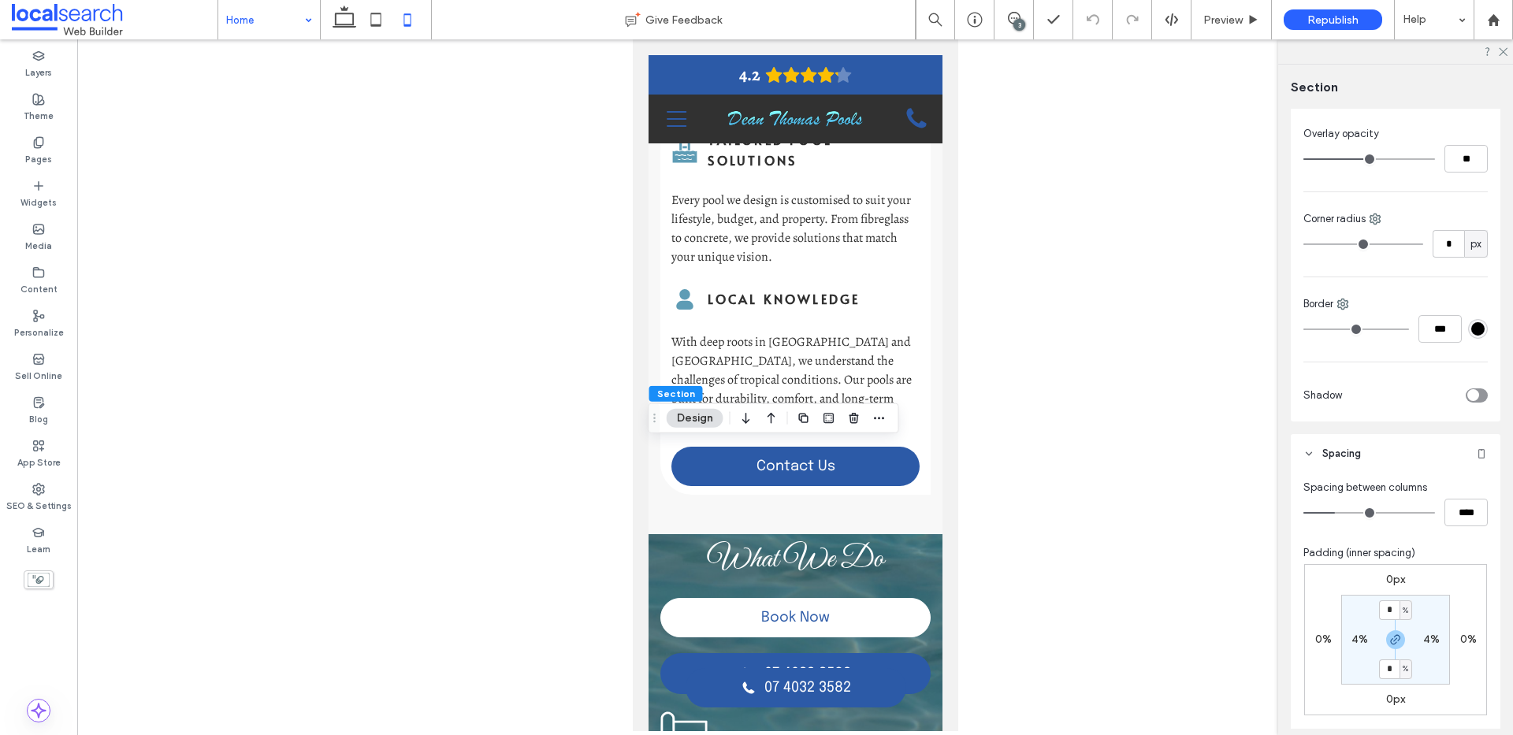
scroll to position [521, 0]
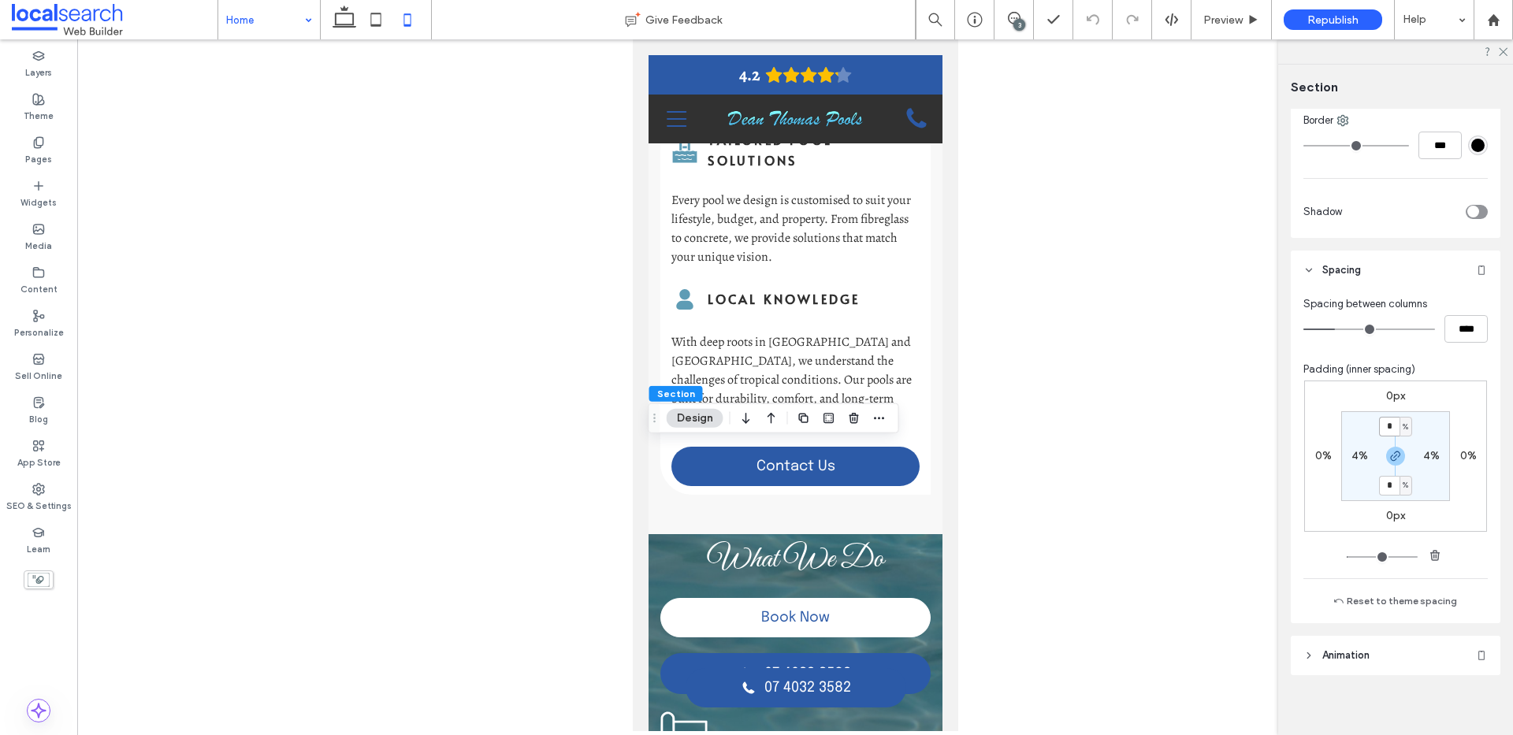
click at [1380, 427] on input "*" at bounding box center [1389, 427] width 20 height 20
type input "*"
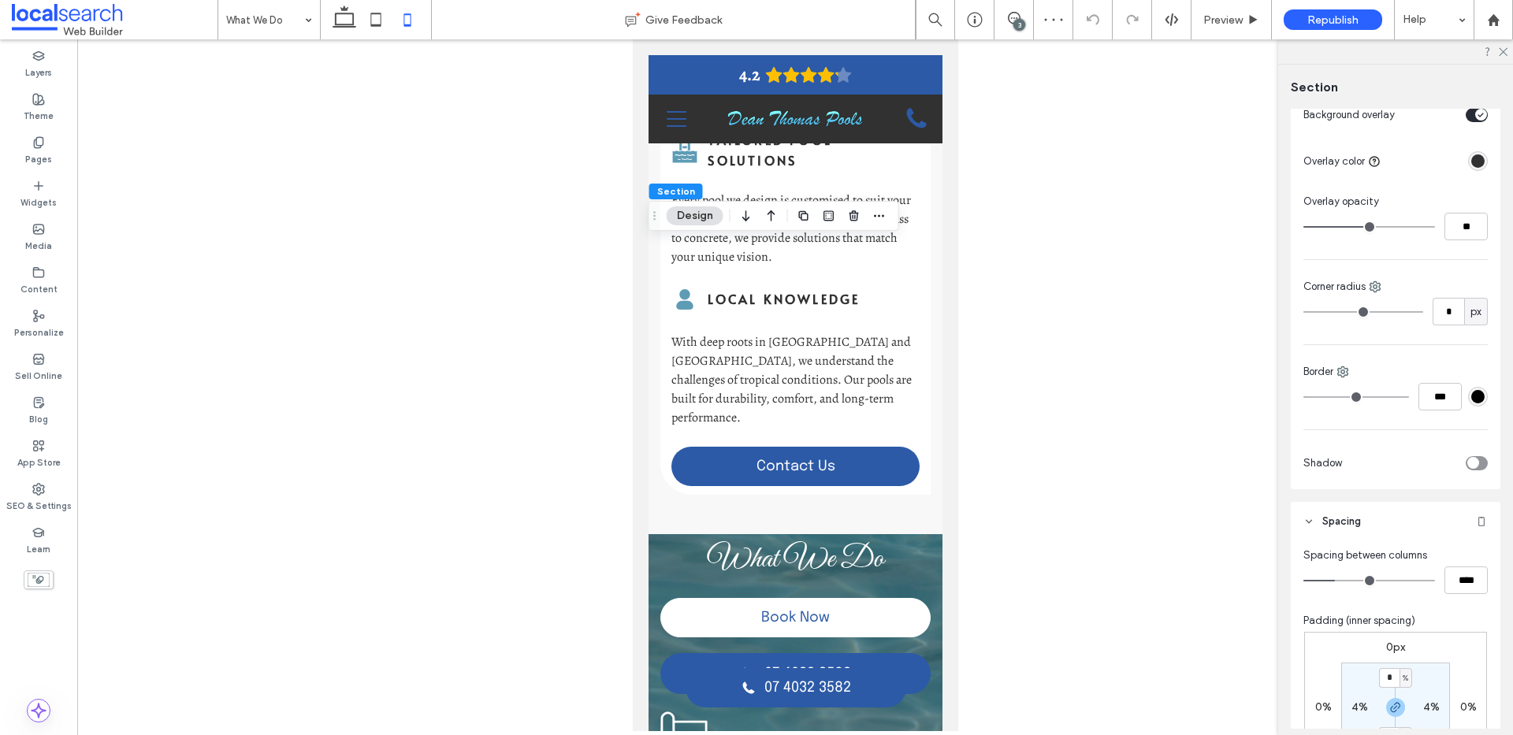
scroll to position [529, 0]
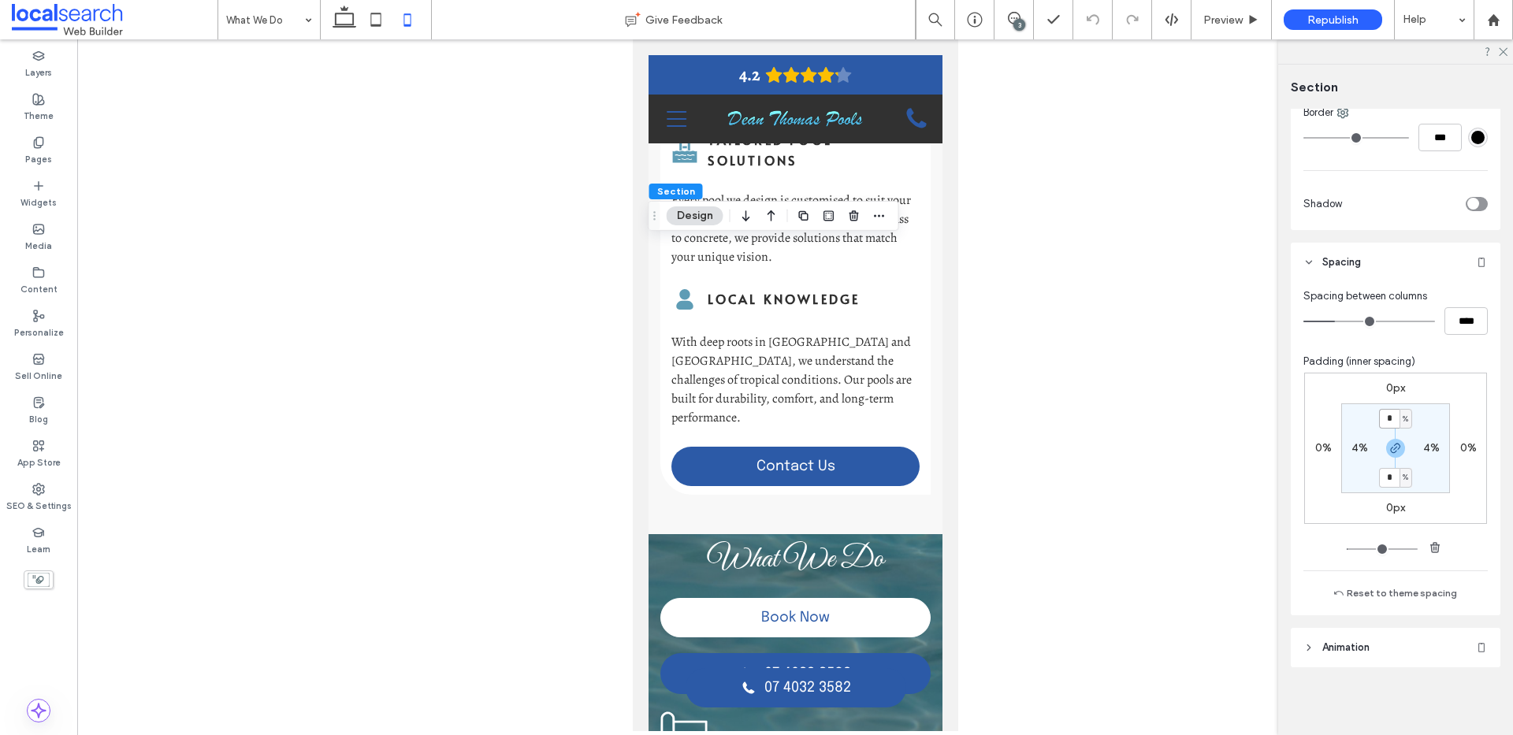
click at [1388, 424] on input "*" at bounding box center [1389, 419] width 20 height 20
type input "*"
click at [1018, 19] on div "3" at bounding box center [1019, 25] width 12 height 12
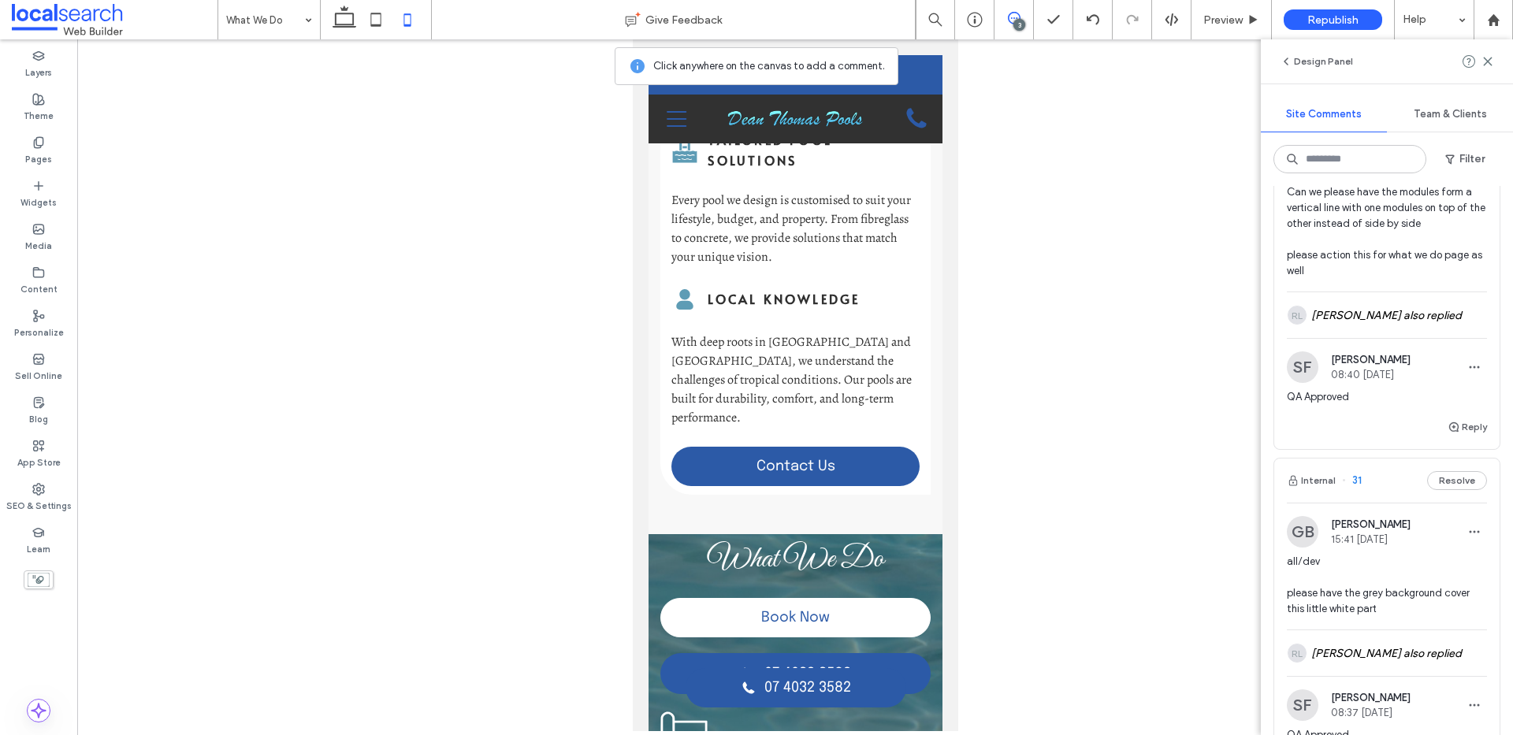
scroll to position [0, 0]
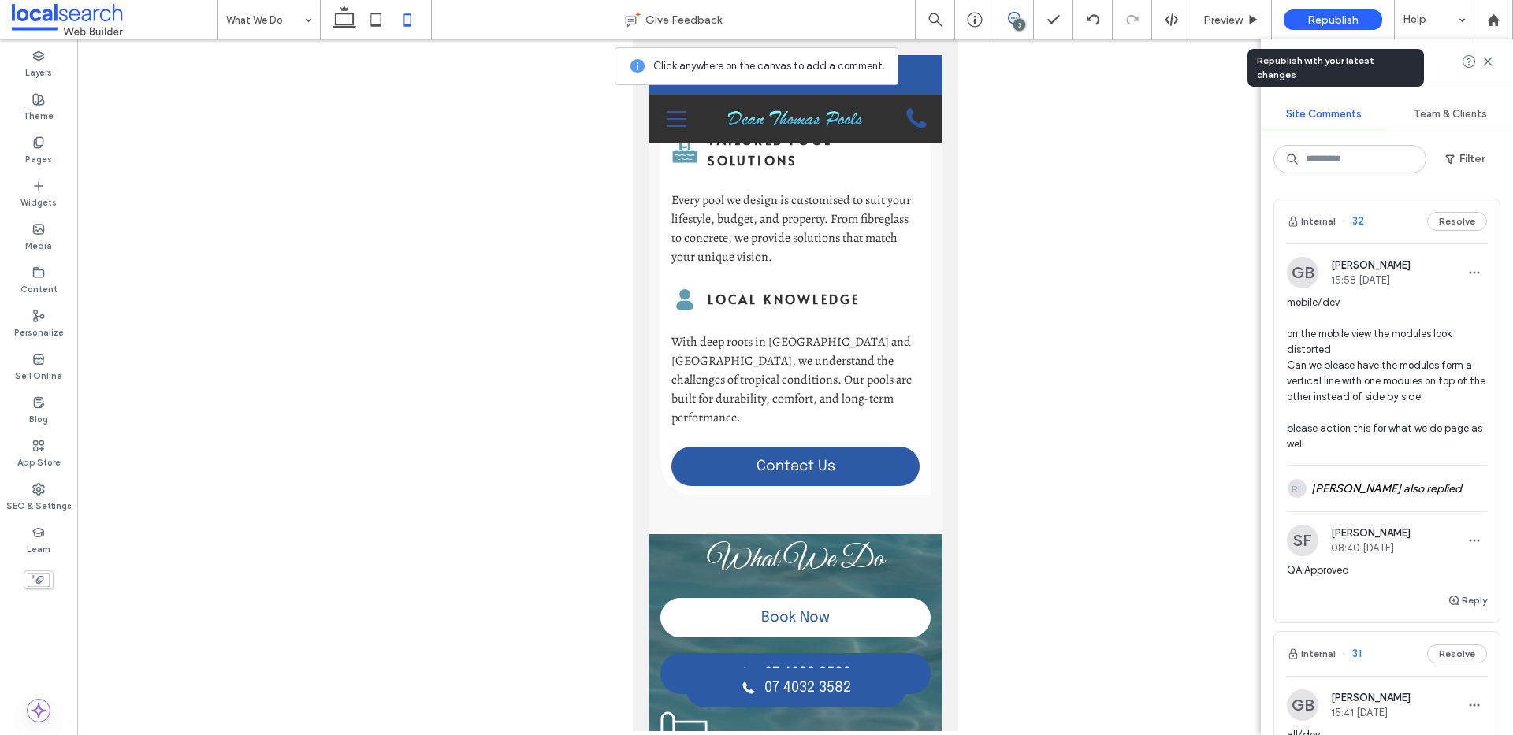
drag, startPoint x: 1302, startPoint y: 13, endPoint x: 1316, endPoint y: 12, distance: 13.4
click at [1304, 13] on div "Republish" at bounding box center [1332, 19] width 98 height 20
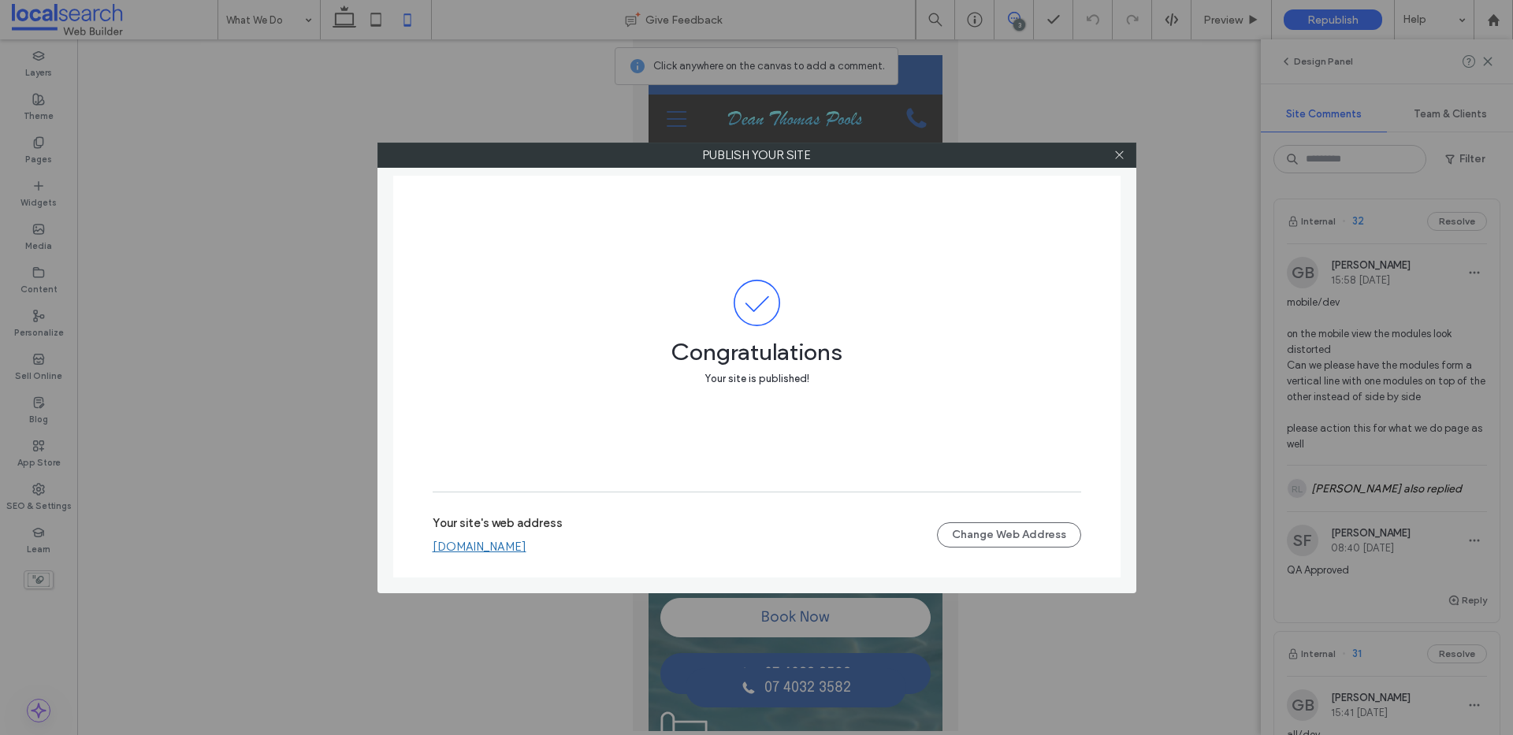
click at [515, 544] on link "deanthomaspools.webbuilder.localsearch.com.au" at bounding box center [480, 547] width 94 height 14
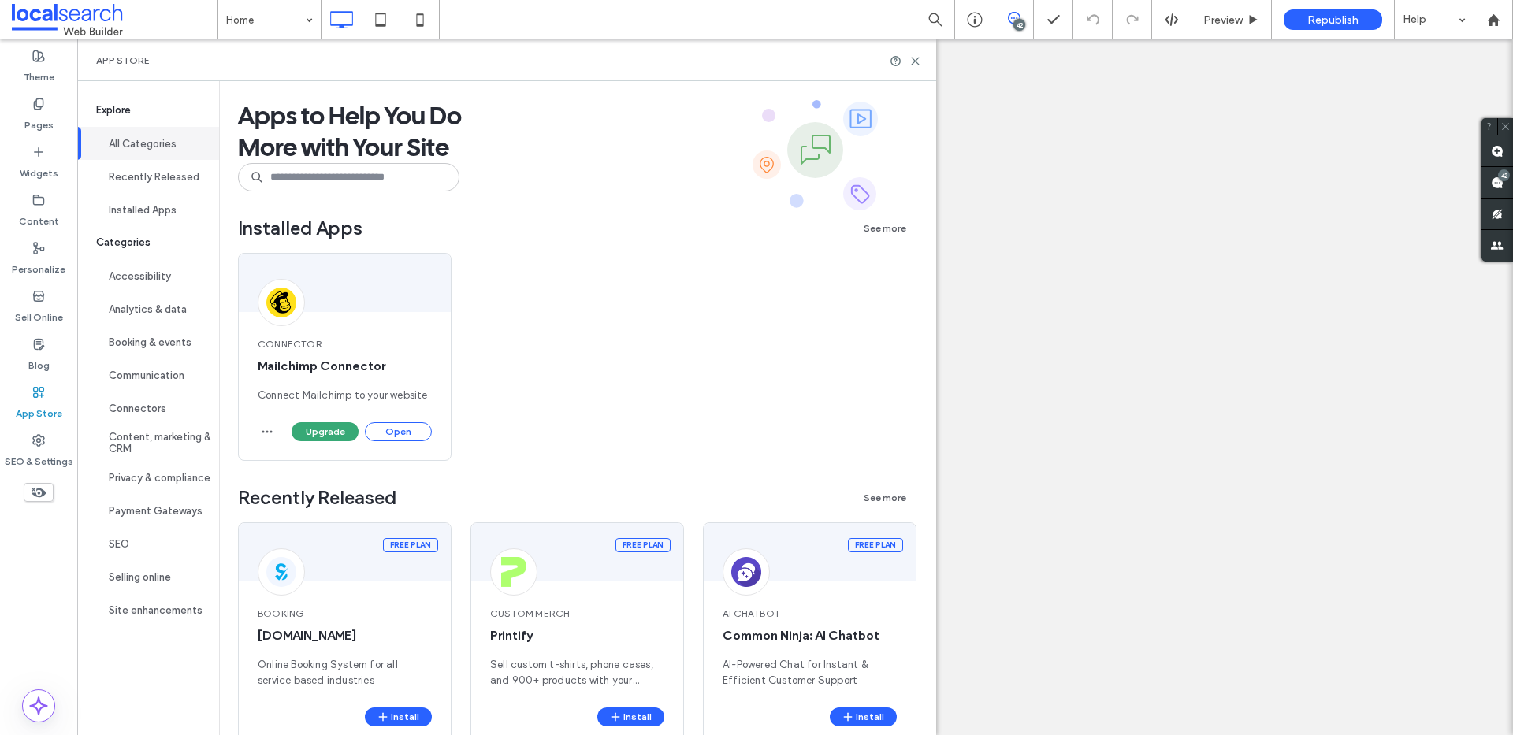
click at [403, 429] on button "Open" at bounding box center [398, 431] width 67 height 19
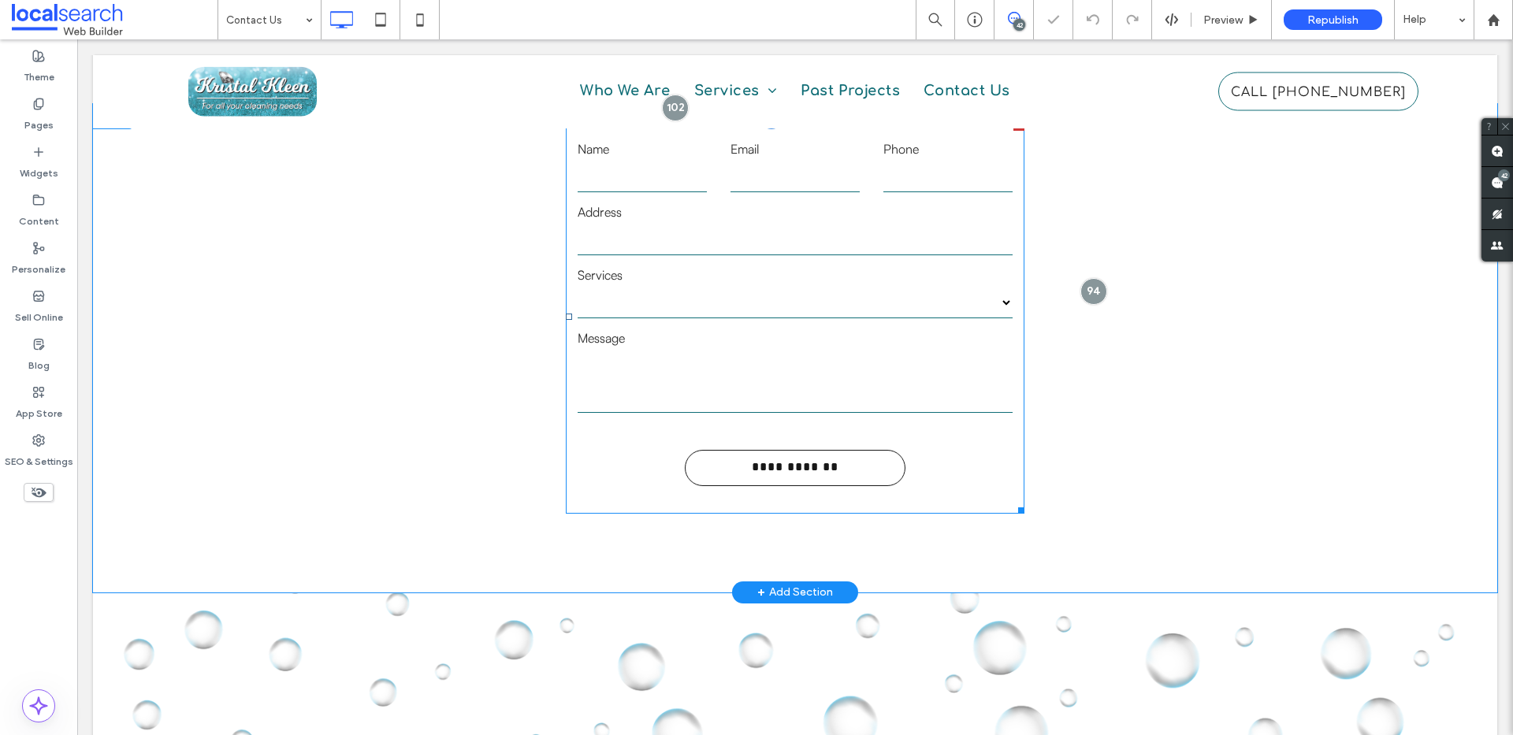
click at [713, 271] on label "Services" at bounding box center [795, 275] width 434 height 19
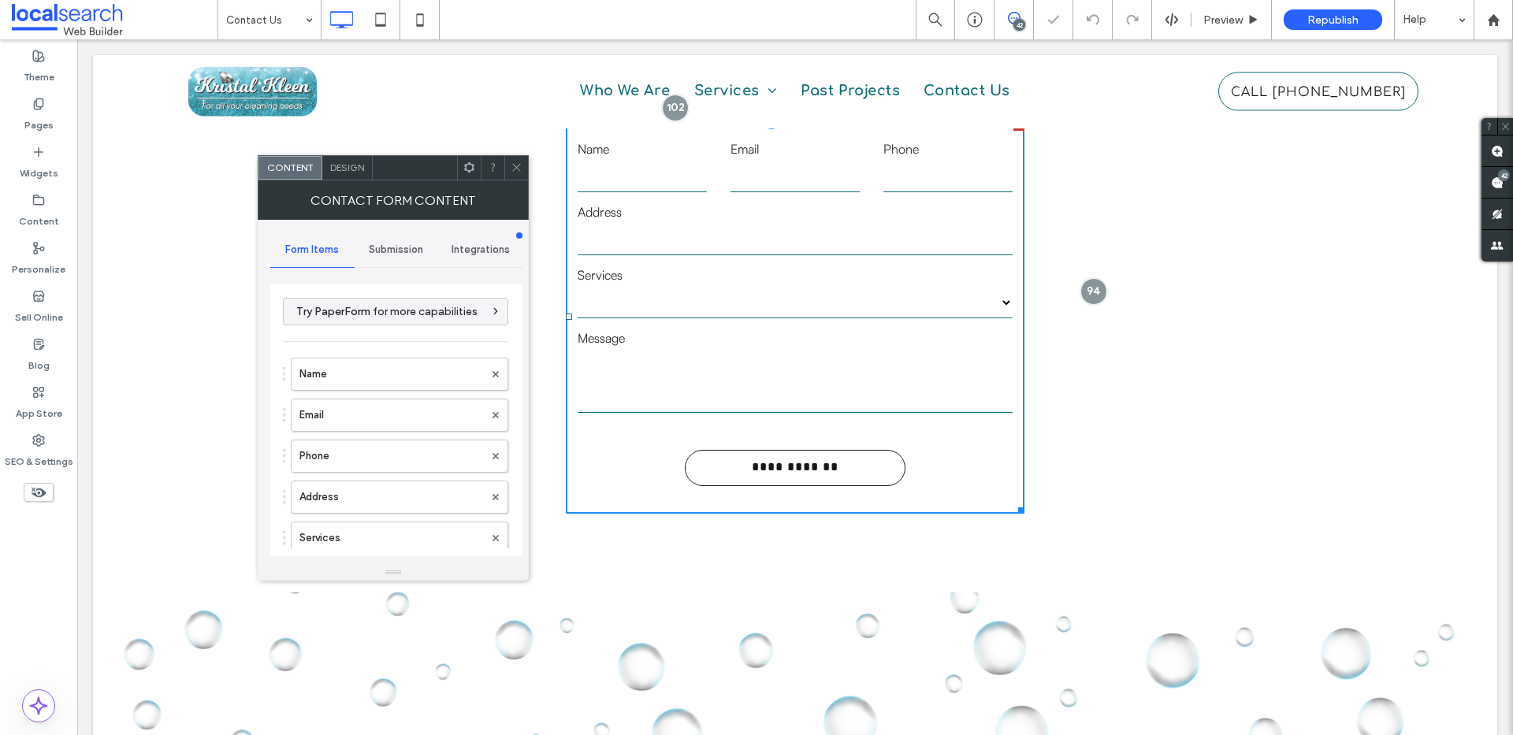
click at [713, 271] on label "Services" at bounding box center [795, 275] width 434 height 19
click at [399, 249] on span "Submission" at bounding box center [396, 249] width 54 height 13
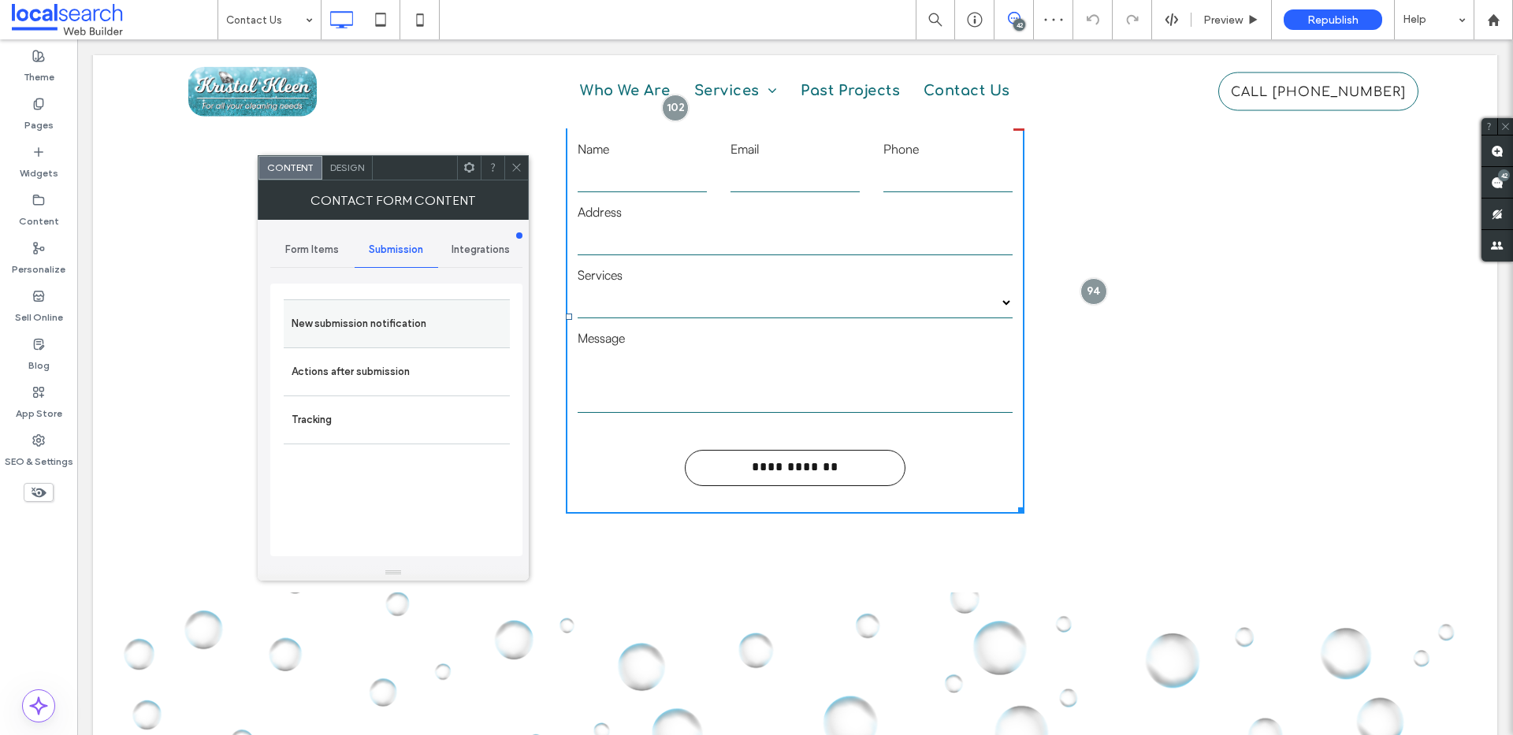
click at [391, 325] on label "New submission notification" at bounding box center [397, 324] width 210 height 32
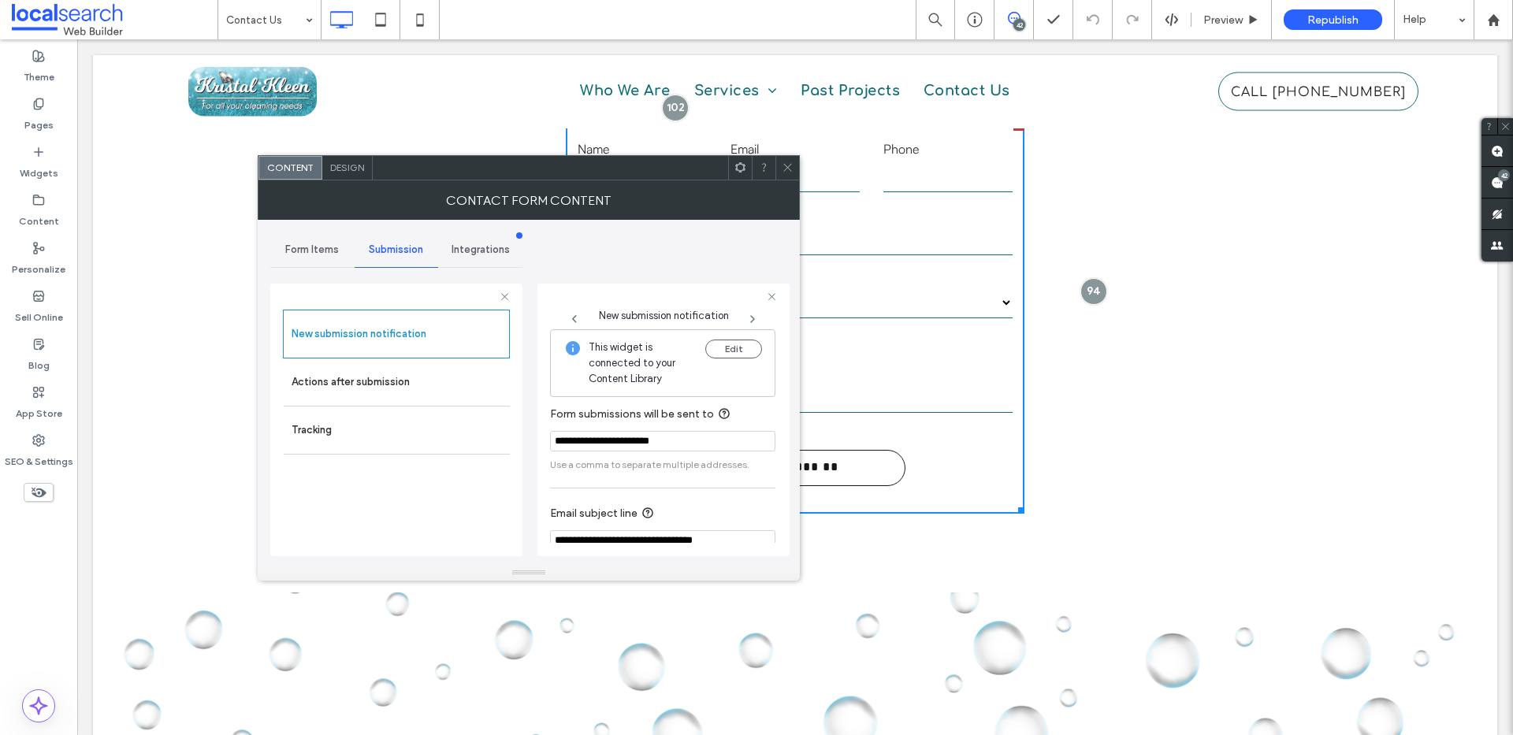
click at [704, 442] on input "**********" at bounding box center [662, 441] width 225 height 20
click at [750, 348] on button "Edit" at bounding box center [733, 349] width 57 height 19
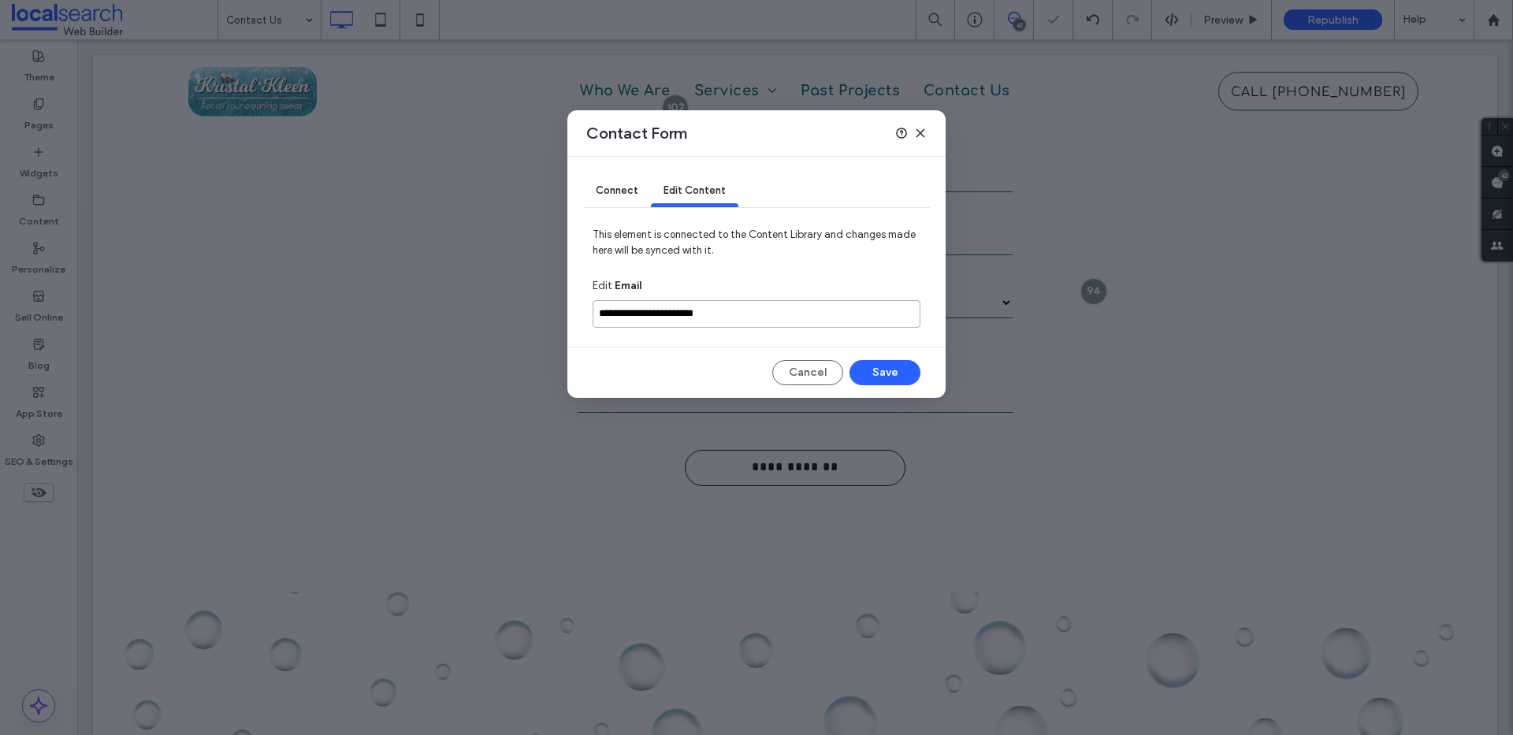
click at [722, 314] on input "**********" at bounding box center [757, 314] width 328 height 28
type input "**********"
drag, startPoint x: 901, startPoint y: 380, endPoint x: 823, endPoint y: 340, distance: 87.0
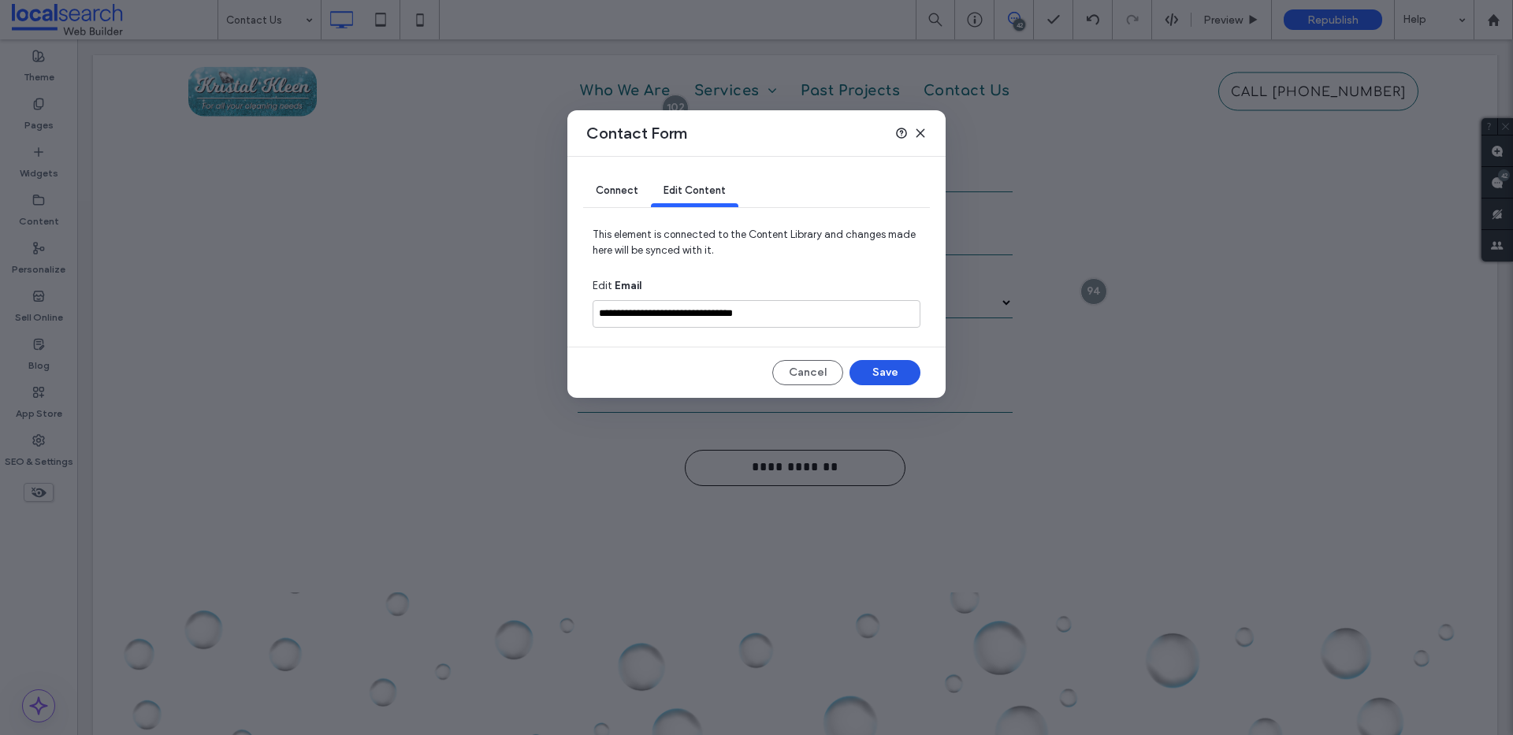
click at [901, 380] on button "Save" at bounding box center [884, 372] width 71 height 25
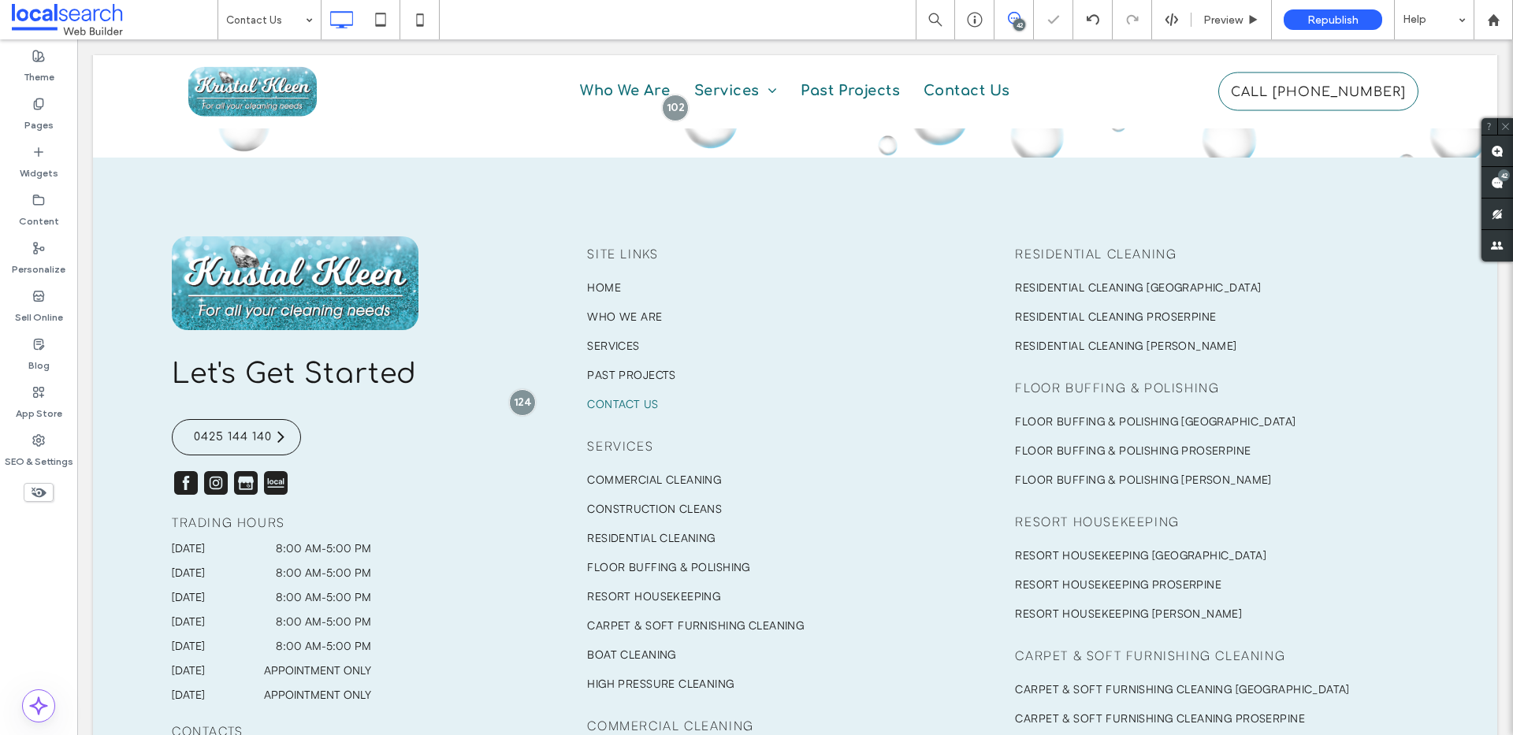
scroll to position [626, 0]
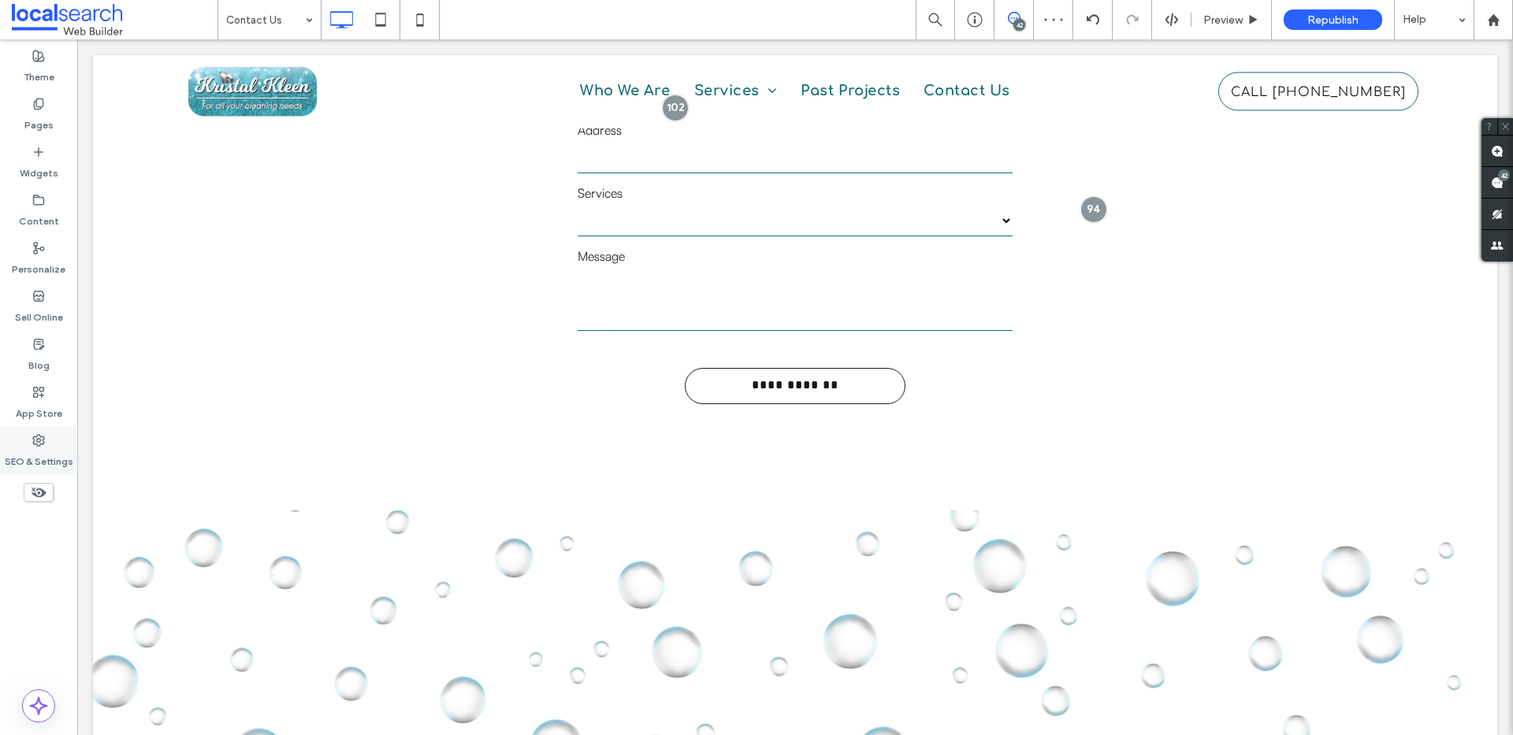
click at [43, 456] on label "SEO & Settings" at bounding box center [39, 458] width 69 height 22
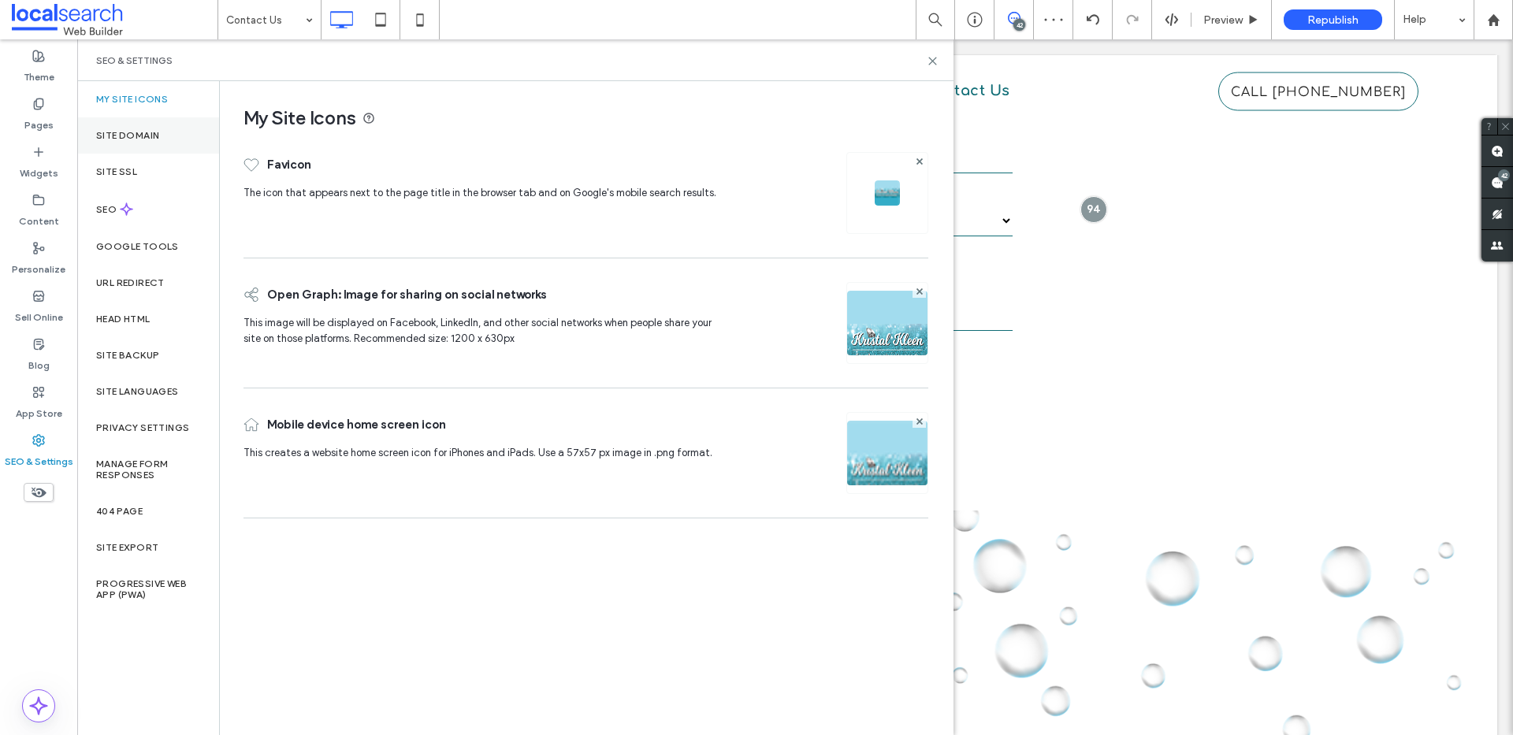
click at [159, 139] on label "Site Domain" at bounding box center [127, 135] width 63 height 11
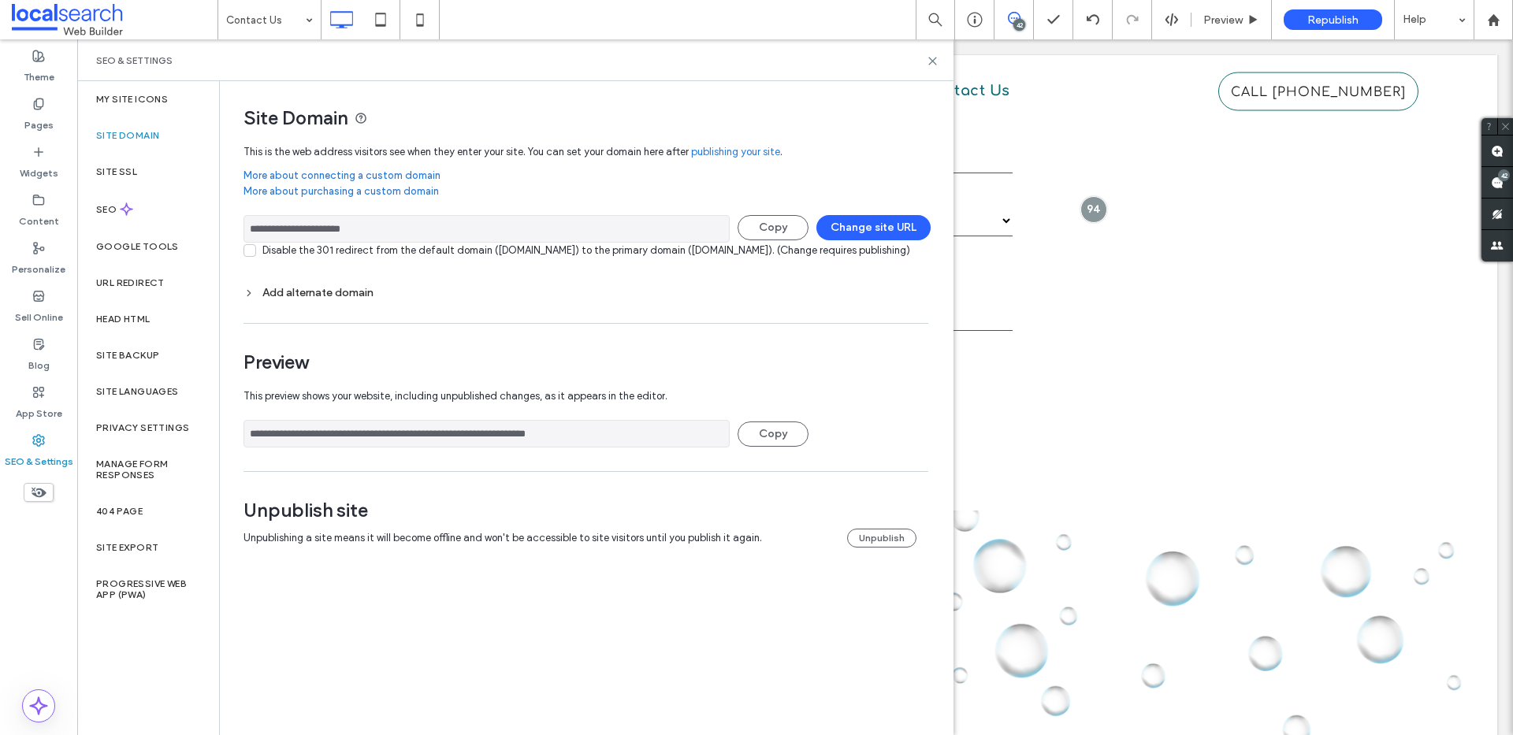
click at [408, 448] on input "**********" at bounding box center [486, 434] width 486 height 28
click at [411, 448] on input "**********" at bounding box center [486, 434] width 486 height 28
drag, startPoint x: 852, startPoint y: 23, endPoint x: 931, endPoint y: 62, distance: 88.8
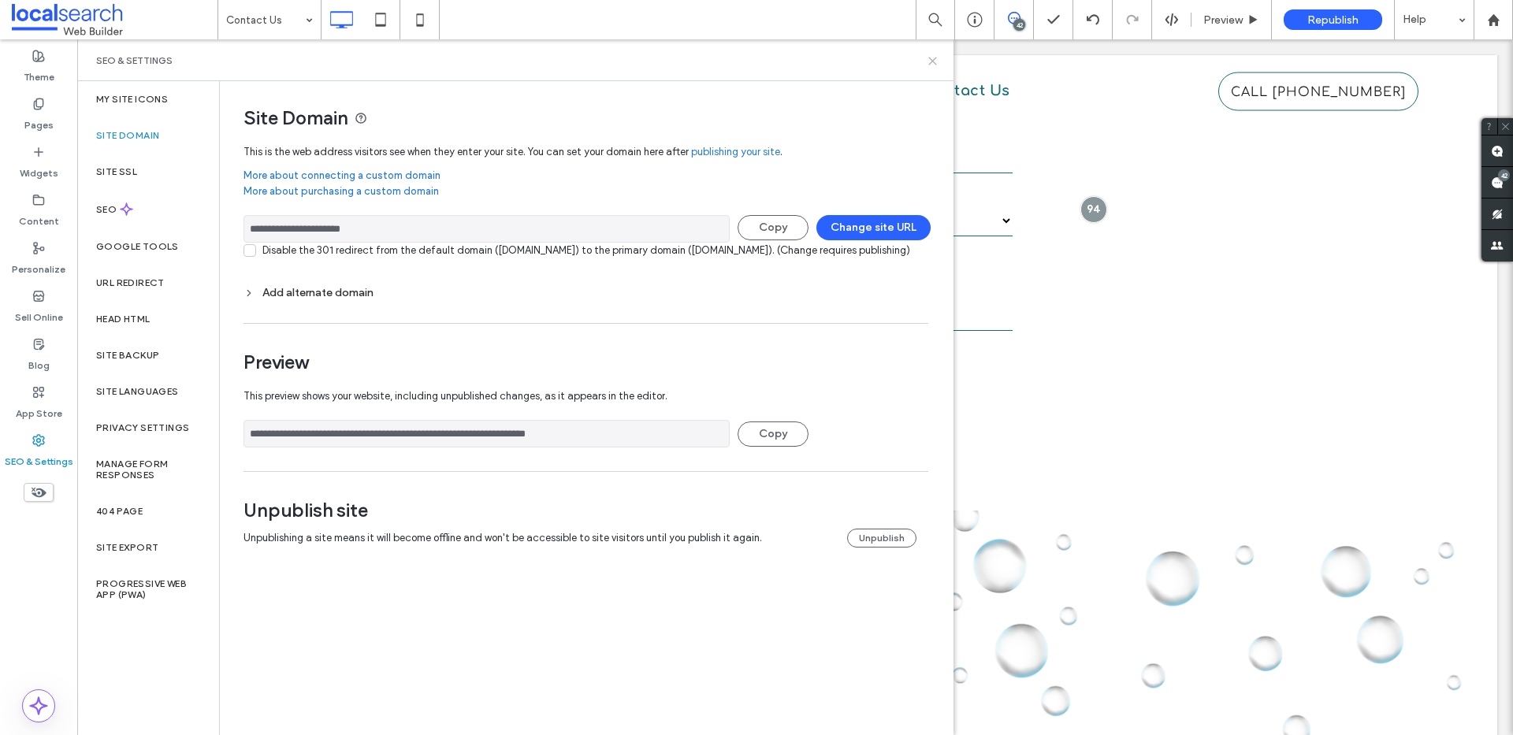
click at [931, 62] on icon at bounding box center [933, 61] width 12 height 12
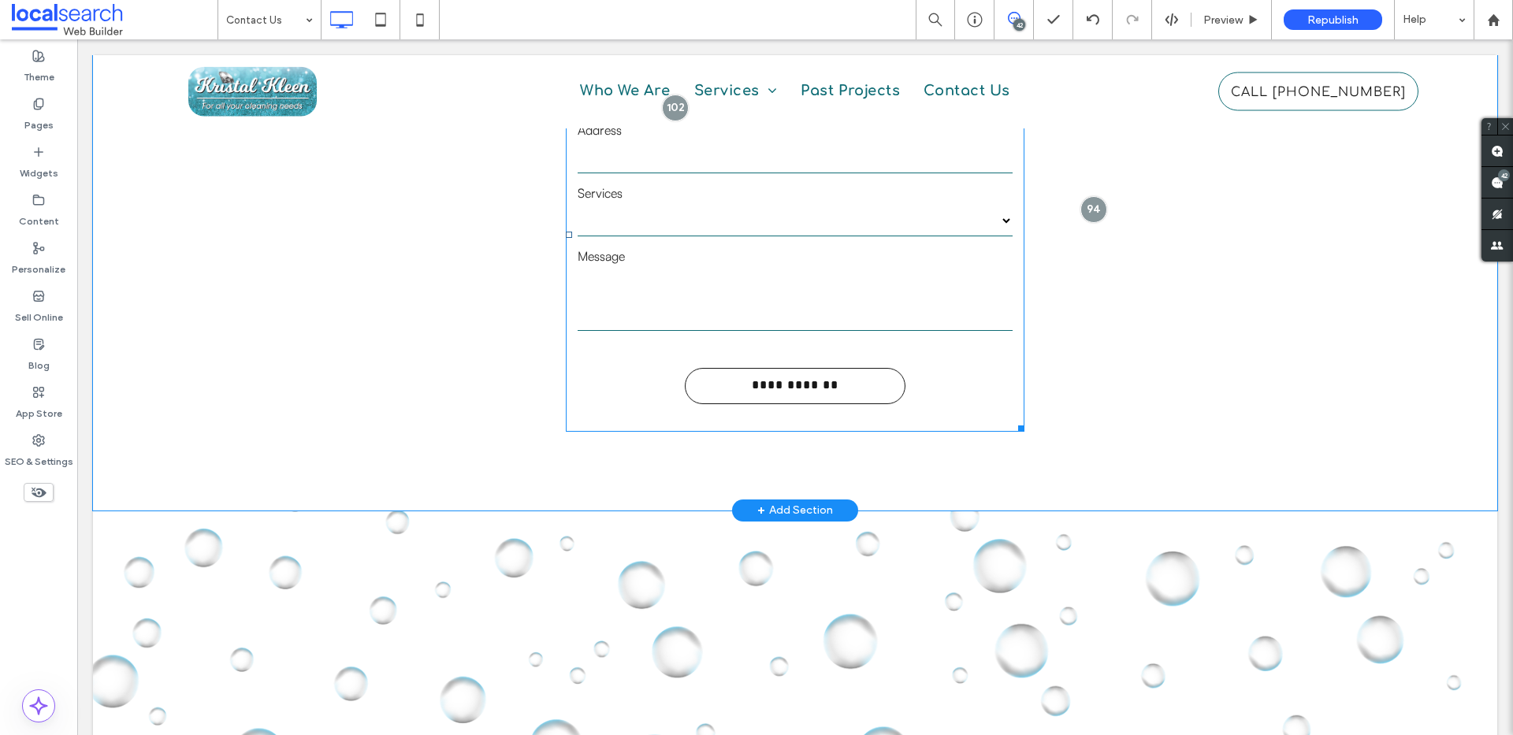
click at [799, 273] on textarea at bounding box center [795, 299] width 434 height 63
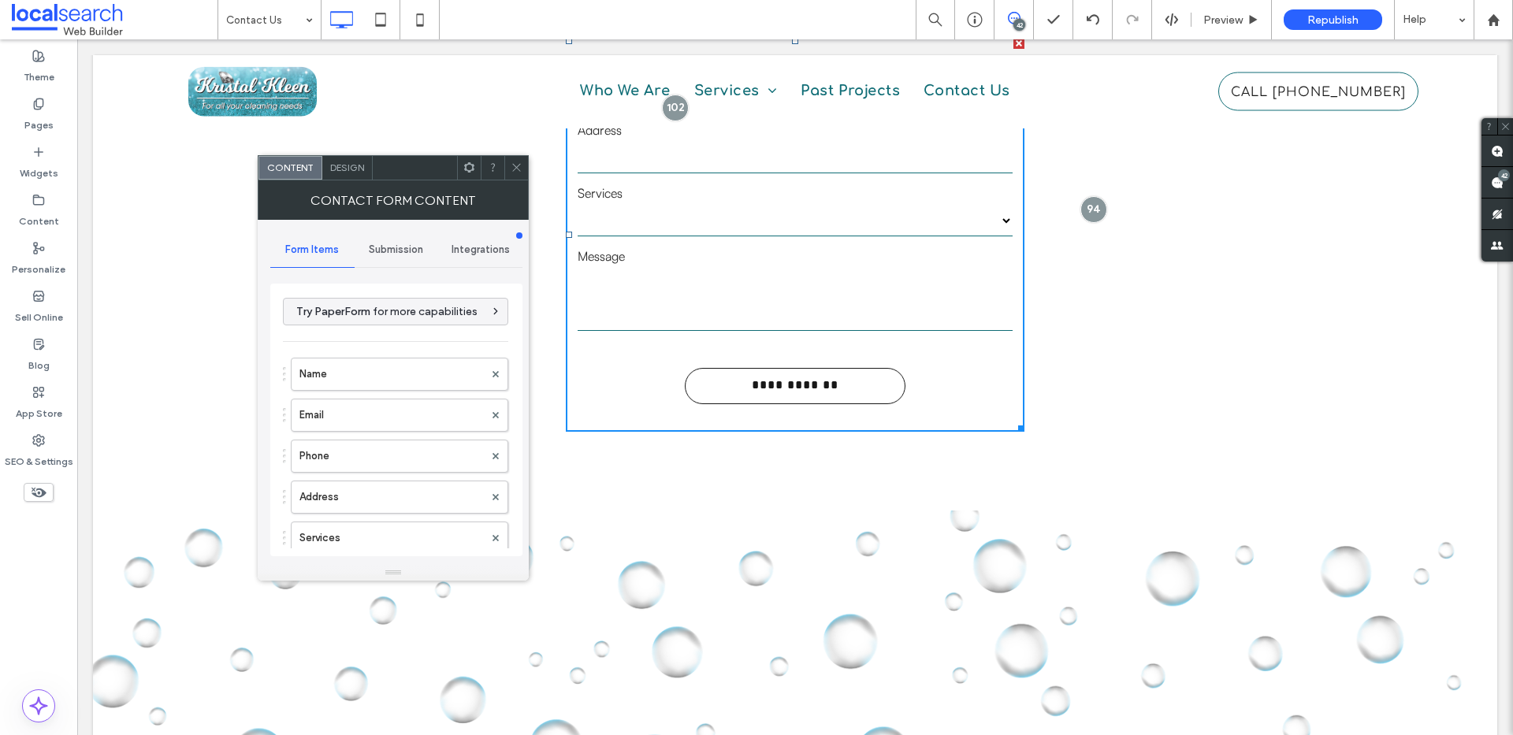
click at [387, 258] on div "Submission" at bounding box center [397, 249] width 84 height 35
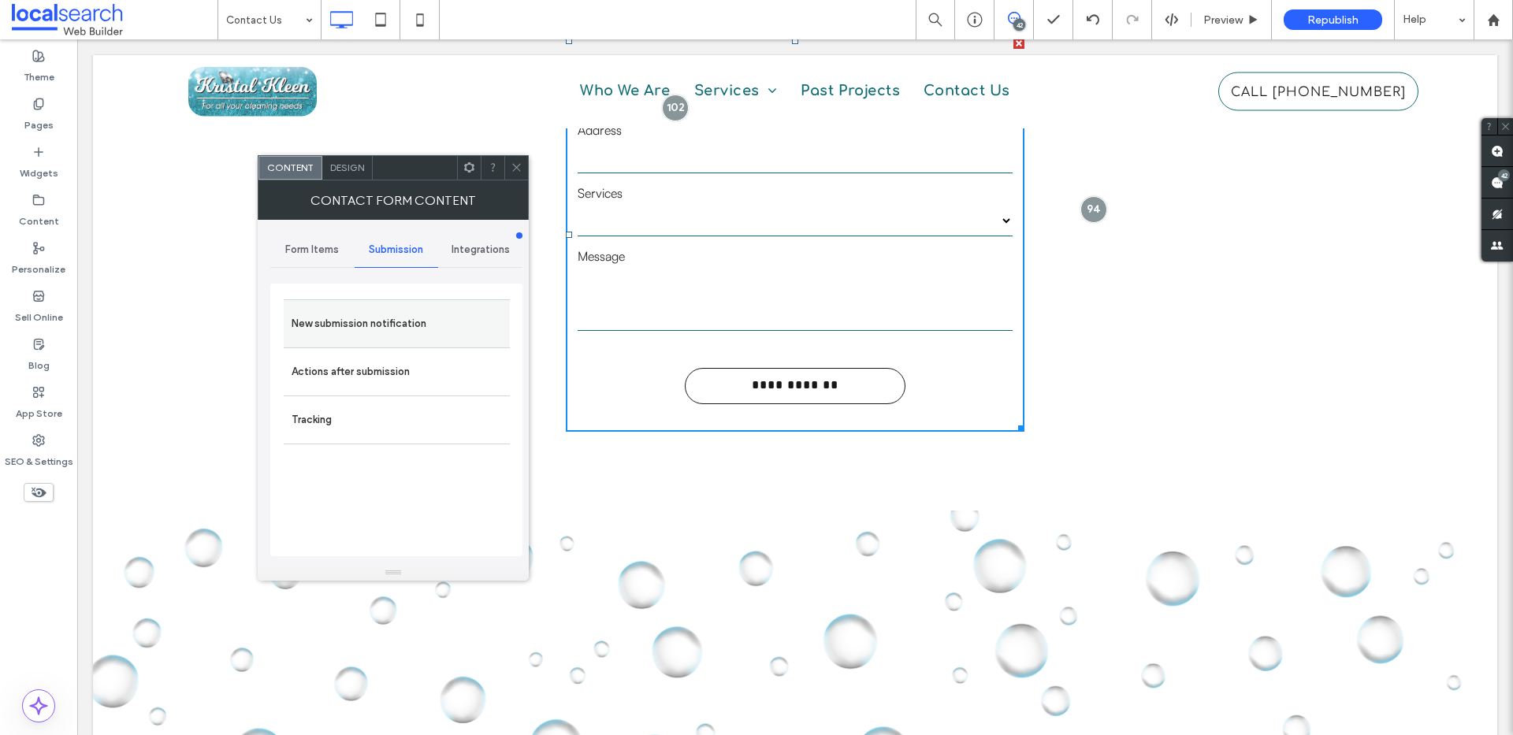
click at [336, 318] on label "New submission notification" at bounding box center [397, 324] width 210 height 32
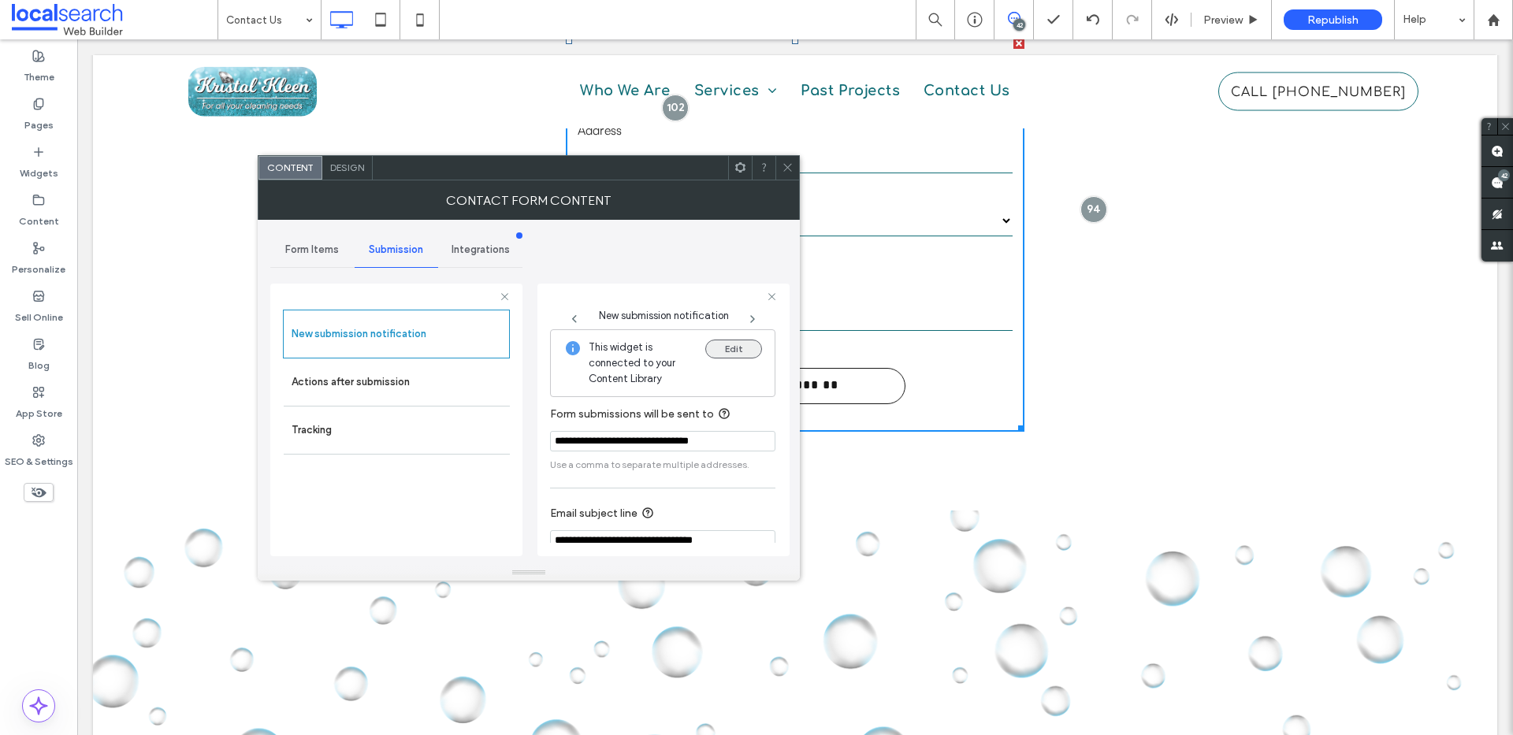
click at [732, 351] on button "Edit" at bounding box center [733, 349] width 57 height 19
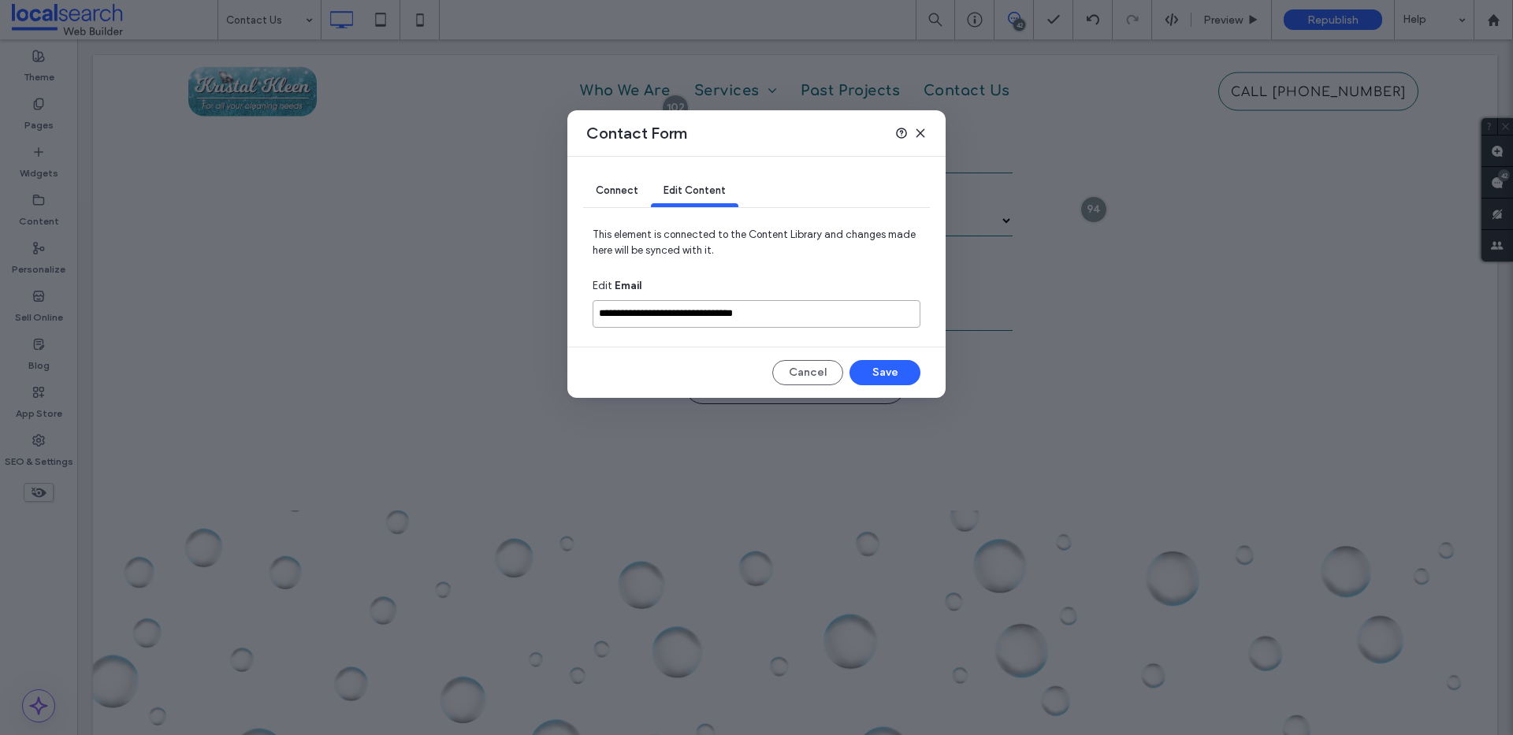
click at [808, 319] on input "**********" at bounding box center [757, 314] width 328 height 28
paste input
type input "**********"
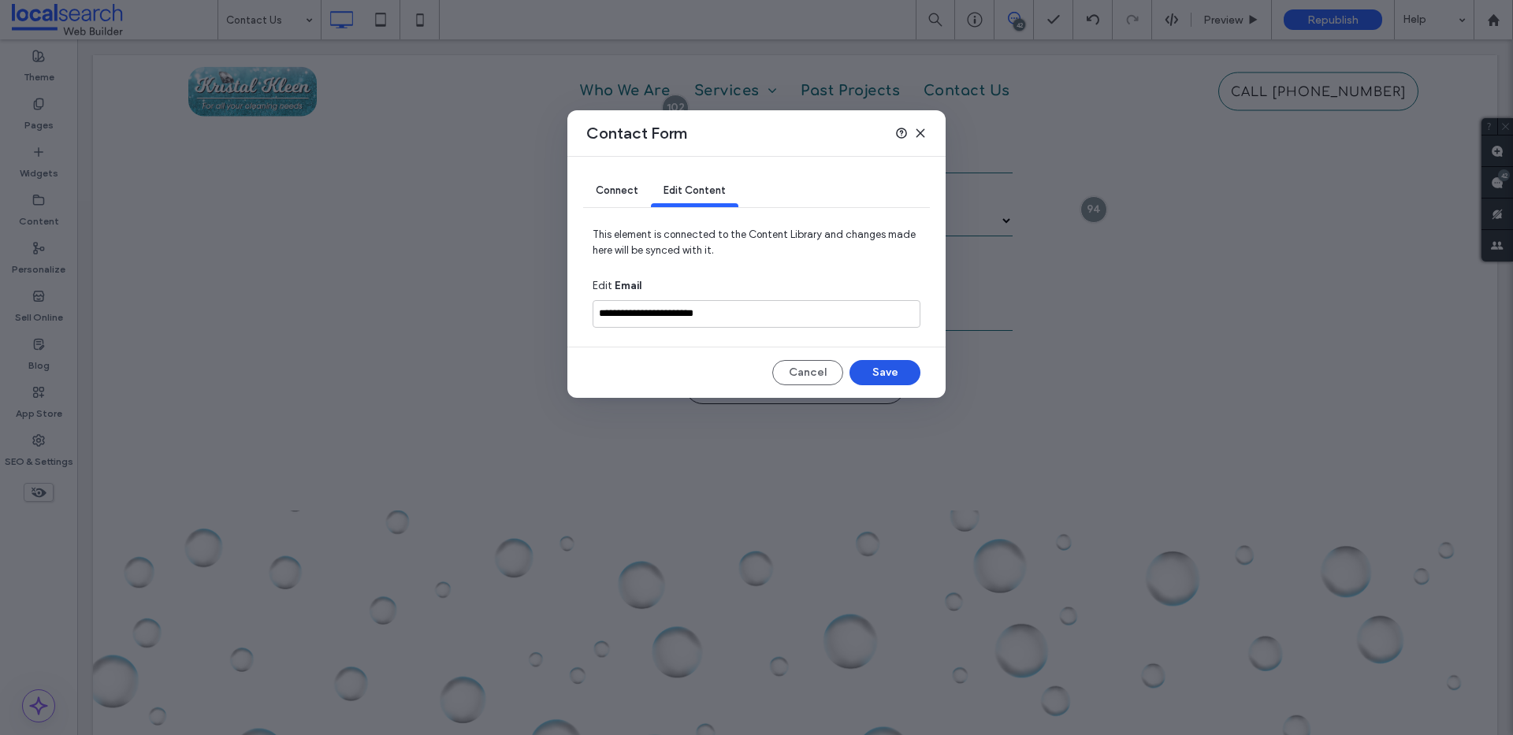
drag, startPoint x: 883, startPoint y: 377, endPoint x: 806, endPoint y: 337, distance: 86.7
click at [883, 377] on button "Save" at bounding box center [884, 372] width 71 height 25
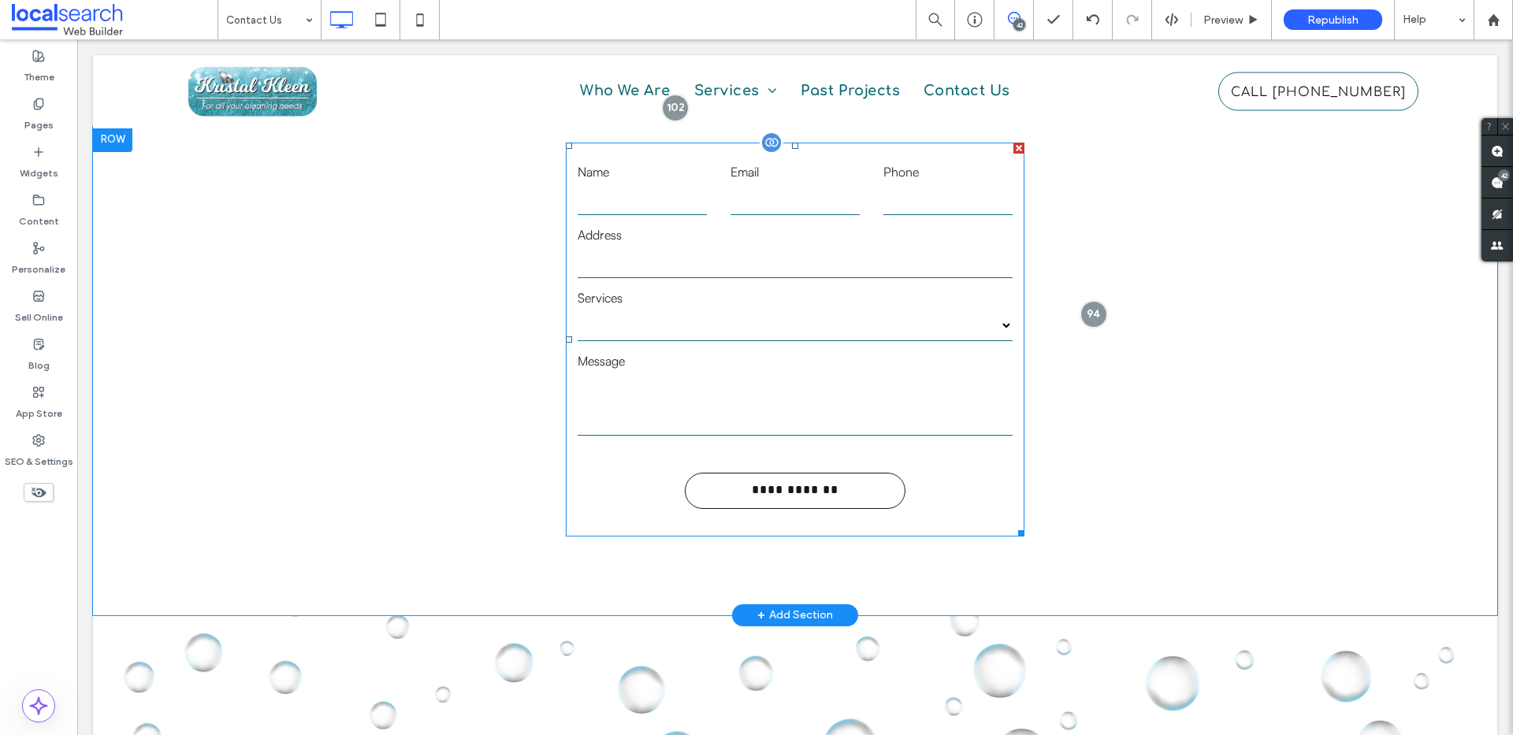
scroll to position [543, 0]
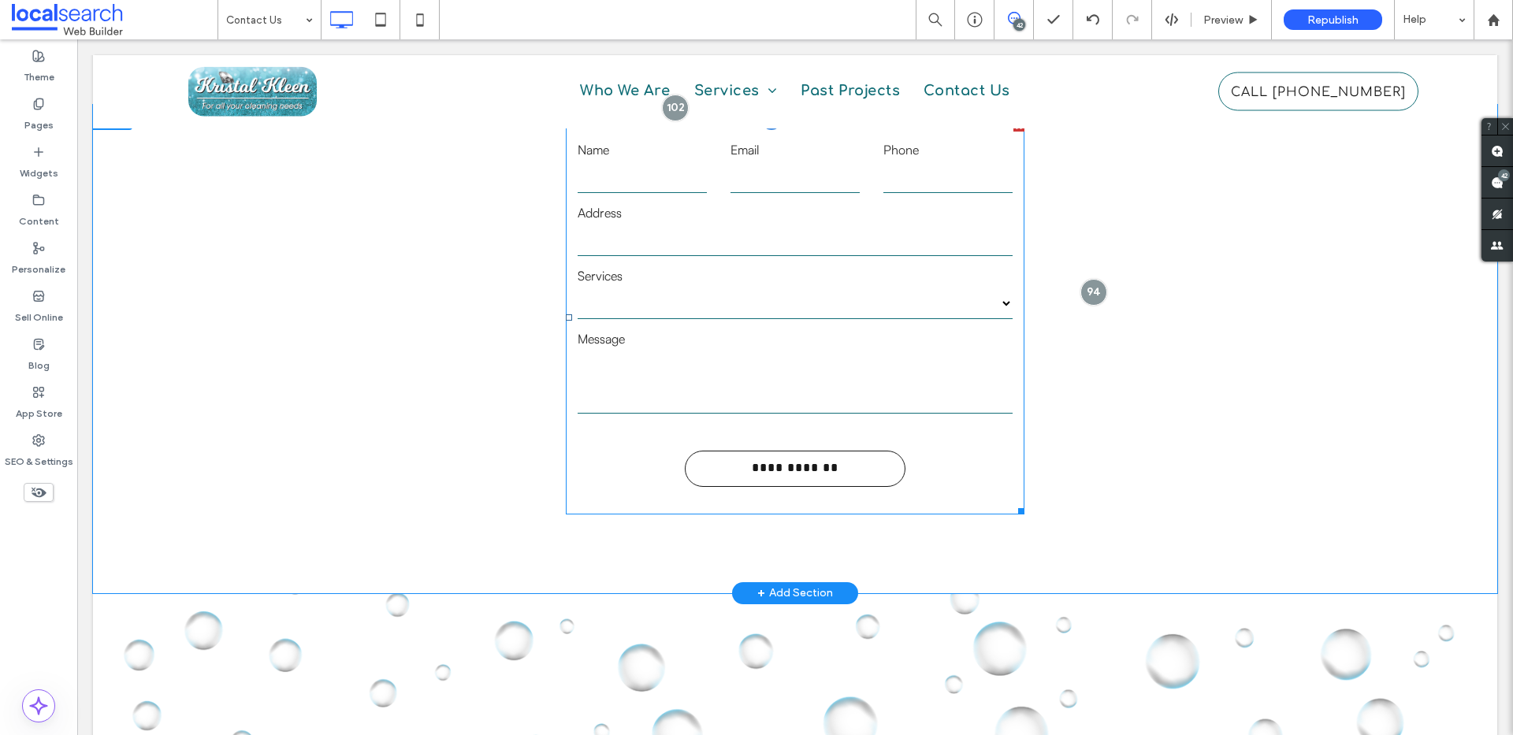
click at [727, 321] on form "**********" at bounding box center [795, 318] width 458 height 394
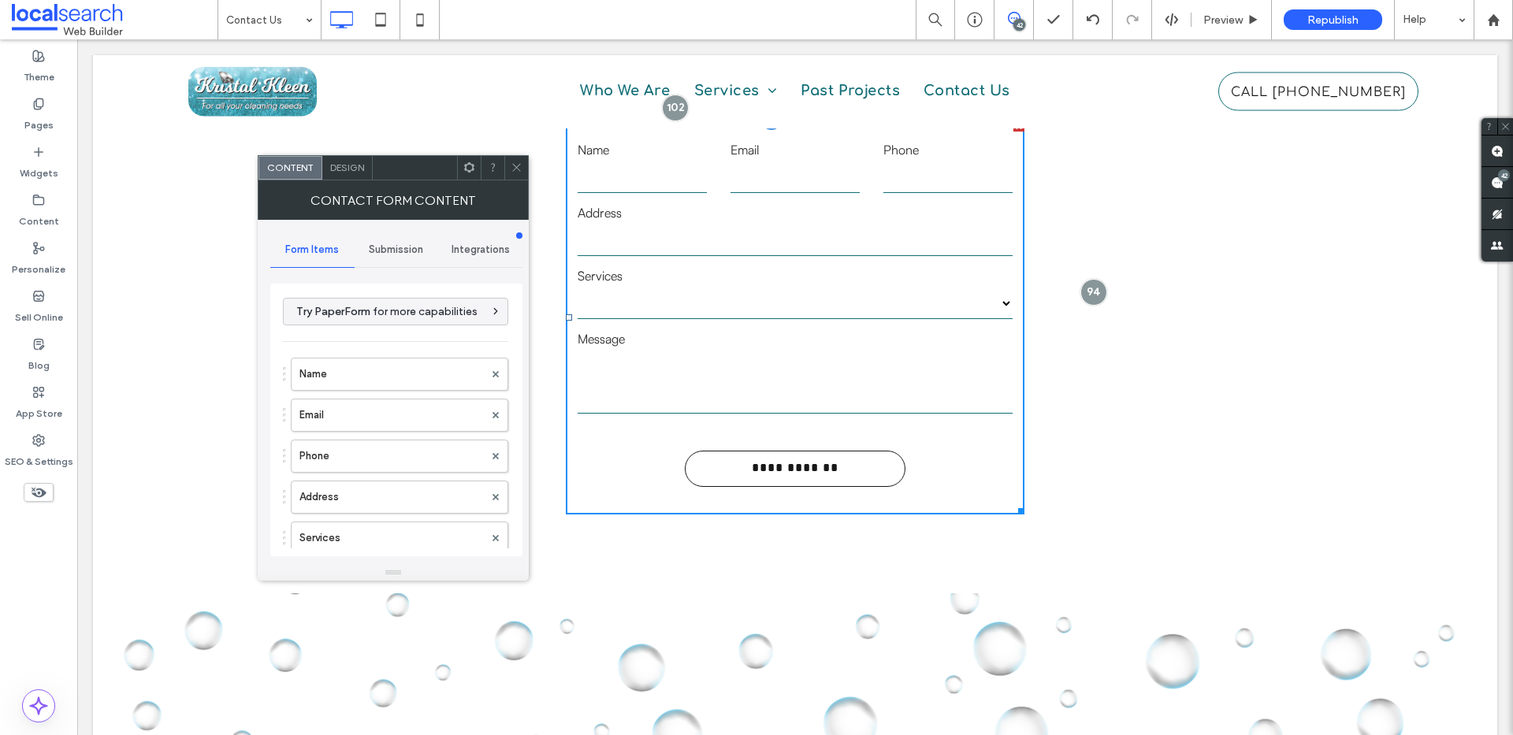
click at [727, 321] on form "**********" at bounding box center [795, 318] width 458 height 394
click at [386, 241] on div "Submission" at bounding box center [397, 249] width 84 height 35
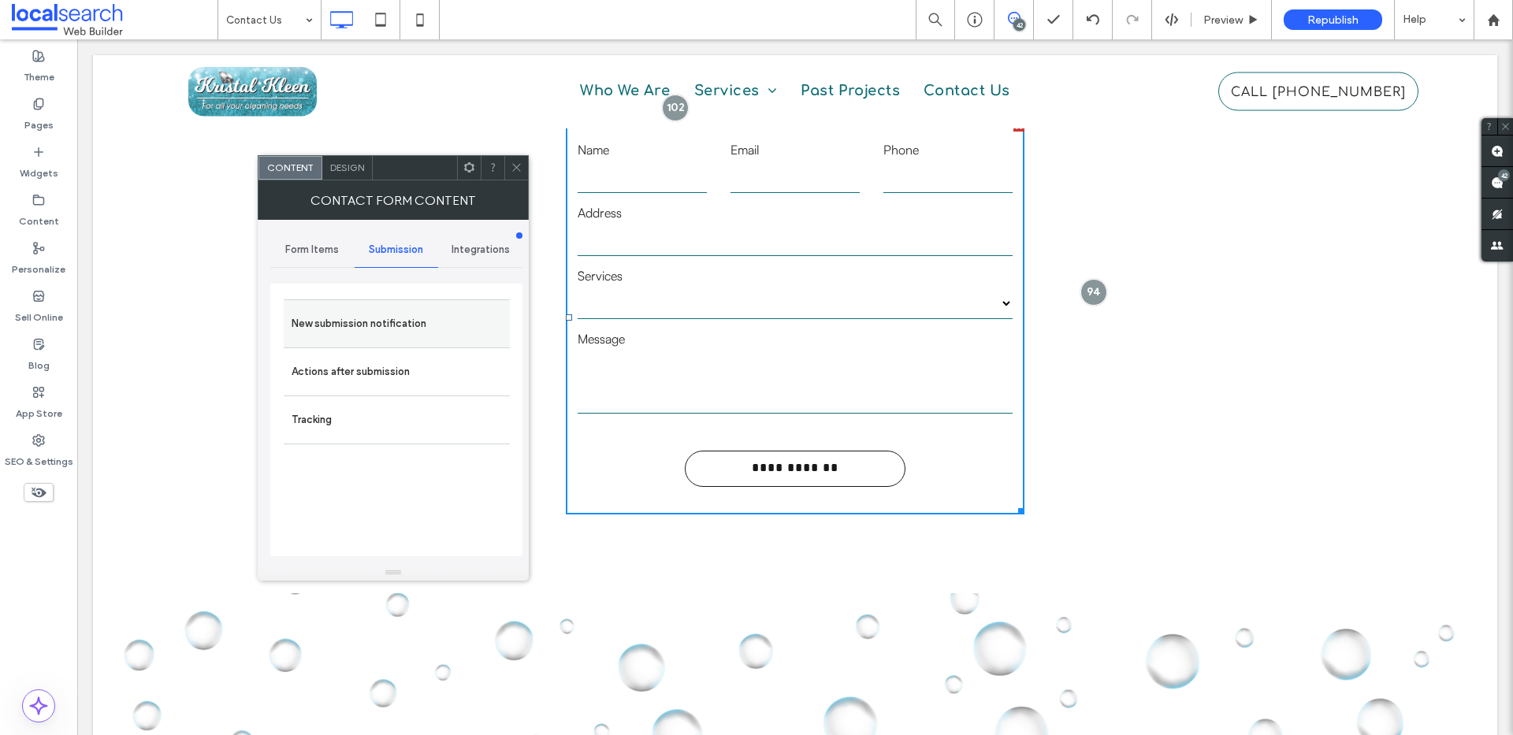
click at [398, 329] on label "New submission notification" at bounding box center [397, 324] width 210 height 32
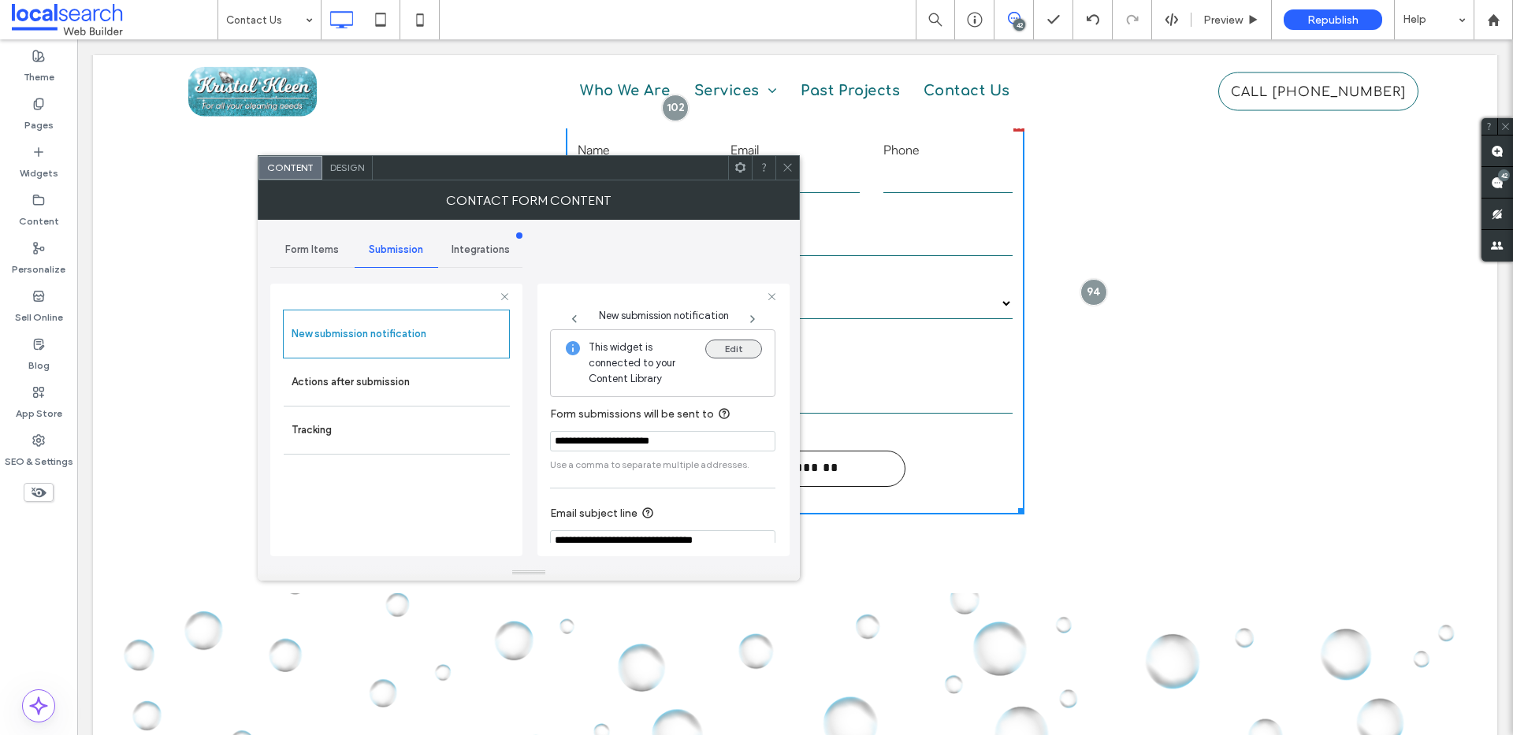
click at [724, 347] on button "Edit" at bounding box center [733, 349] width 57 height 19
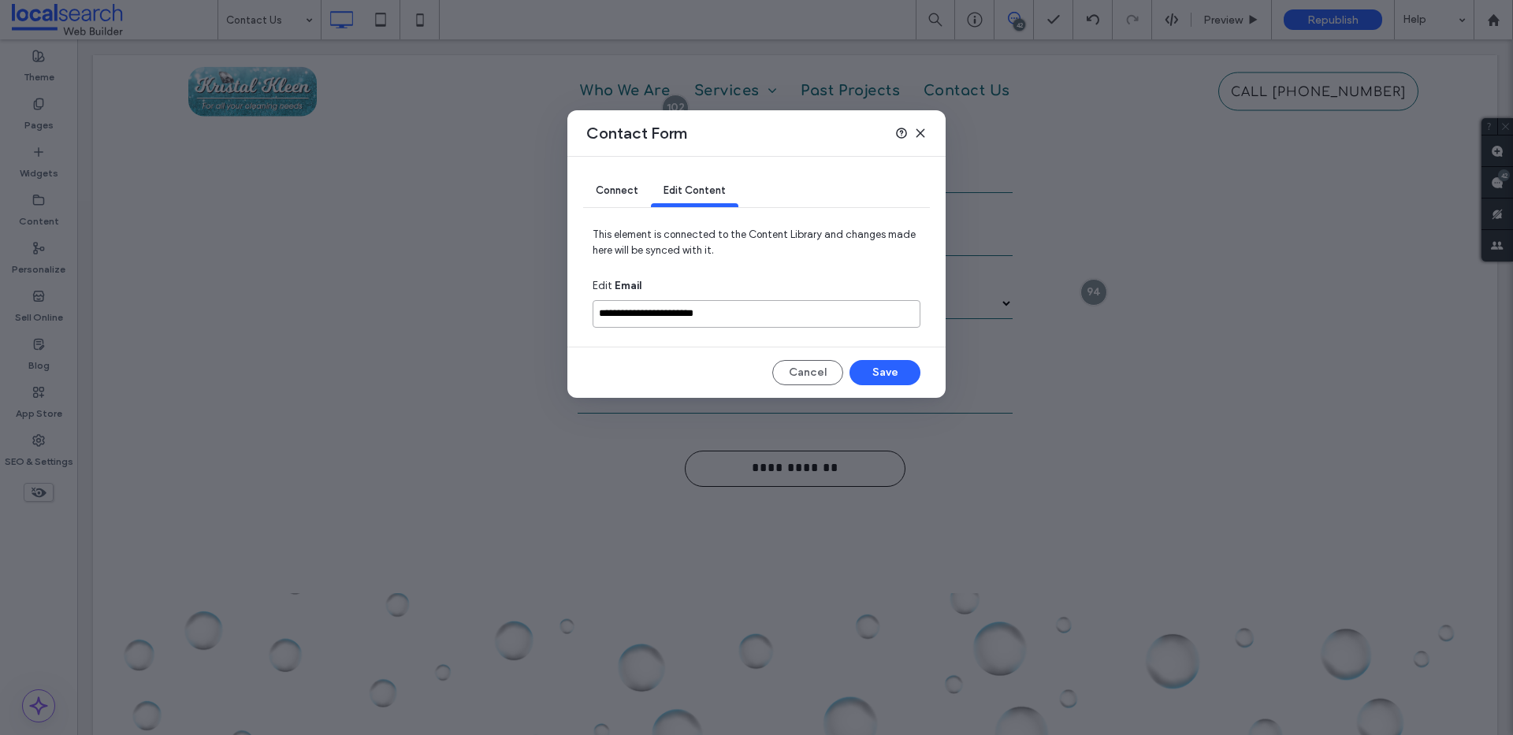
click at [730, 325] on input "**********" at bounding box center [757, 314] width 328 height 28
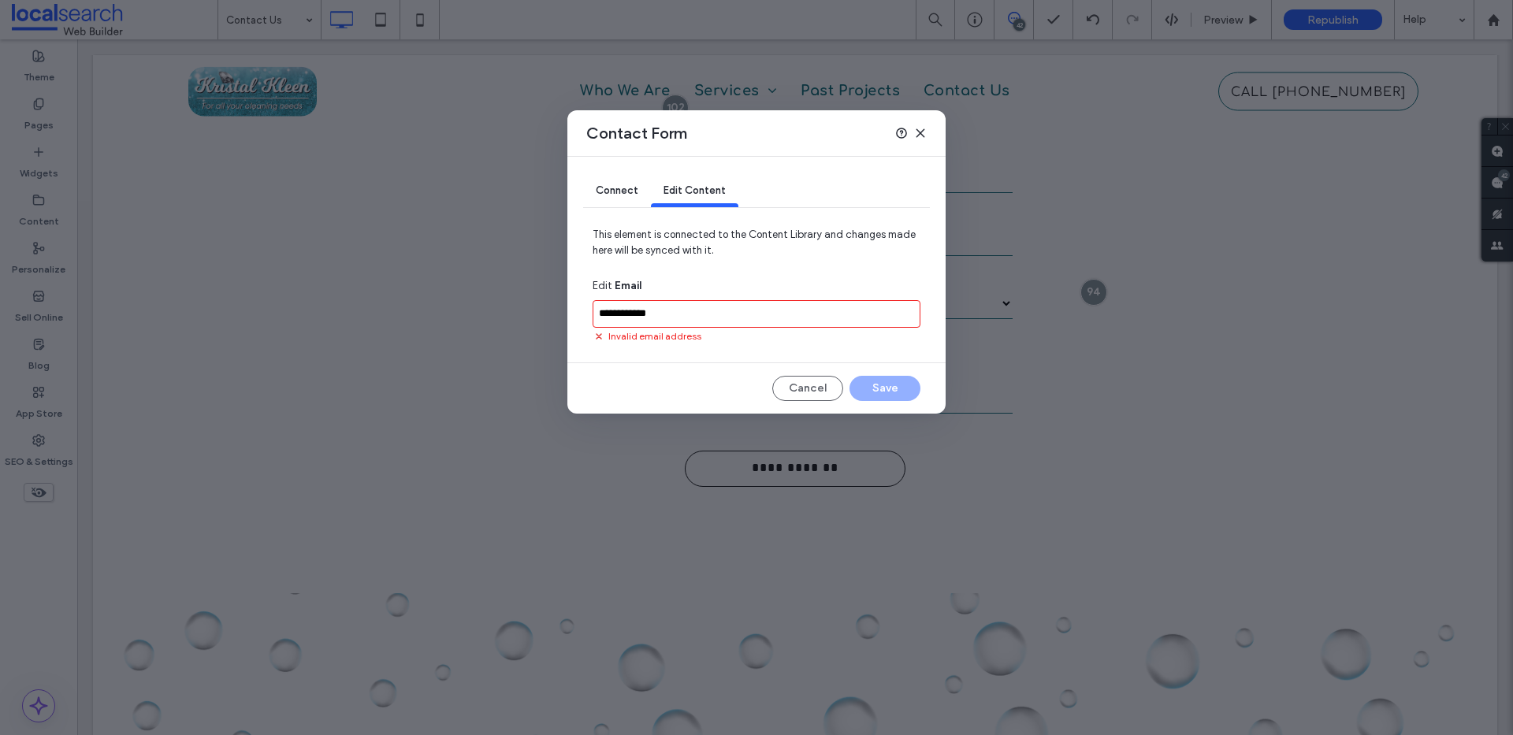
click at [735, 324] on input "**********" at bounding box center [757, 314] width 328 height 28
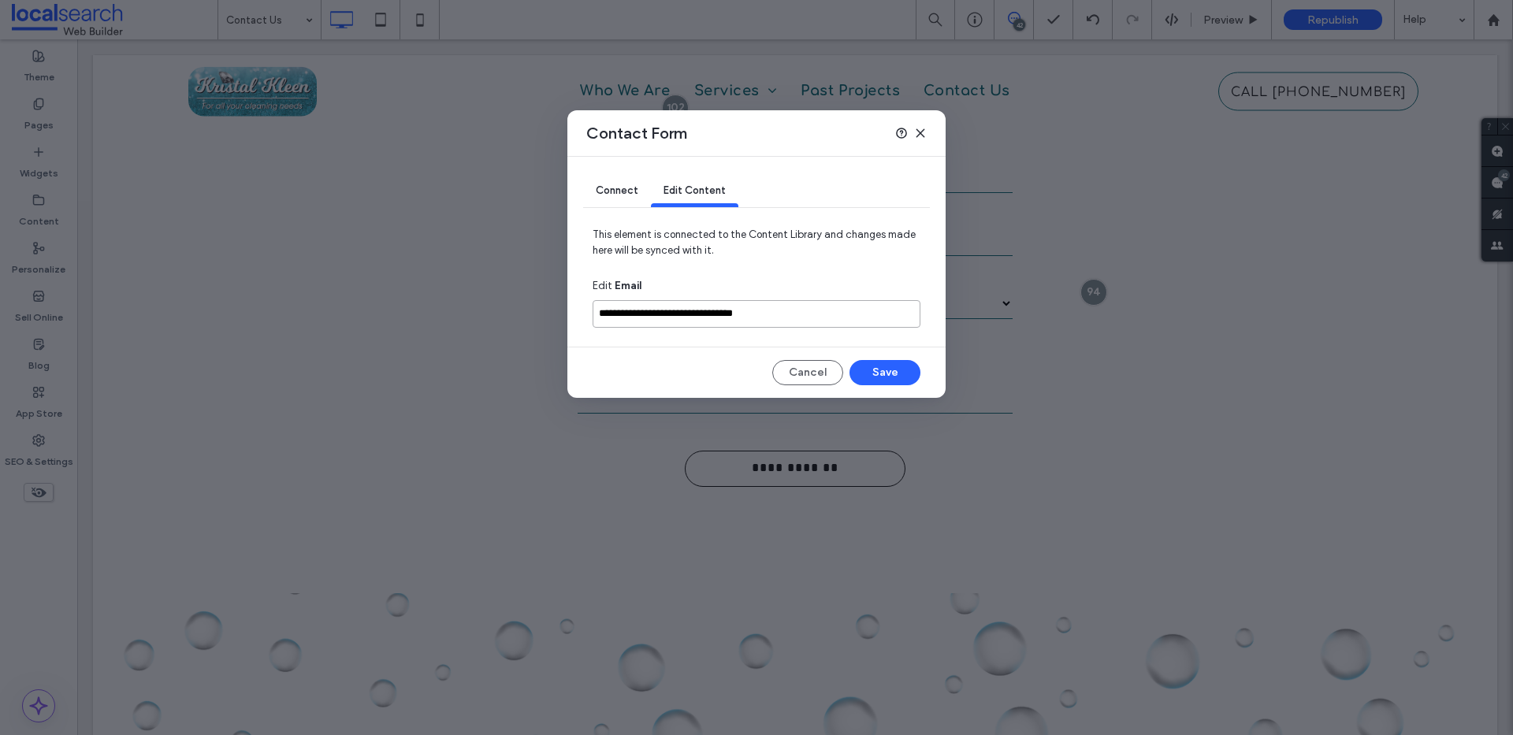
click at [734, 321] on input "**********" at bounding box center [757, 314] width 328 height 28
type input "**********"
click at [888, 370] on button "Save" at bounding box center [884, 372] width 71 height 25
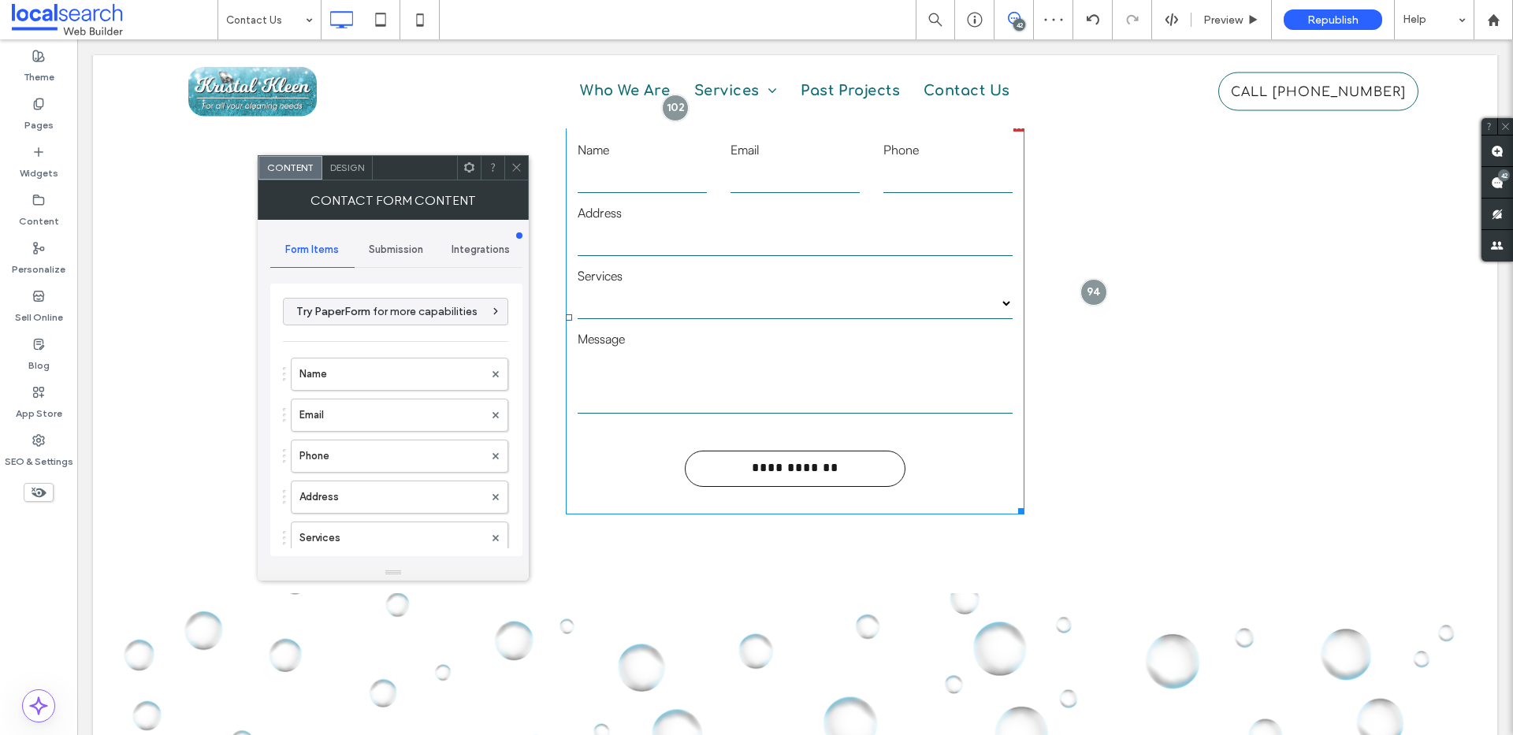
click at [399, 254] on span "Submission" at bounding box center [396, 249] width 54 height 13
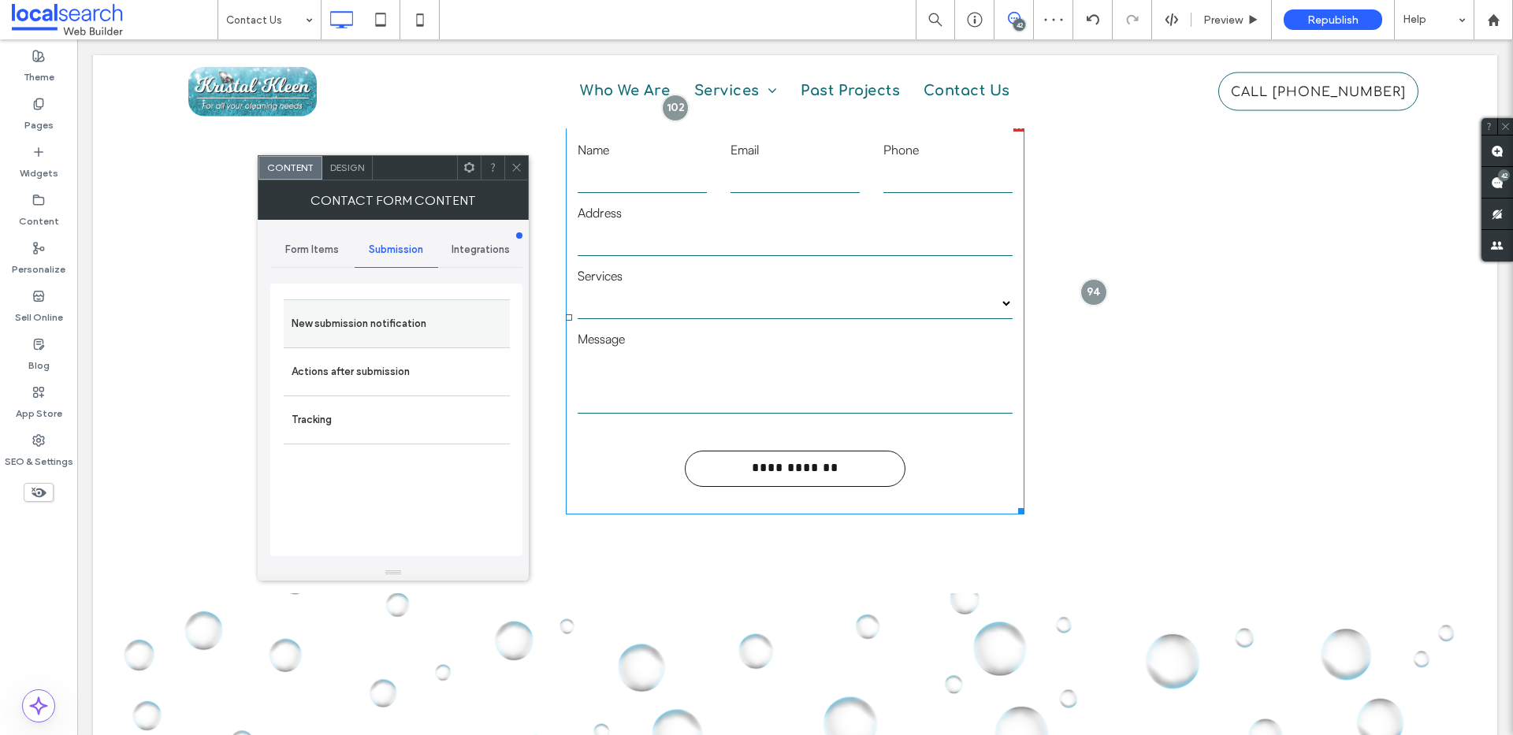
click at [374, 325] on label "New submission notification" at bounding box center [397, 324] width 210 height 32
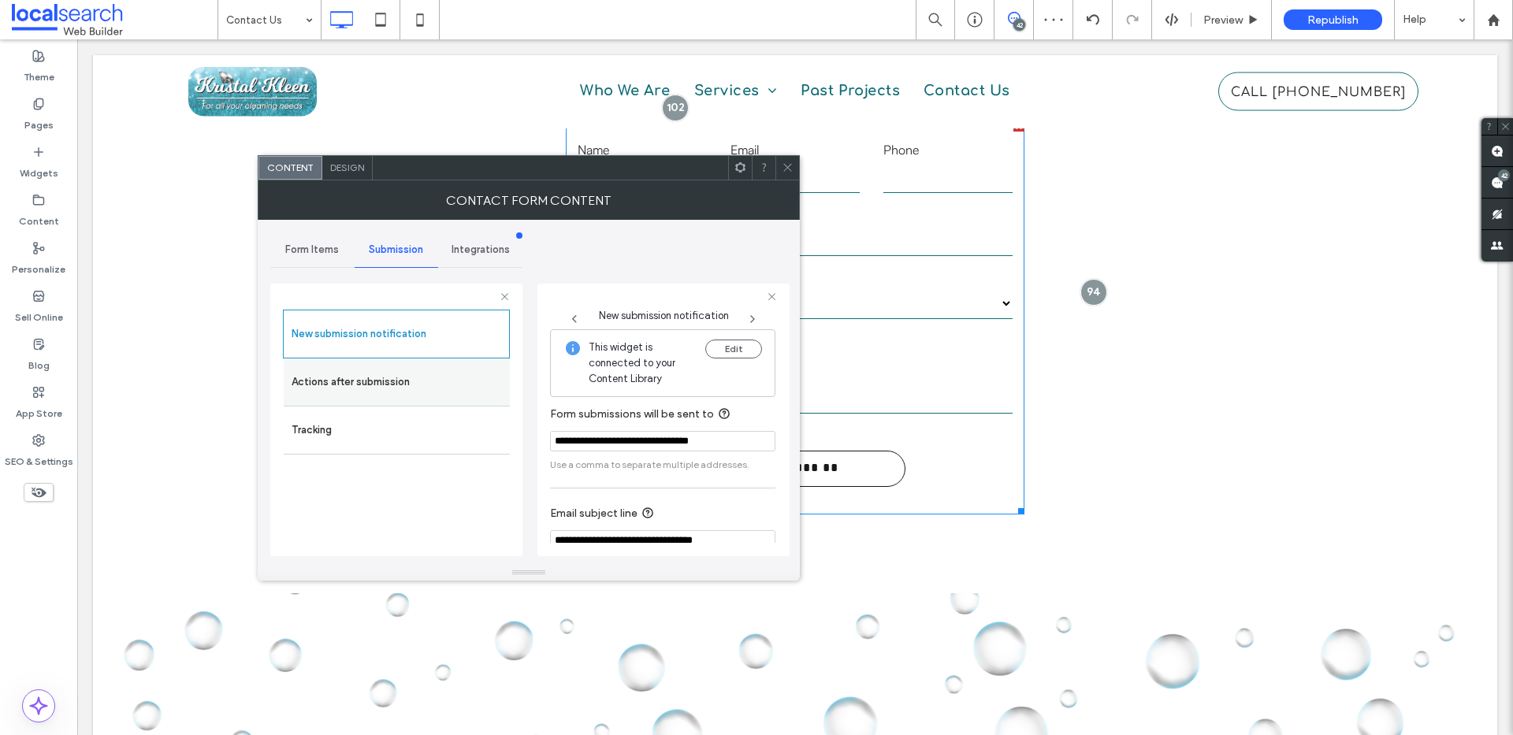
click at [377, 381] on label "Actions after submission" at bounding box center [397, 382] width 210 height 32
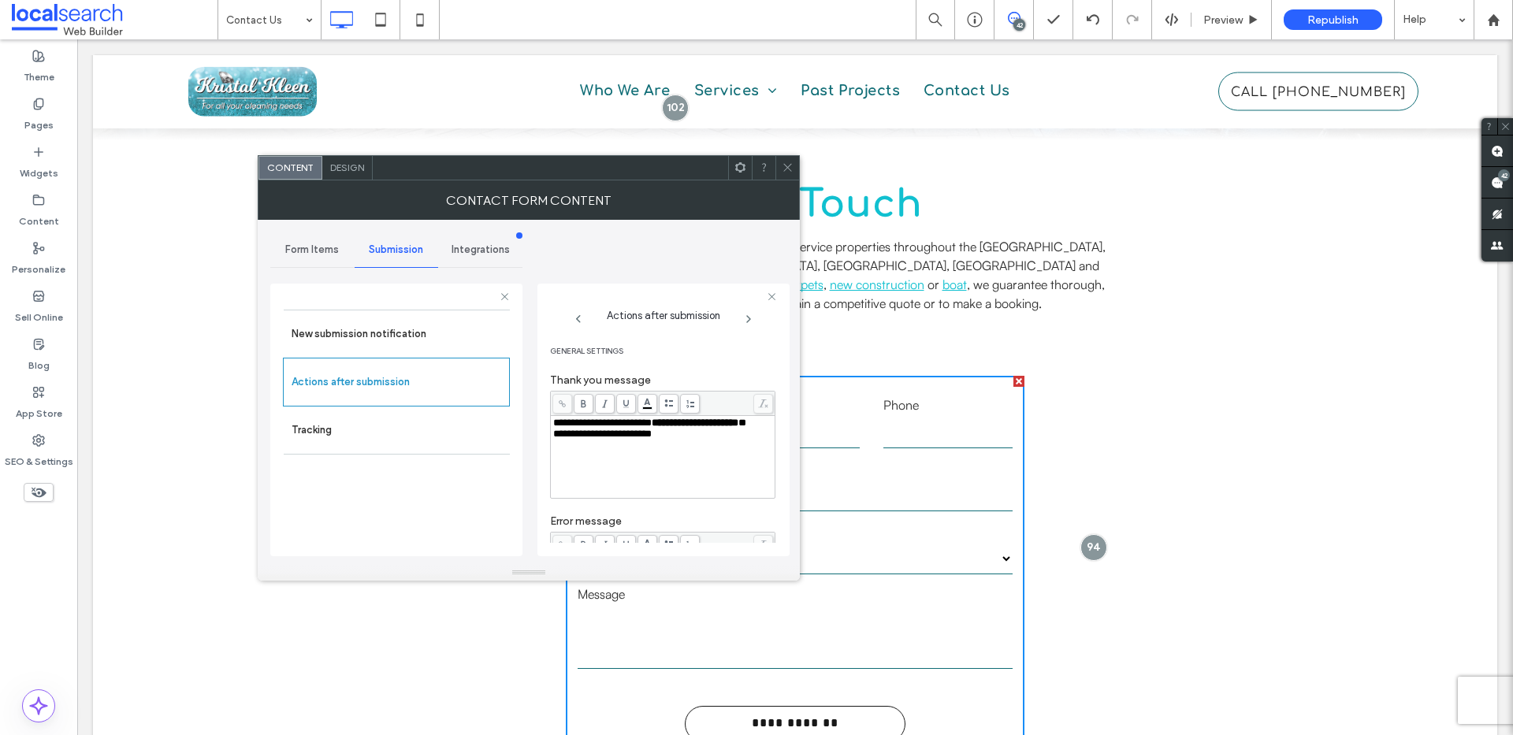
scroll to position [0, 0]
click at [359, 333] on label "New submission notification" at bounding box center [397, 334] width 210 height 32
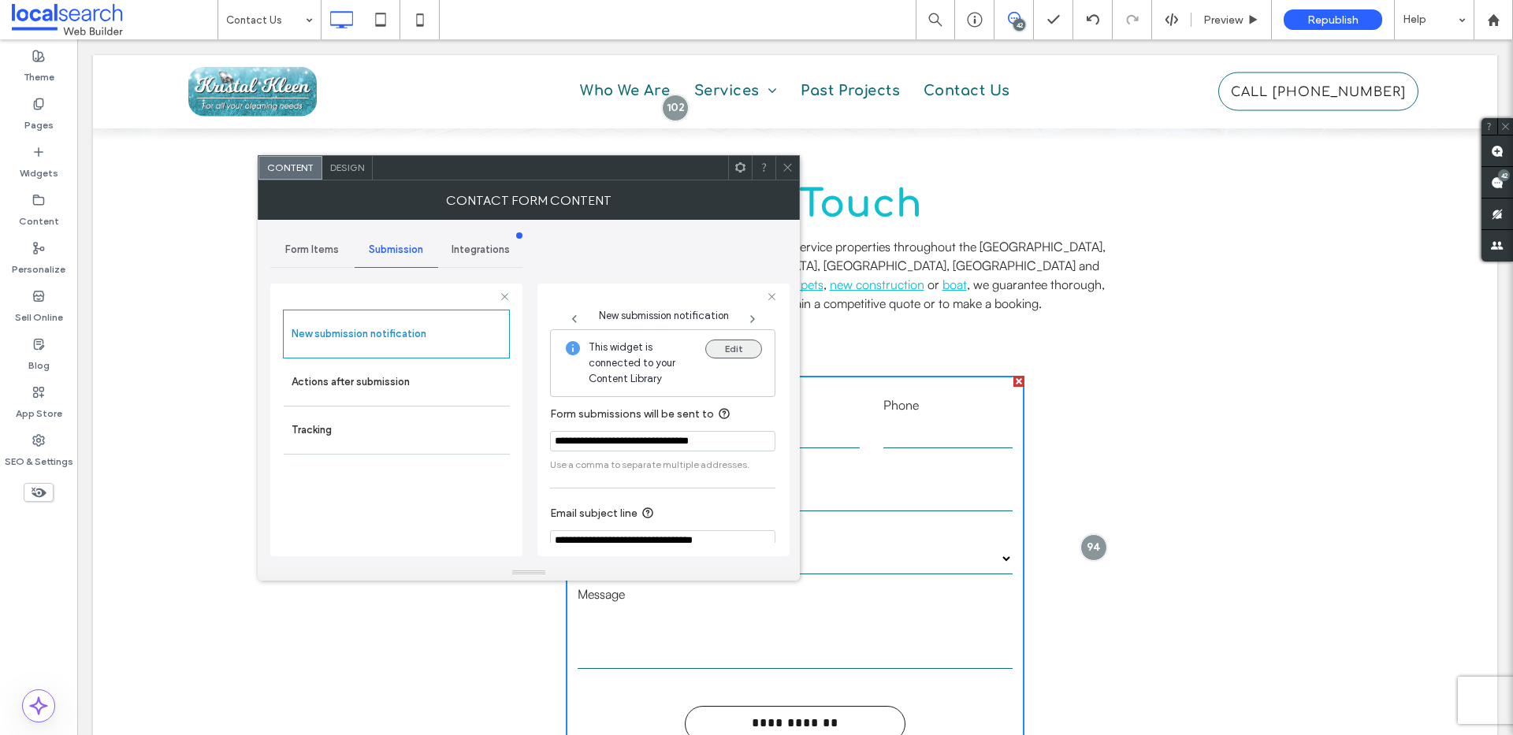
click at [724, 347] on button "Edit" at bounding box center [733, 349] width 57 height 19
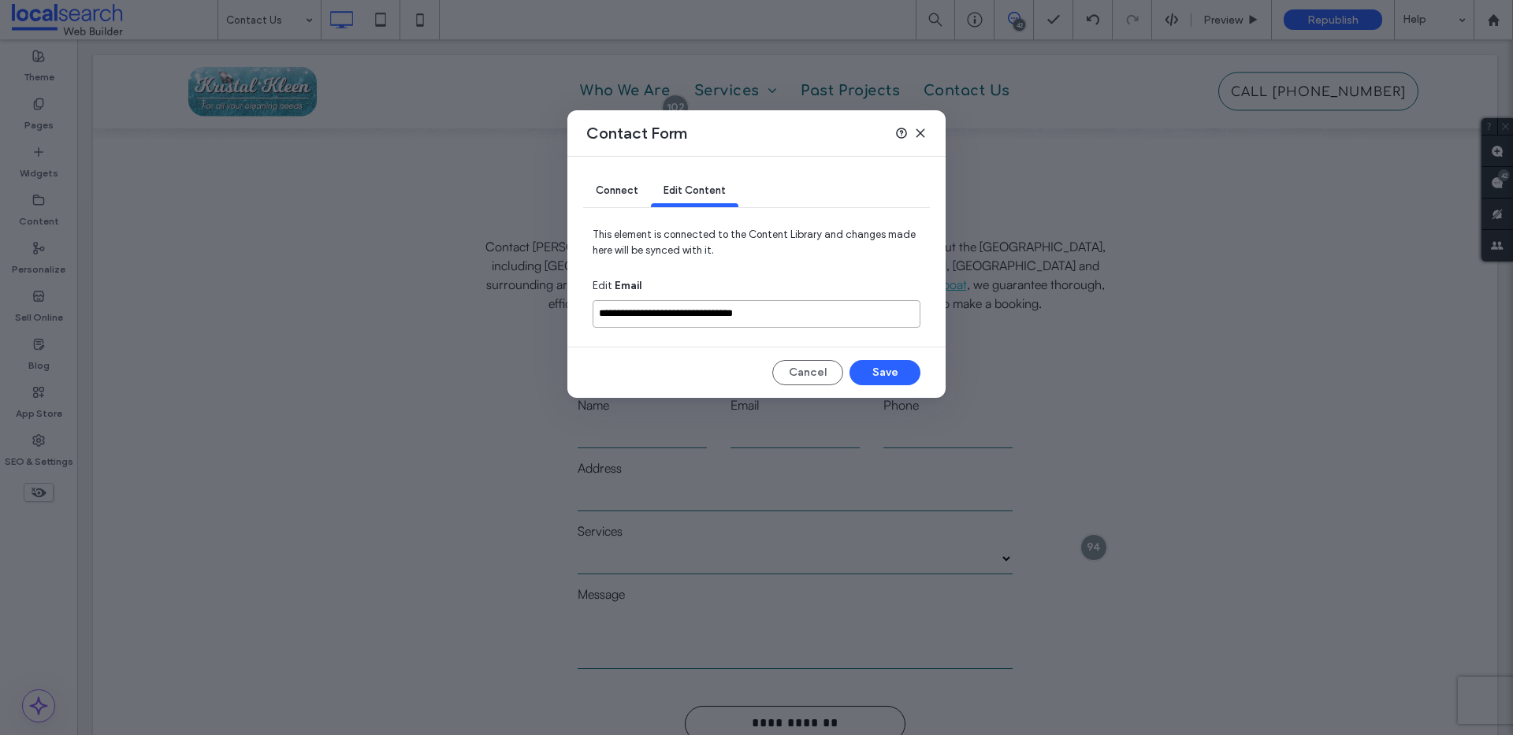
click at [730, 300] on input "**********" at bounding box center [757, 314] width 328 height 28
paste input
type input "**********"
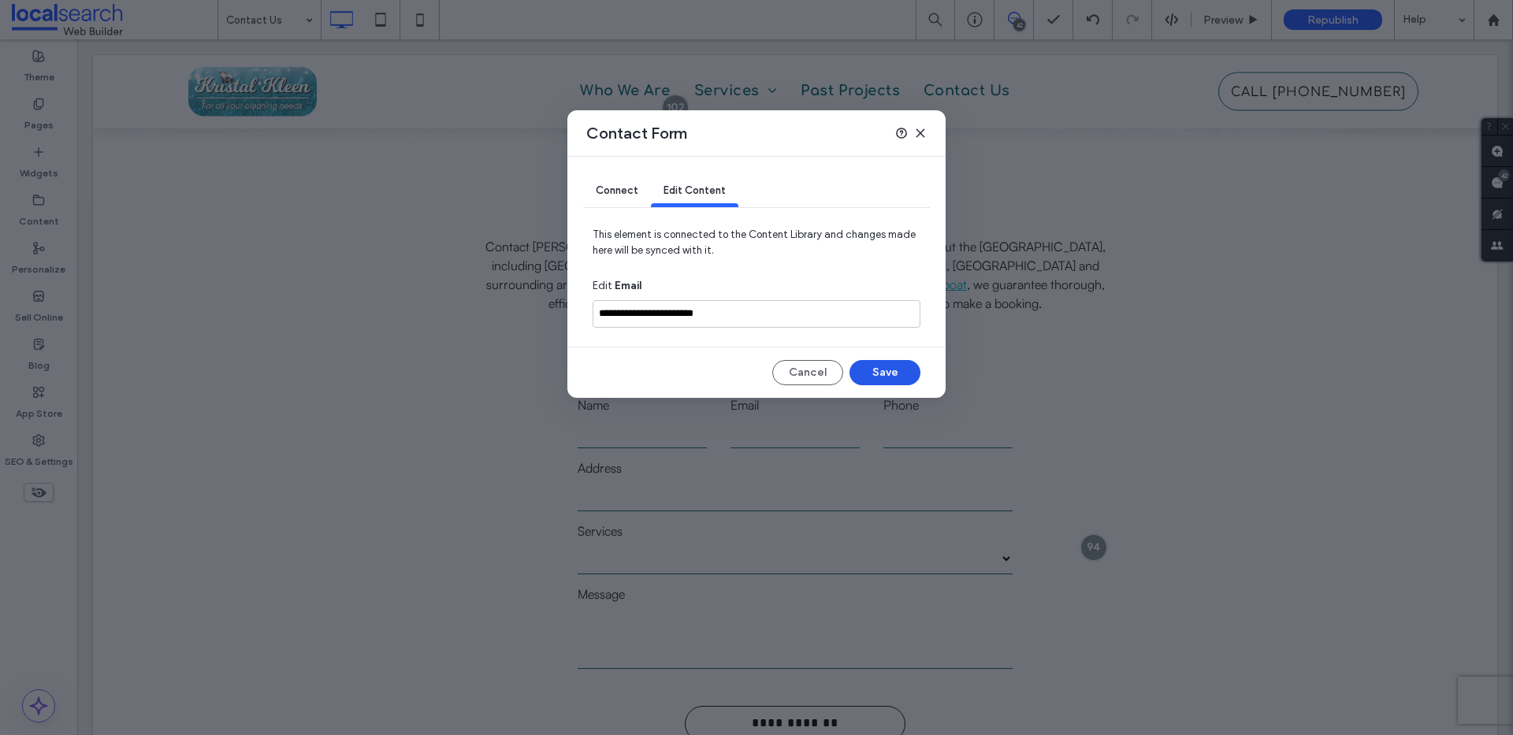
click at [902, 370] on button "Save" at bounding box center [884, 372] width 71 height 25
